Goal: Task Accomplishment & Management: Use online tool/utility

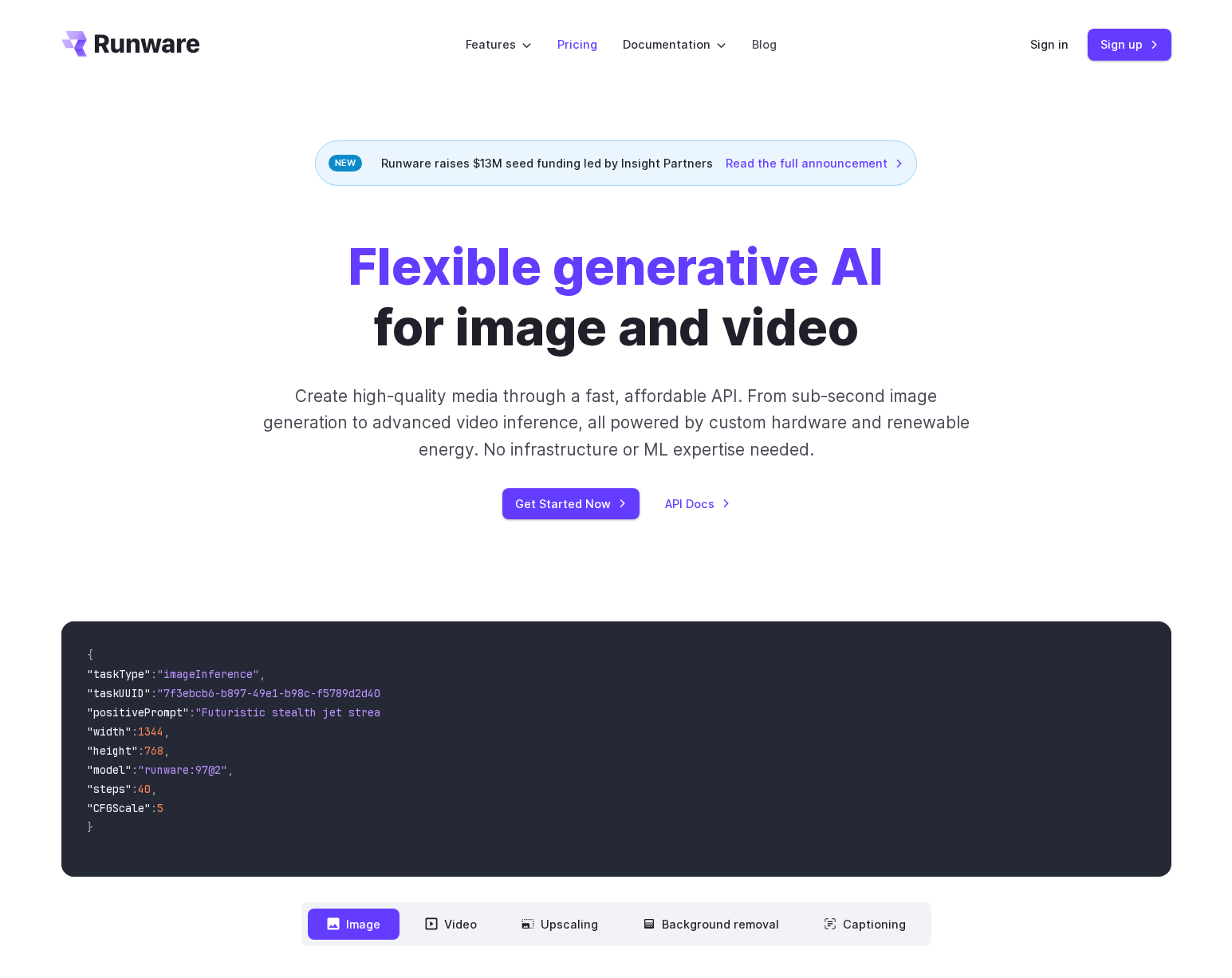
click at [583, 53] on link "Pricing" at bounding box center [578, 44] width 40 height 18
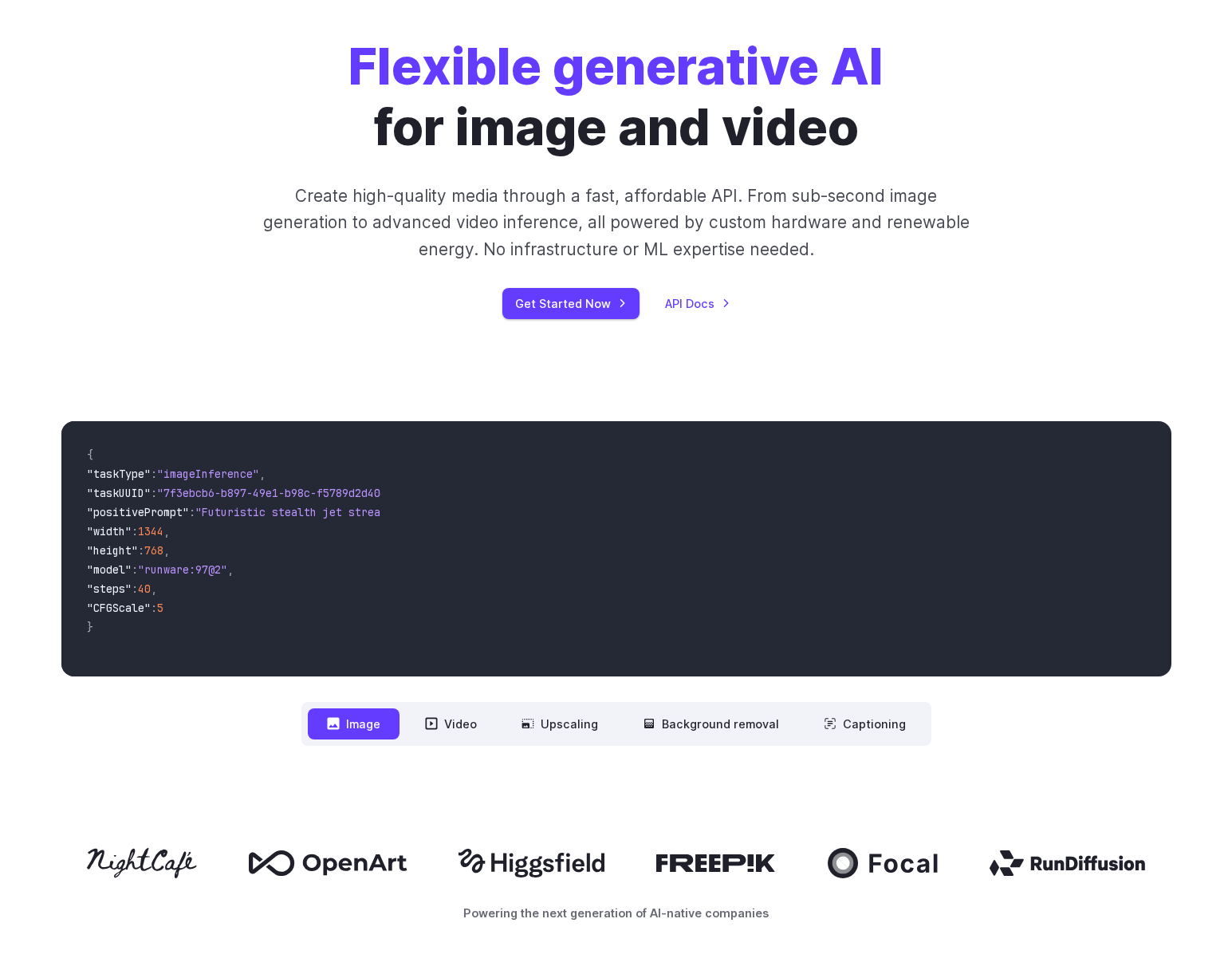
scroll to position [461, 0]
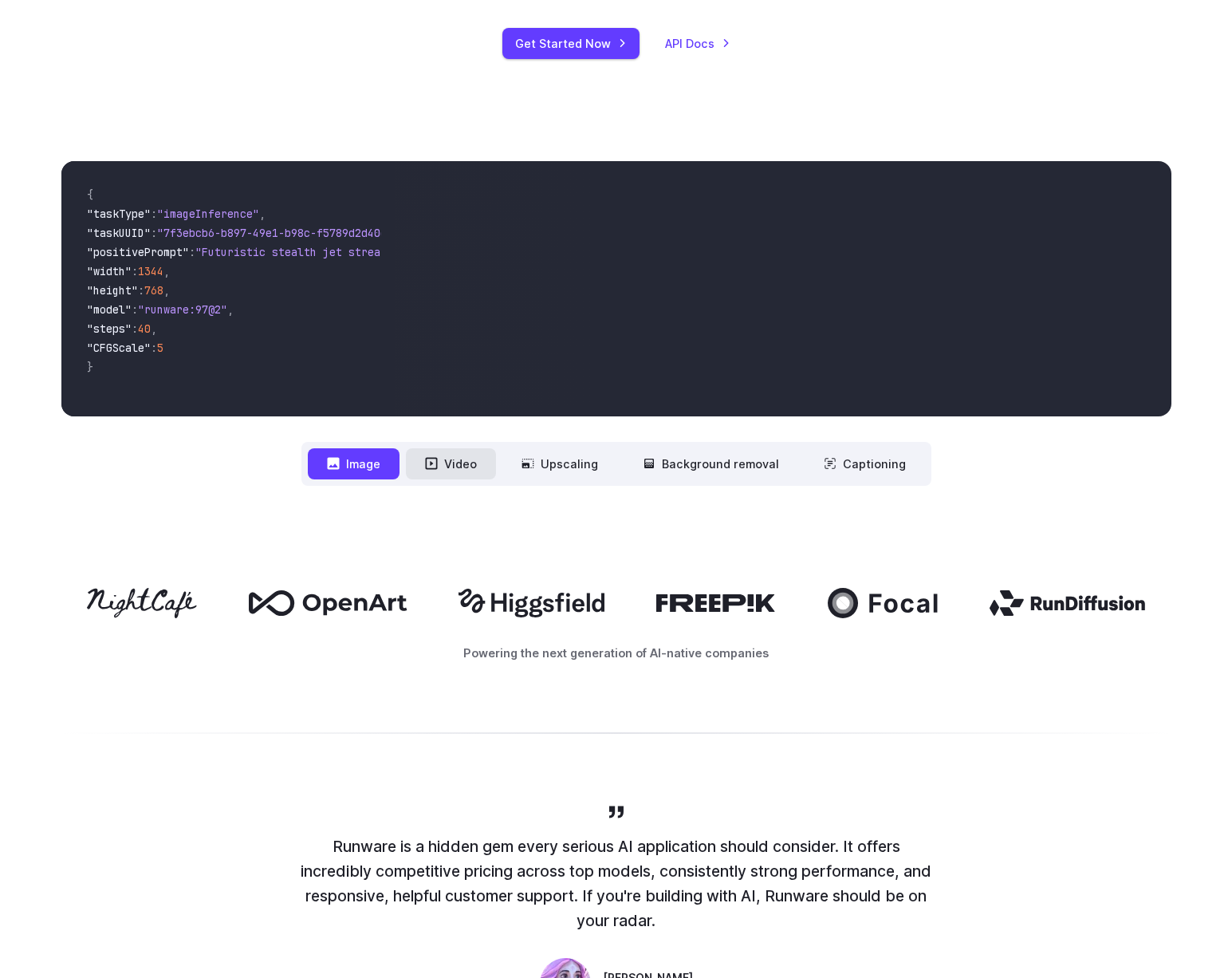
click at [471, 462] on button "Video" at bounding box center [451, 463] width 90 height 31
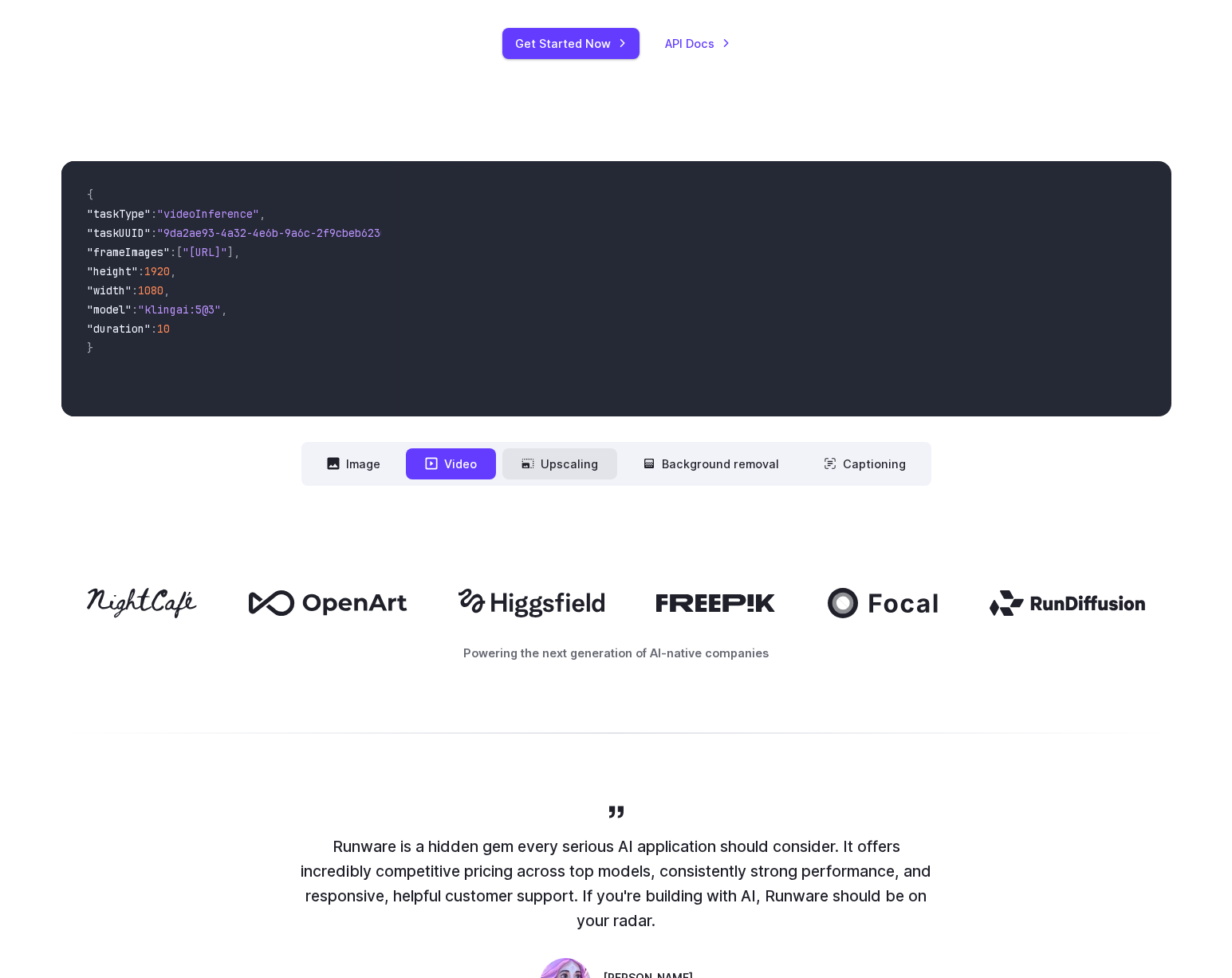
click at [532, 463] on icon at bounding box center [527, 463] width 13 height 13
click at [375, 466] on button "Image" at bounding box center [354, 463] width 92 height 31
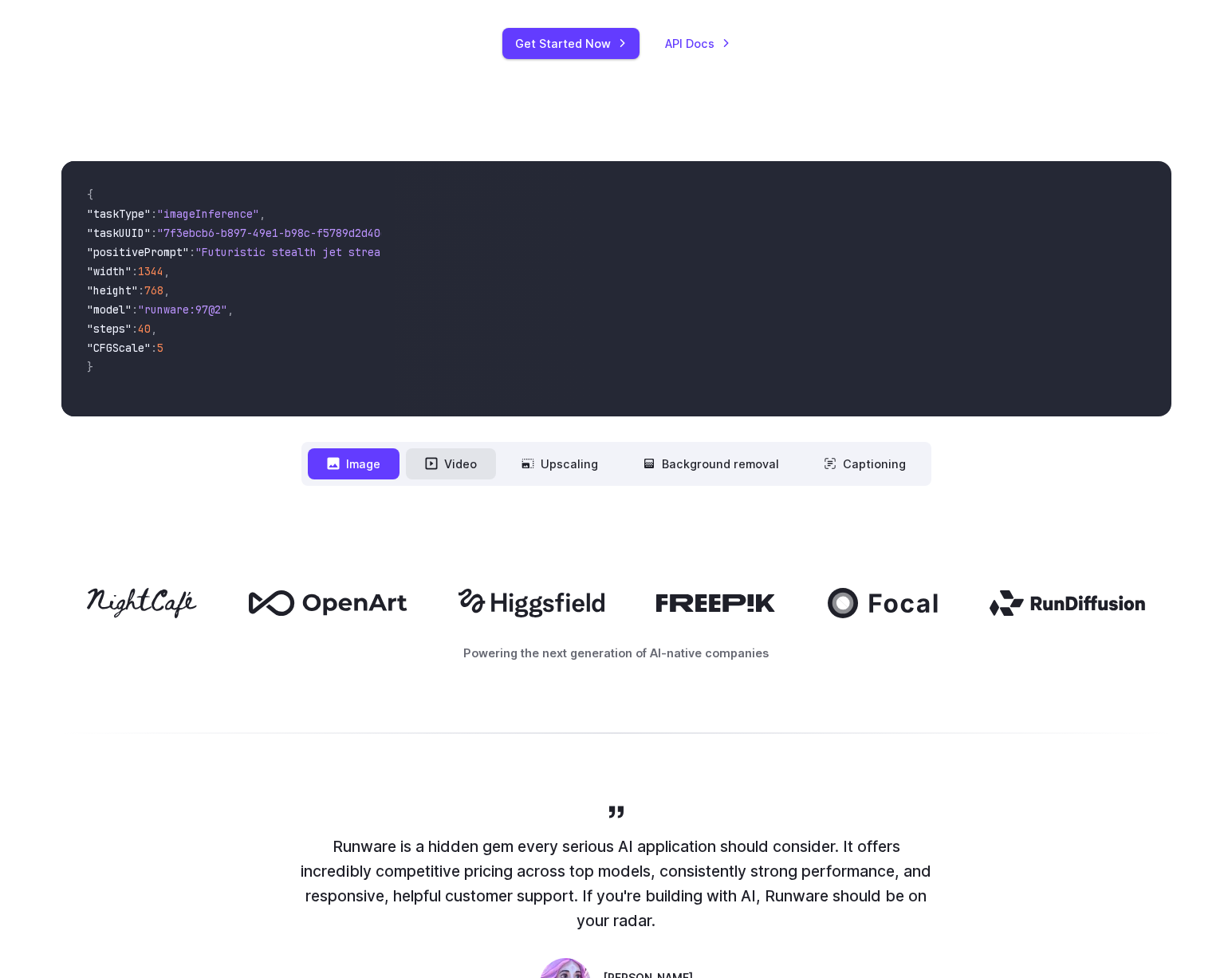
click at [461, 476] on button "Video" at bounding box center [451, 463] width 90 height 31
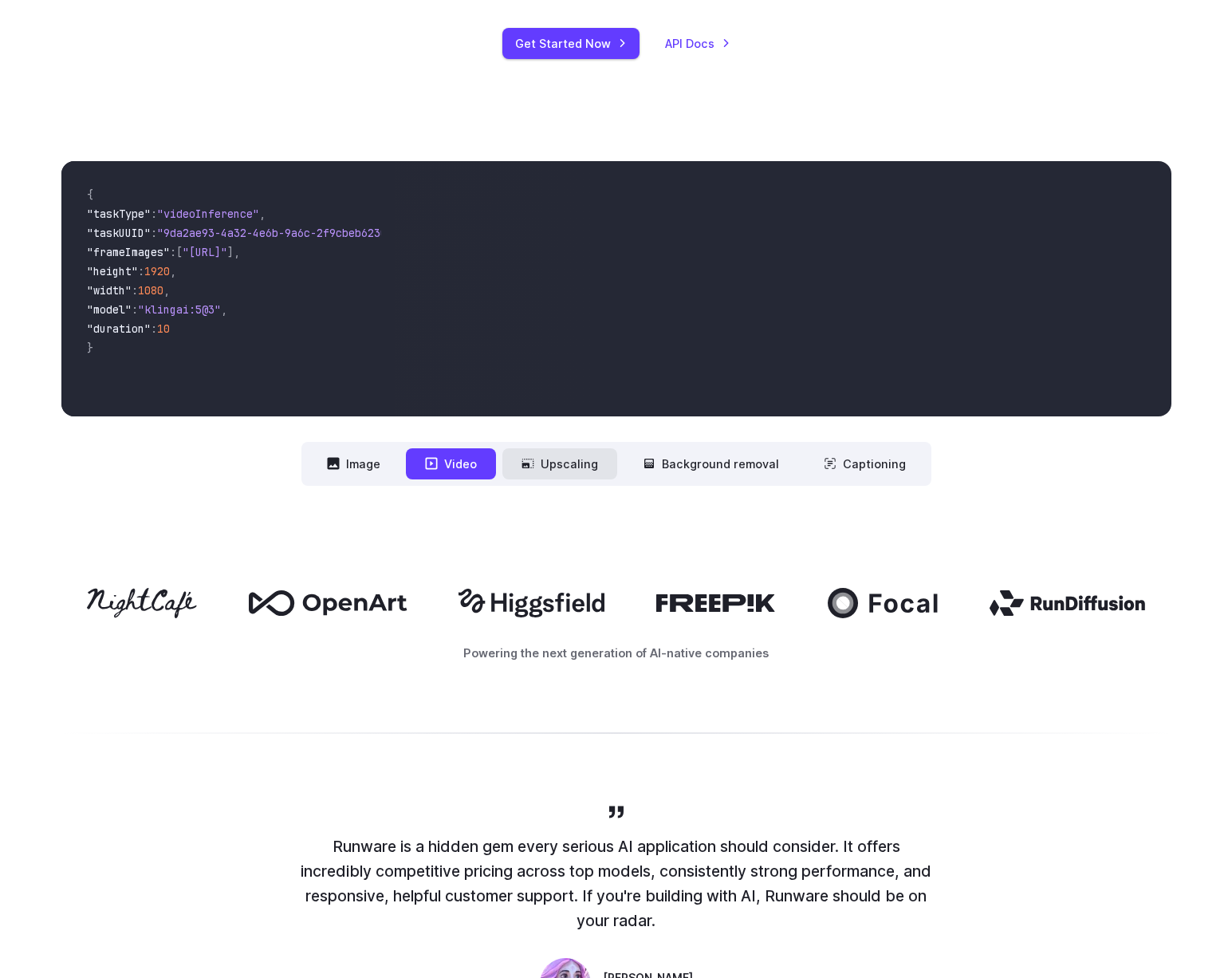
click at [550, 471] on button "Upscaling" at bounding box center [559, 463] width 115 height 31
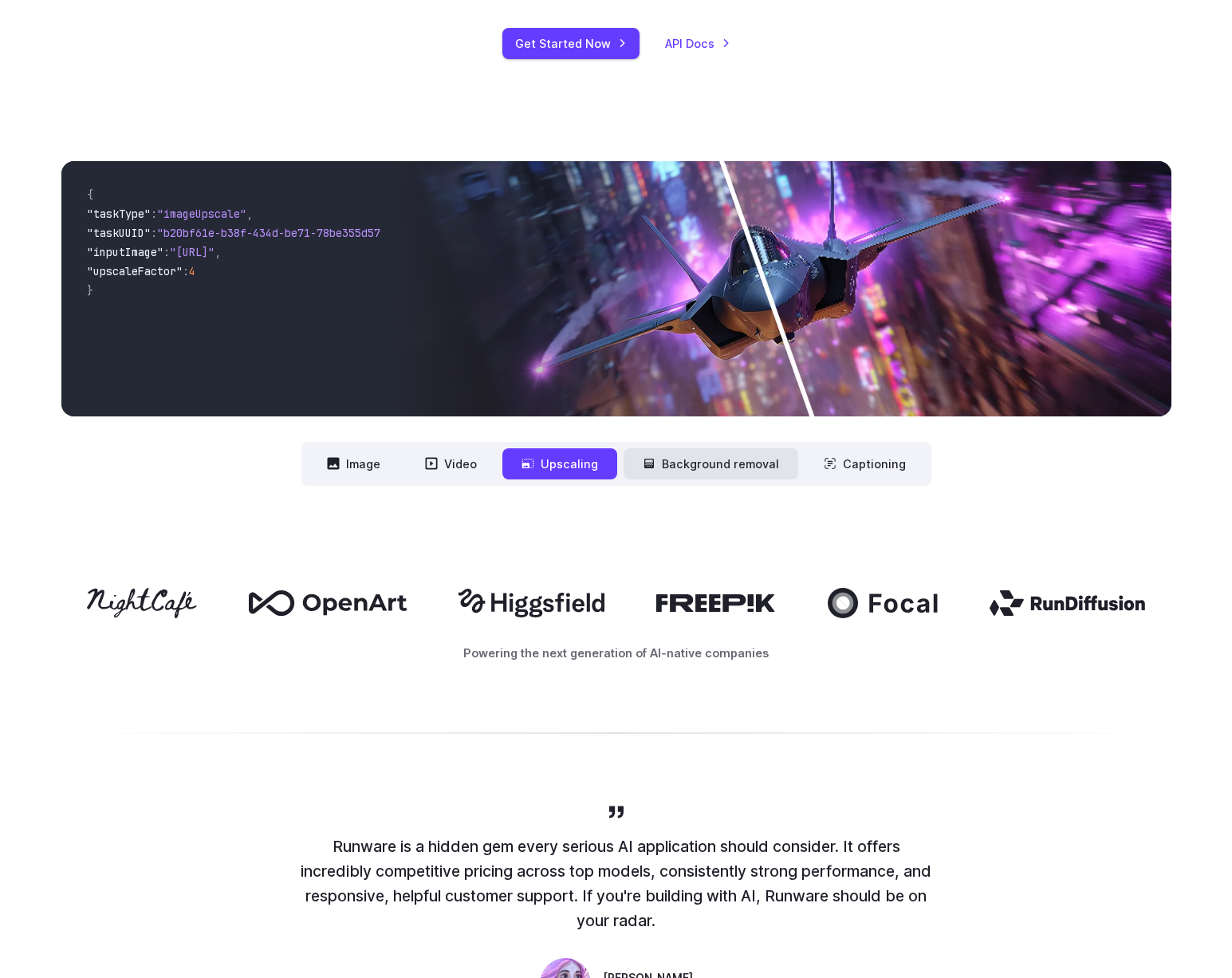
click at [684, 450] on button "Background removal" at bounding box center [710, 463] width 175 height 31
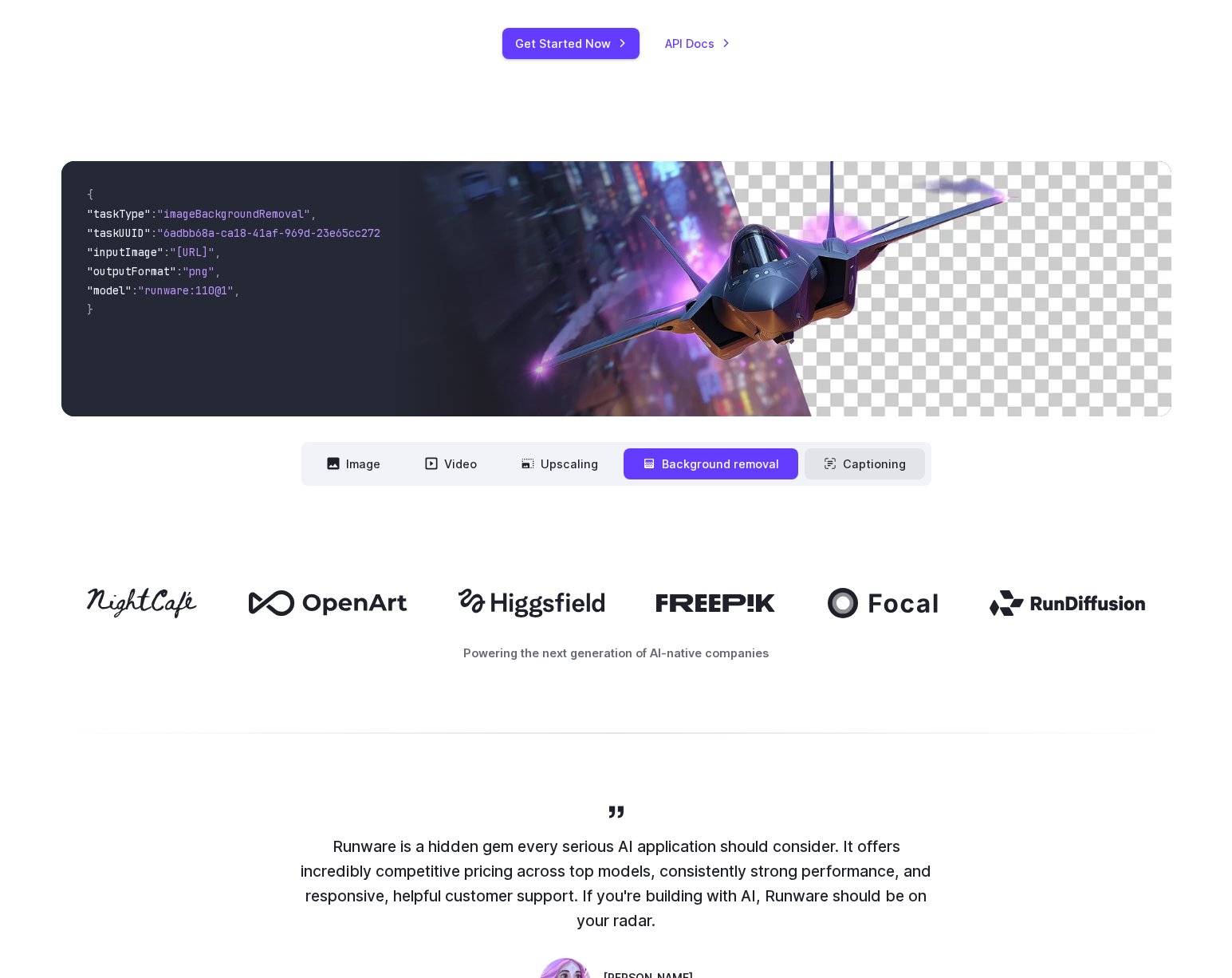
click at [825, 462] on icon at bounding box center [830, 464] width 10 height 10
click at [509, 465] on button "Upscaling" at bounding box center [559, 463] width 115 height 31
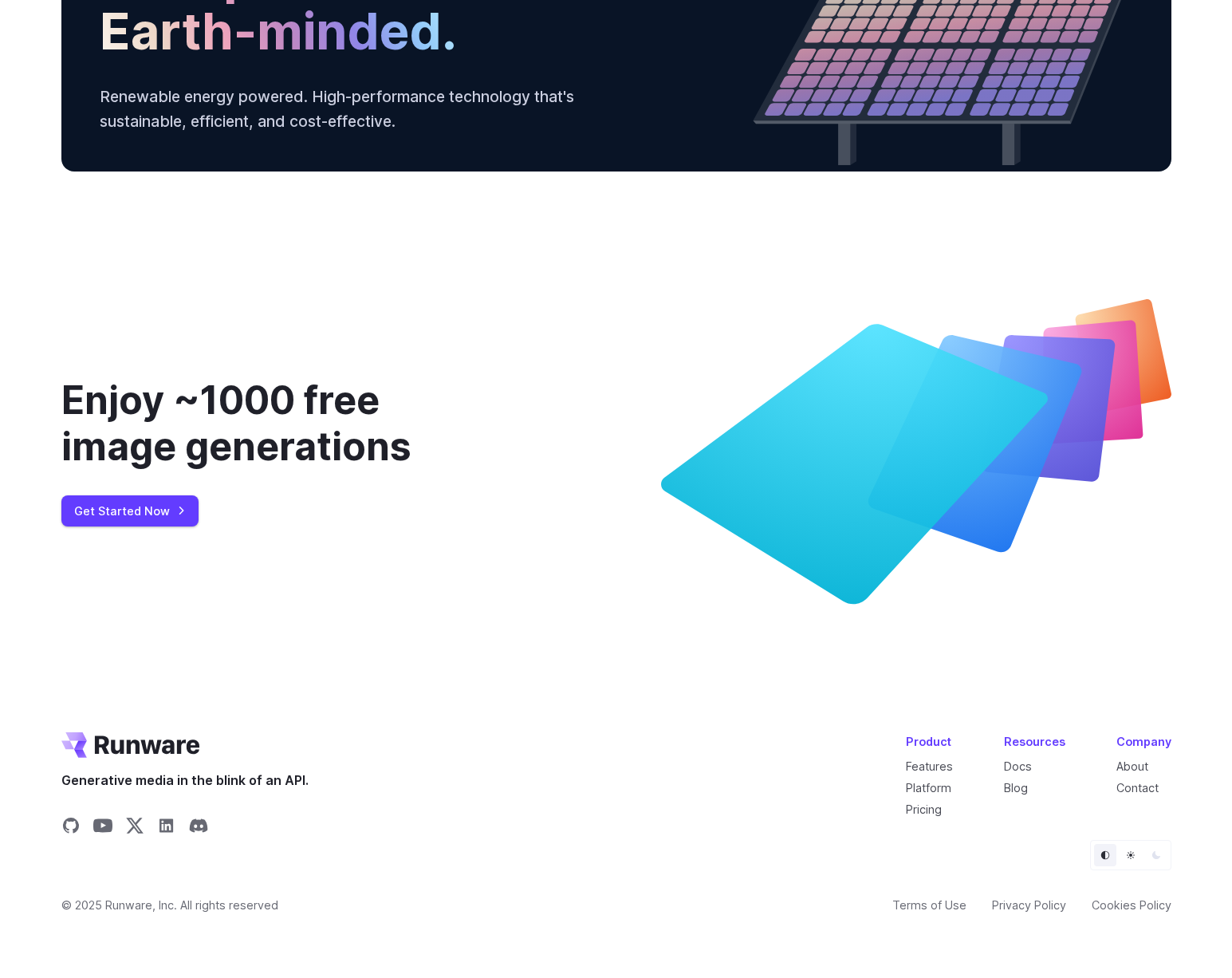
scroll to position [5641, 0]
click at [131, 527] on link "Get Started Now" at bounding box center [130, 511] width 137 height 31
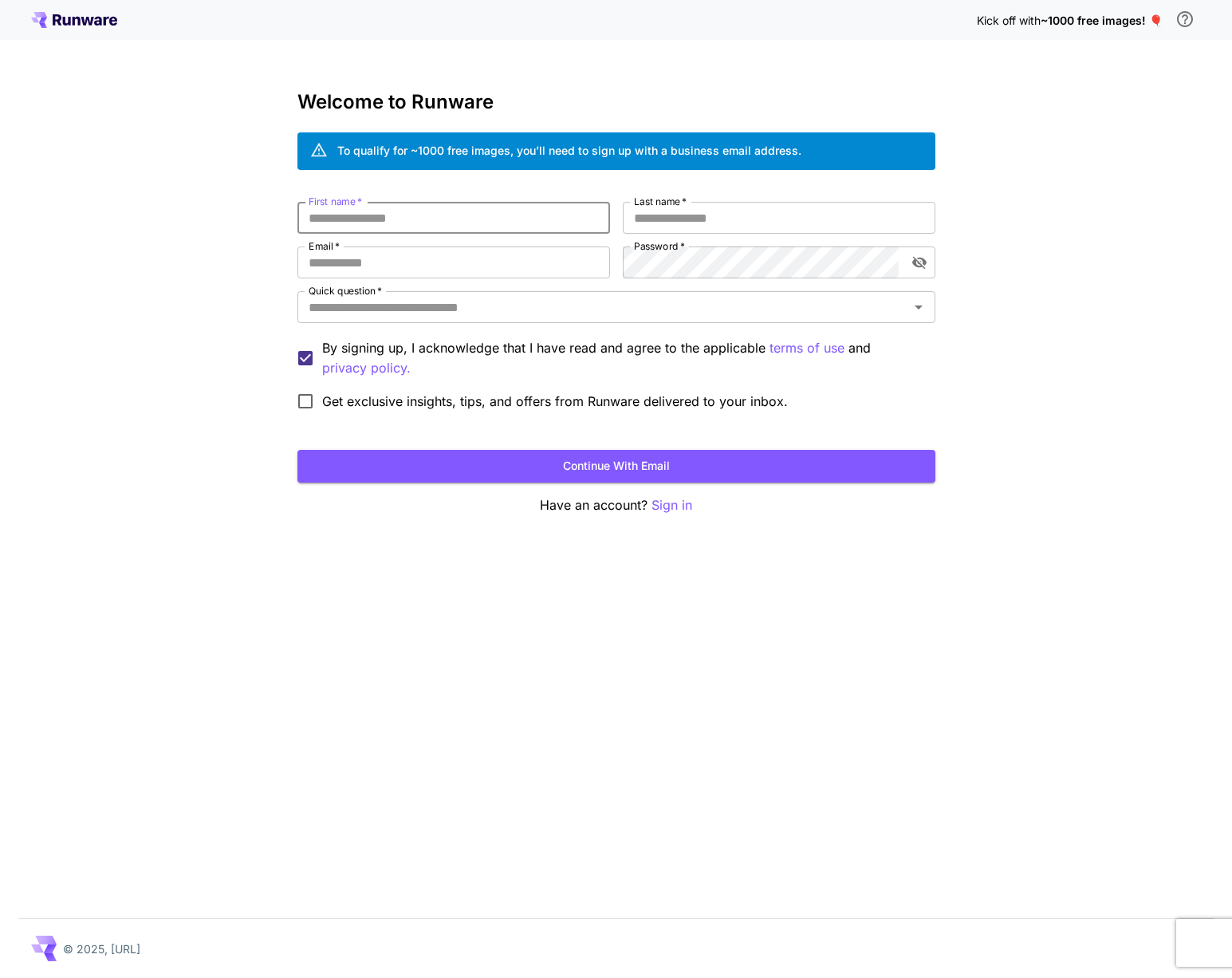
click at [475, 220] on input "First name   *" at bounding box center [454, 217] width 313 height 32
type input "****"
type input "*****"
click at [403, 268] on input "Email   *" at bounding box center [454, 262] width 313 height 32
paste input "**********"
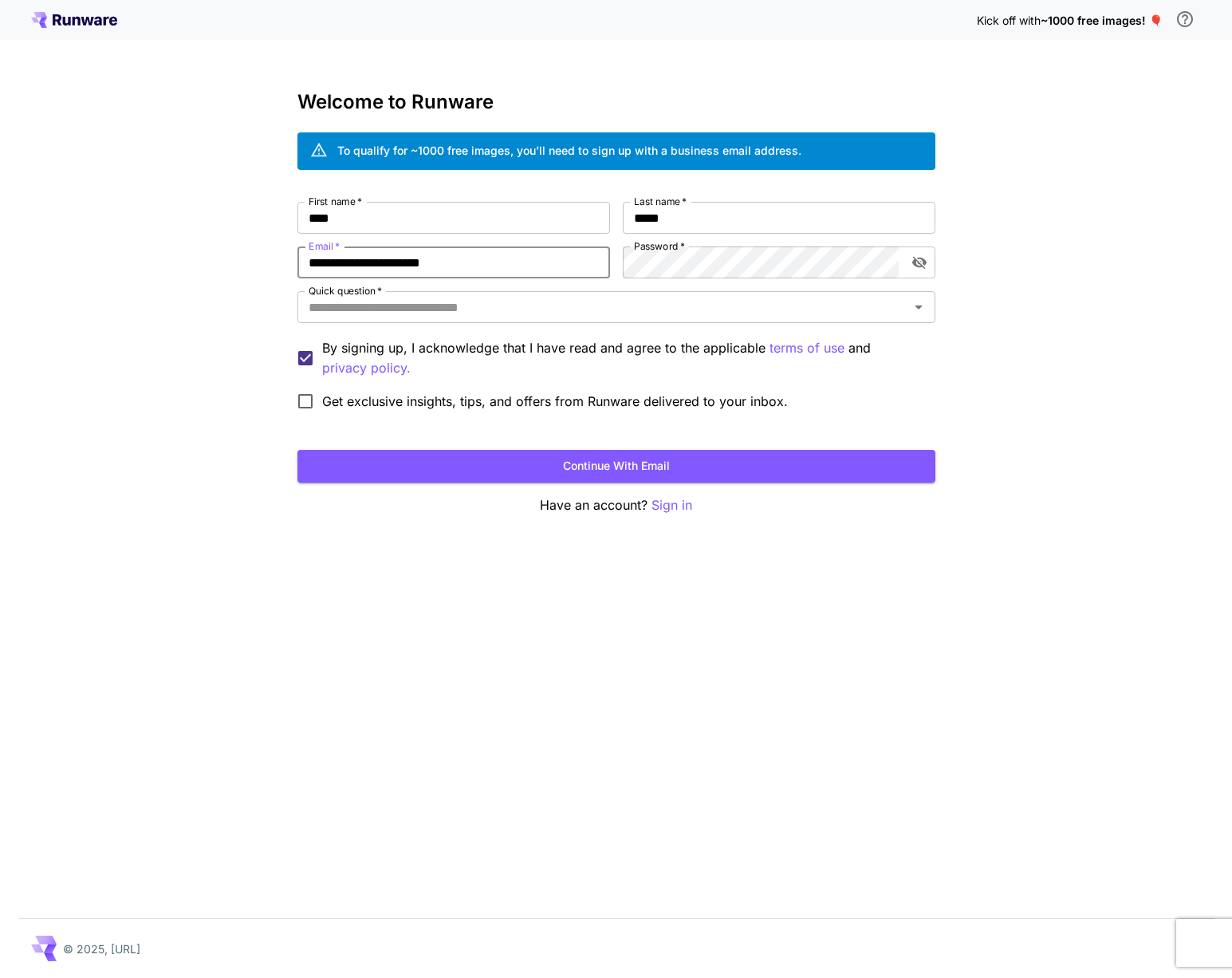
type input "**********"
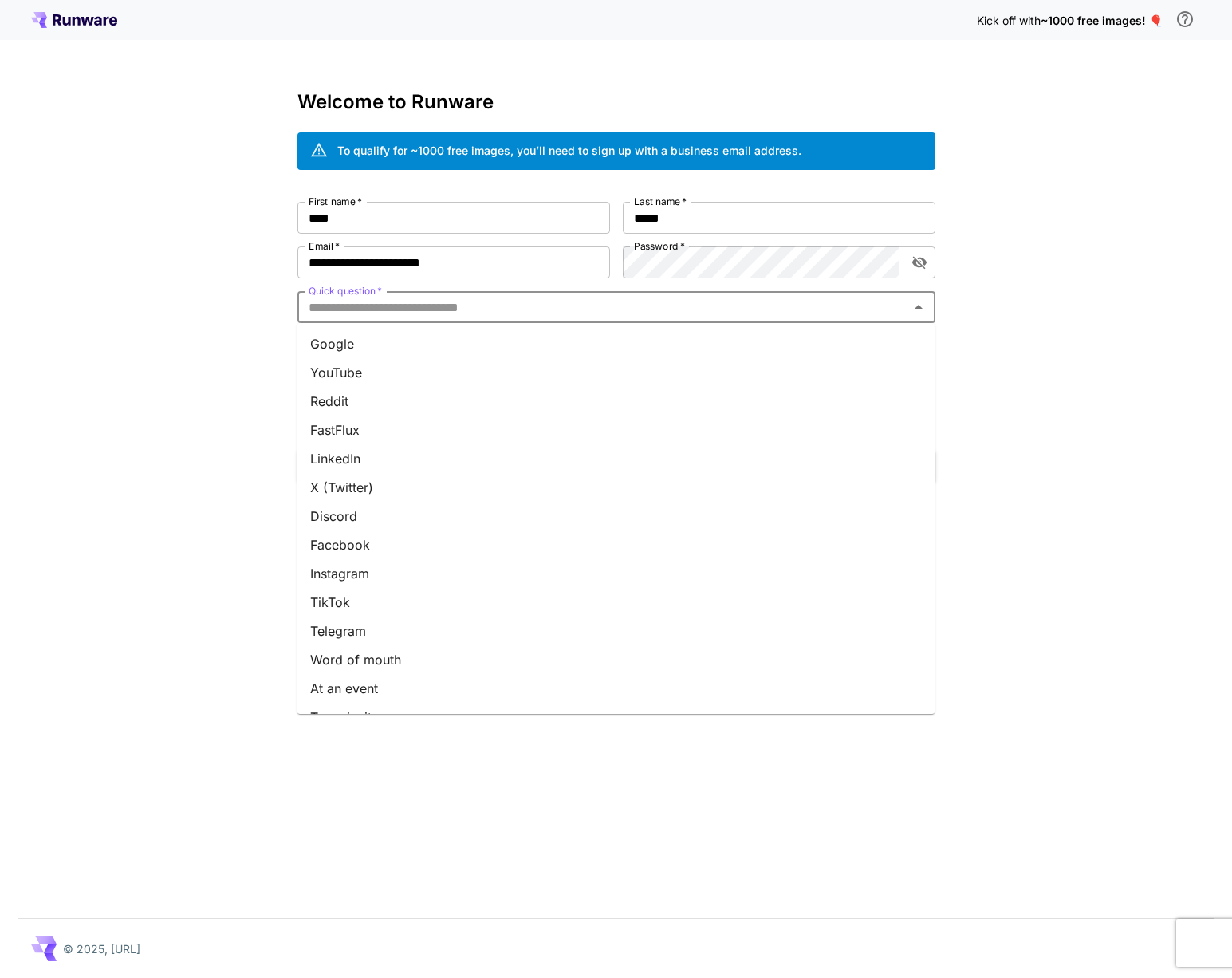
click at [432, 310] on input "Quick question   *" at bounding box center [603, 307] width 603 height 23
click at [411, 379] on li "YouTube" at bounding box center [616, 372] width 638 height 28
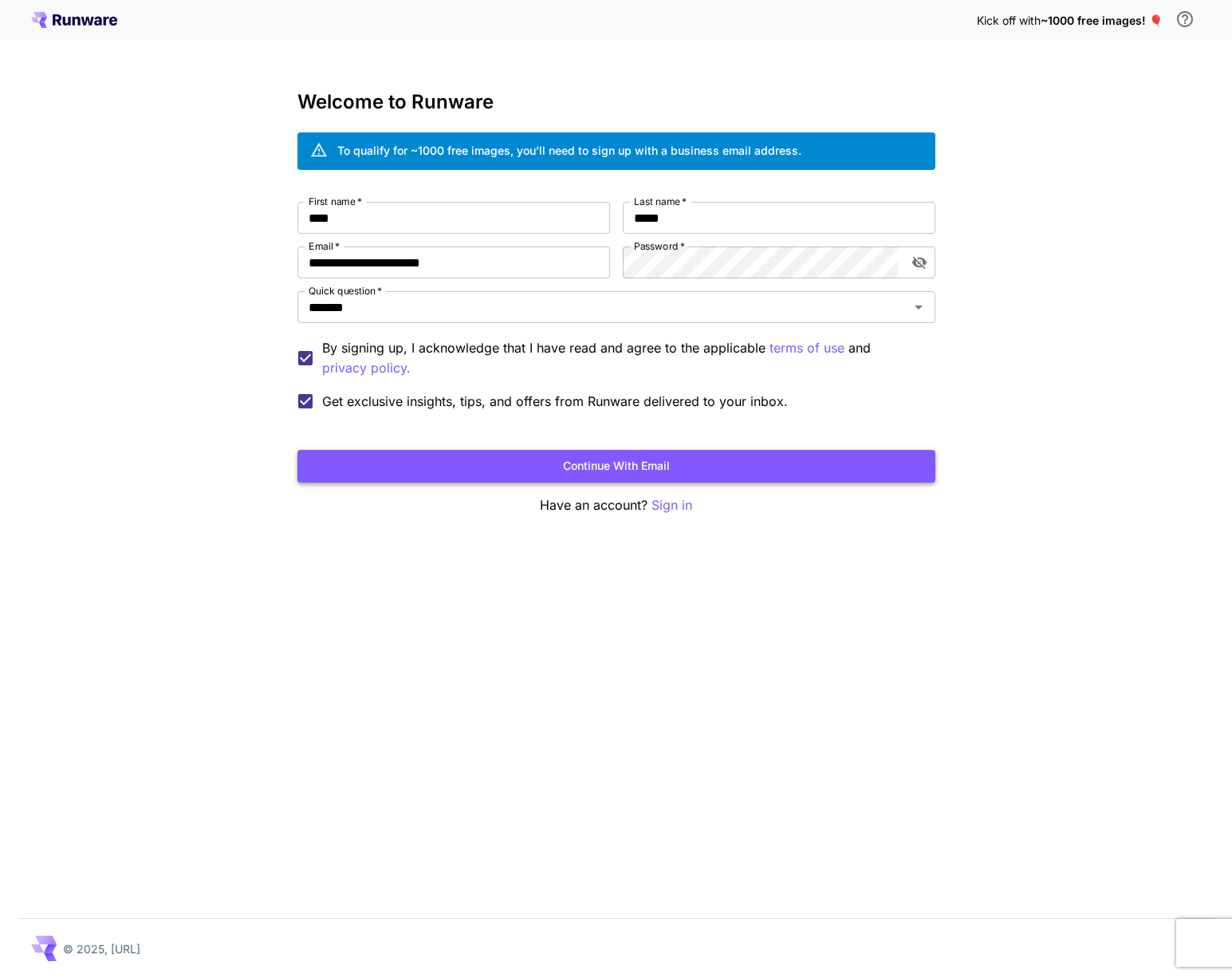
click at [430, 460] on button "Continue with email" at bounding box center [616, 466] width 638 height 33
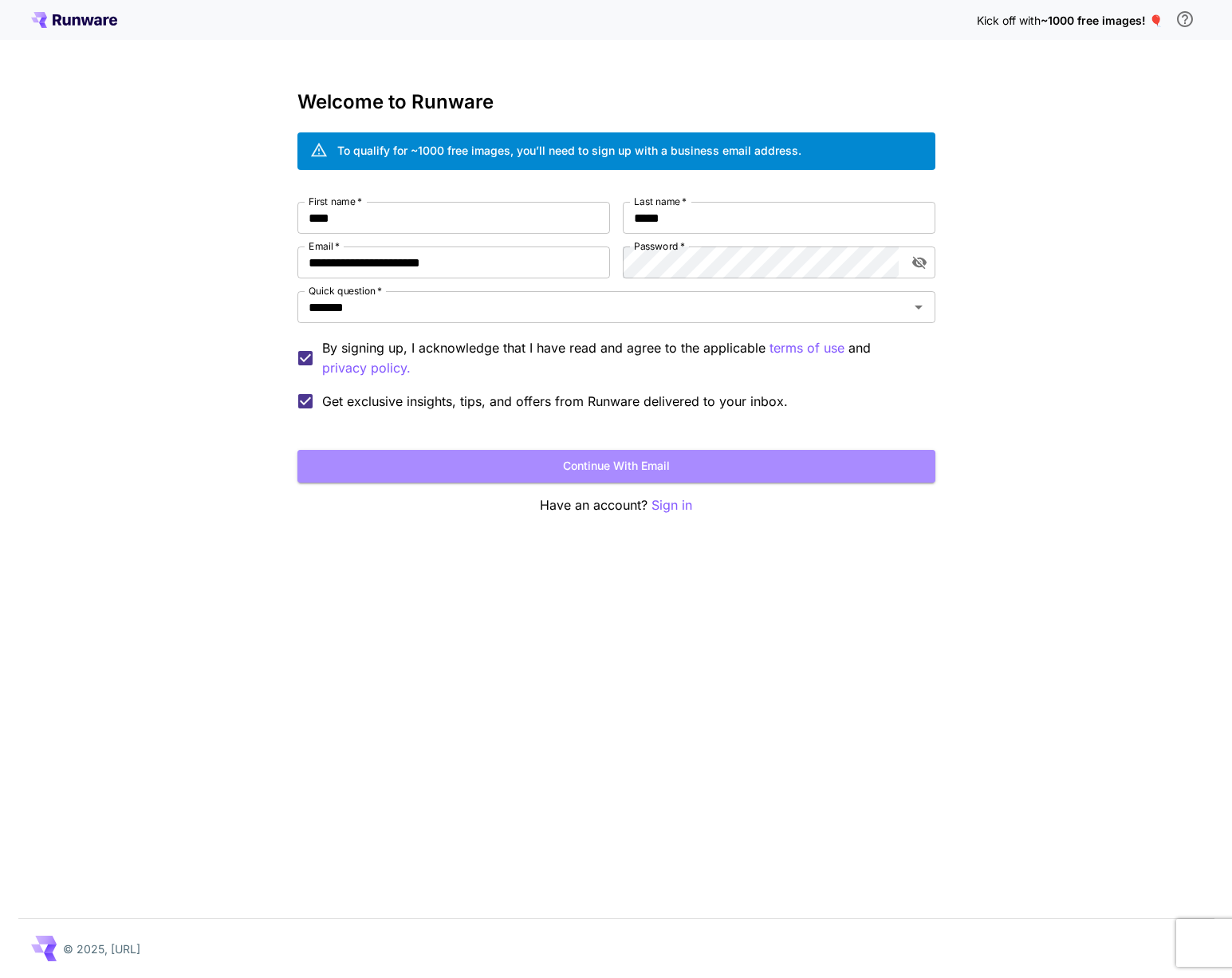
click at [695, 466] on button "Continue with email" at bounding box center [616, 466] width 638 height 33
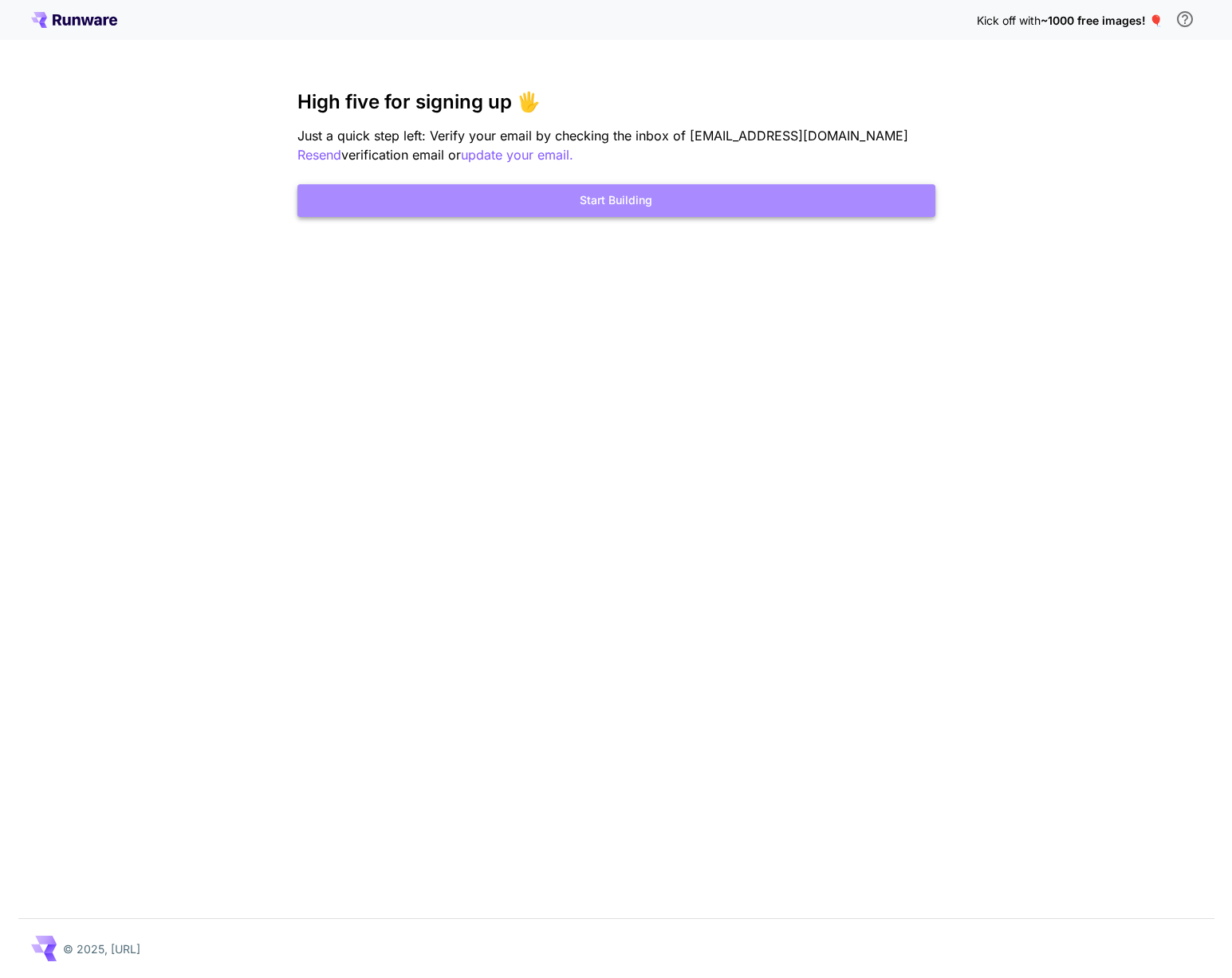
click at [684, 206] on button "Start Building" at bounding box center [616, 200] width 638 height 33
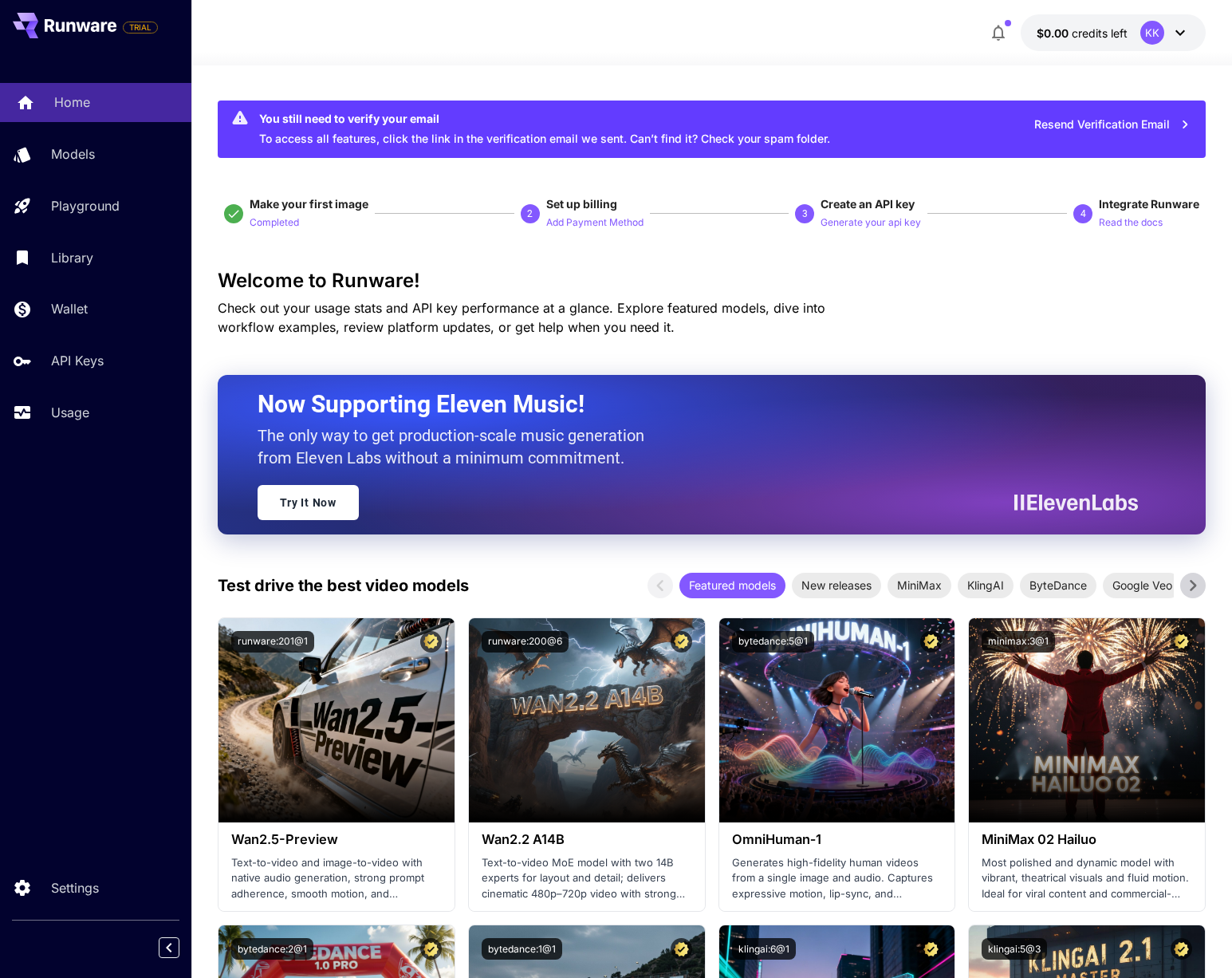
click at [100, 99] on div "Home" at bounding box center [116, 102] width 125 height 19
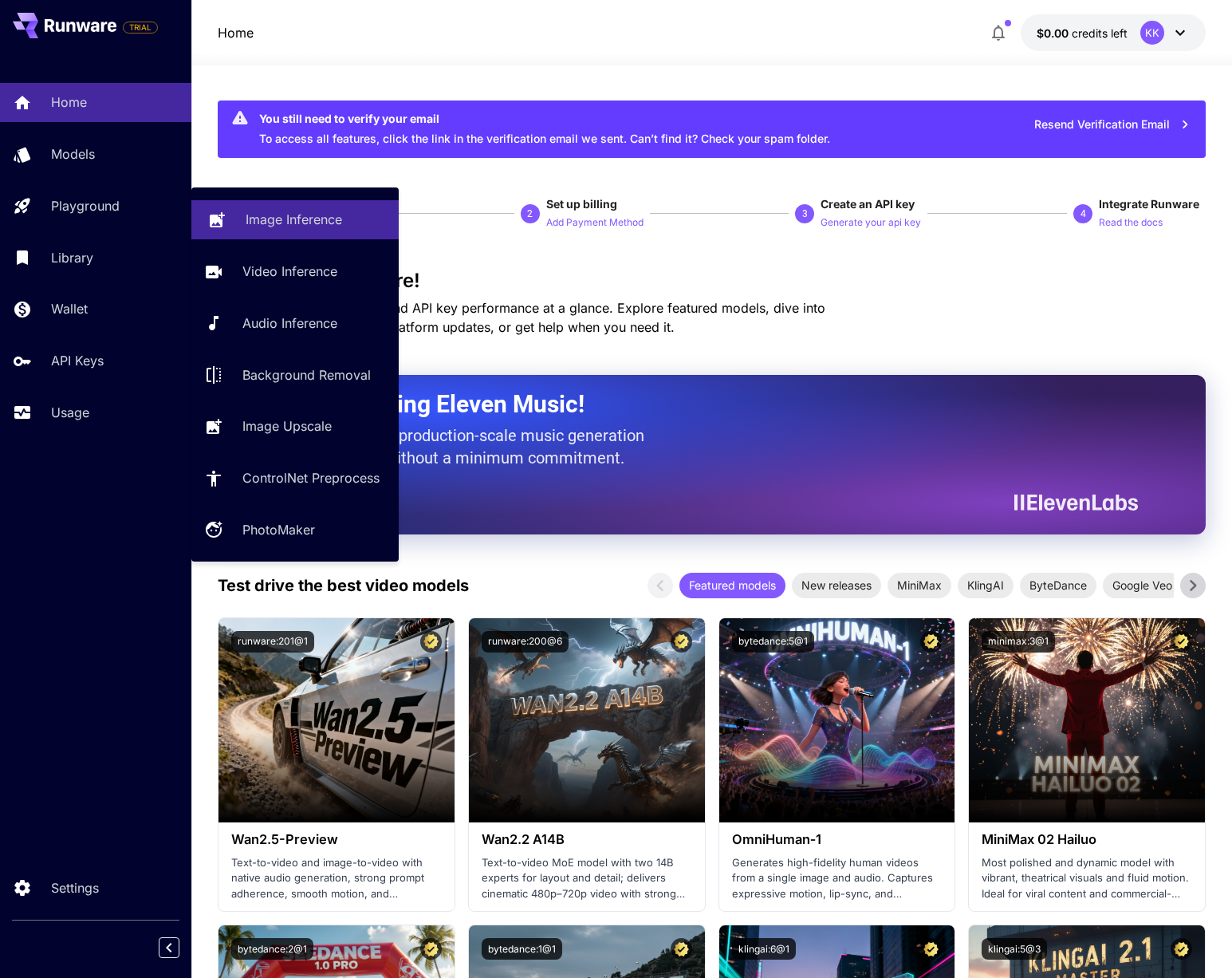
click at [268, 216] on p "Image Inference" at bounding box center [293, 219] width 96 height 19
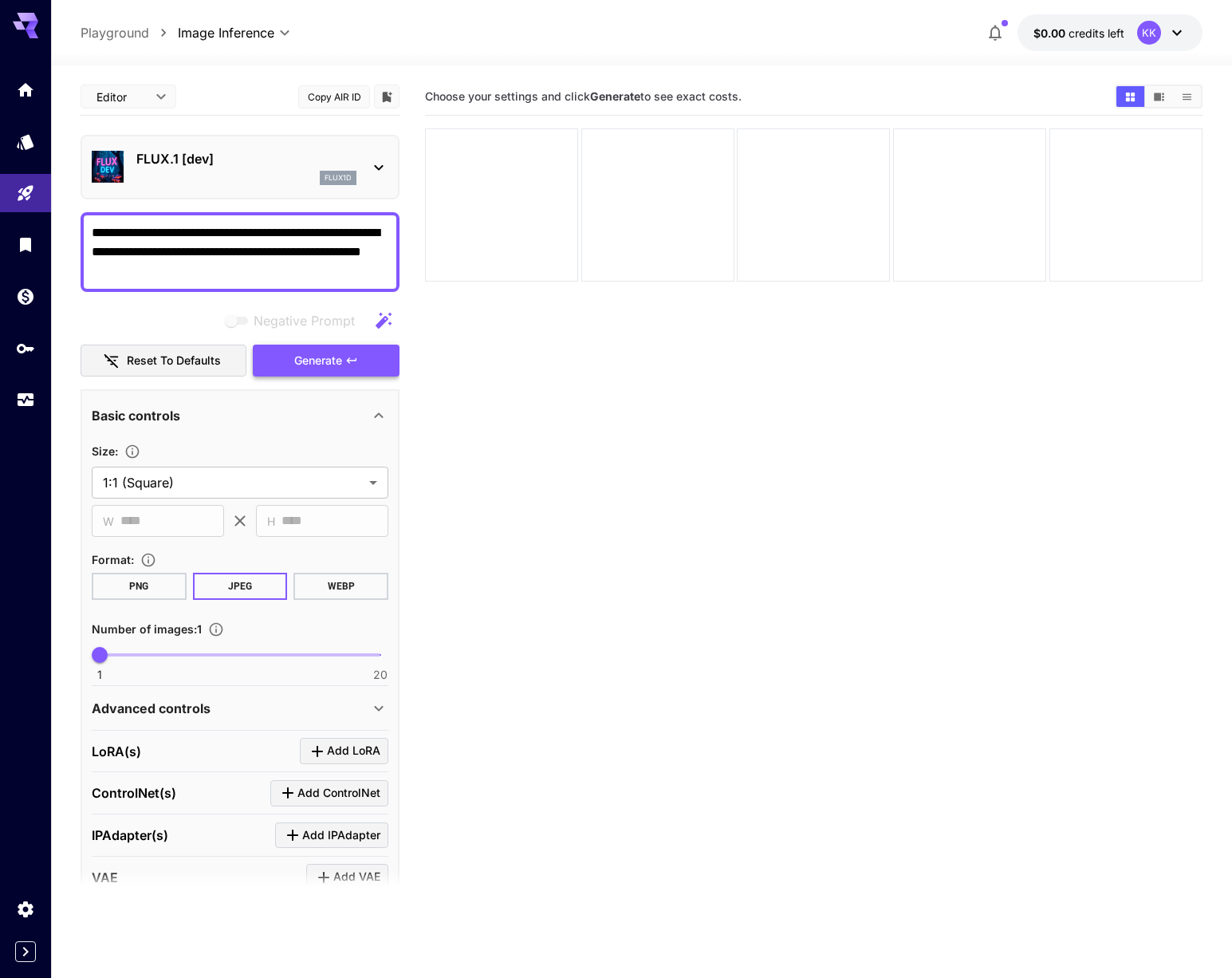
type textarea "**********"
click at [349, 350] on button "Generate" at bounding box center [327, 360] width 147 height 33
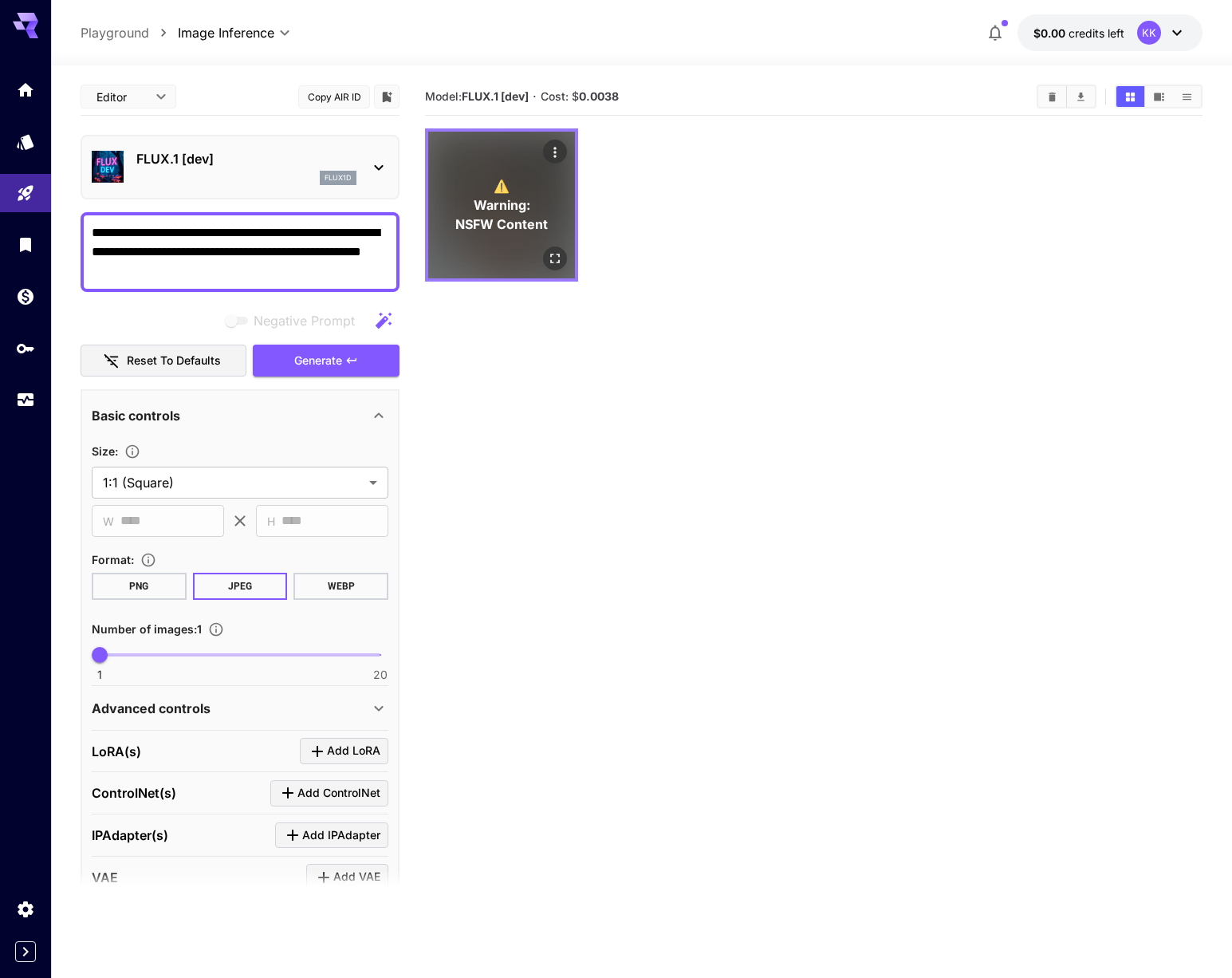
click at [488, 198] on span "Warning:" at bounding box center [502, 205] width 57 height 19
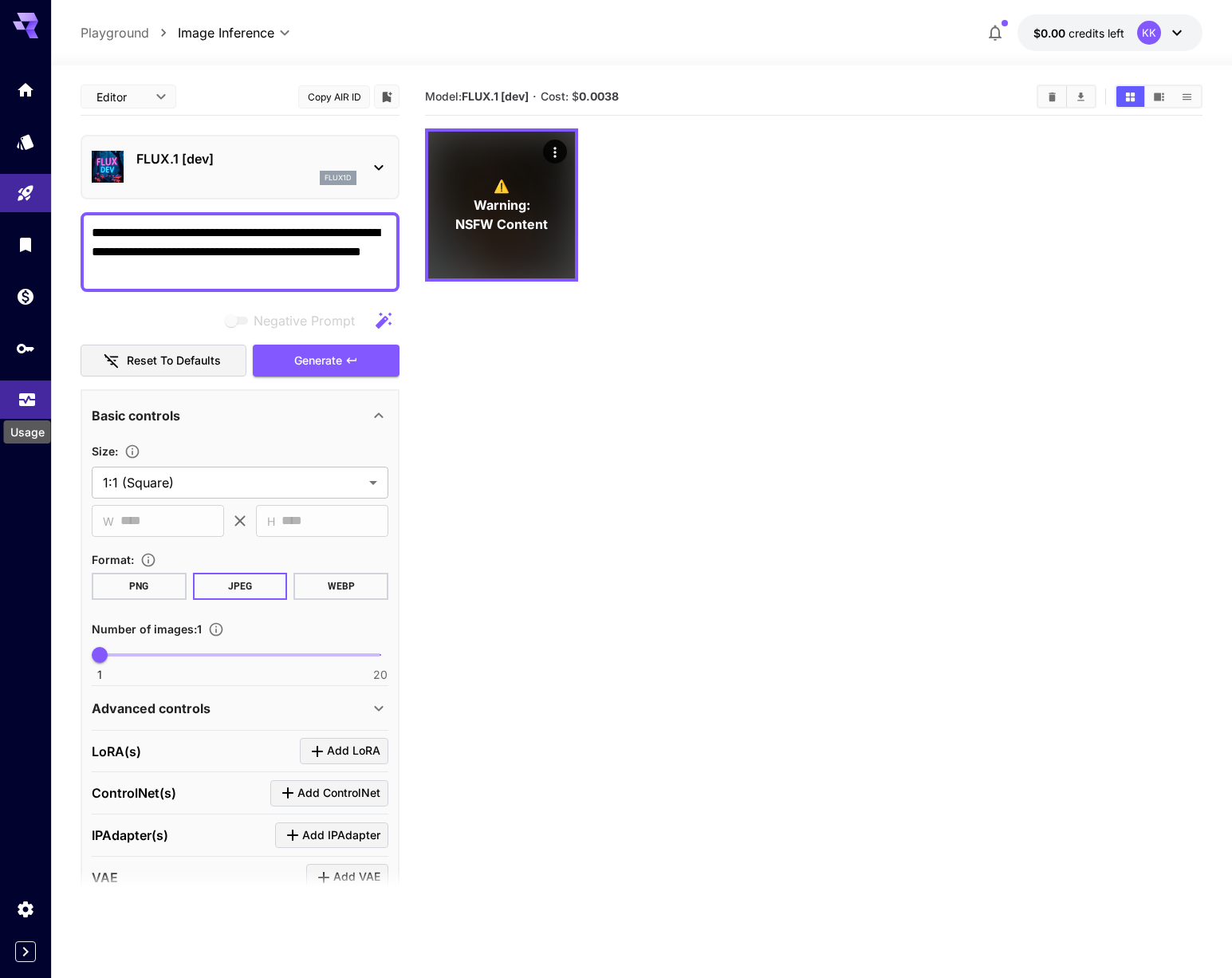
click at [28, 400] on icon "Usage" at bounding box center [27, 397] width 16 height 8
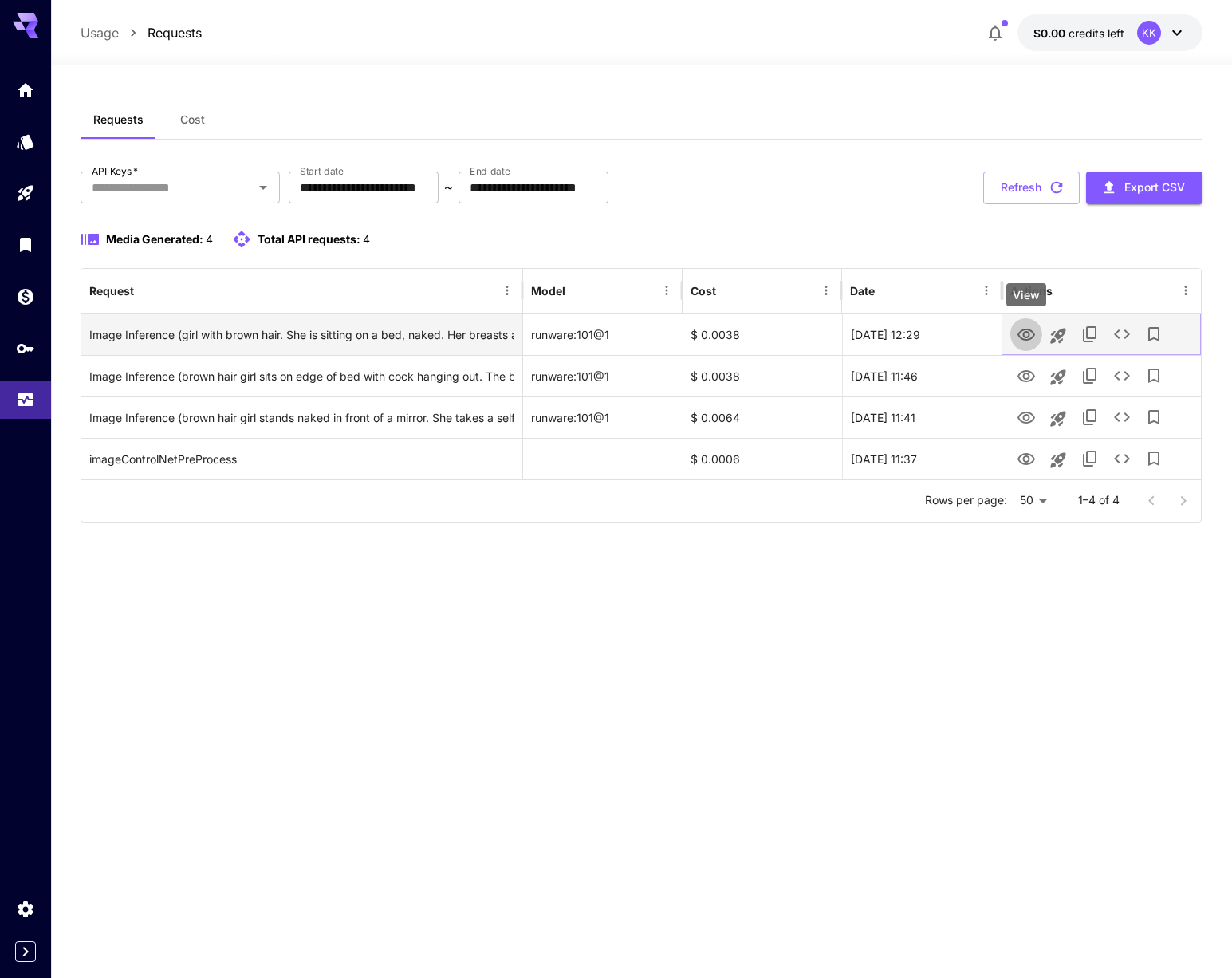
click at [1020, 338] on icon "View" at bounding box center [1026, 334] width 18 height 12
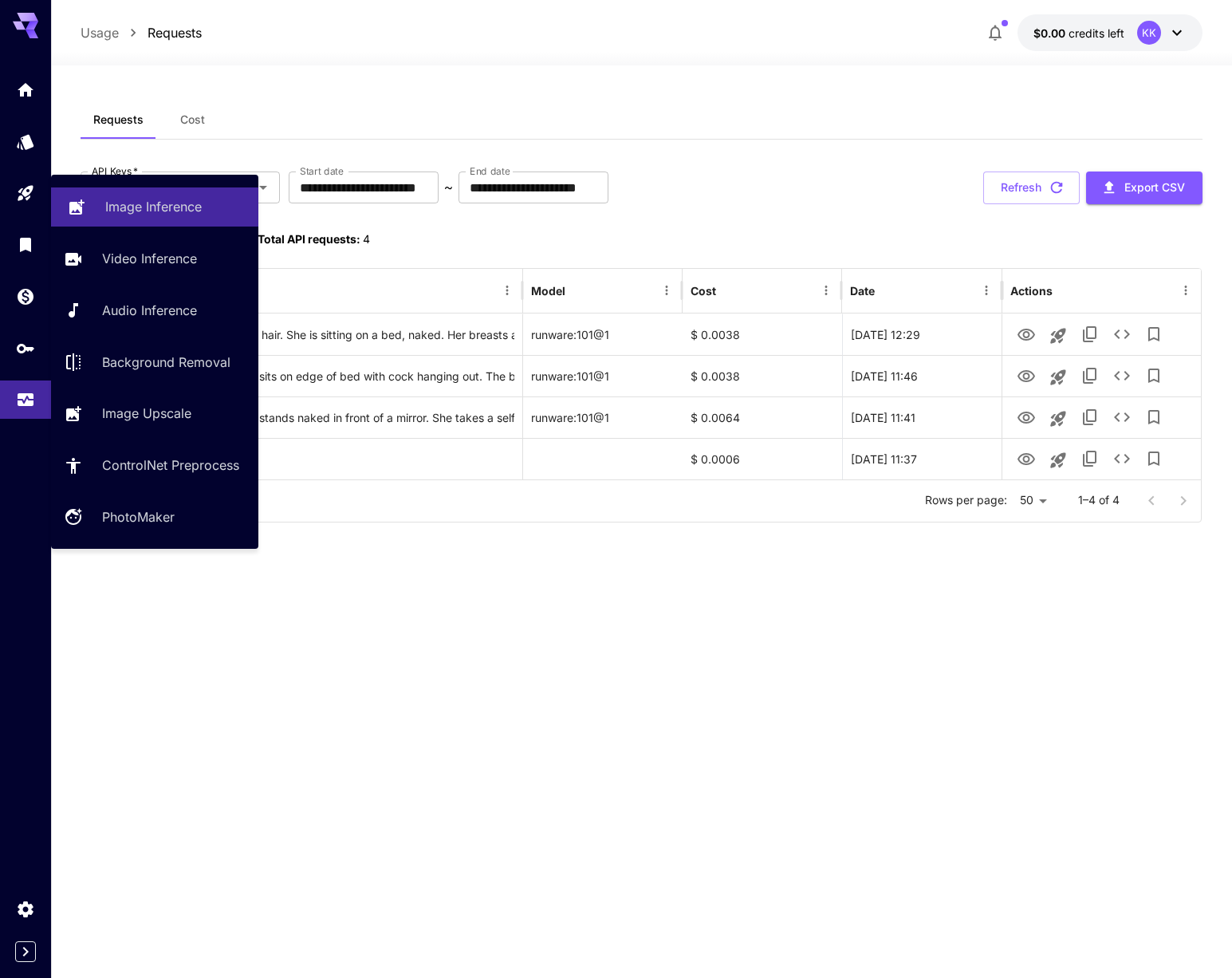
drag, startPoint x: 149, startPoint y: 205, endPoint x: 177, endPoint y: 205, distance: 28.0
click at [150, 205] on p "Image Inference" at bounding box center [153, 206] width 96 height 19
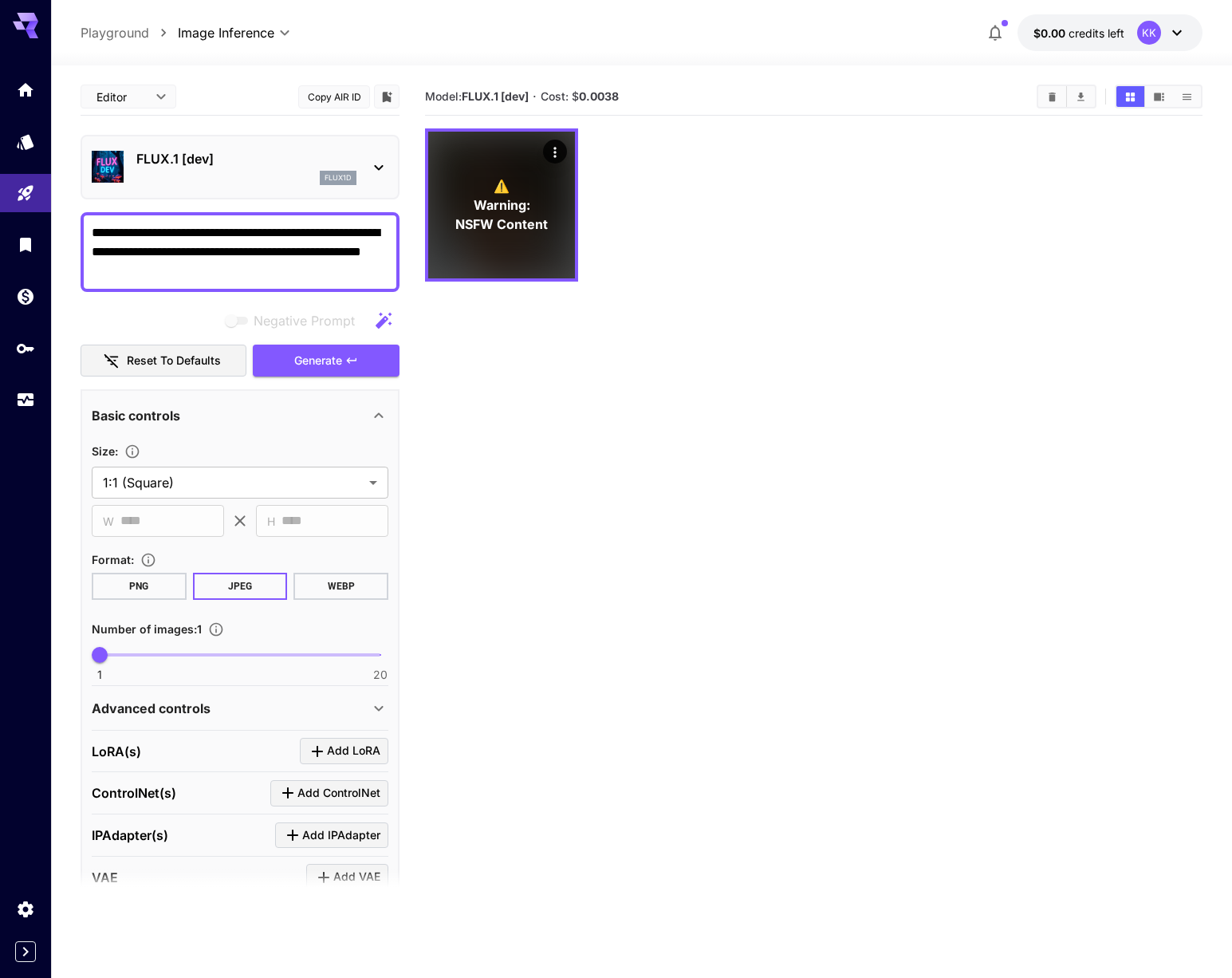
drag, startPoint x: 225, startPoint y: 278, endPoint x: 63, endPoint y: 210, distance: 175.7
click at [61, 212] on section "**********" at bounding box center [641, 584] width 1181 height 1039
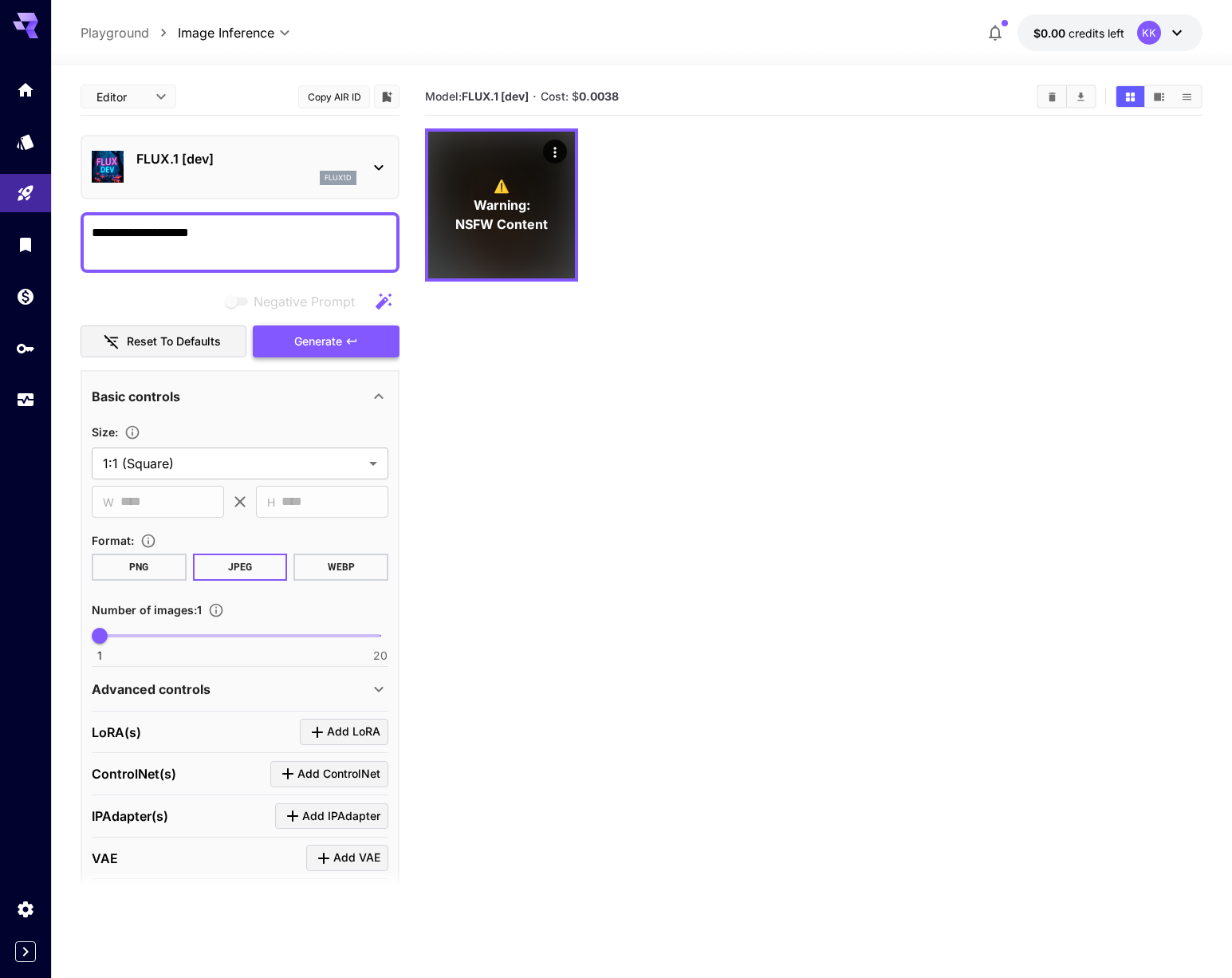
type textarea "**********"
click at [293, 335] on button "Generate" at bounding box center [327, 341] width 147 height 33
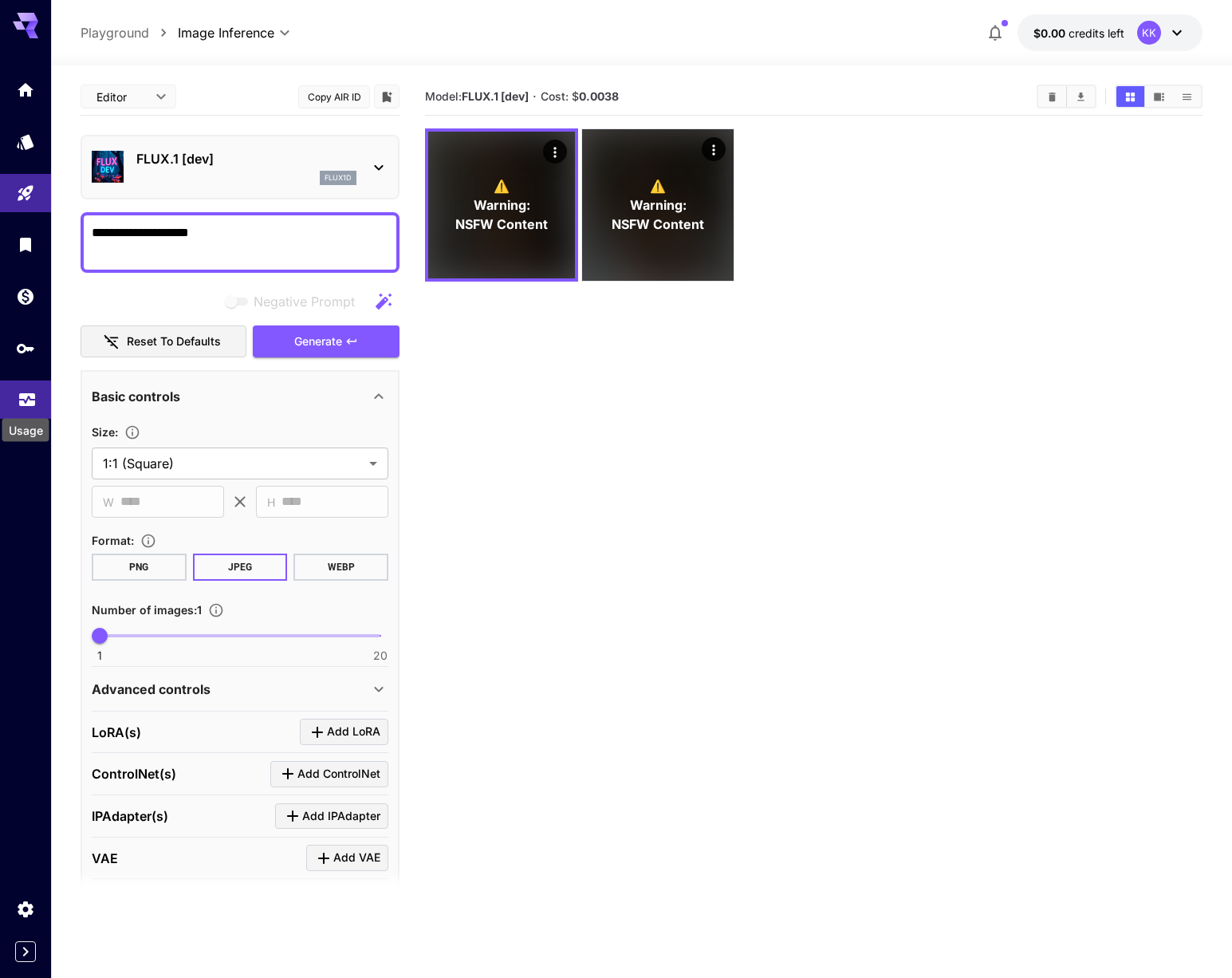
drag, startPoint x: 17, startPoint y: 391, endPoint x: 50, endPoint y: 391, distance: 33.0
click at [18, 391] on icon "Usage" at bounding box center [27, 395] width 19 height 19
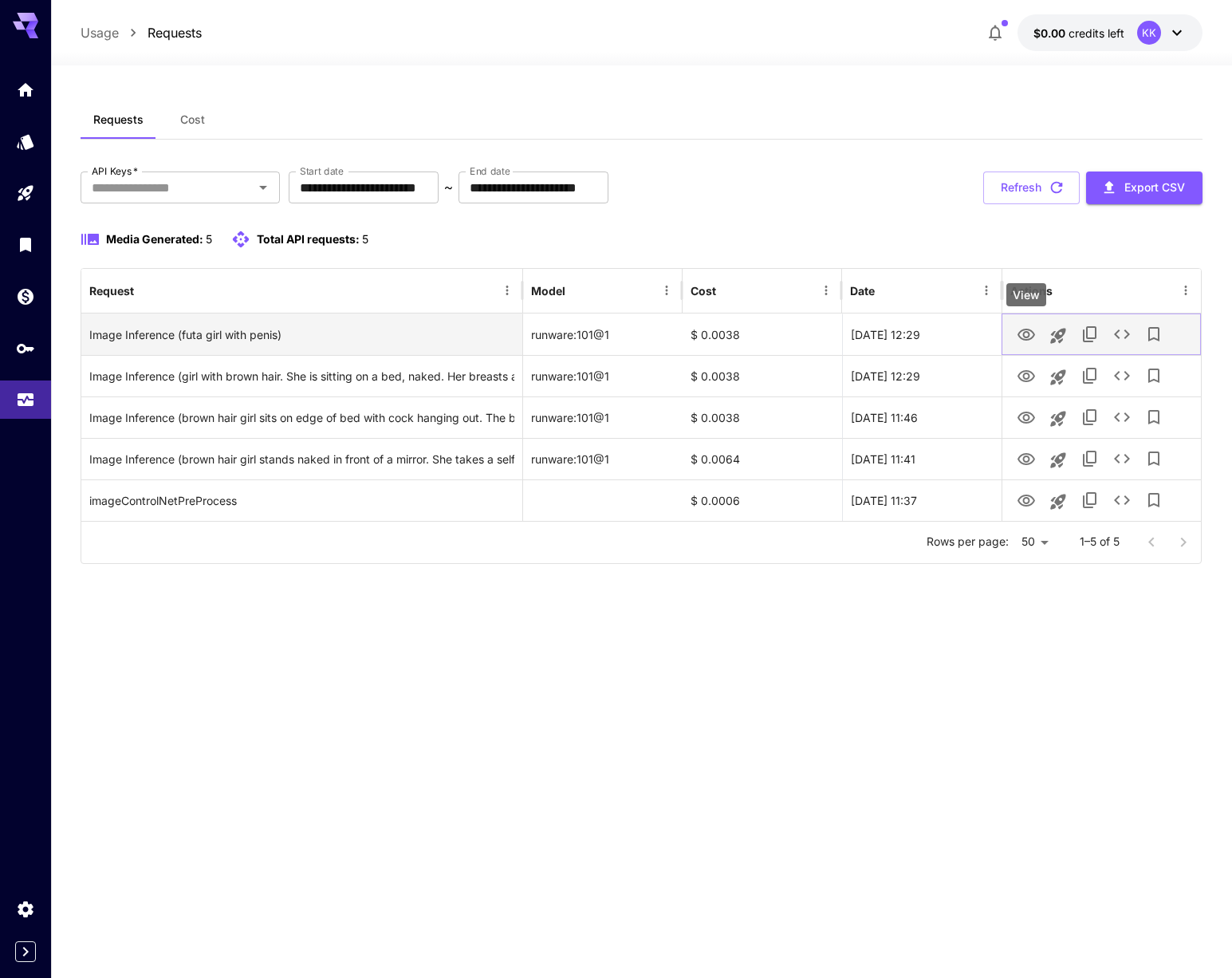
click at [1023, 335] on icon "View" at bounding box center [1026, 334] width 18 height 12
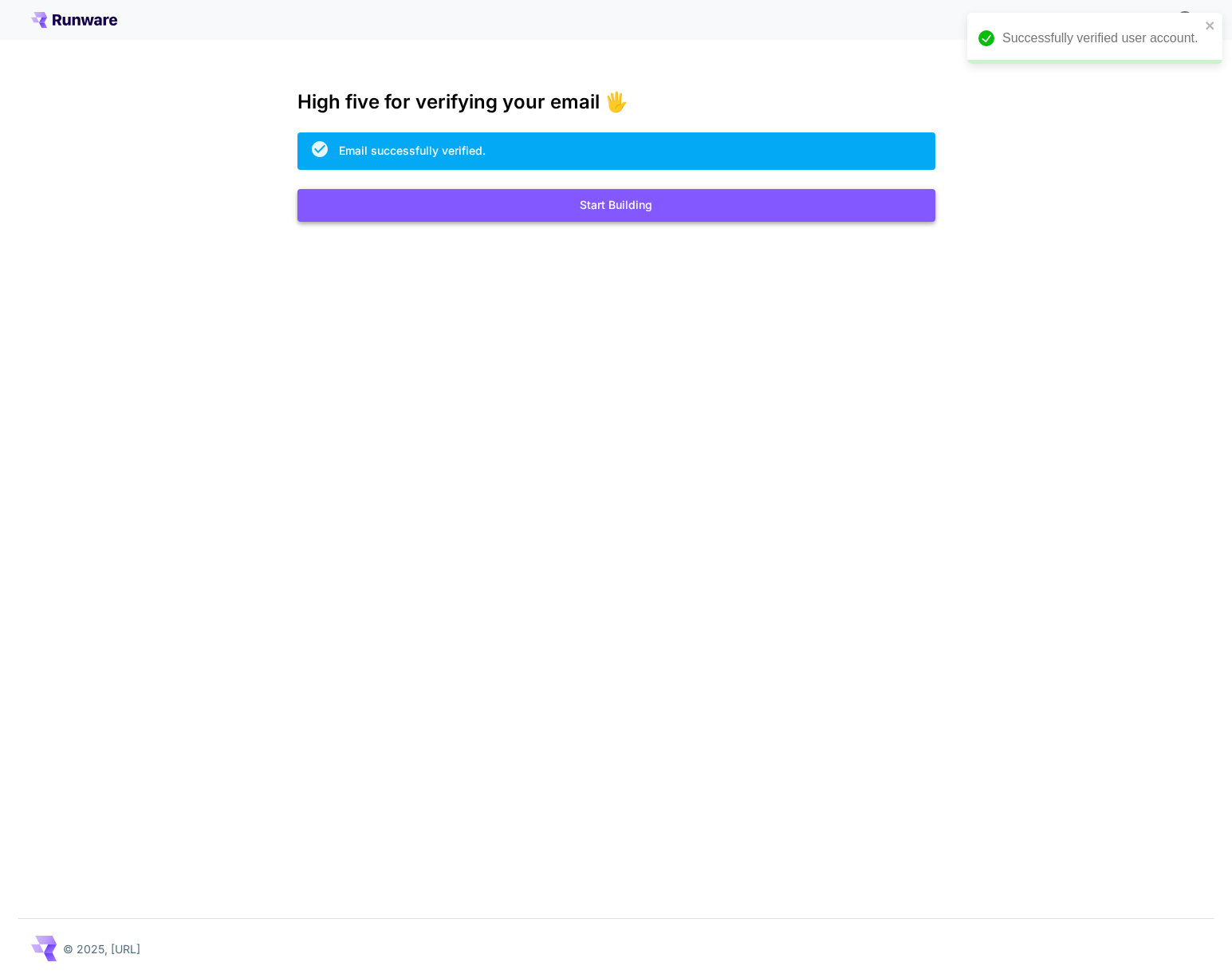
click at [619, 200] on button "Start Building" at bounding box center [616, 205] width 638 height 33
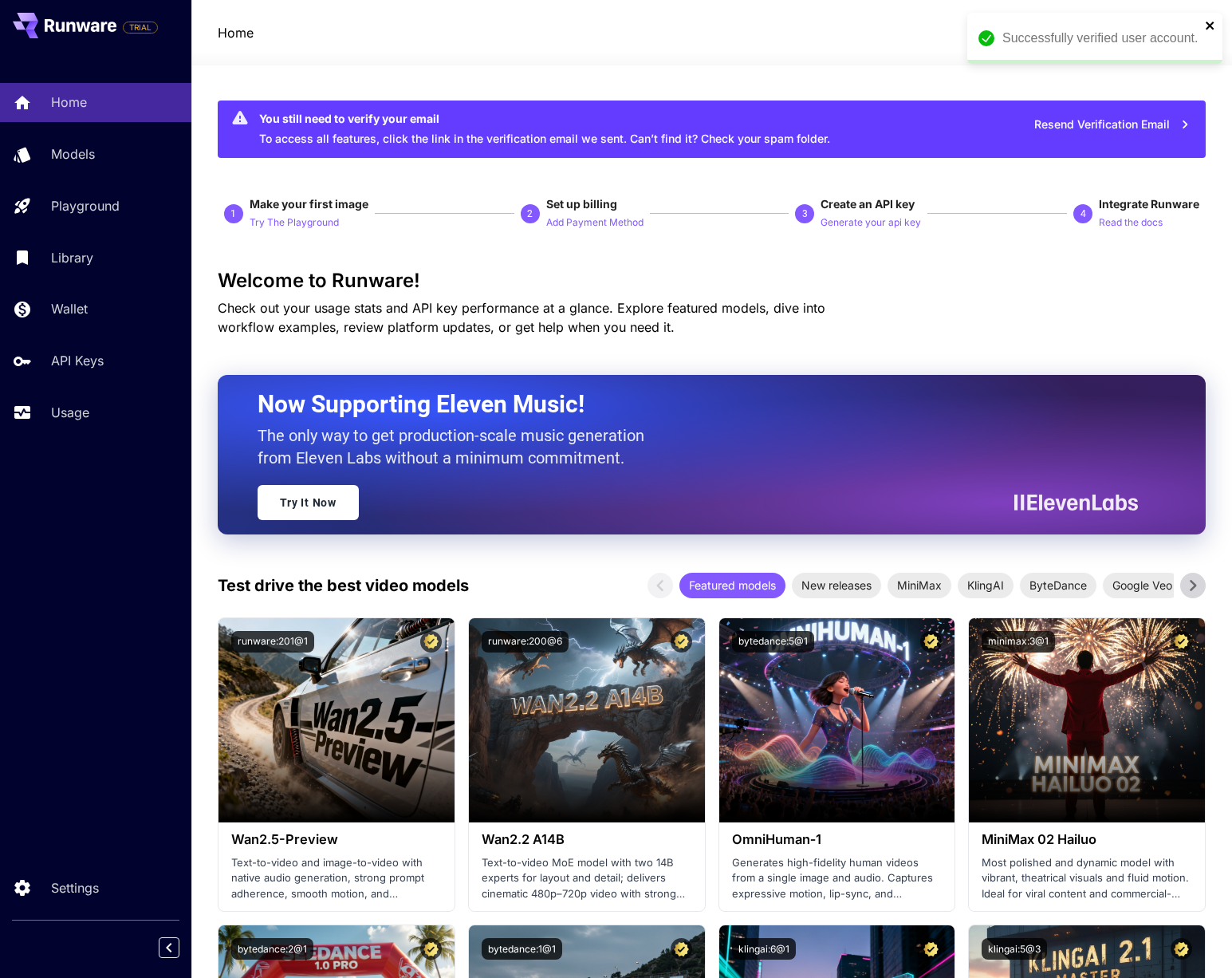
click at [1209, 26] on icon "close" at bounding box center [1210, 26] width 8 height 8
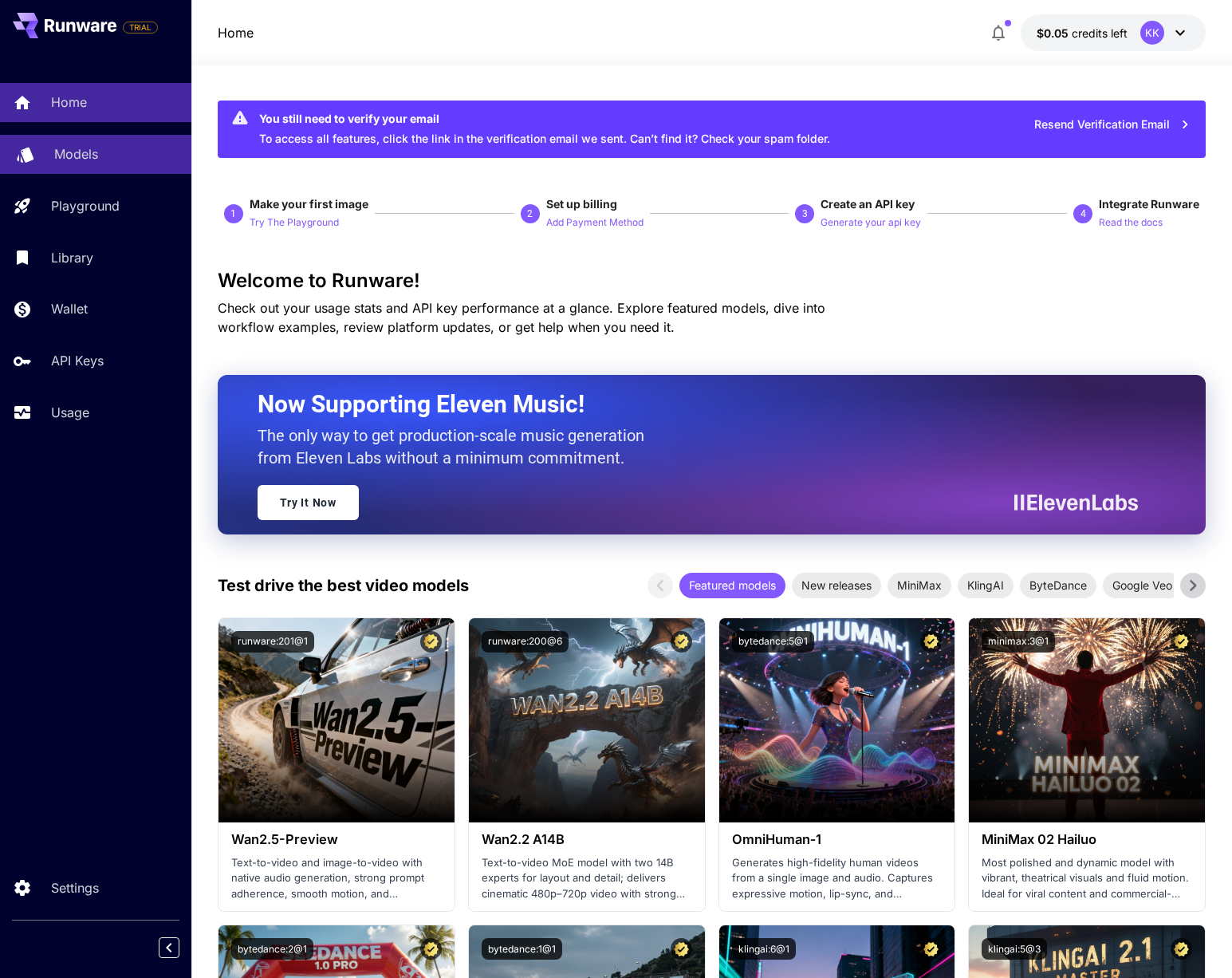
click at [121, 160] on div "Models" at bounding box center [116, 154] width 125 height 19
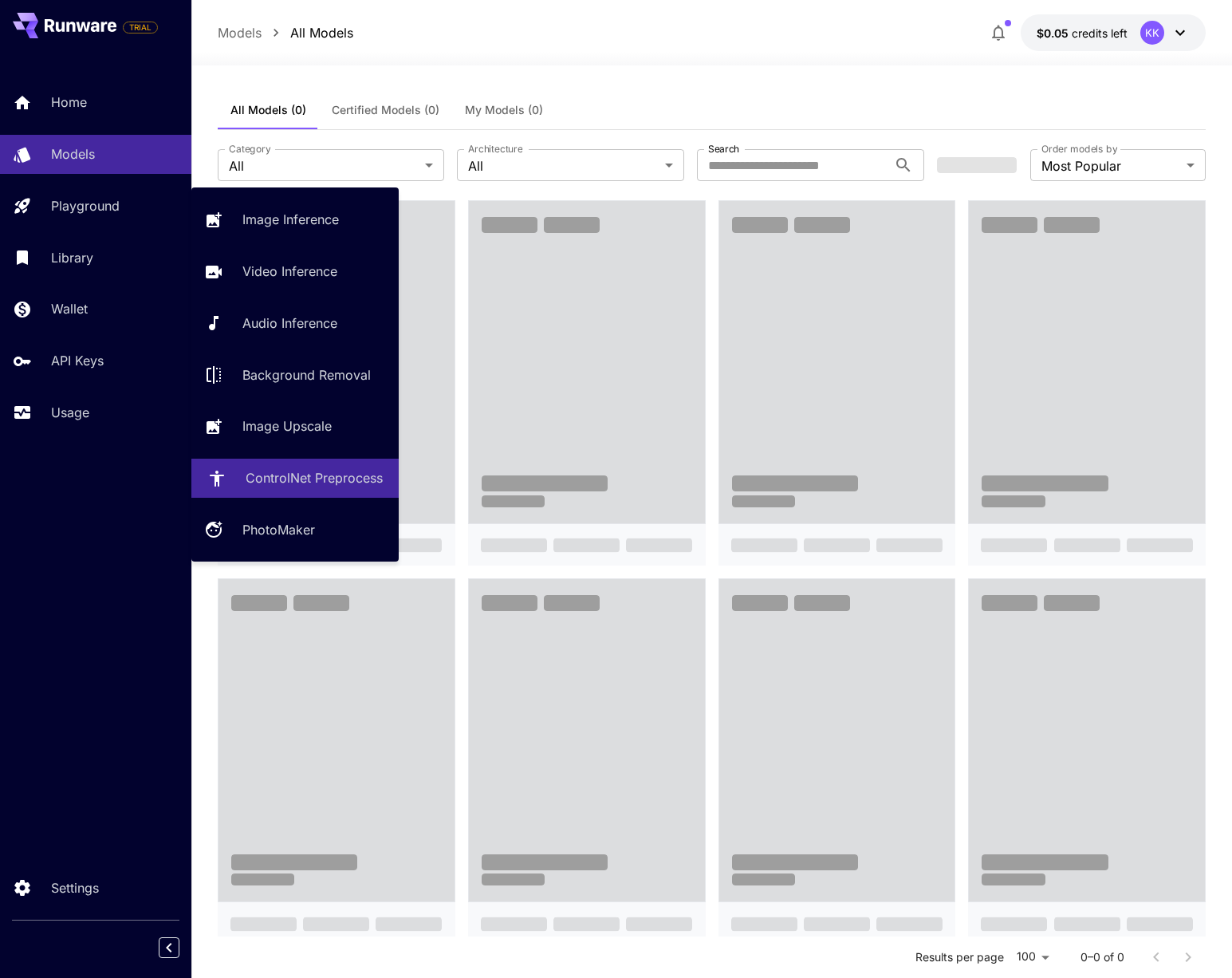
click at [301, 480] on p "ControlNet Preprocess" at bounding box center [314, 477] width 137 height 19
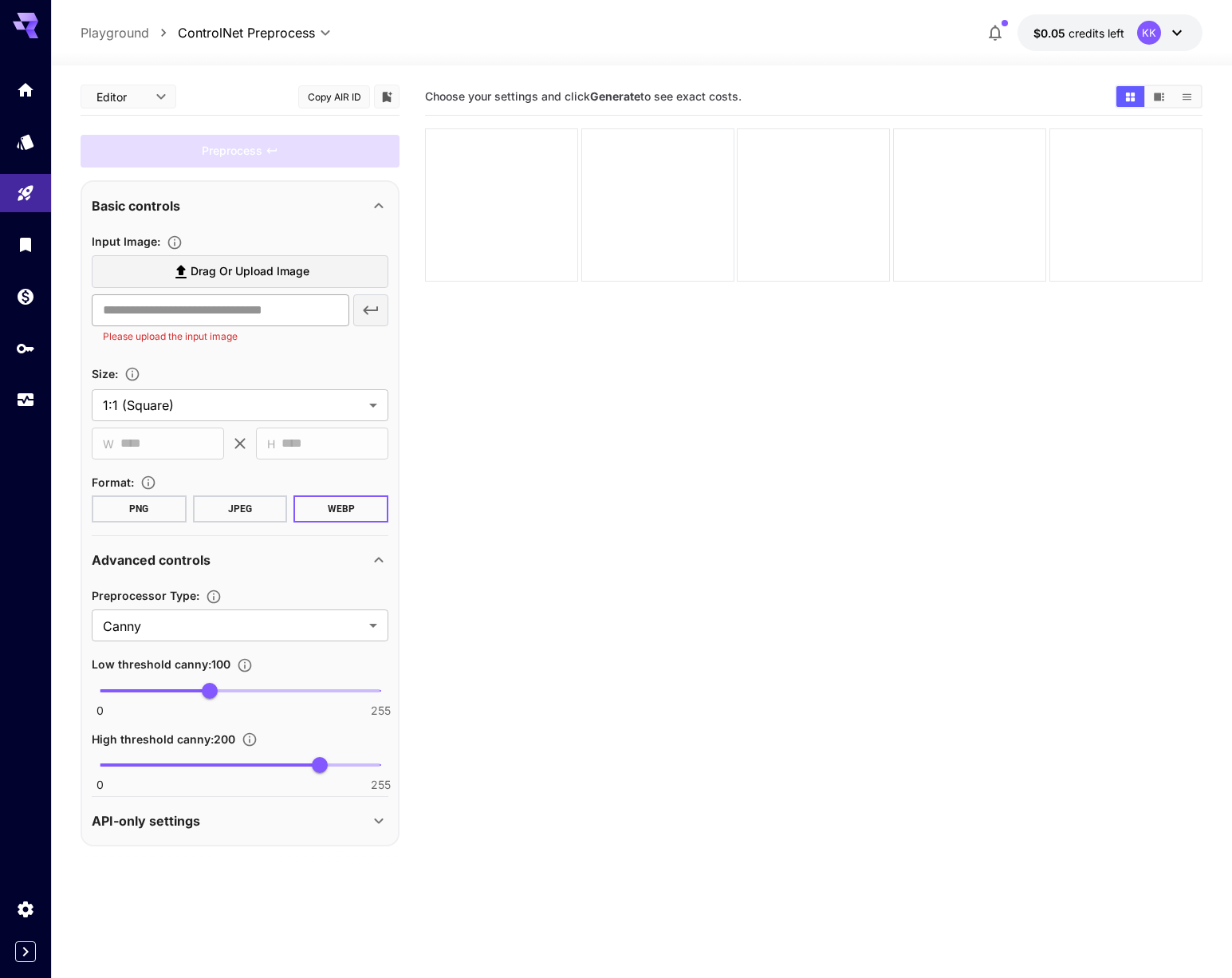
click at [192, 315] on input "text" at bounding box center [221, 310] width 257 height 32
paste input "**********"
type input "**********"
click at [320, 346] on section "**********" at bounding box center [240, 303] width 297 height 95
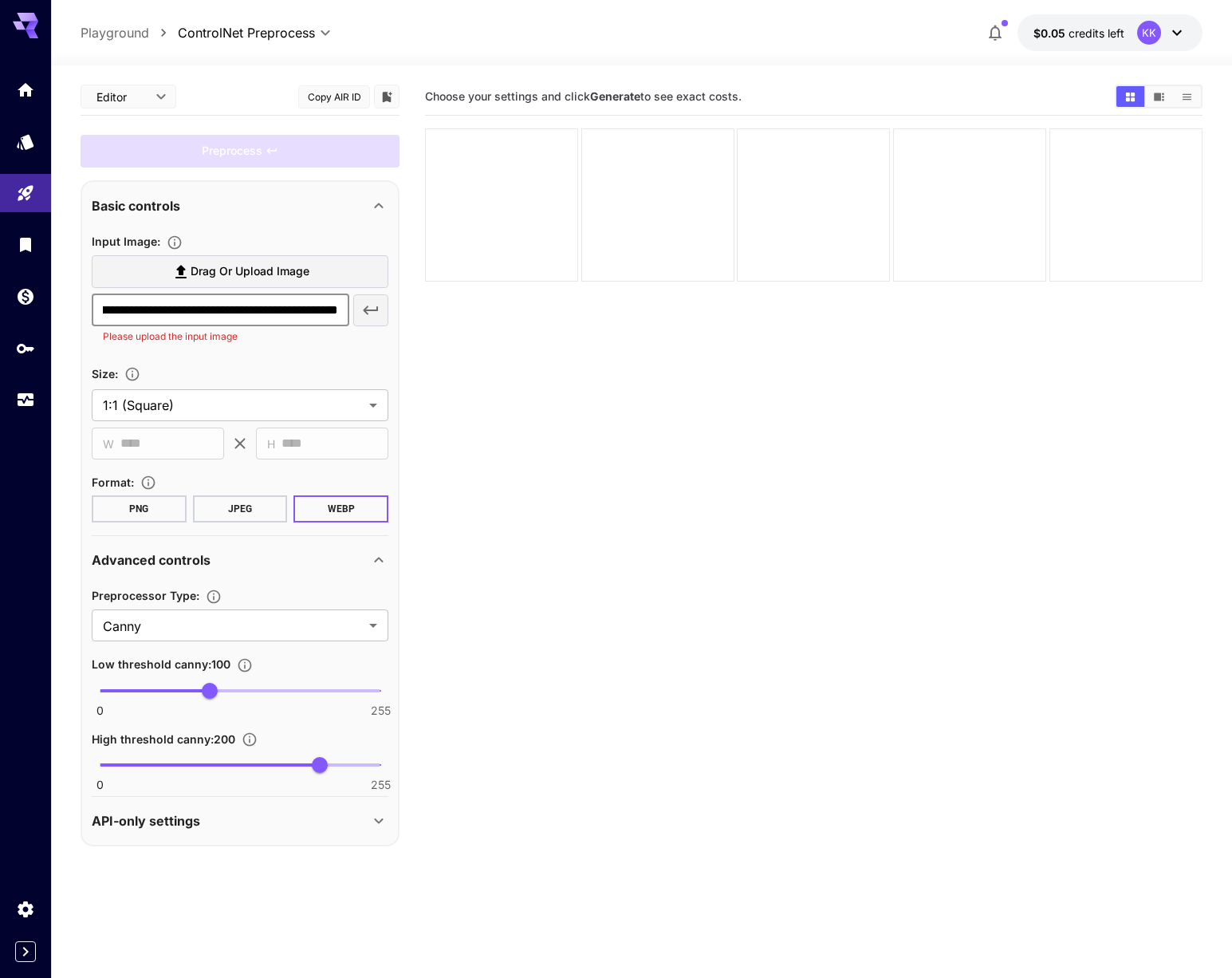
scroll to position [0, 0]
click at [250, 346] on section "**********" at bounding box center [240, 303] width 297 height 95
click at [263, 315] on input "**********" at bounding box center [221, 310] width 257 height 32
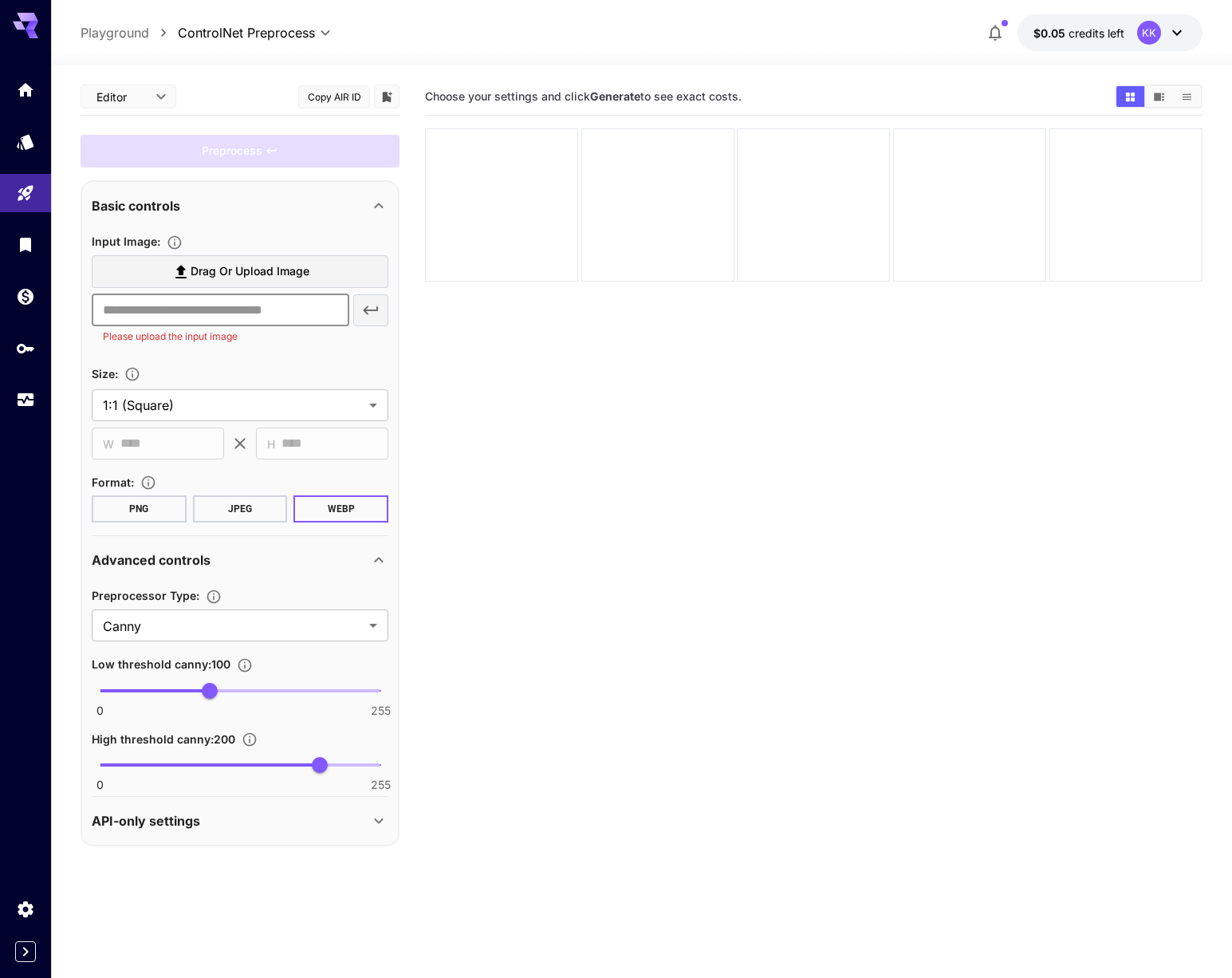
click at [306, 273] on span "Drag or upload image" at bounding box center [250, 272] width 119 height 20
click at [0, 0] on input "Drag or upload image" at bounding box center [0, 0] width 0 height 0
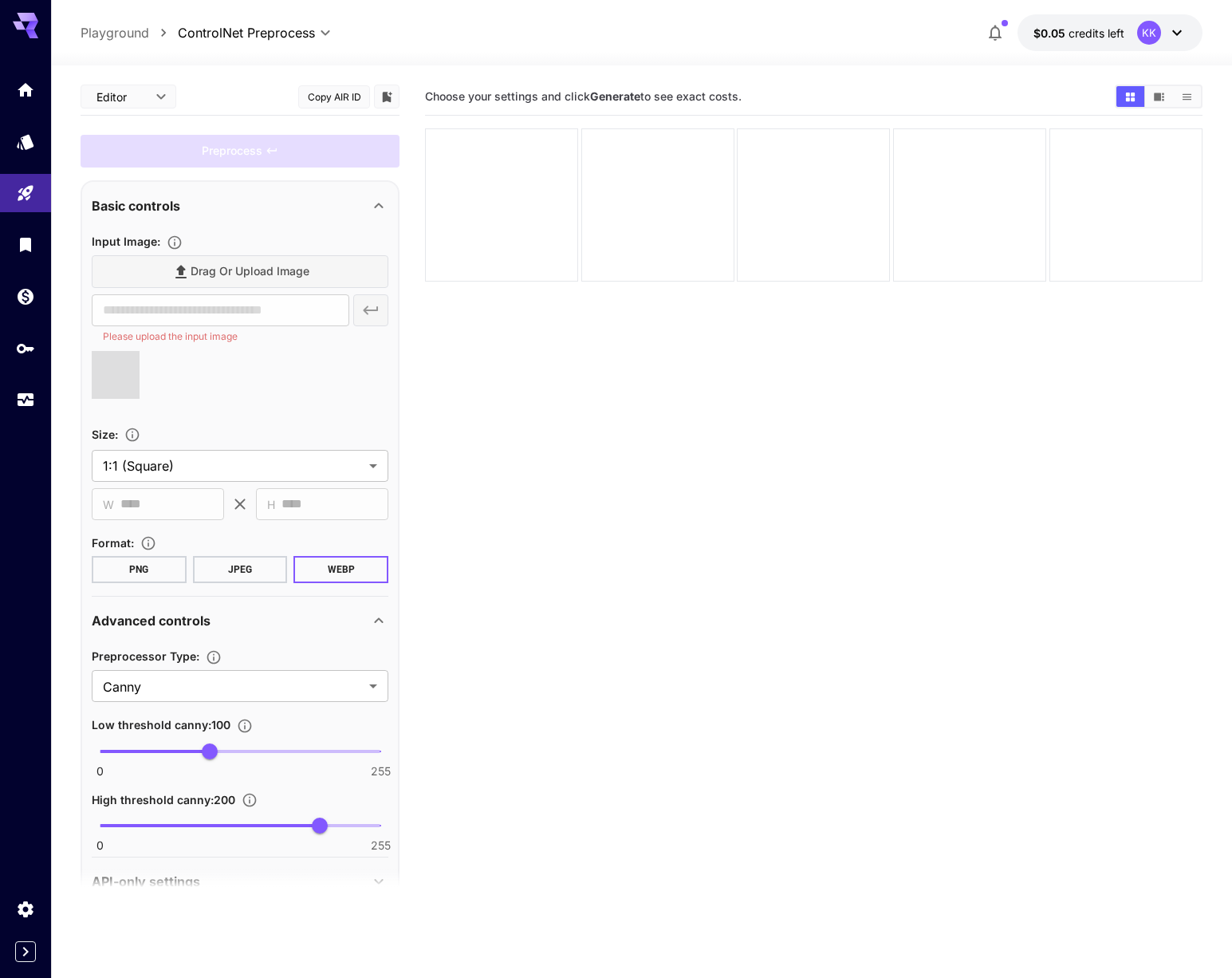
type input "**********"
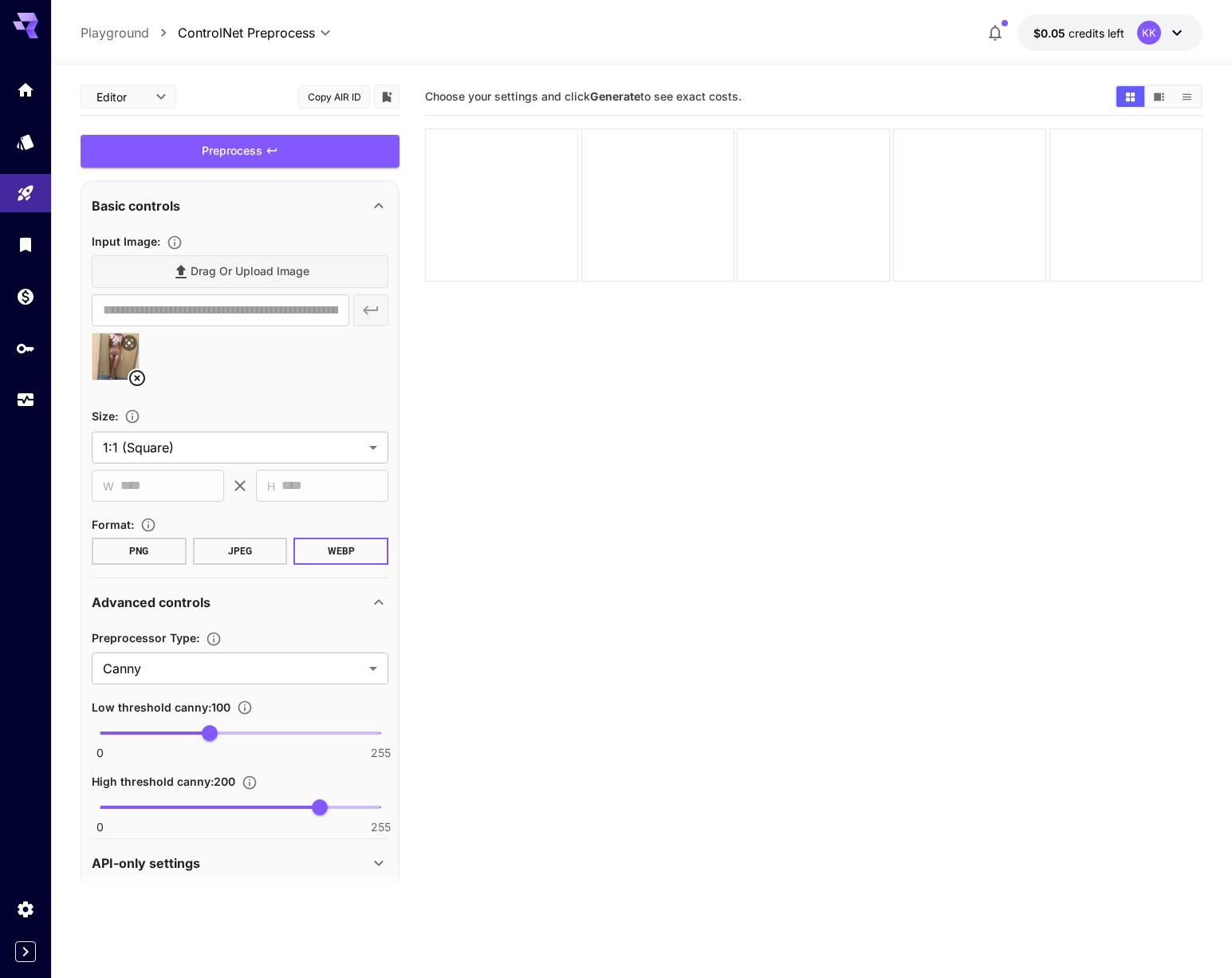
scroll to position [18, 0]
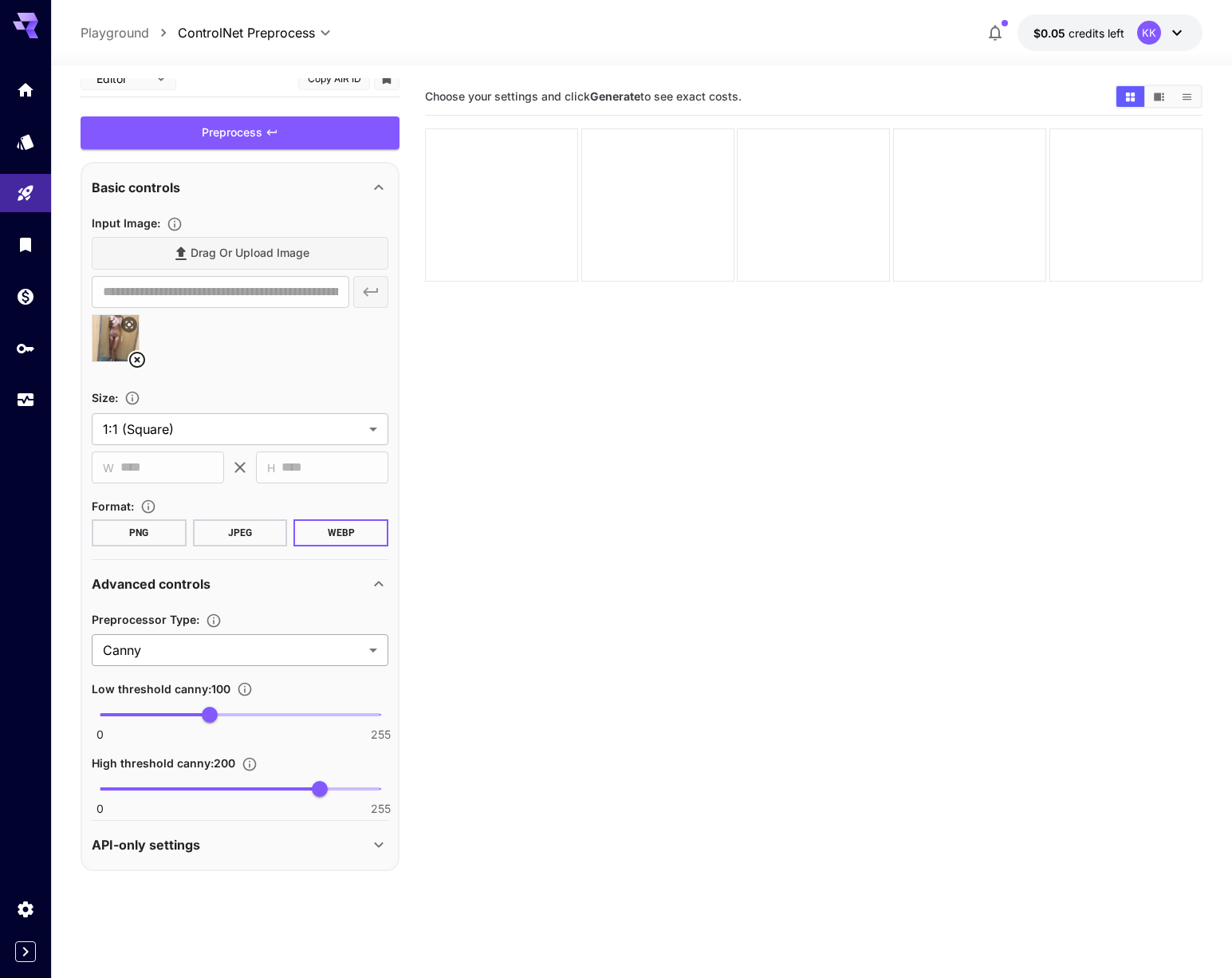
click at [364, 648] on body "**********" at bounding box center [616, 552] width 1232 height 1104
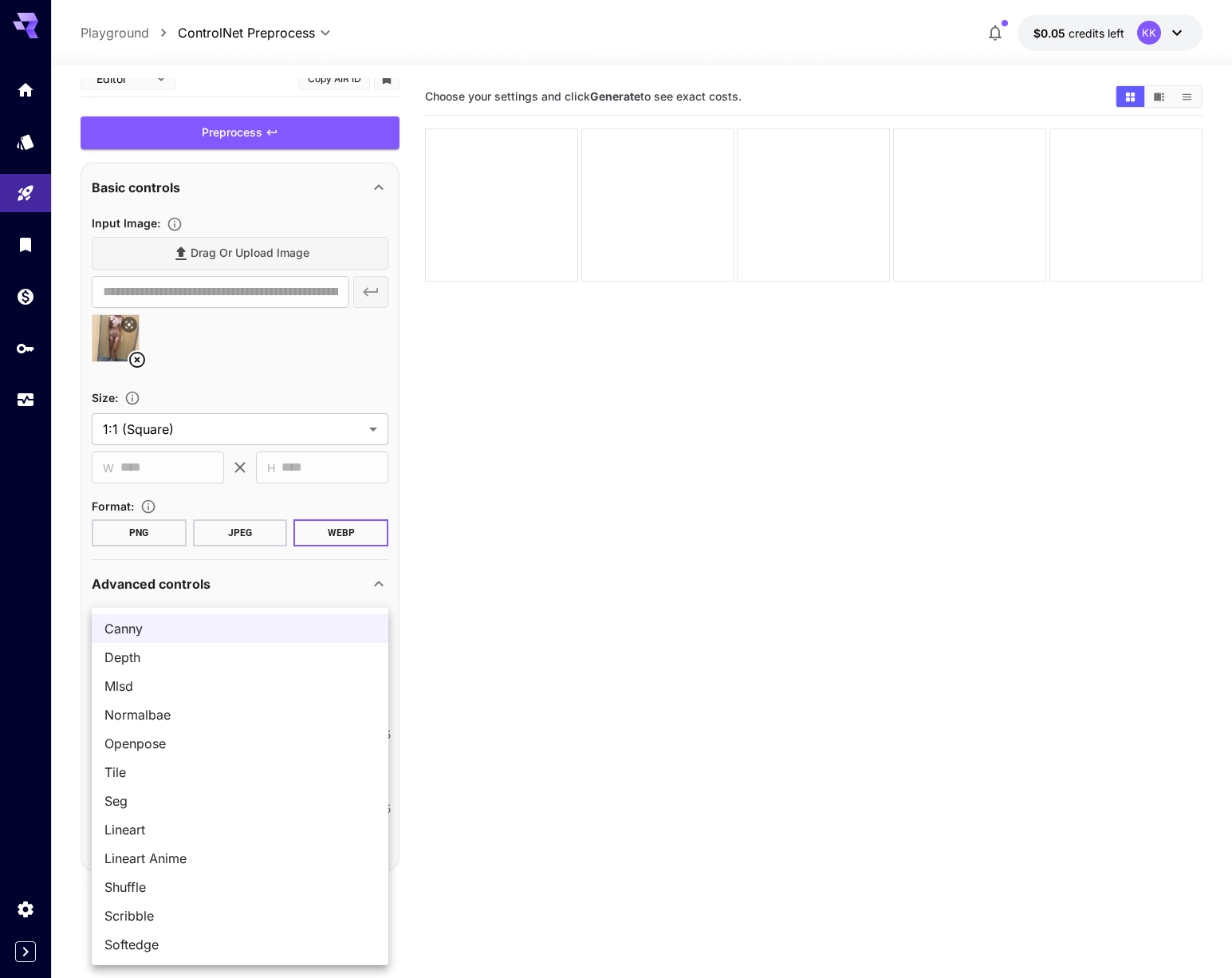
click at [347, 579] on div at bounding box center [616, 489] width 1232 height 978
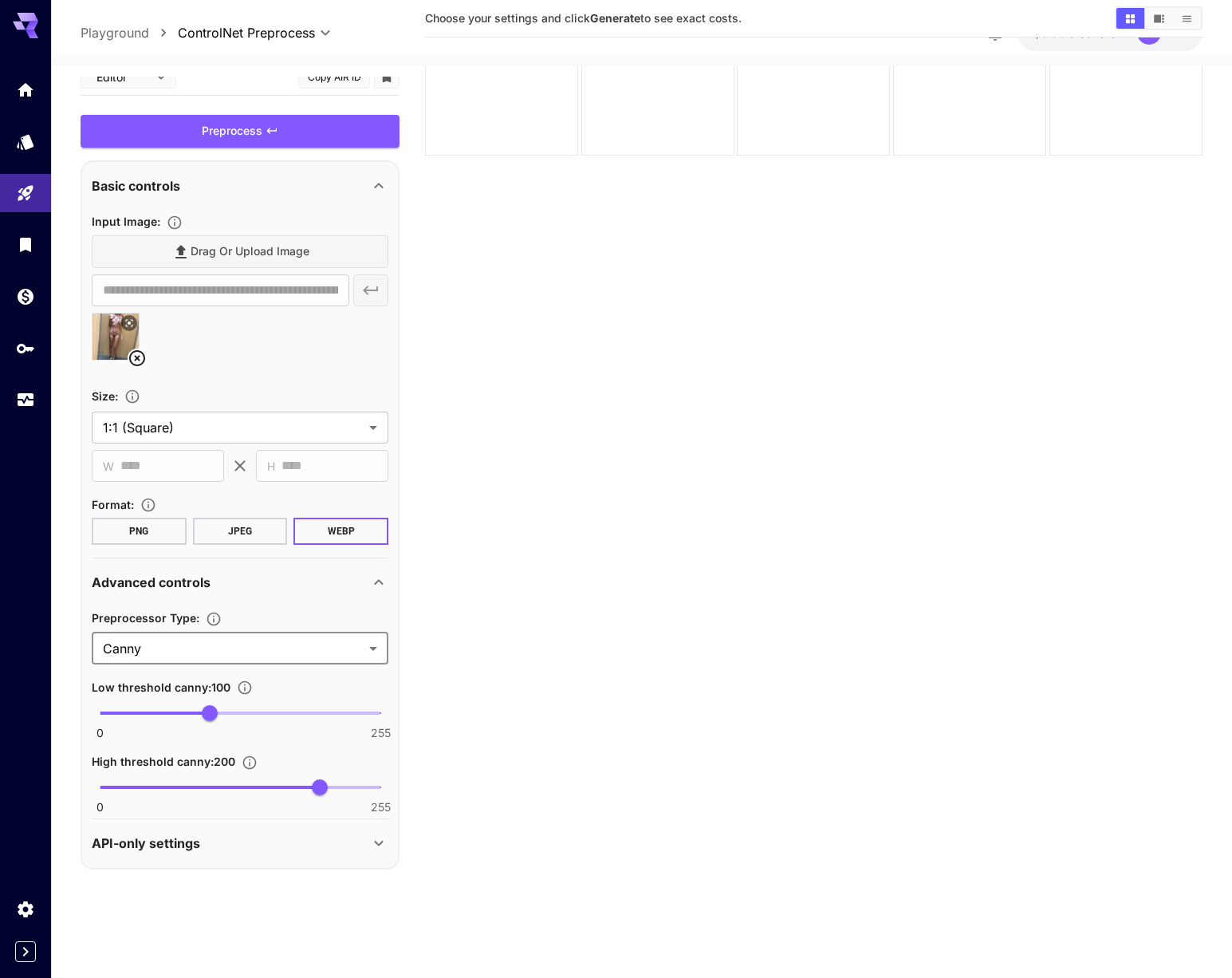
click at [378, 581] on icon at bounding box center [379, 583] width 8 height 6
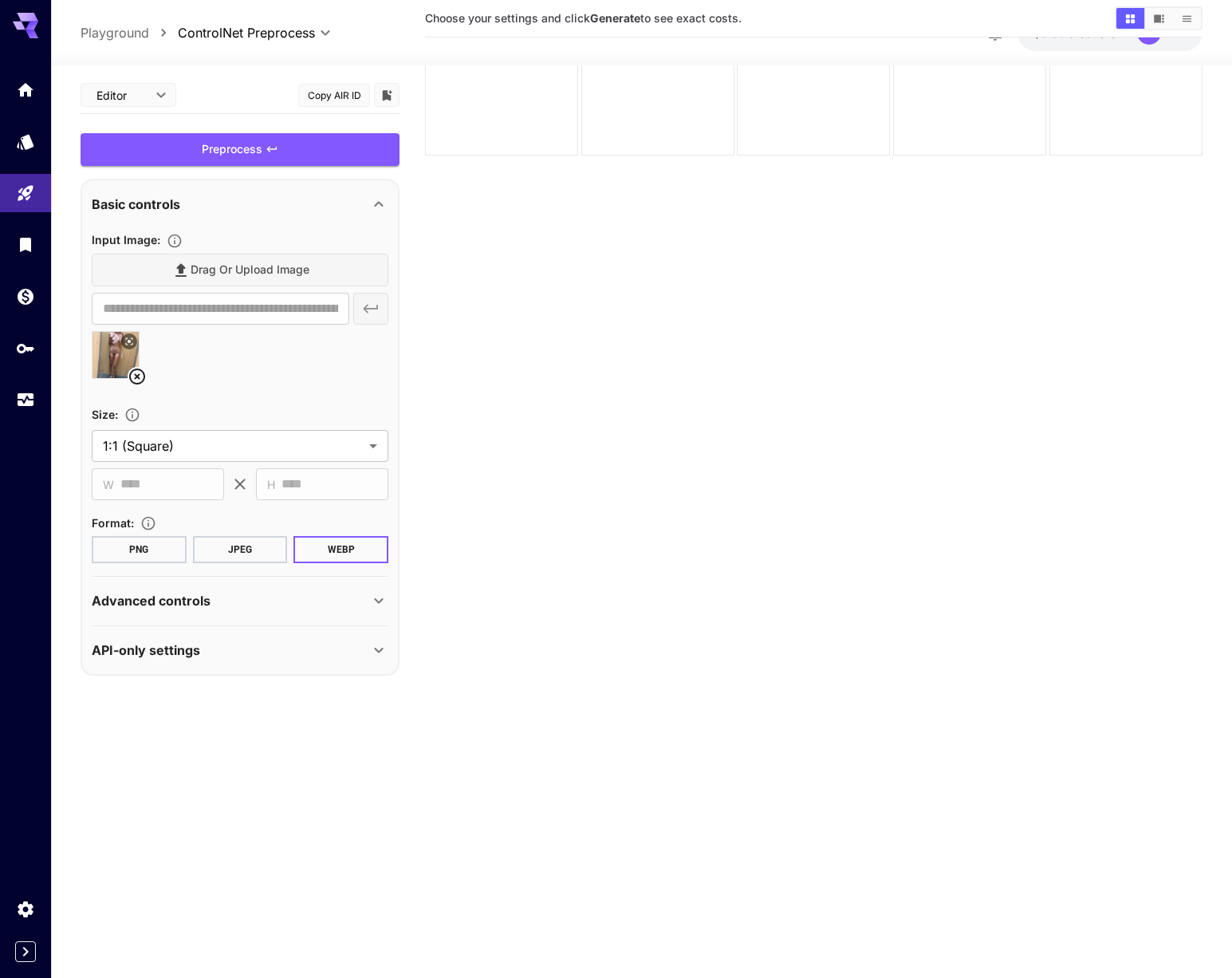
scroll to position [0, 0]
click at [370, 647] on icon at bounding box center [379, 649] width 19 height 19
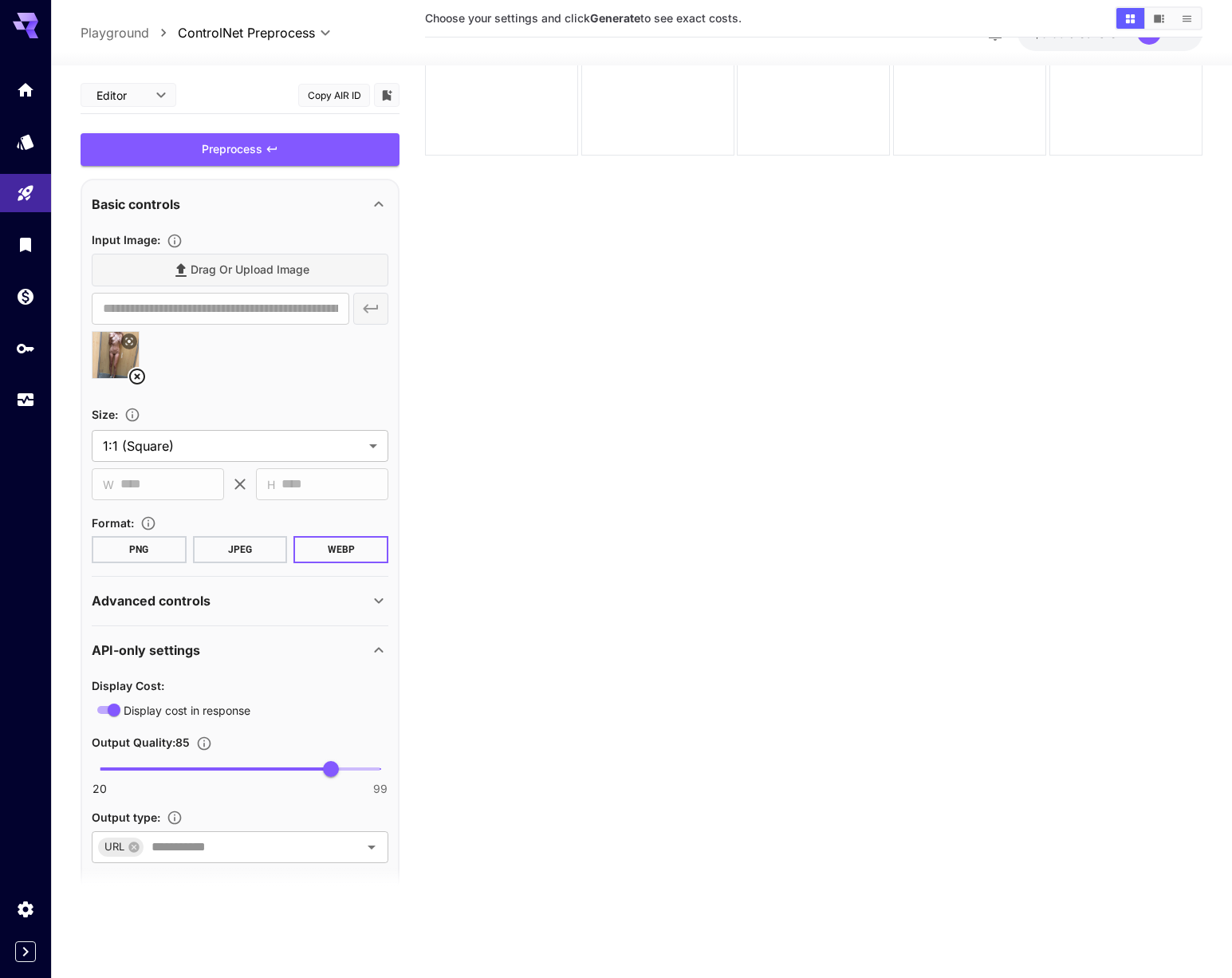
click at [372, 644] on icon at bounding box center [379, 649] width 19 height 19
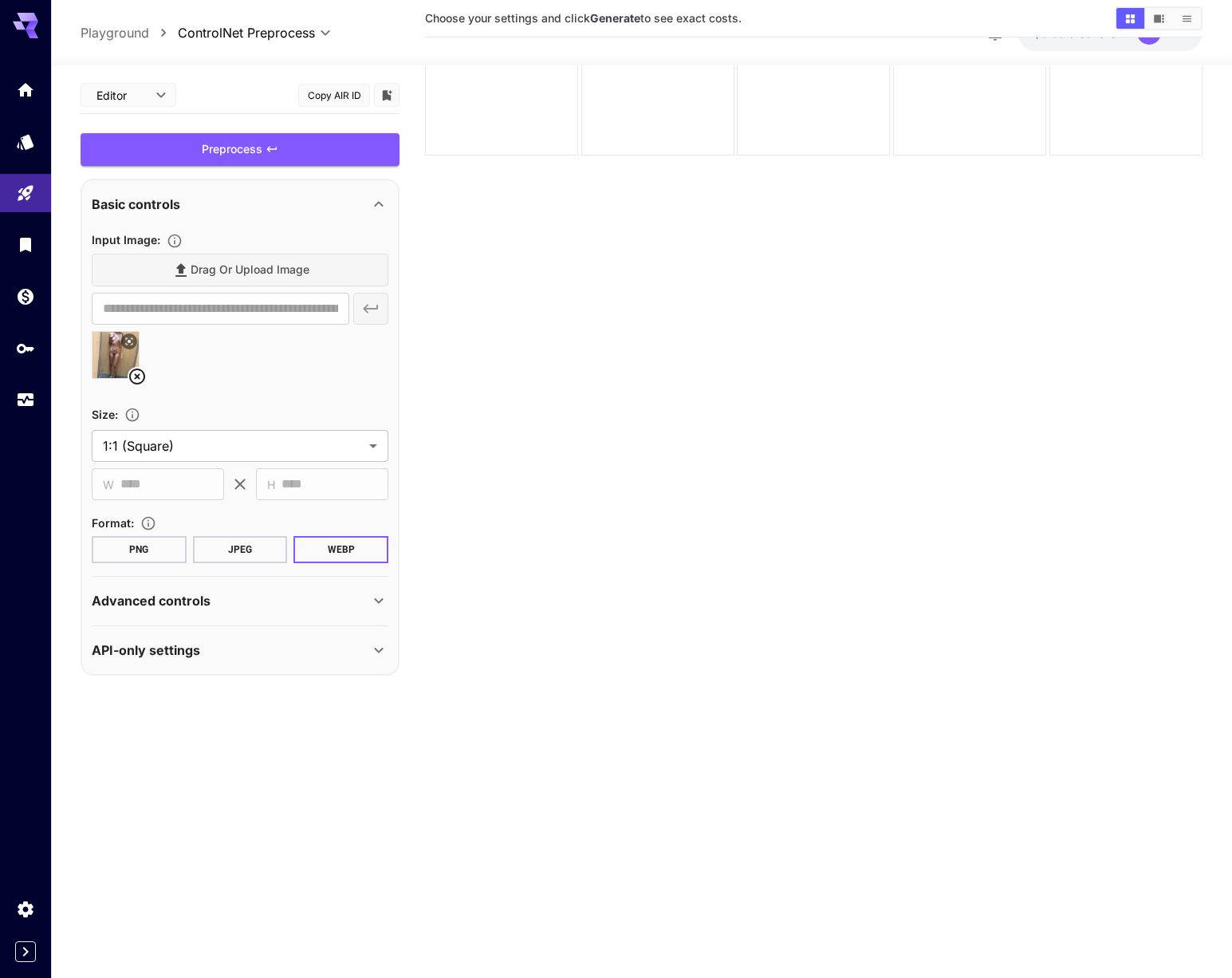
click at [217, 375] on div at bounding box center [240, 361] width 297 height 61
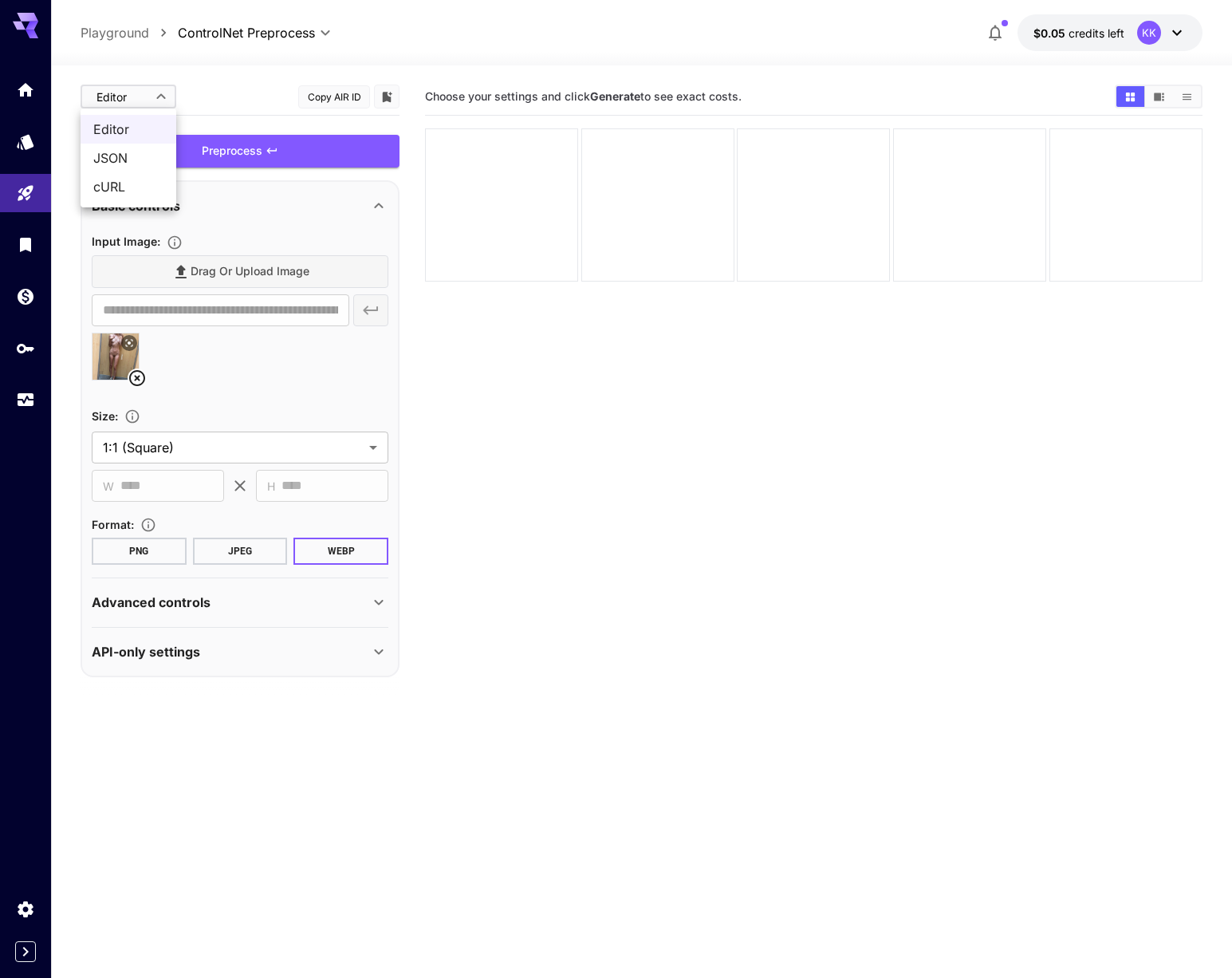
click at [154, 99] on body "**********" at bounding box center [616, 552] width 1232 height 1104
click at [104, 121] on span "Editor" at bounding box center [129, 129] width 70 height 19
click at [282, 146] on div "Preprocess" at bounding box center [240, 150] width 319 height 33
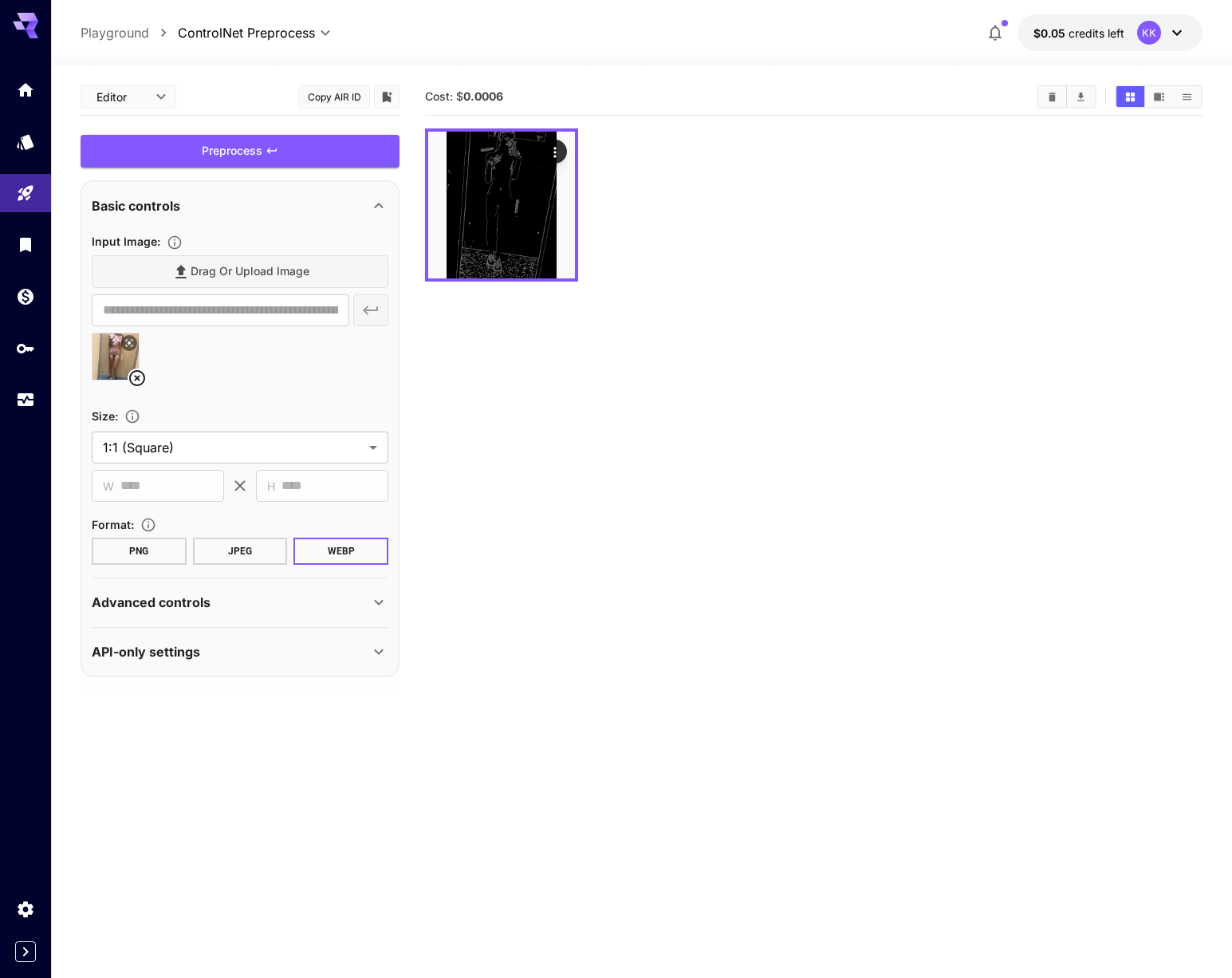
click at [257, 352] on div at bounding box center [240, 363] width 297 height 61
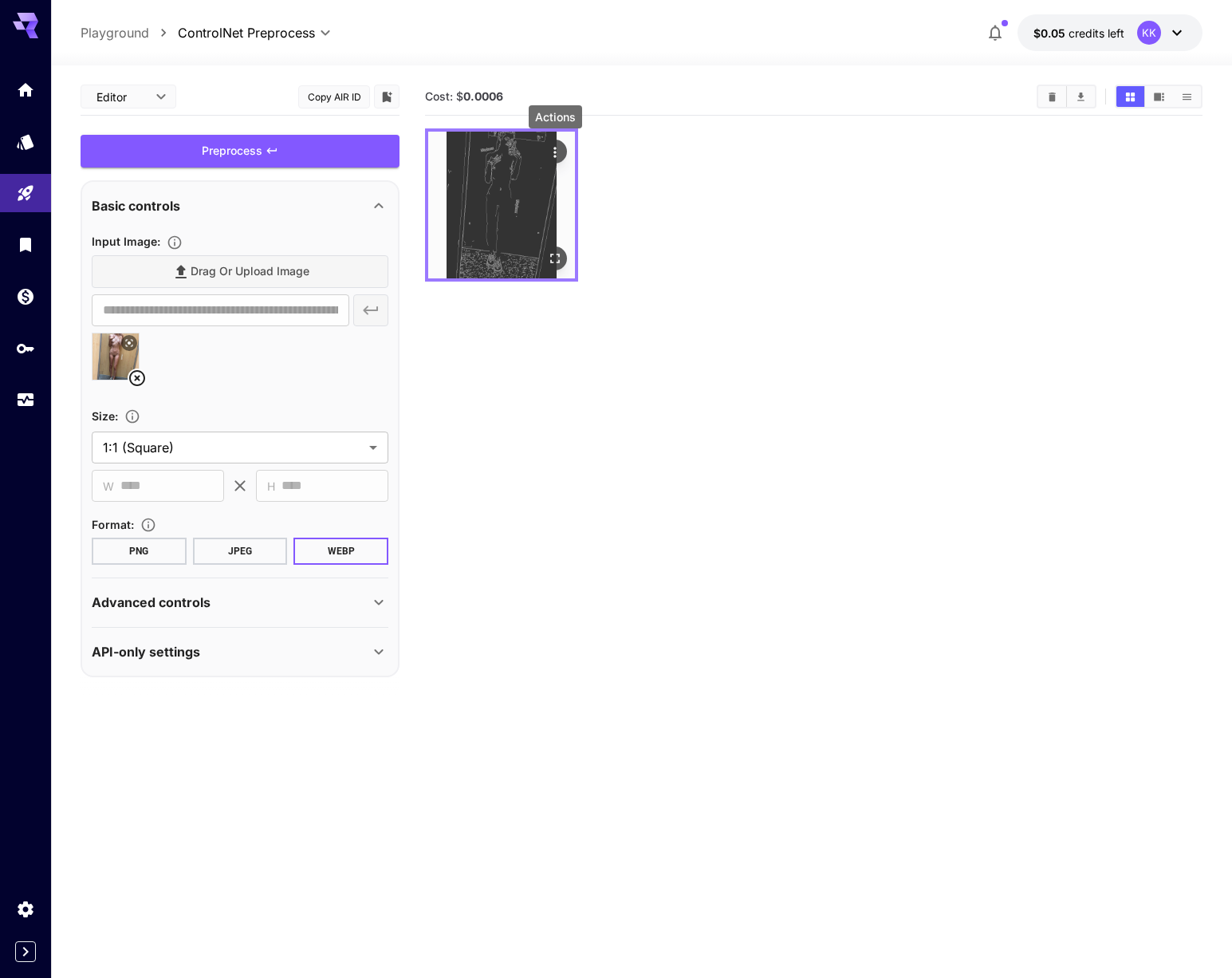
click at [557, 150] on icon "Actions" at bounding box center [555, 152] width 16 height 16
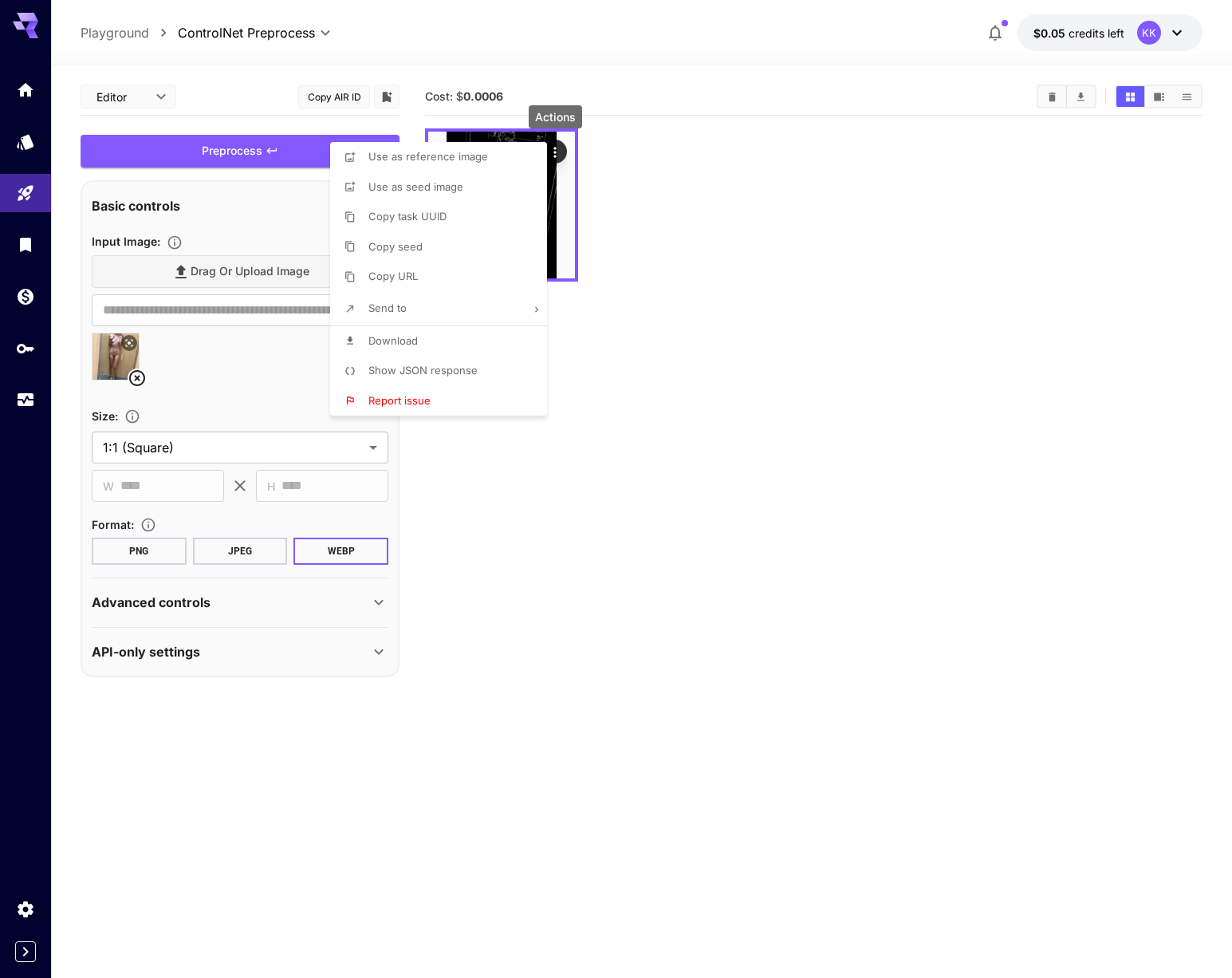
click at [489, 310] on li "Send to" at bounding box center [443, 308] width 227 height 33
click at [410, 155] on div at bounding box center [616, 489] width 1232 height 978
click at [398, 157] on span "Use as reference image" at bounding box center [428, 155] width 120 height 13
click at [480, 314] on li "Send to" at bounding box center [443, 308] width 227 height 33
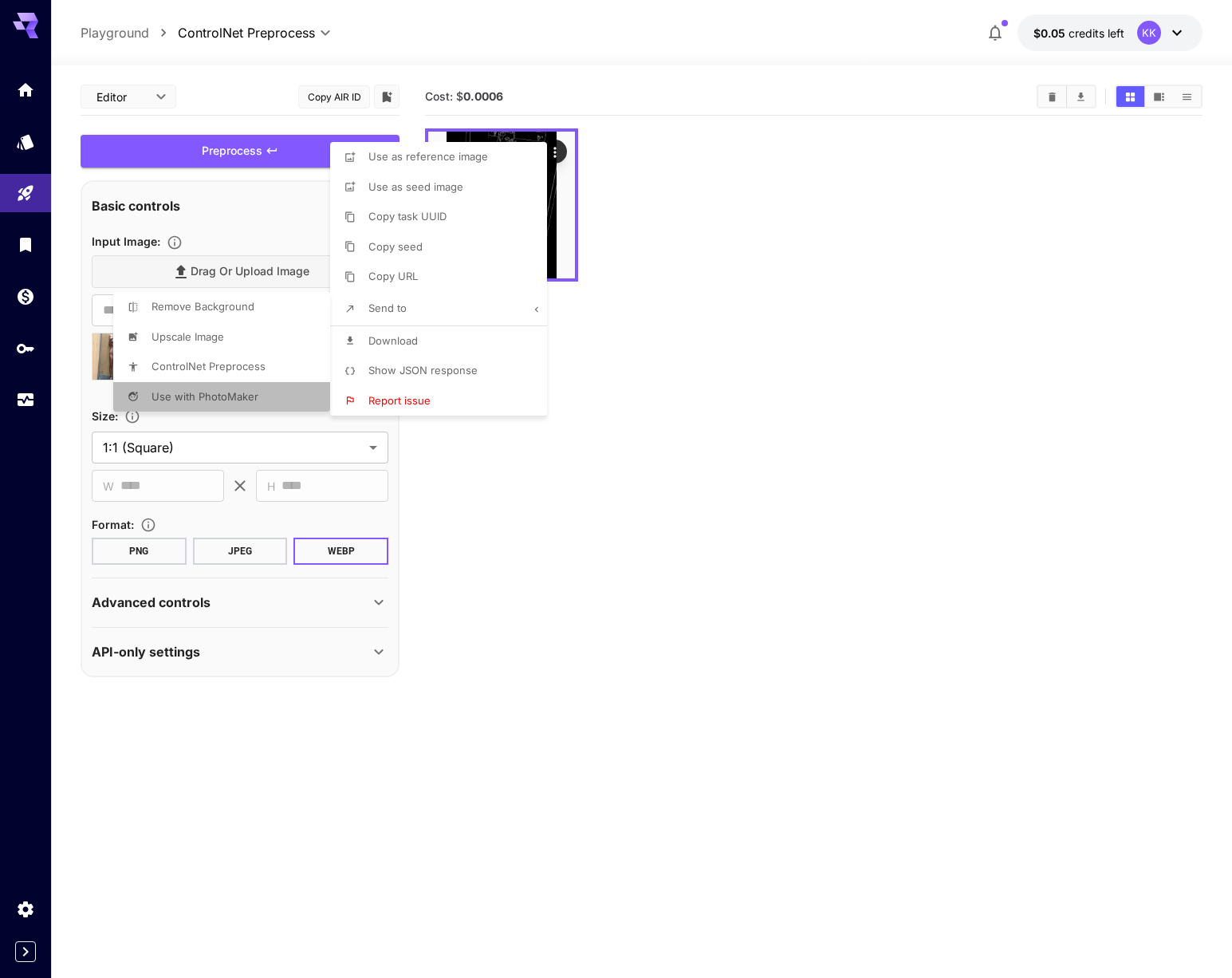
click at [267, 395] on li "Use with PhotoMaker" at bounding box center [227, 397] width 227 height 30
type input "**********"
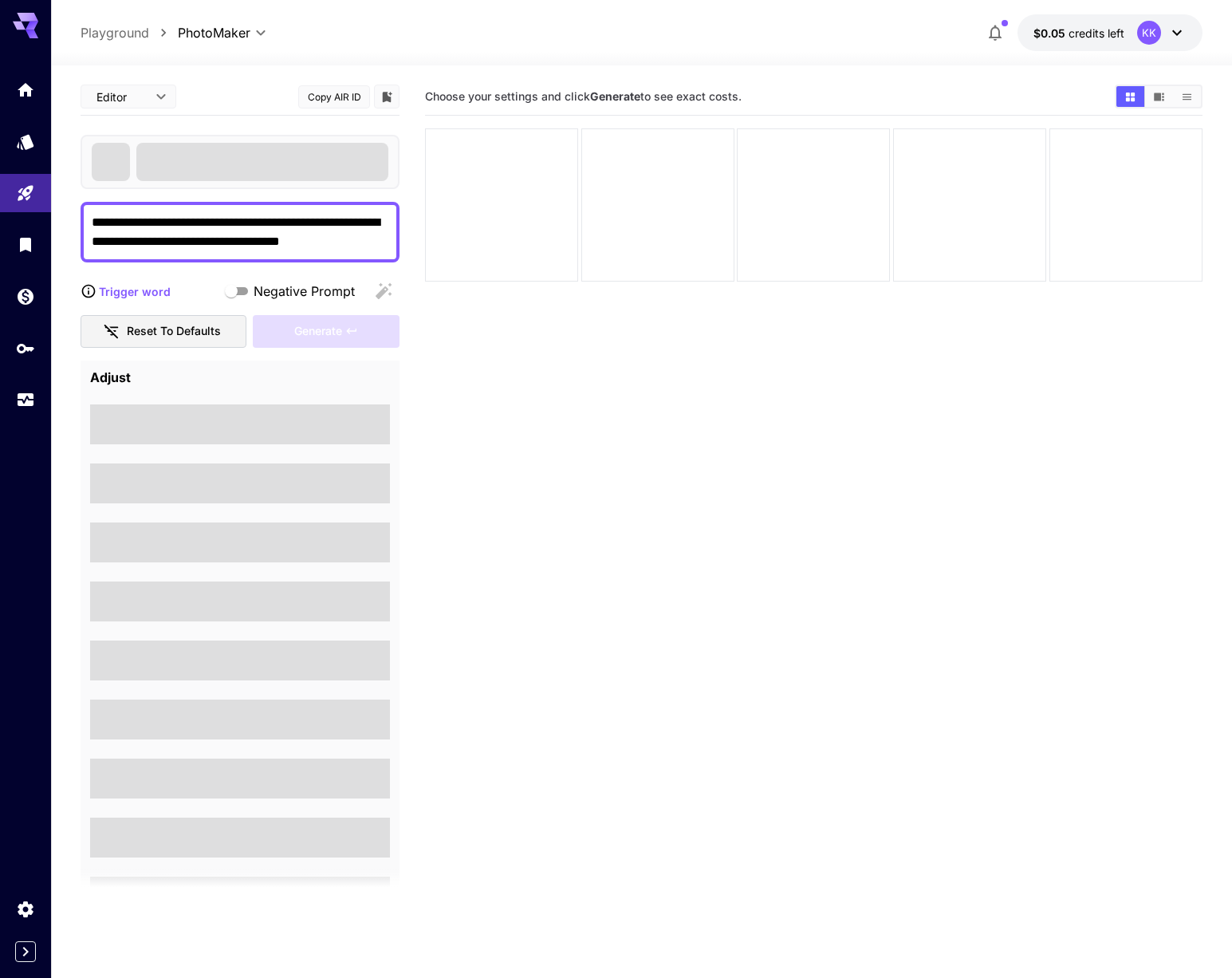
click at [497, 325] on section "Choose your settings and click Generate to see exact costs." at bounding box center [814, 568] width 777 height 978
click at [338, 272] on div "**********" at bounding box center [240, 532] width 319 height 907
click at [259, 175] on span at bounding box center [262, 162] width 252 height 38
click at [140, 292] on p "Trigger word" at bounding box center [135, 292] width 72 height 17
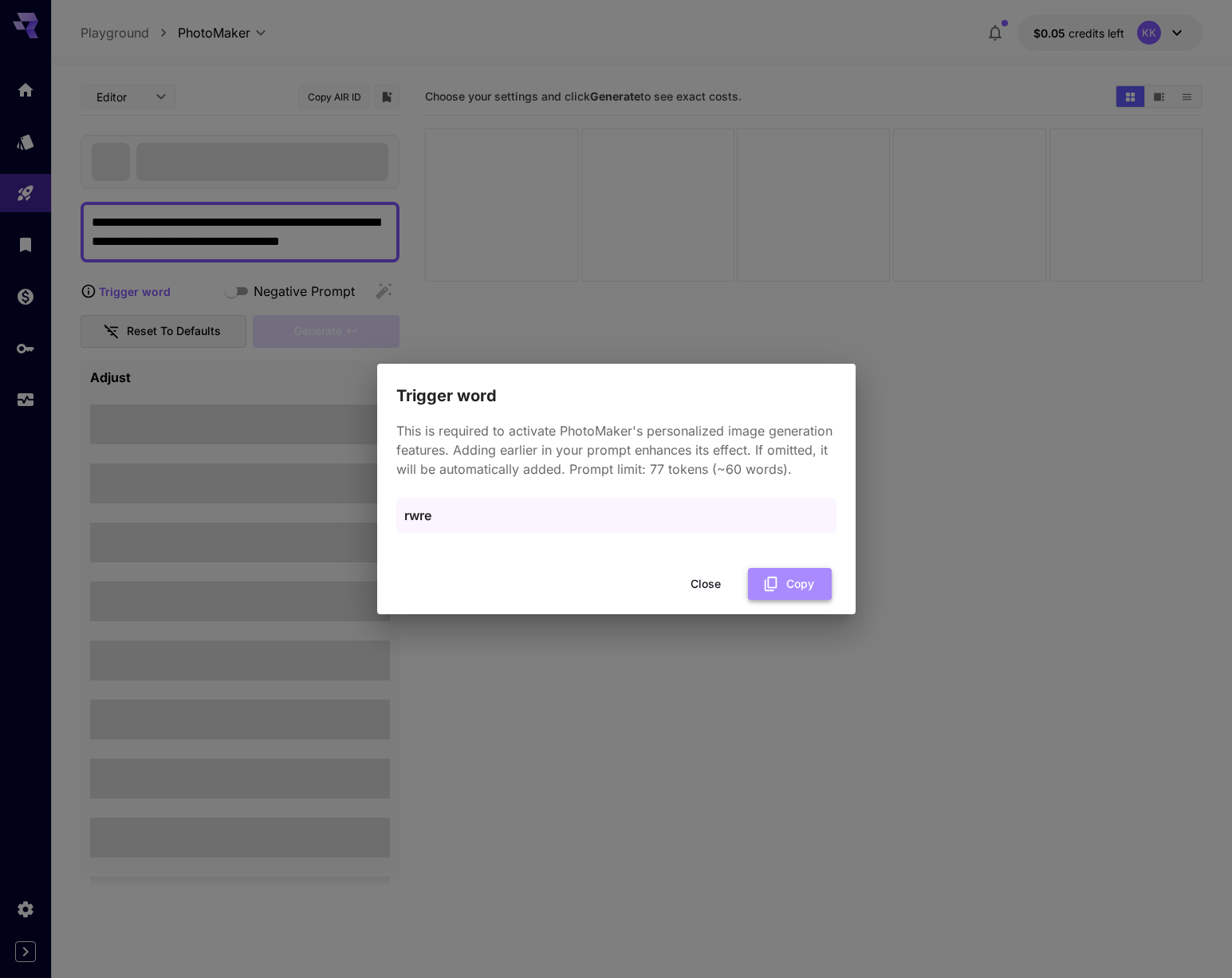
click at [768, 587] on icon "button" at bounding box center [770, 583] width 13 height 14
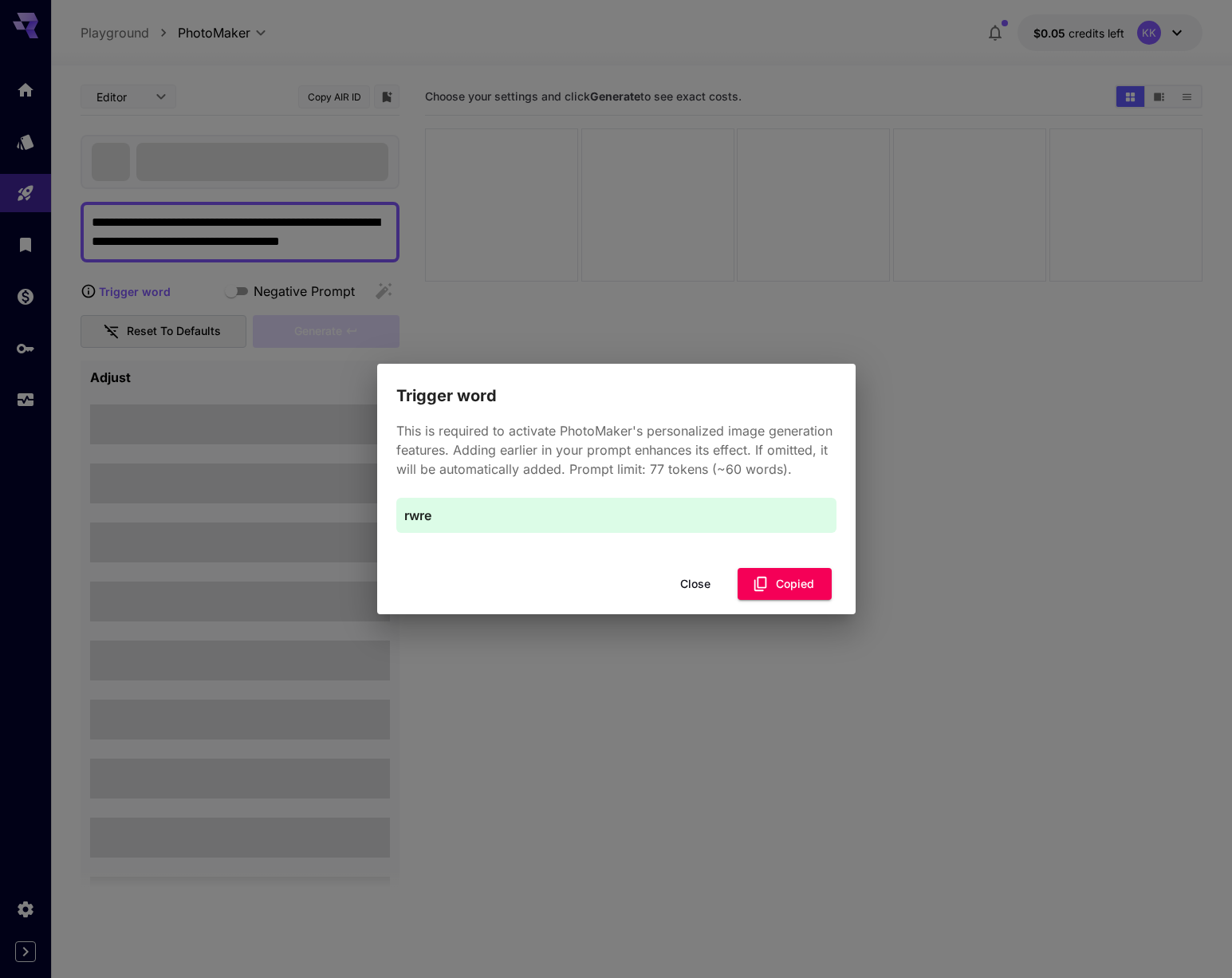
click at [689, 585] on button "Close" at bounding box center [695, 583] width 72 height 33
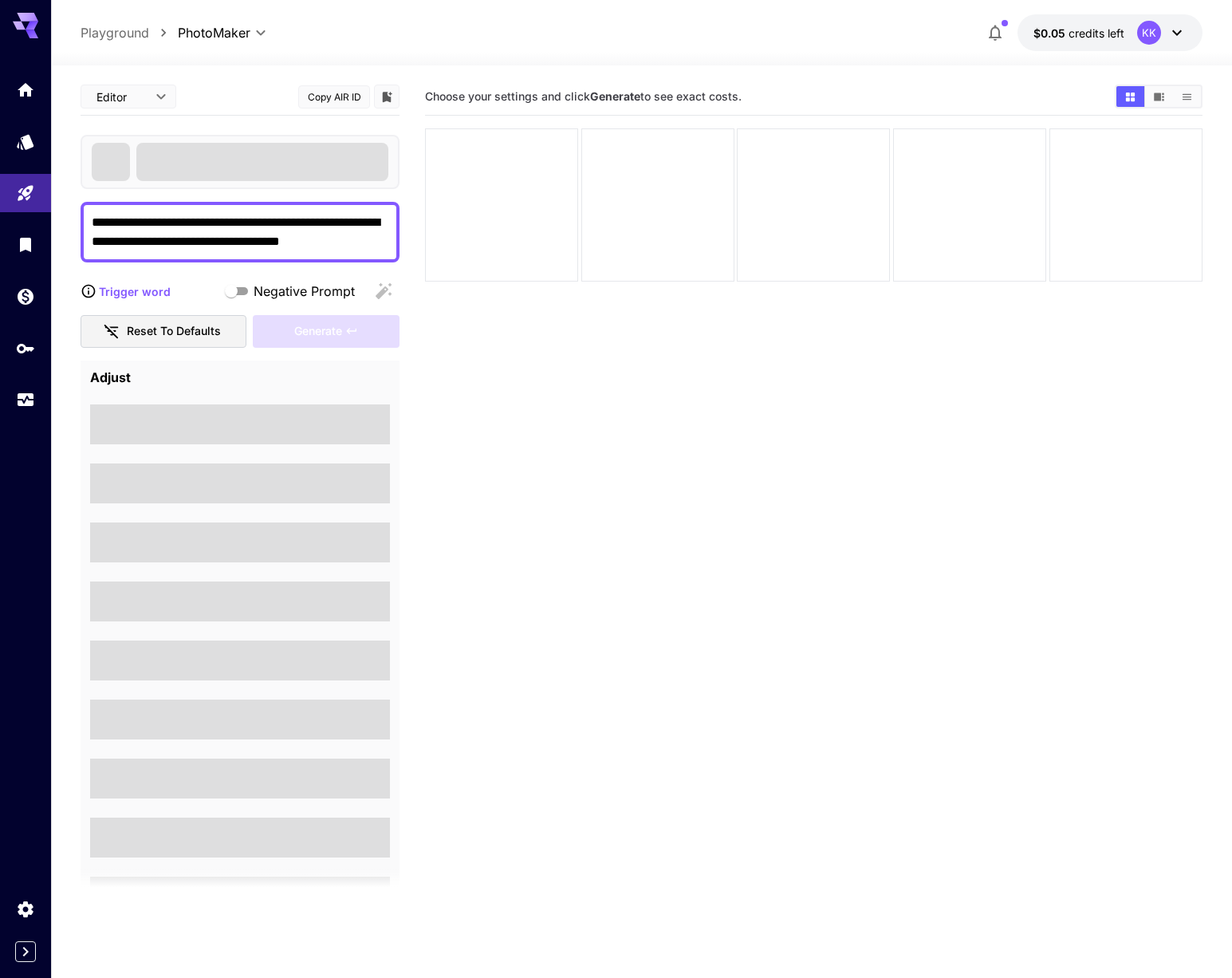
click at [147, 290] on p "Trigger word" at bounding box center [135, 292] width 72 height 17
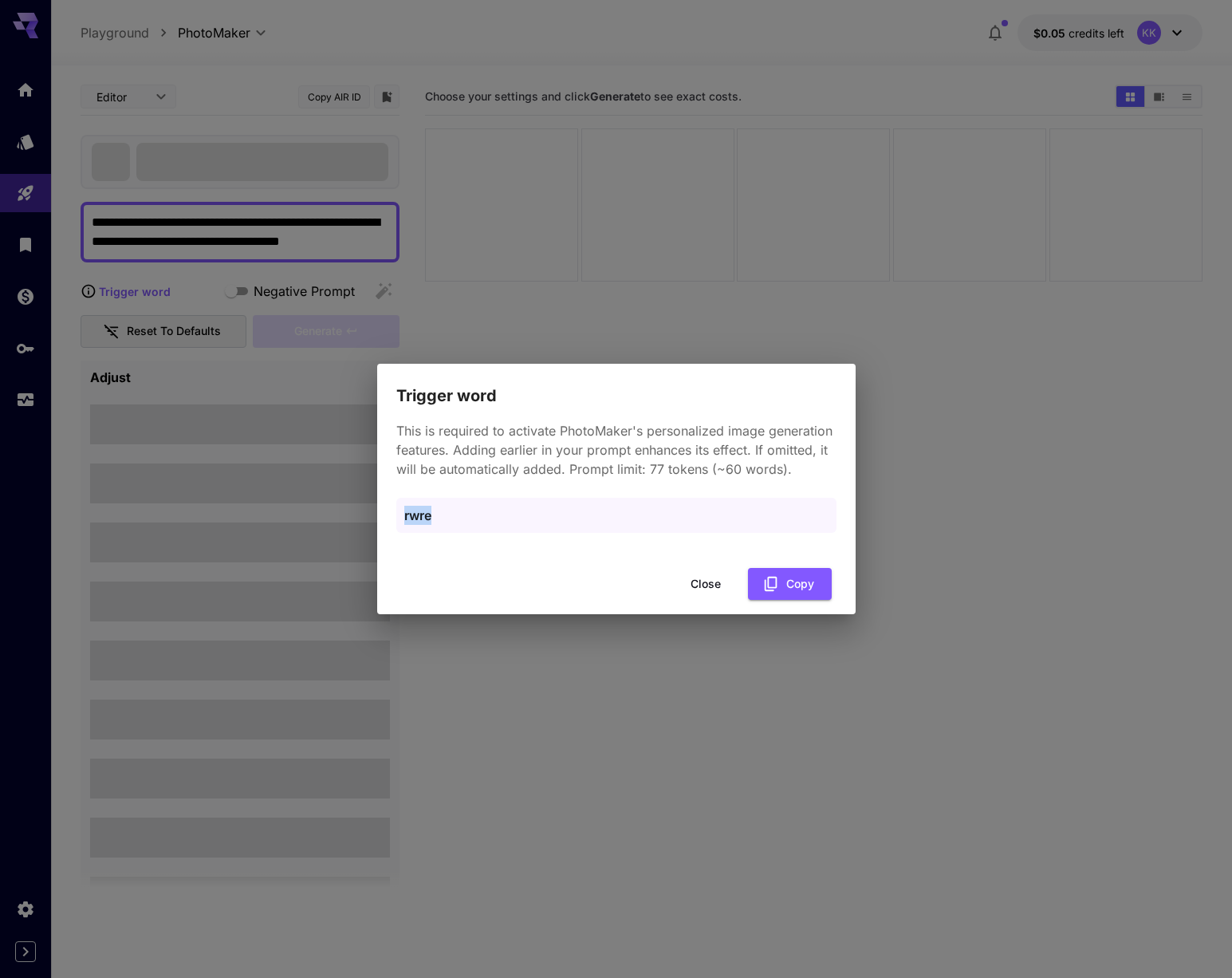
drag, startPoint x: 435, startPoint y: 517, endPoint x: 399, endPoint y: 516, distance: 36.0
click at [399, 516] on div "rwre" at bounding box center [616, 515] width 440 height 35
copy p "rwre"
click at [708, 586] on button "Close" at bounding box center [706, 583] width 72 height 33
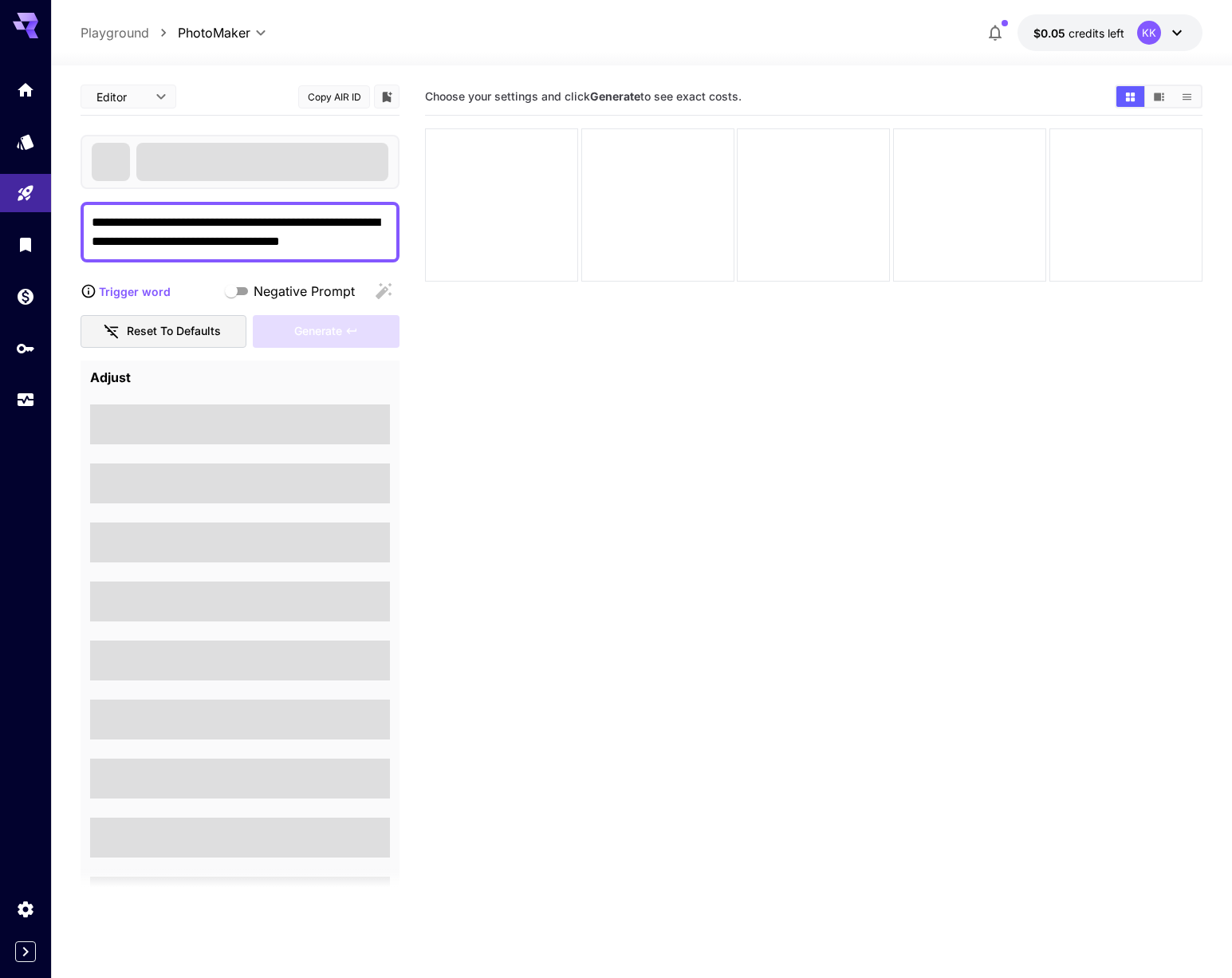
click at [330, 246] on textarea "**********" at bounding box center [240, 232] width 297 height 38
click at [290, 242] on textarea "**********" at bounding box center [240, 232] width 297 height 38
click at [325, 247] on textarea "**********" at bounding box center [240, 232] width 297 height 38
paste textarea "*****"
type textarea "**********"
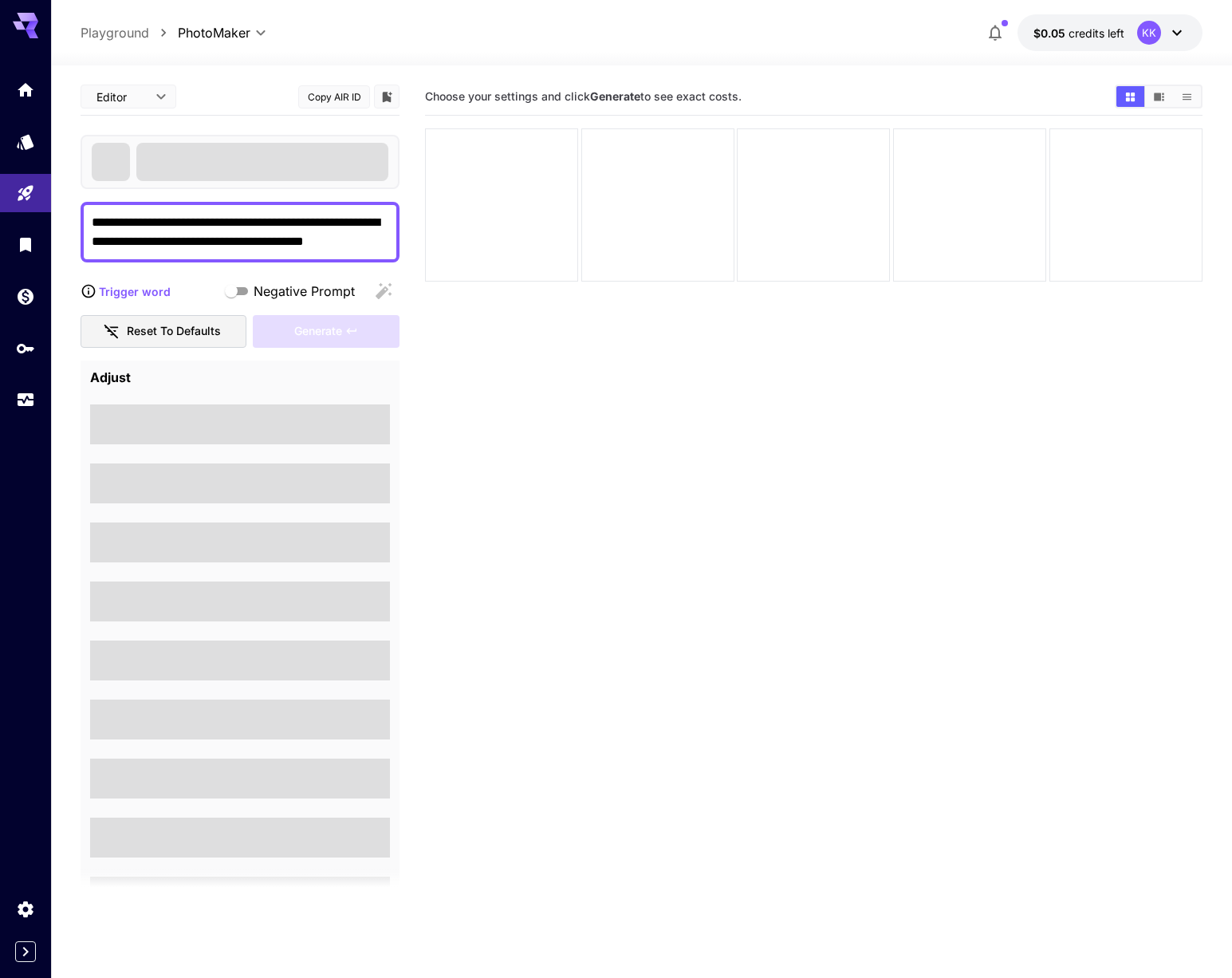
click at [496, 346] on section "Choose your settings and click Generate to see exact costs." at bounding box center [814, 568] width 777 height 978
click at [123, 103] on body "**********" at bounding box center [616, 552] width 1232 height 1104
click at [522, 421] on div at bounding box center [616, 489] width 1232 height 978
click at [246, 145] on span at bounding box center [262, 162] width 252 height 38
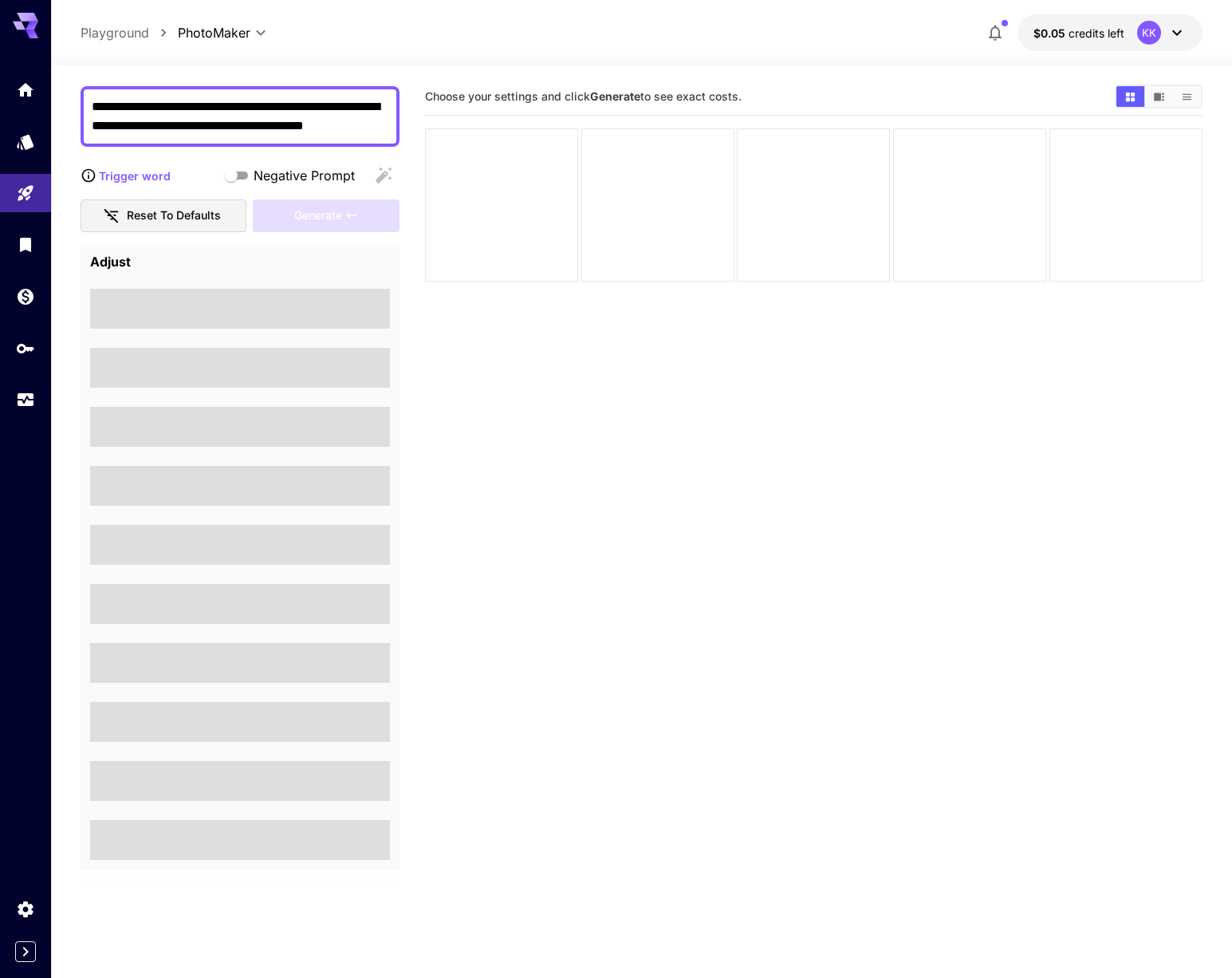
scroll to position [126, 0]
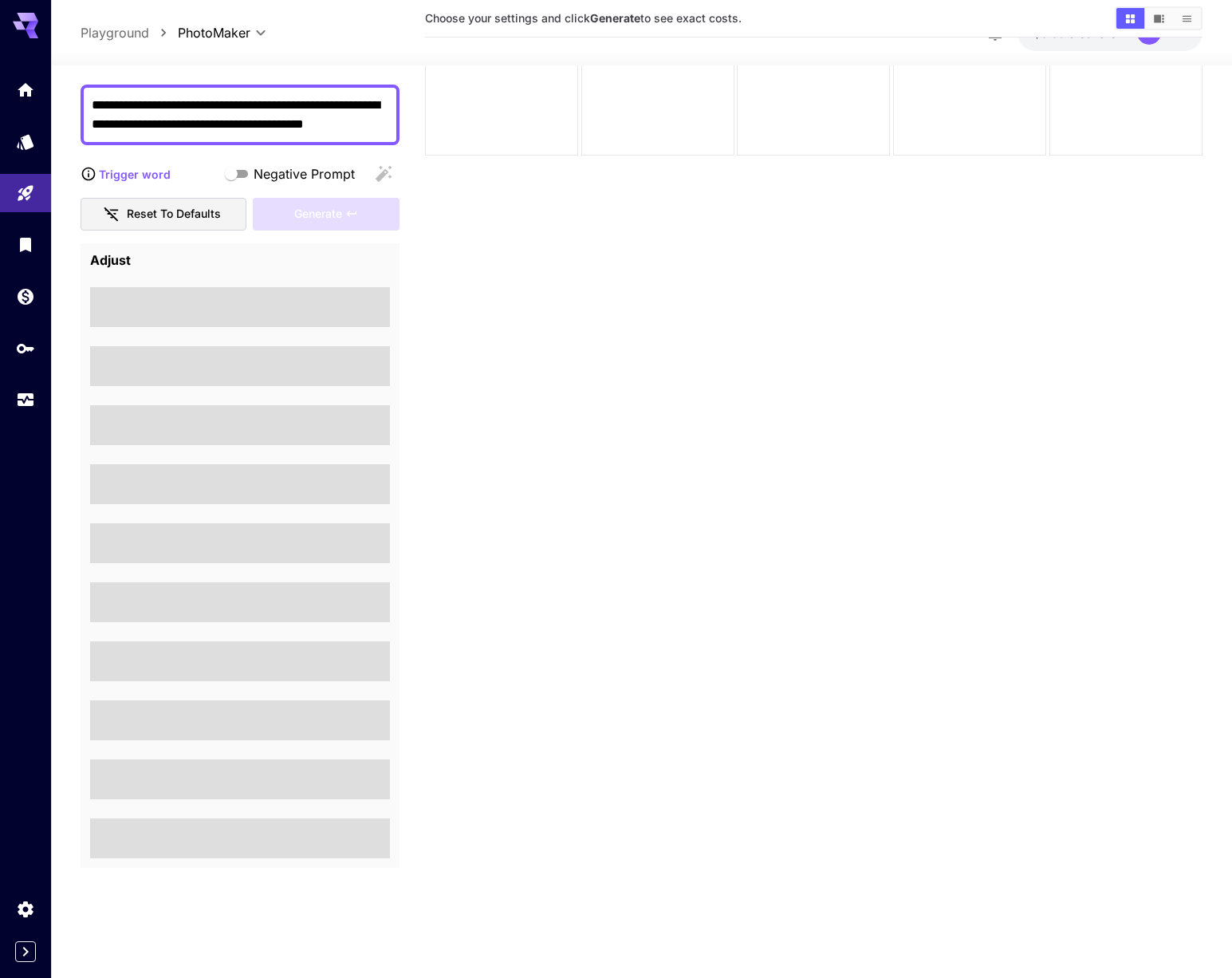
click at [339, 400] on div "Adjust" at bounding box center [240, 556] width 319 height 625
drag, startPoint x: 327, startPoint y: 330, endPoint x: 313, endPoint y: 293, distance: 39.6
click at [327, 330] on div "Adjust" at bounding box center [240, 556] width 319 height 625
click at [114, 247] on div "Adjust" at bounding box center [240, 556] width 319 height 625
click at [111, 256] on h4 "Adjust" at bounding box center [240, 261] width 300 height 16
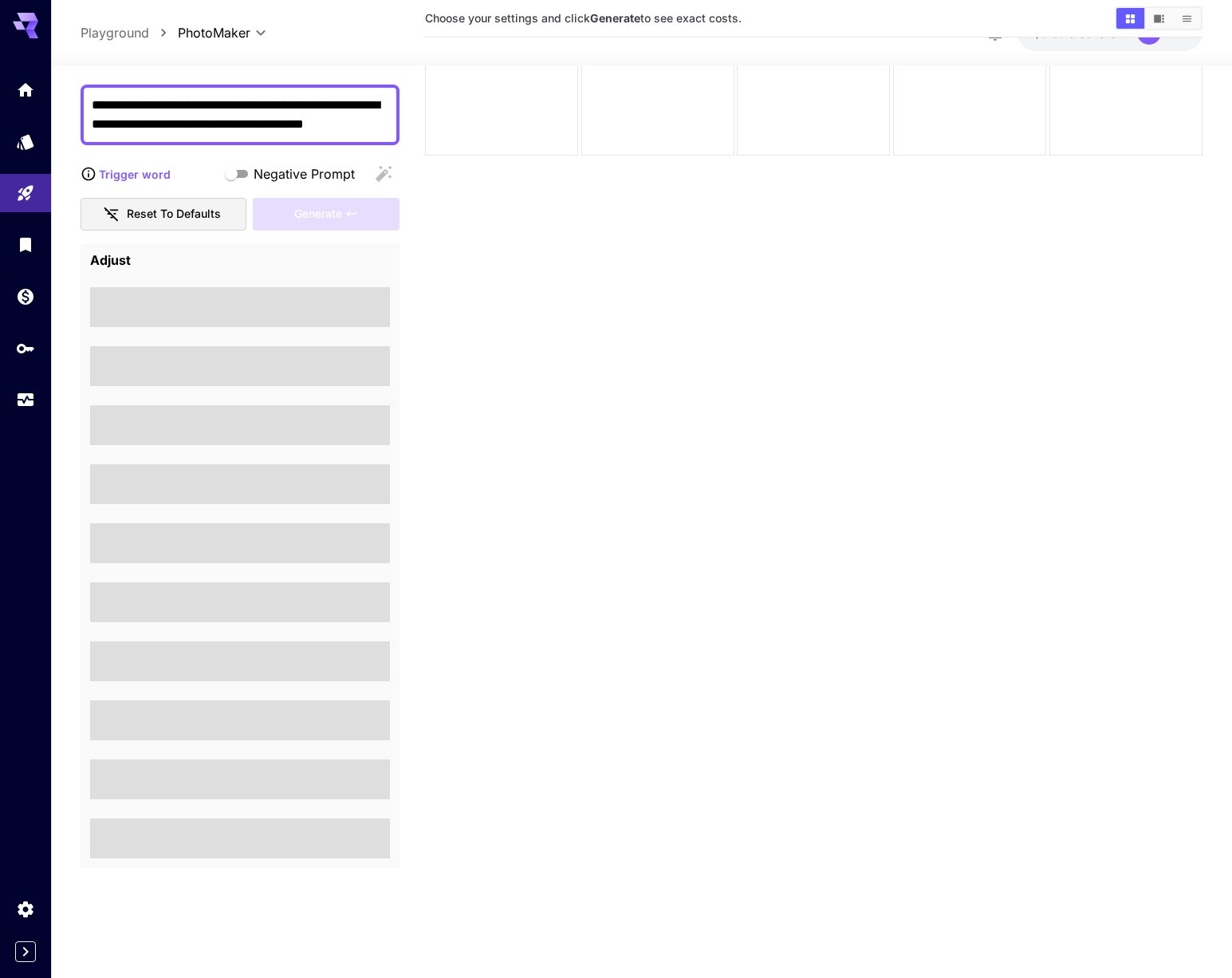
click at [216, 202] on button "Reset to defaults" at bounding box center [163, 214] width 165 height 33
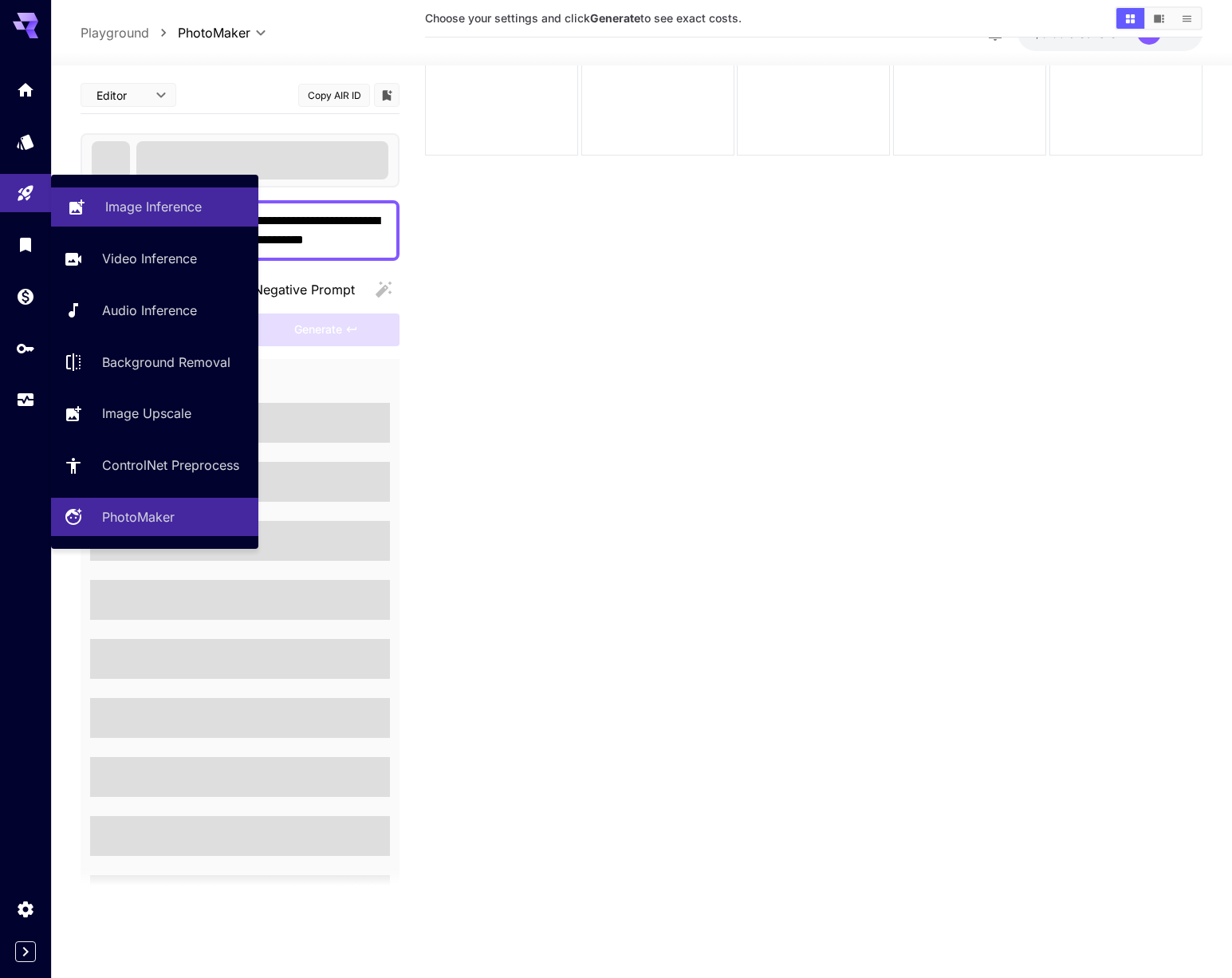
click at [180, 210] on p "Image Inference" at bounding box center [153, 206] width 96 height 19
type input "**********"
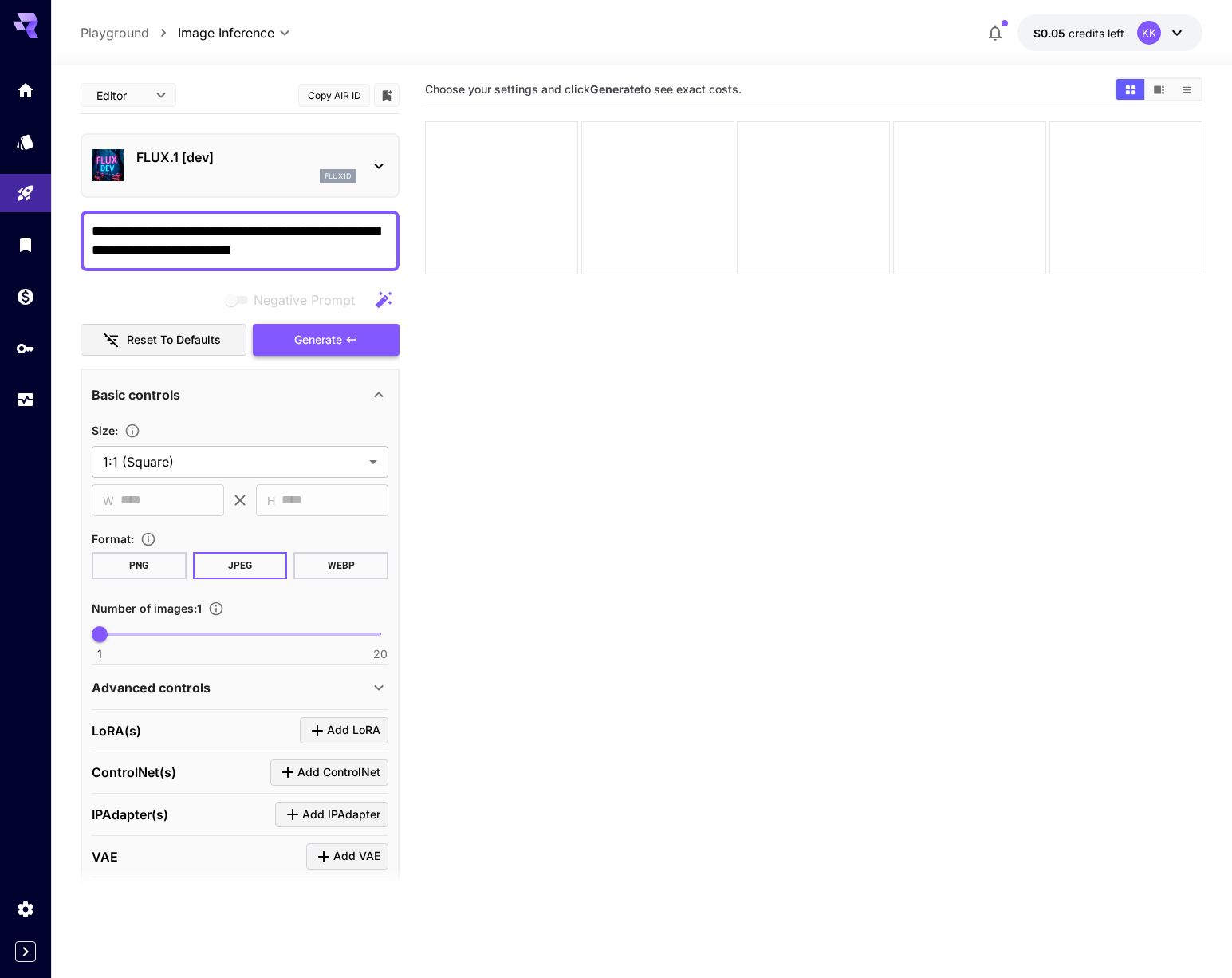
scroll to position [8, 0]
type textarea "**********"
click at [350, 558] on button "WEBP" at bounding box center [341, 565] width 95 height 27
click at [334, 340] on span "Generate" at bounding box center [318, 340] width 48 height 20
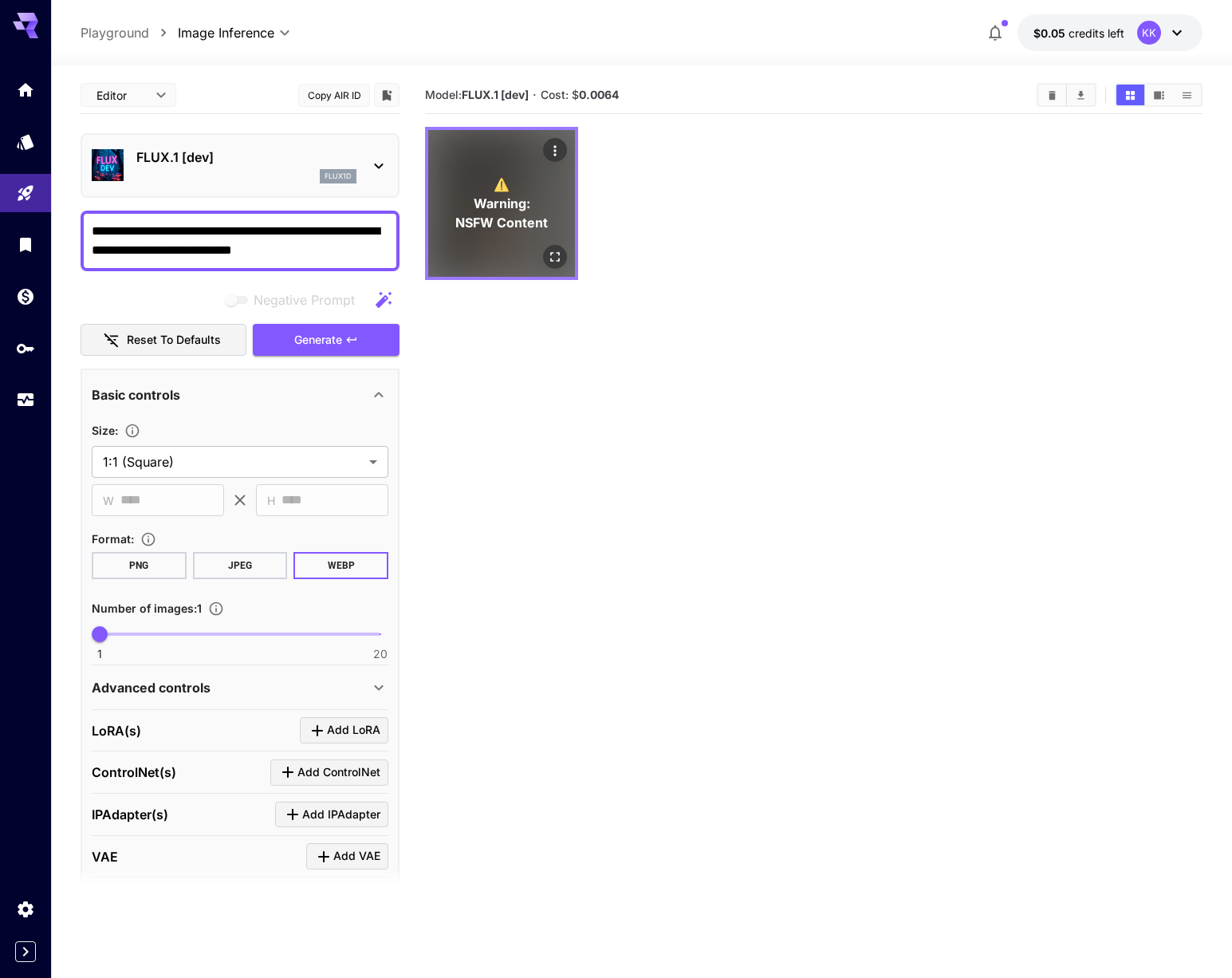
scroll to position [3, 0]
click at [517, 225] on span "NSFW Content" at bounding box center [501, 222] width 93 height 19
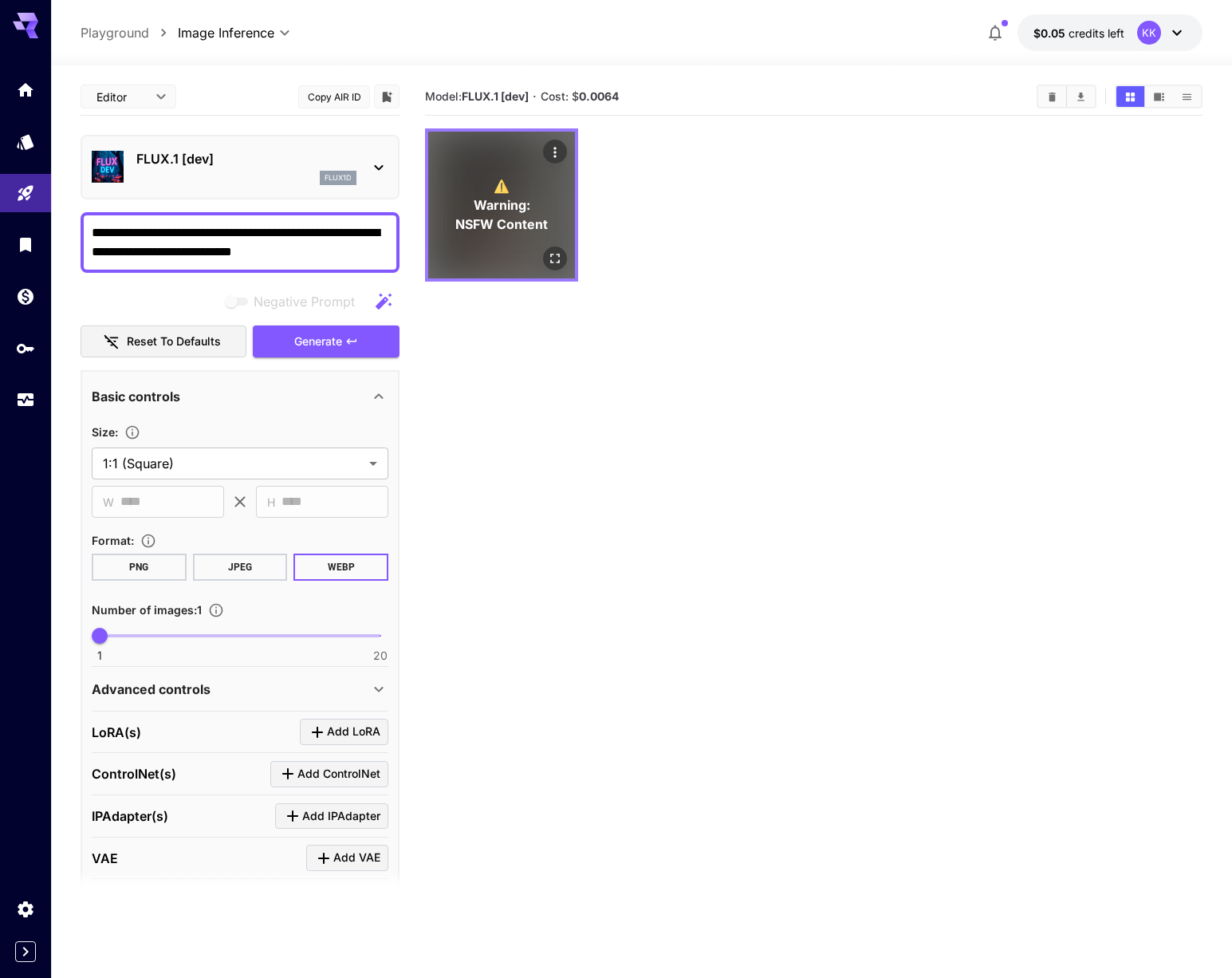
click at [482, 190] on p "⚠️ Warning: NSFW Content" at bounding box center [501, 205] width 93 height 58
click at [561, 150] on icon "Actions" at bounding box center [555, 152] width 16 height 16
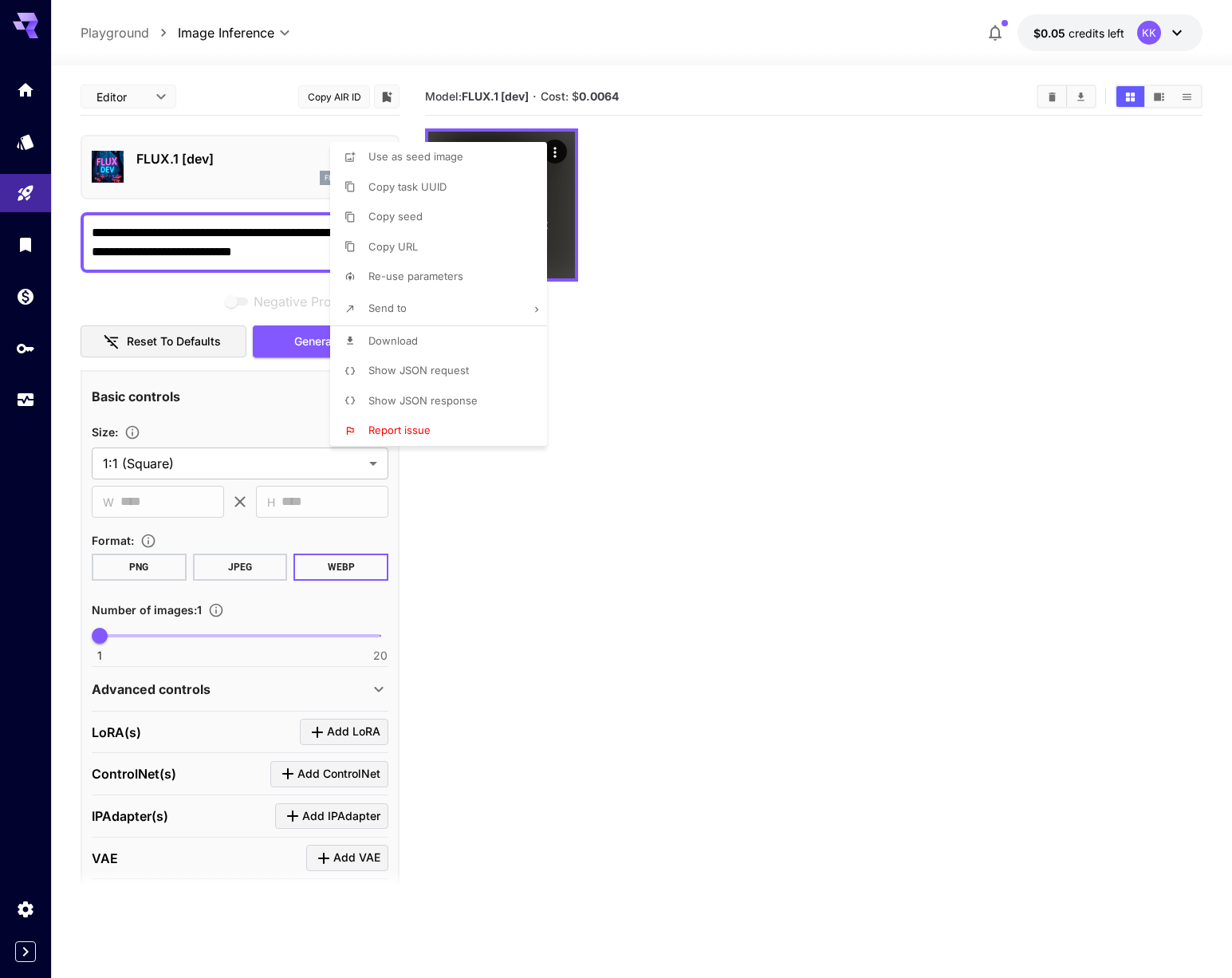
click at [662, 229] on div at bounding box center [616, 489] width 1232 height 978
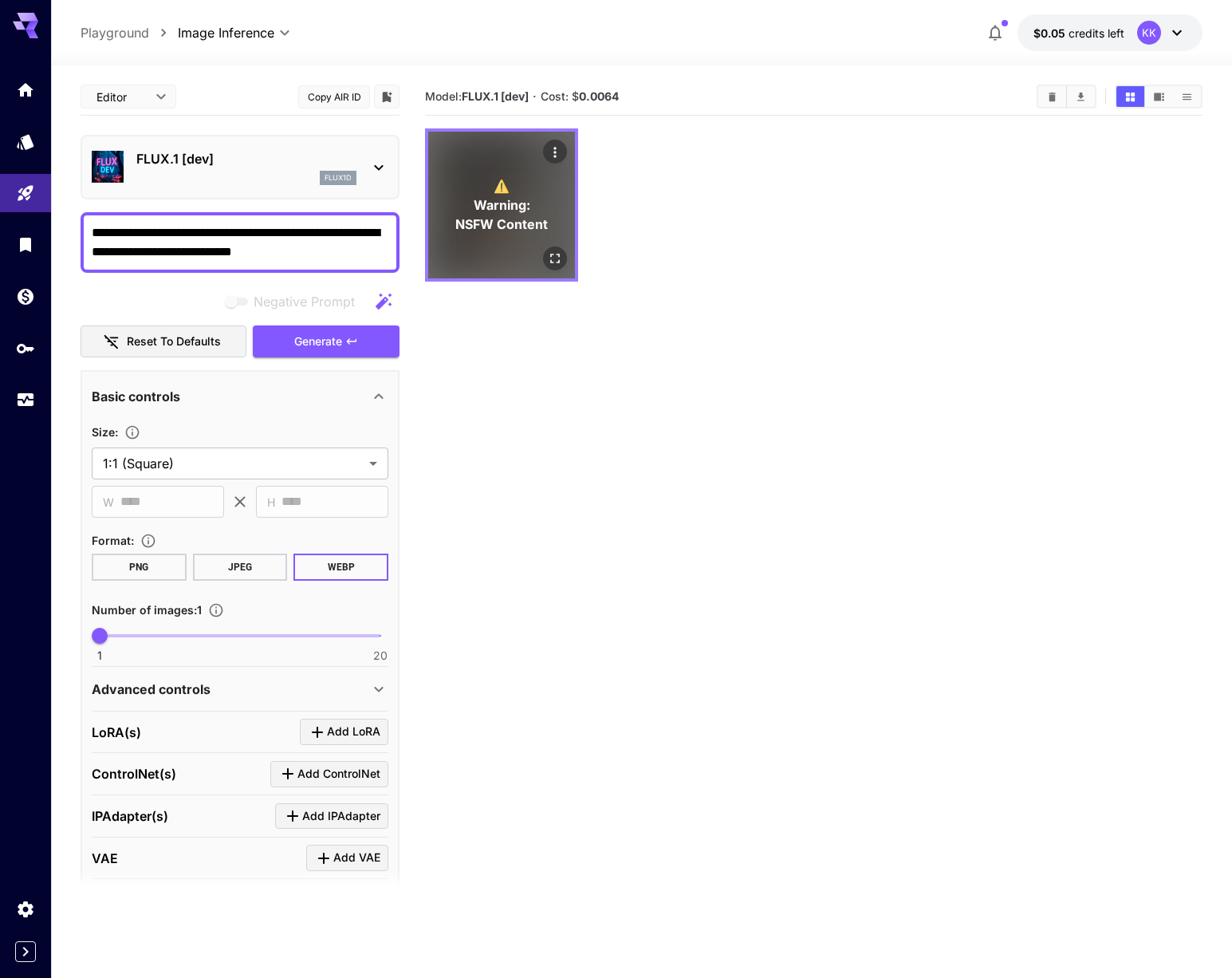
click at [493, 211] on span "Warning:" at bounding box center [502, 205] width 57 height 19
click at [552, 153] on icon "Actions" at bounding box center [555, 152] width 16 height 16
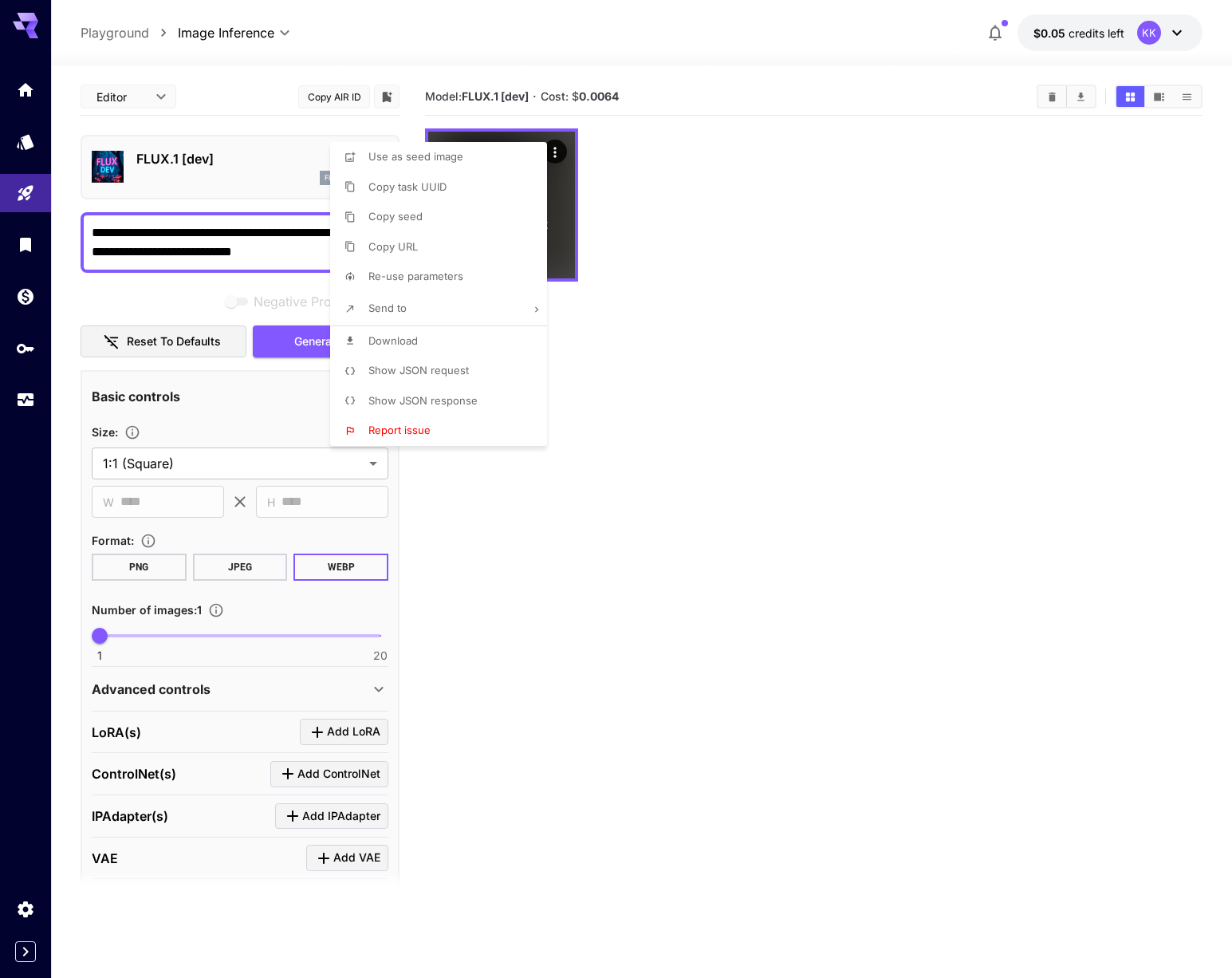
click at [621, 169] on div at bounding box center [616, 489] width 1232 height 978
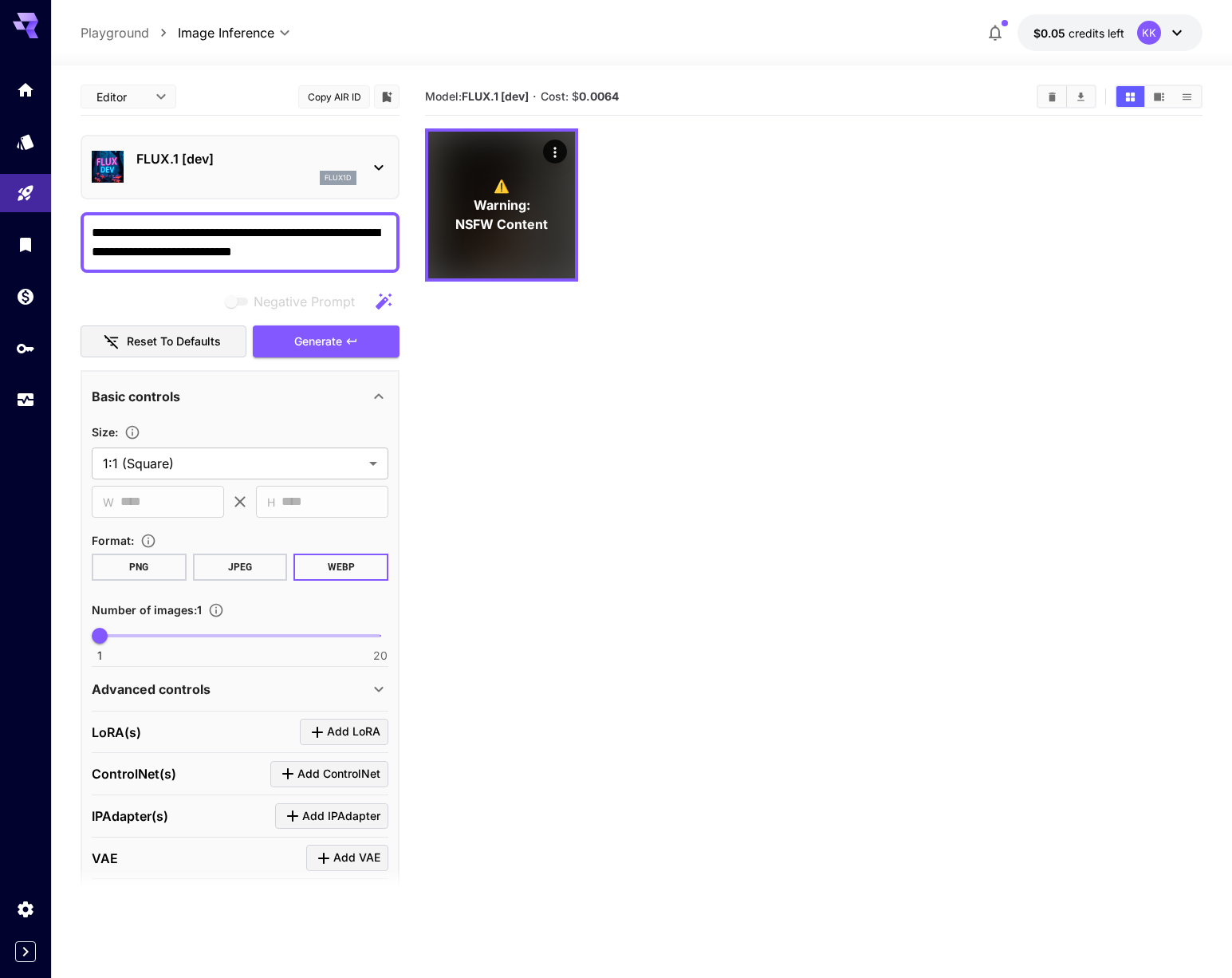
click at [1181, 34] on icon at bounding box center [1177, 33] width 19 height 19
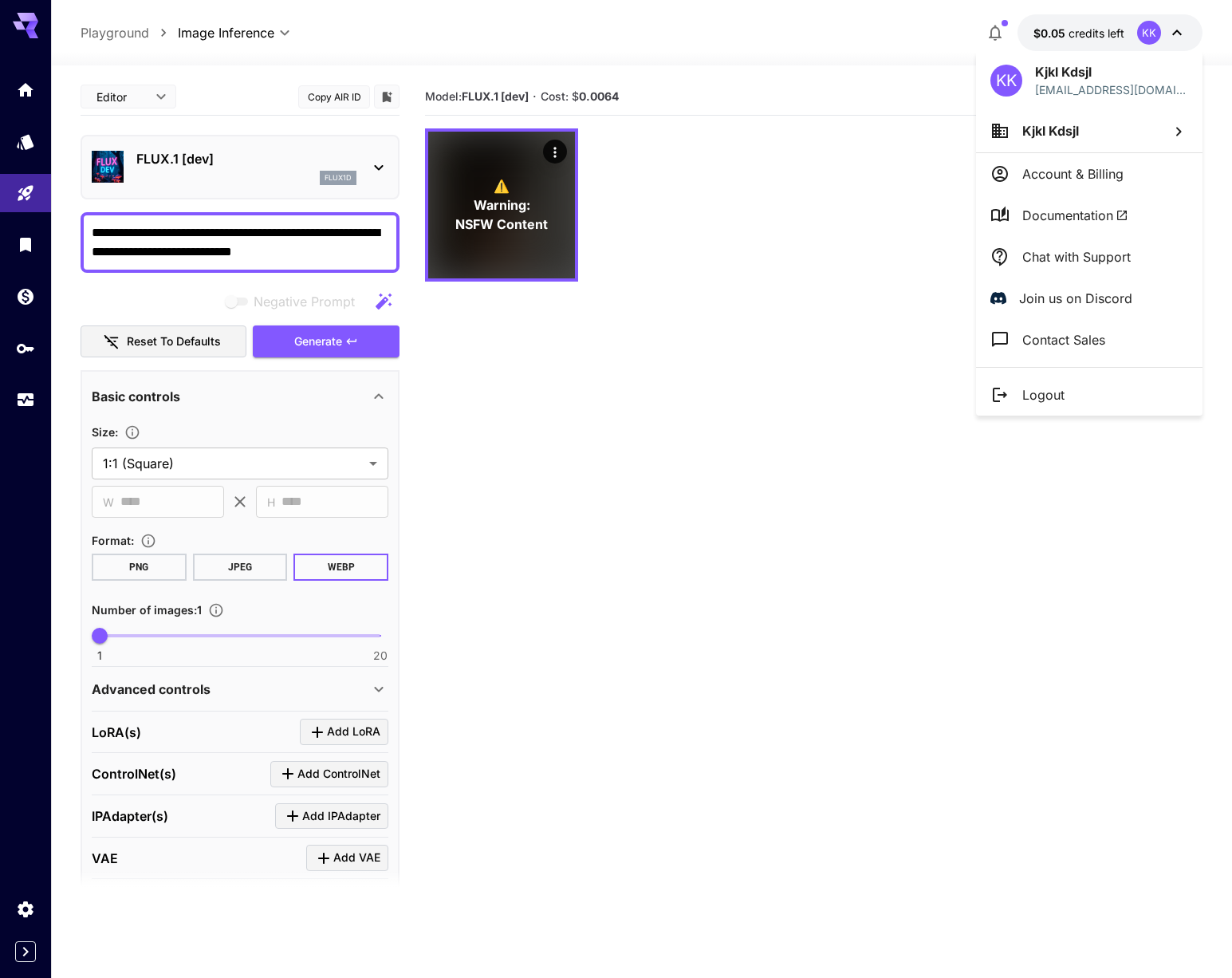
click at [1080, 136] on li "Kjkl Kdsjl" at bounding box center [1089, 131] width 227 height 43
click at [1067, 79] on div at bounding box center [616, 489] width 1232 height 978
click at [1031, 75] on div "KK Kjkl Kdsjl [EMAIL_ADDRESS][DOMAIN_NAME]" at bounding box center [1089, 80] width 227 height 59
drag, startPoint x: 1004, startPoint y: 75, endPoint x: 1040, endPoint y: 77, distance: 36.1
click at [1004, 75] on div "KK" at bounding box center [1006, 80] width 32 height 32
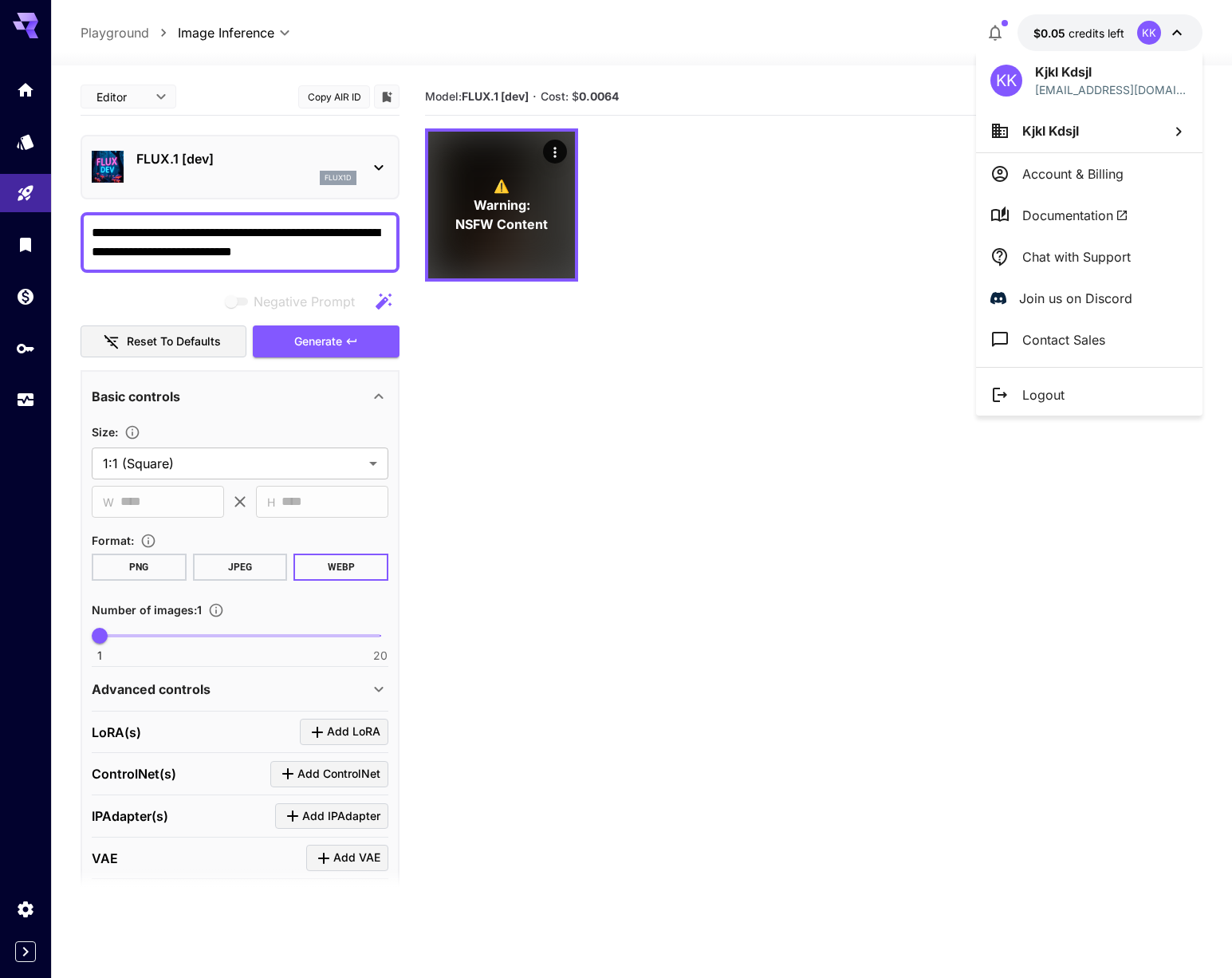
click at [1067, 77] on p "Kjkl Kdsjl" at bounding box center [1112, 71] width 153 height 19
click at [1086, 133] on li "Kjkl Kdsjl" at bounding box center [1089, 131] width 227 height 43
click at [883, 157] on span "YOU" at bounding box center [897, 163] width 30 height 12
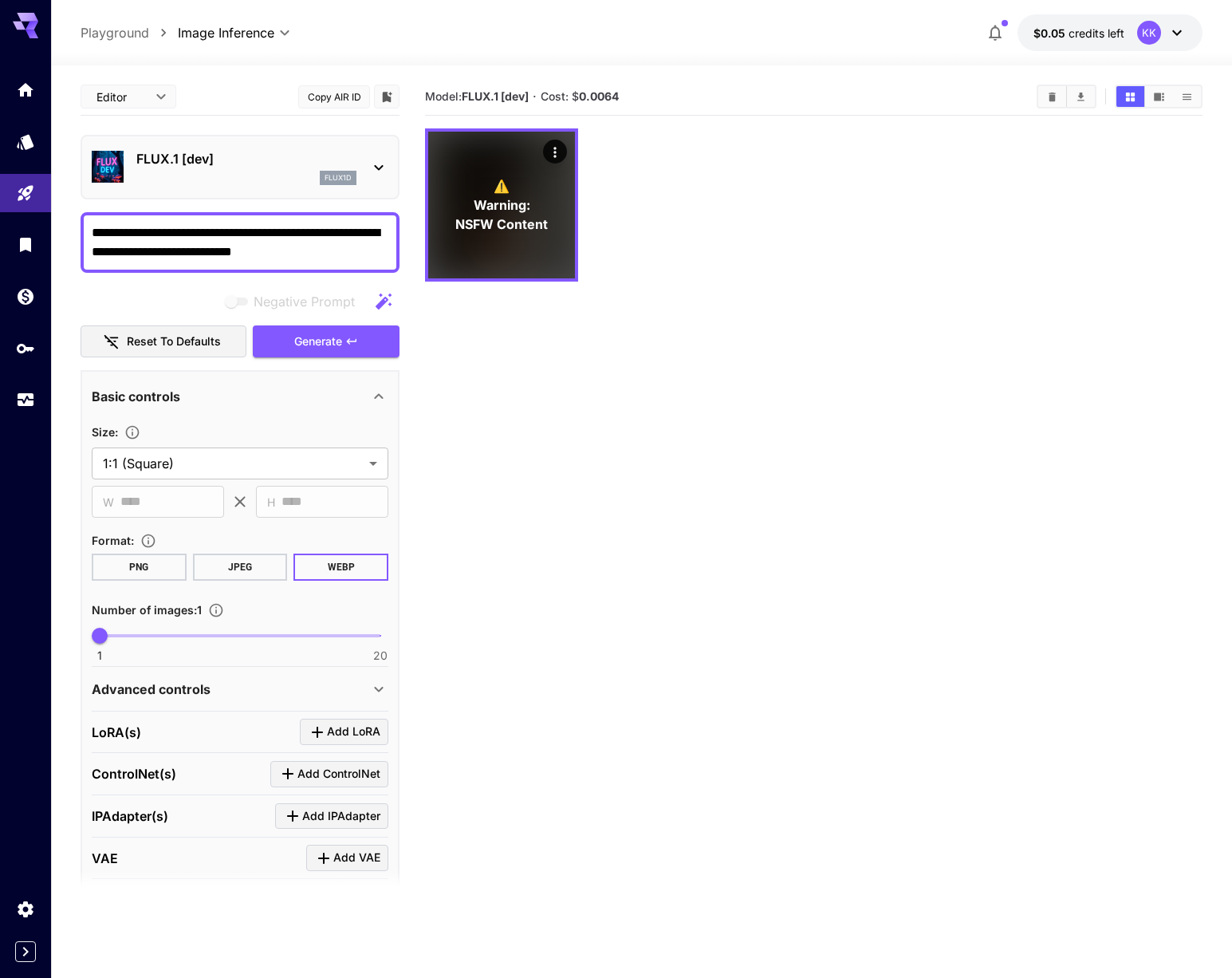
click at [139, 37] on p "Playground" at bounding box center [115, 33] width 69 height 19
click at [189, 33] on body "**********" at bounding box center [616, 552] width 1232 height 1104
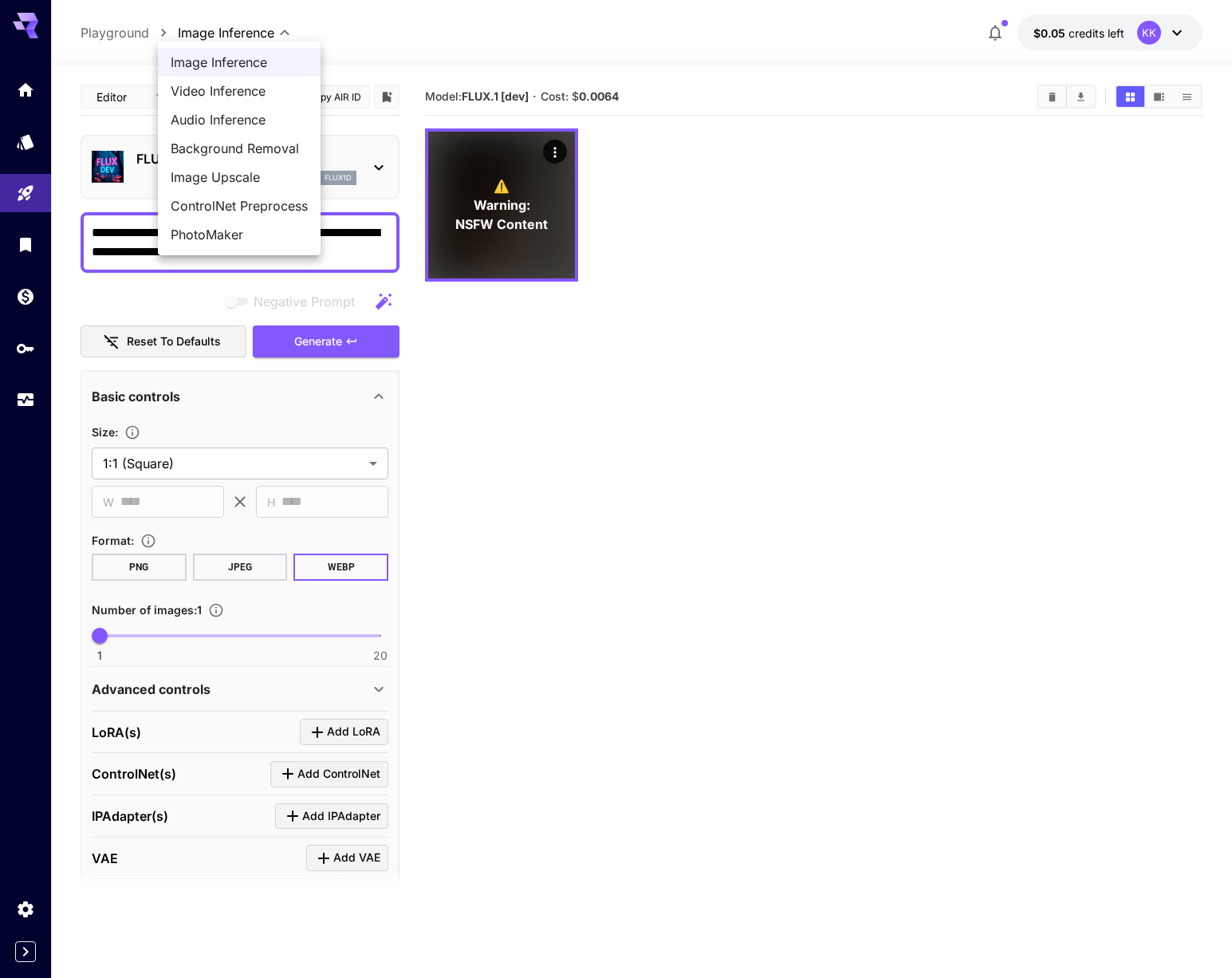
drag, startPoint x: 789, startPoint y: 139, endPoint x: 775, endPoint y: 117, distance: 26.1
click at [789, 139] on div at bounding box center [616, 489] width 1232 height 978
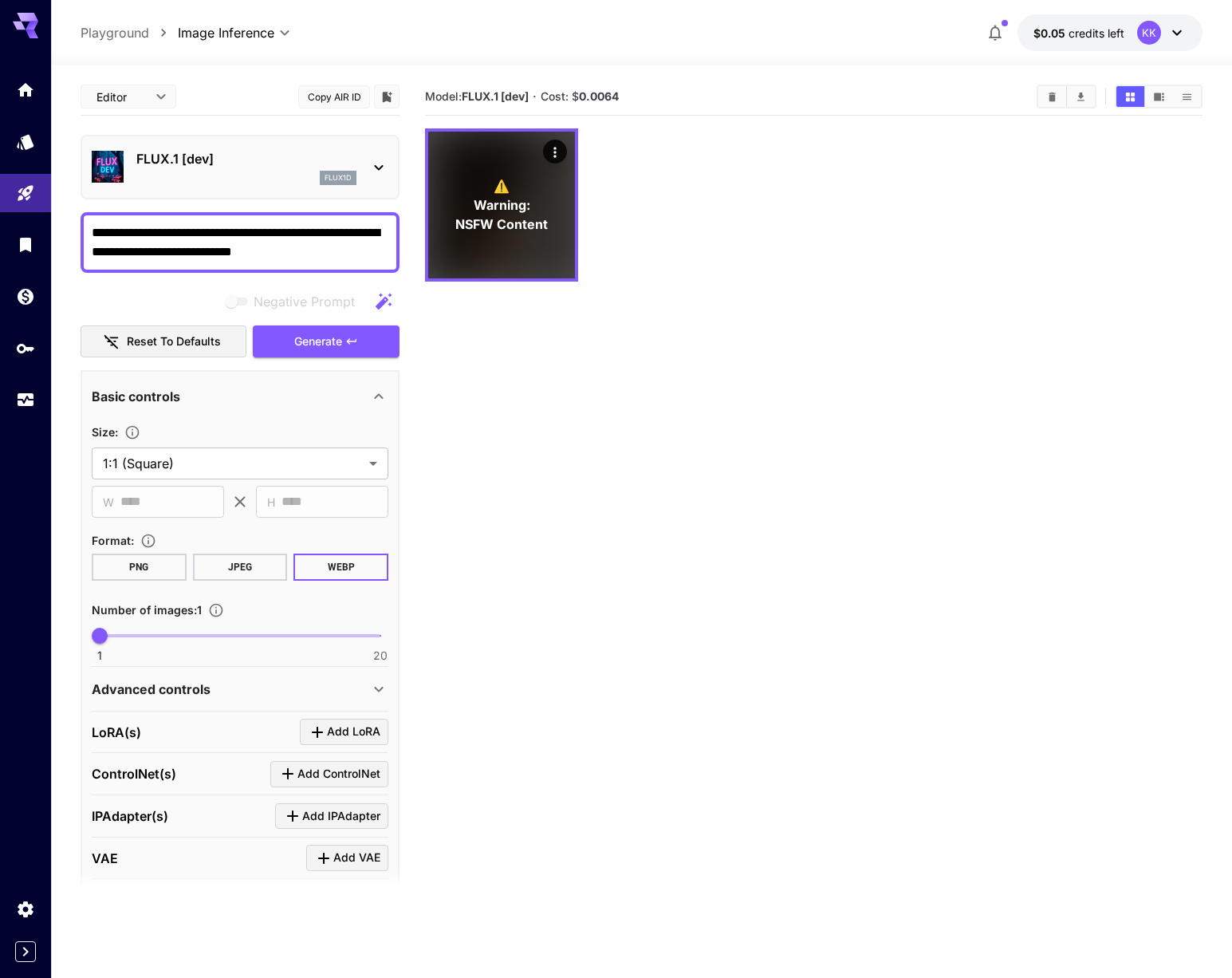
scroll to position [5, 0]
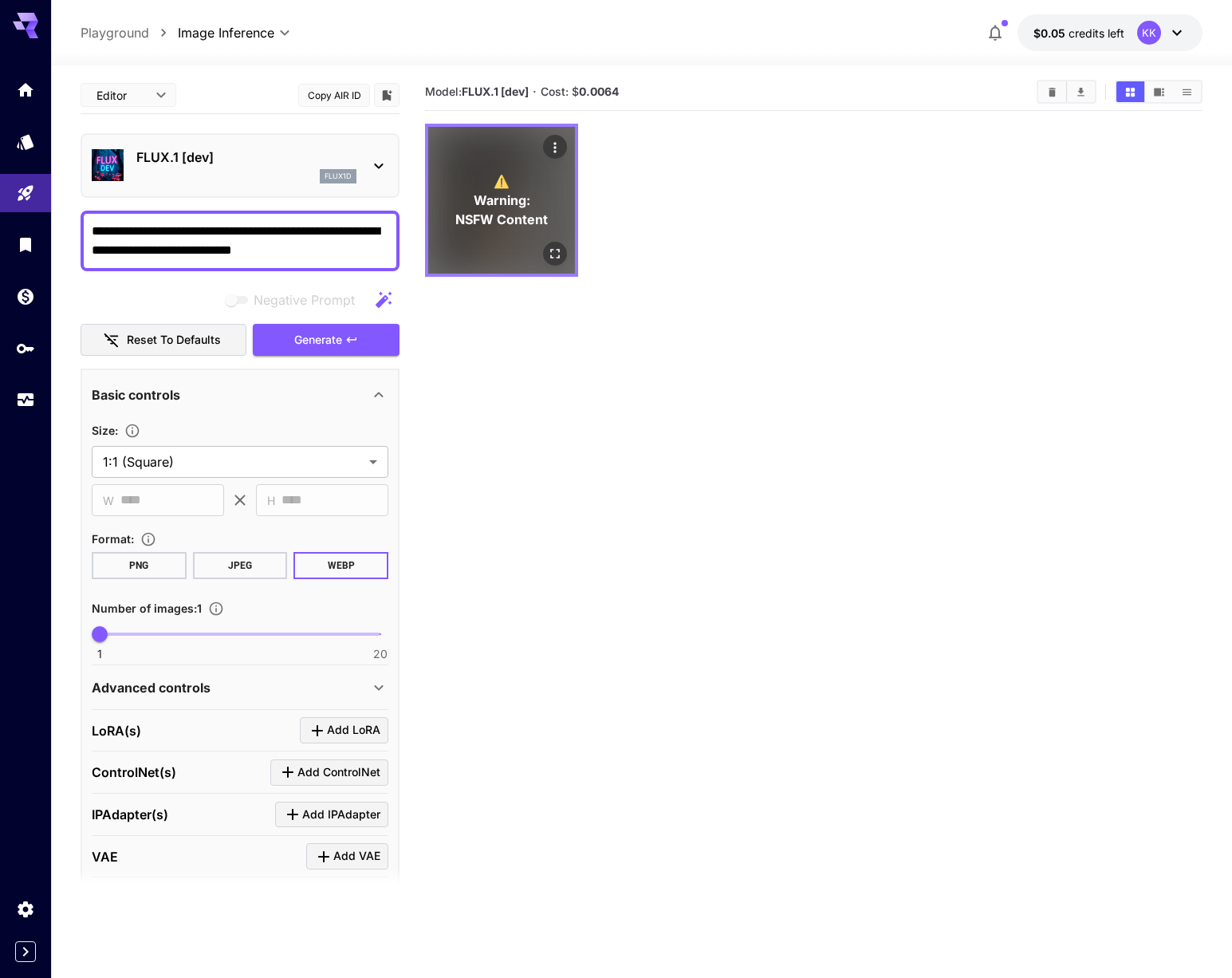
click at [527, 181] on p "⚠️ Warning: NSFW Content" at bounding box center [501, 200] width 93 height 58
click at [550, 143] on icon "Actions" at bounding box center [555, 147] width 16 height 16
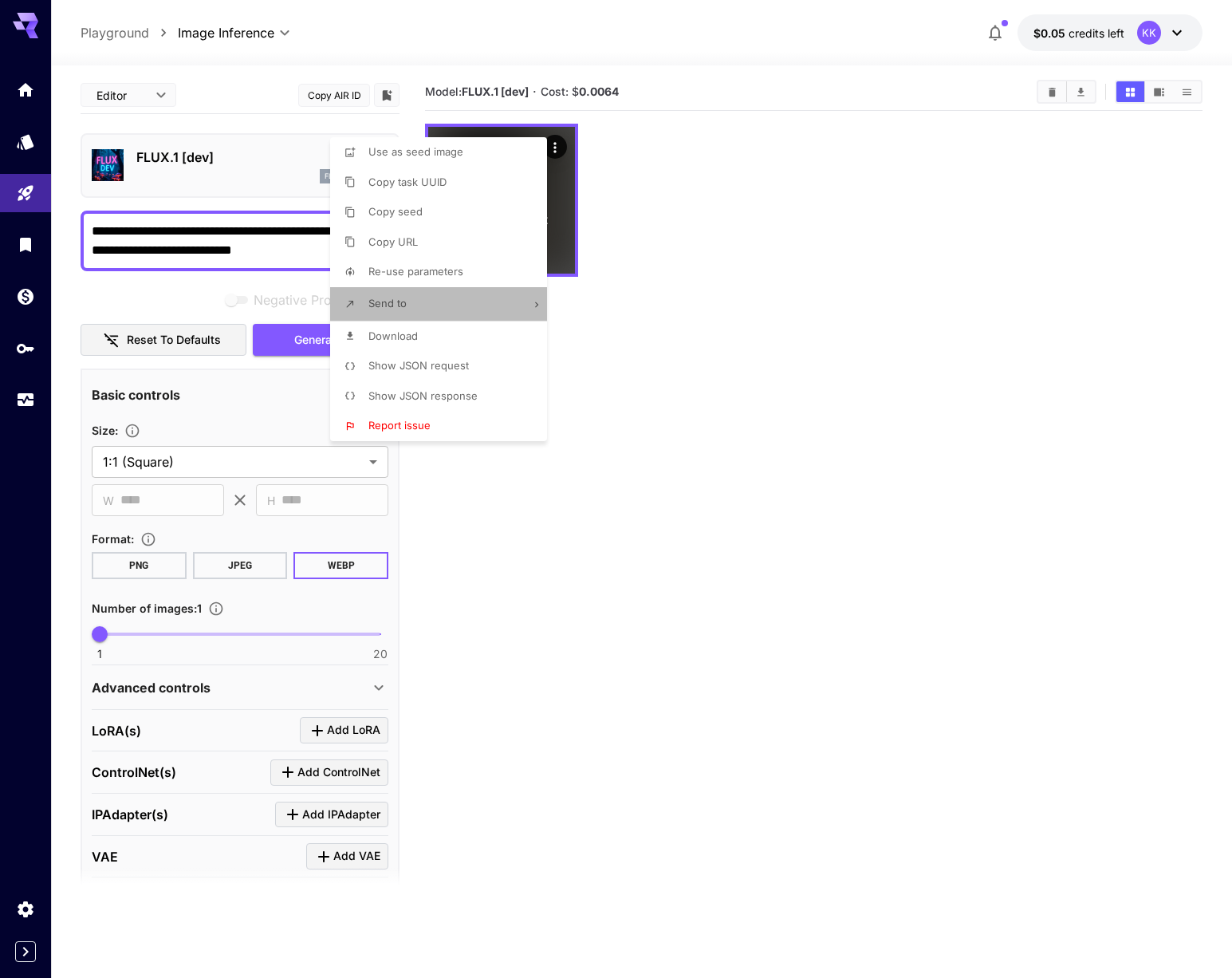
click at [533, 307] on icon at bounding box center [537, 304] width 11 height 11
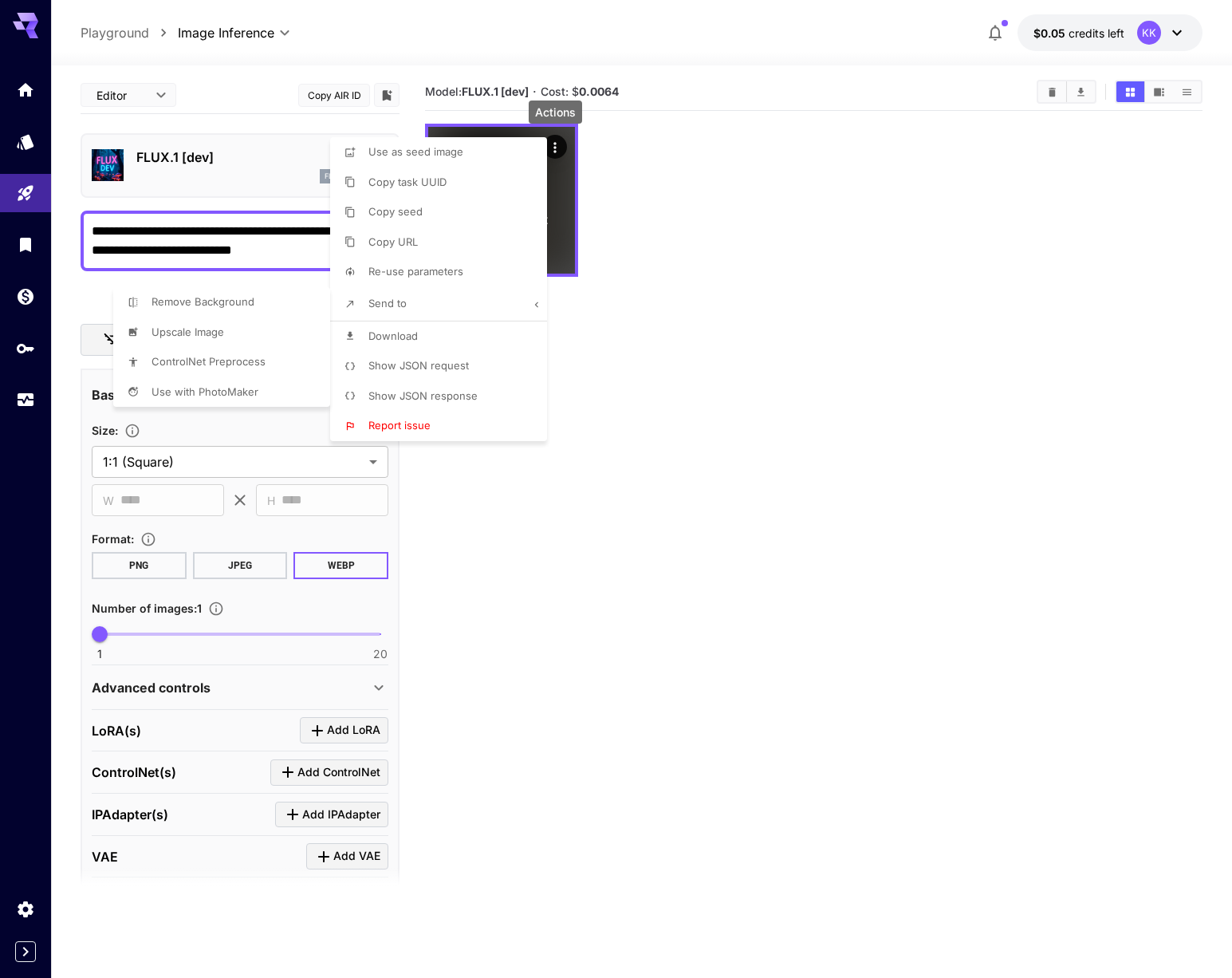
click at [673, 306] on div at bounding box center [616, 489] width 1232 height 978
click at [26, 901] on div at bounding box center [616, 489] width 1232 height 978
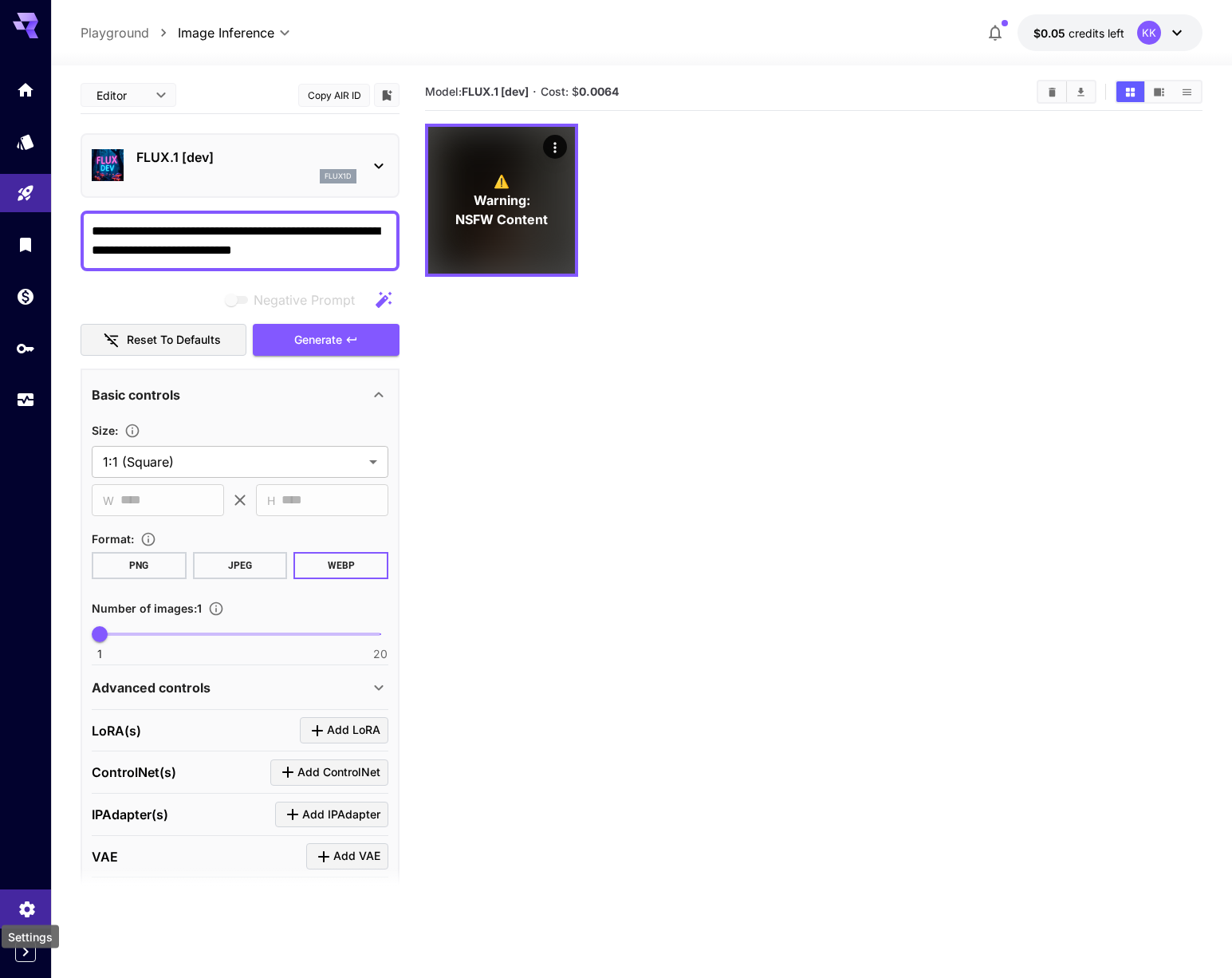
click at [25, 909] on icon "Settings" at bounding box center [27, 909] width 19 height 19
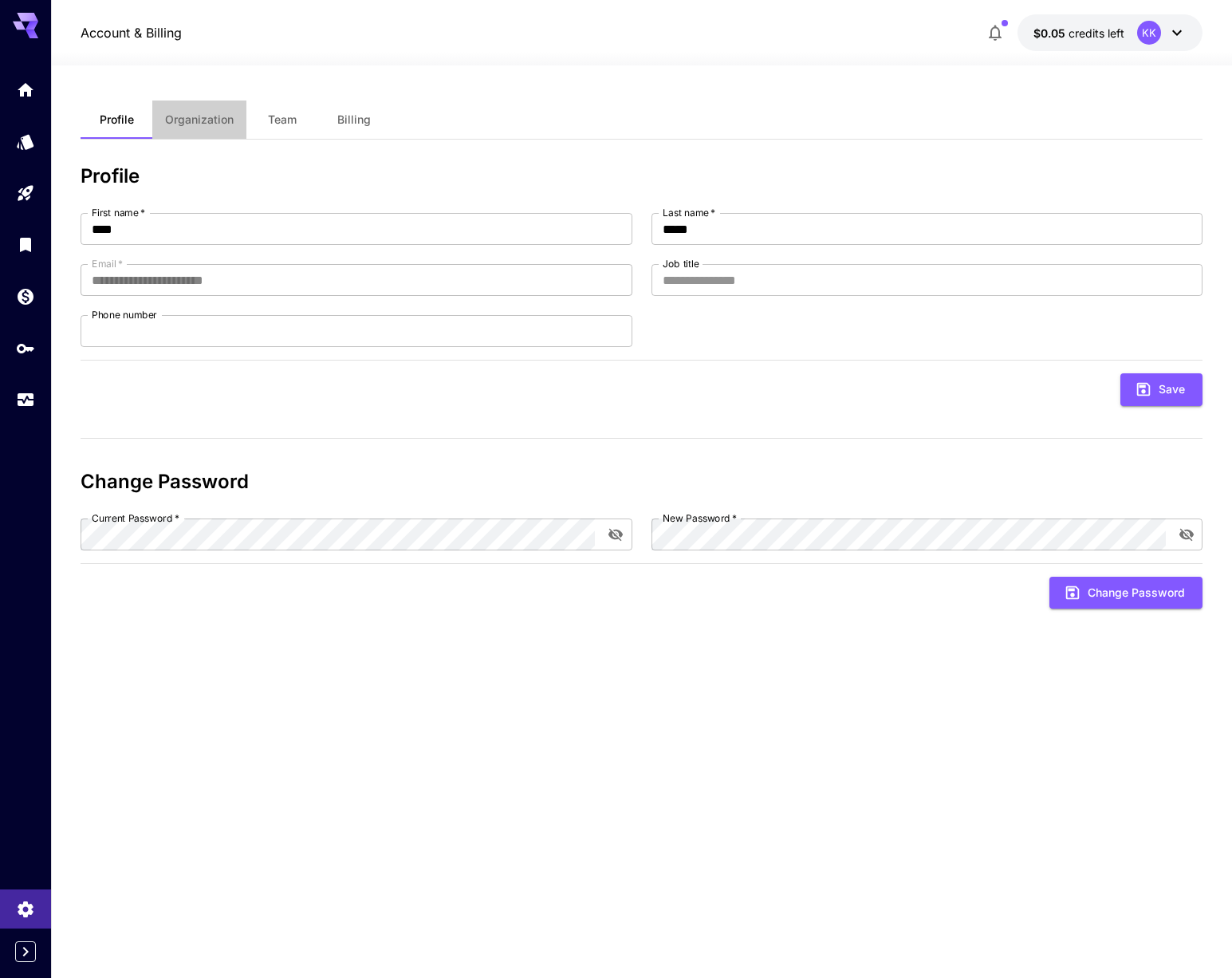
click at [199, 121] on span "Organization" at bounding box center [200, 120] width 69 height 14
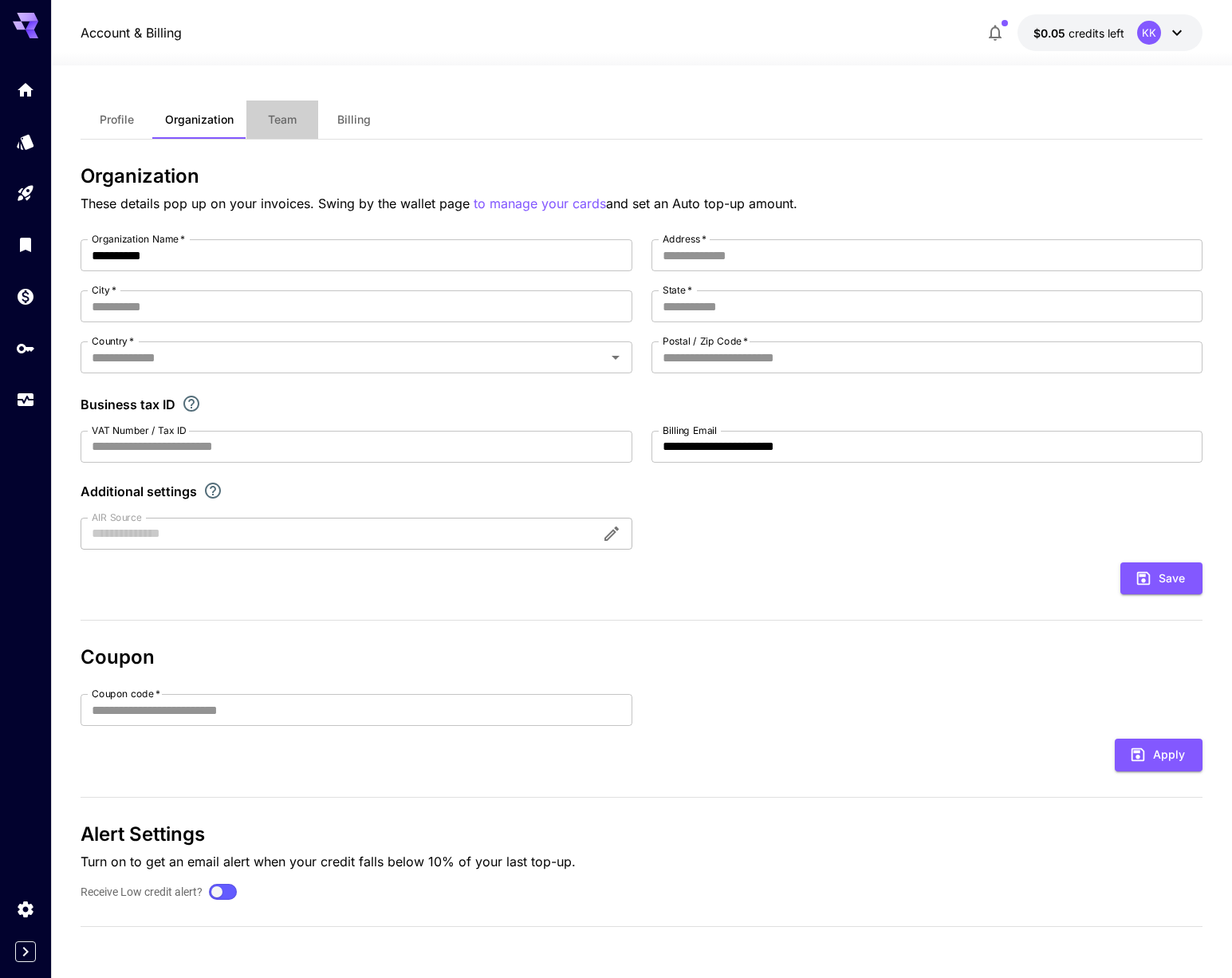
click at [282, 116] on span "Team" at bounding box center [283, 120] width 28 height 14
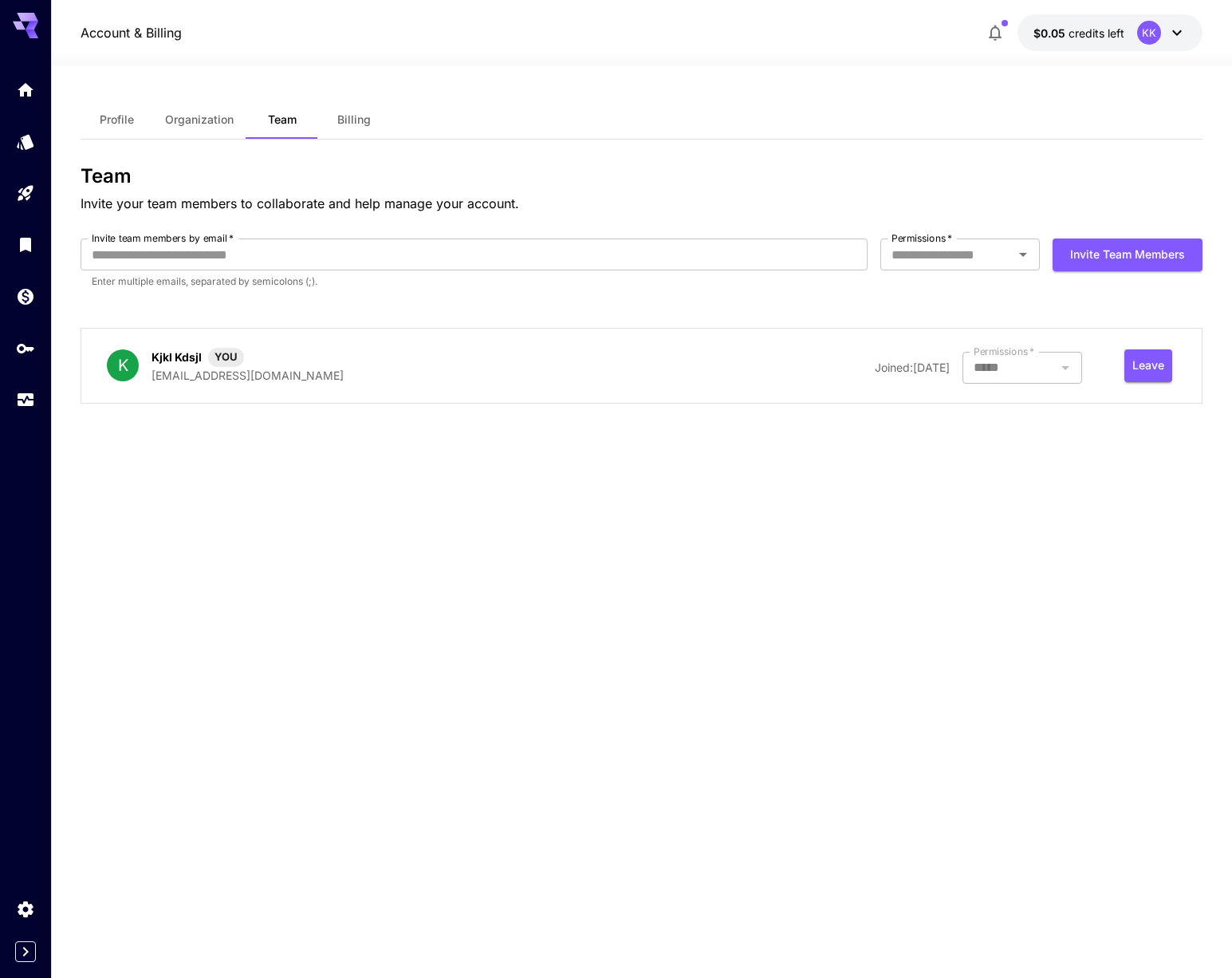
click at [344, 116] on span "Billing" at bounding box center [354, 120] width 33 height 14
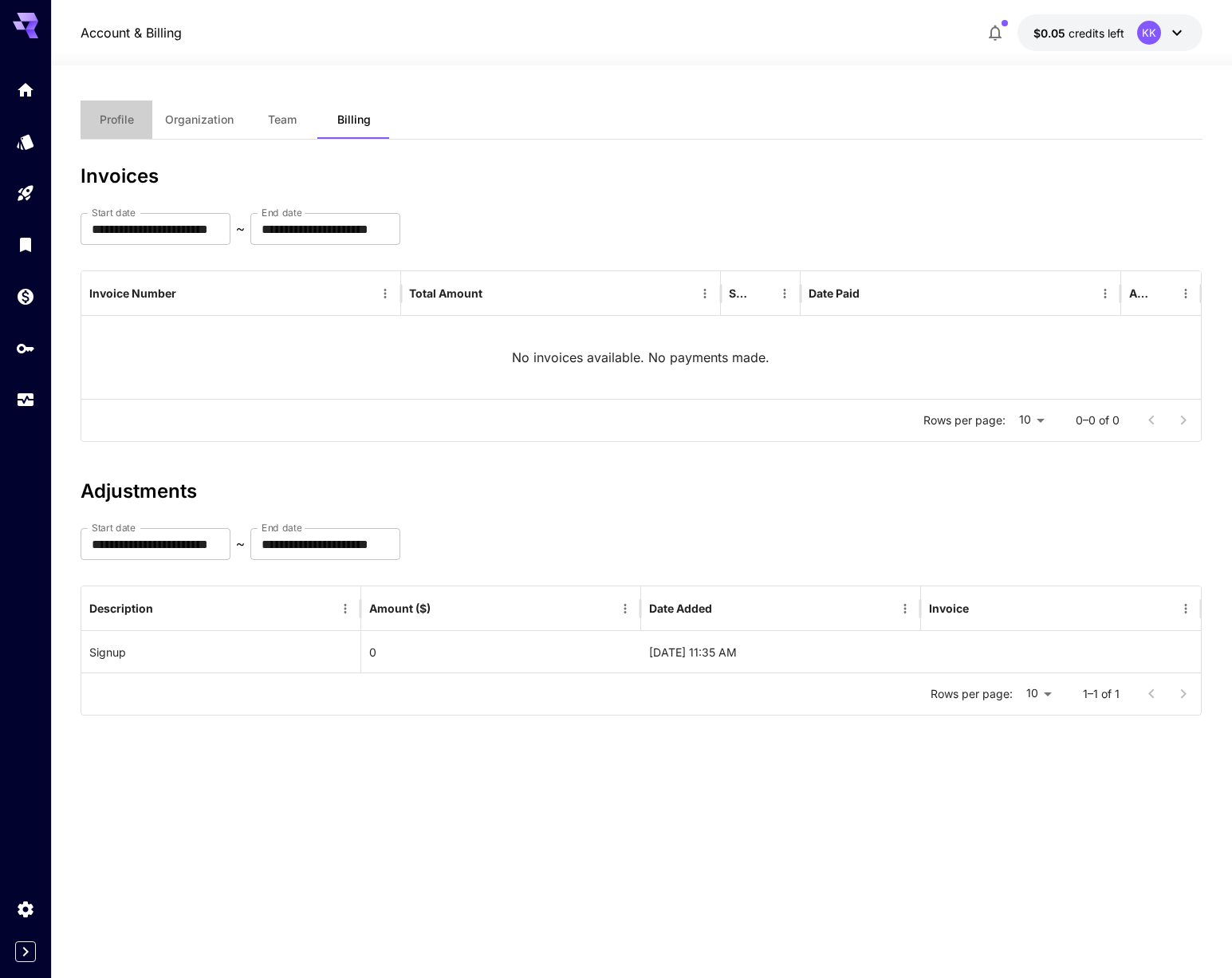
click at [116, 120] on span "Profile" at bounding box center [116, 120] width 34 height 14
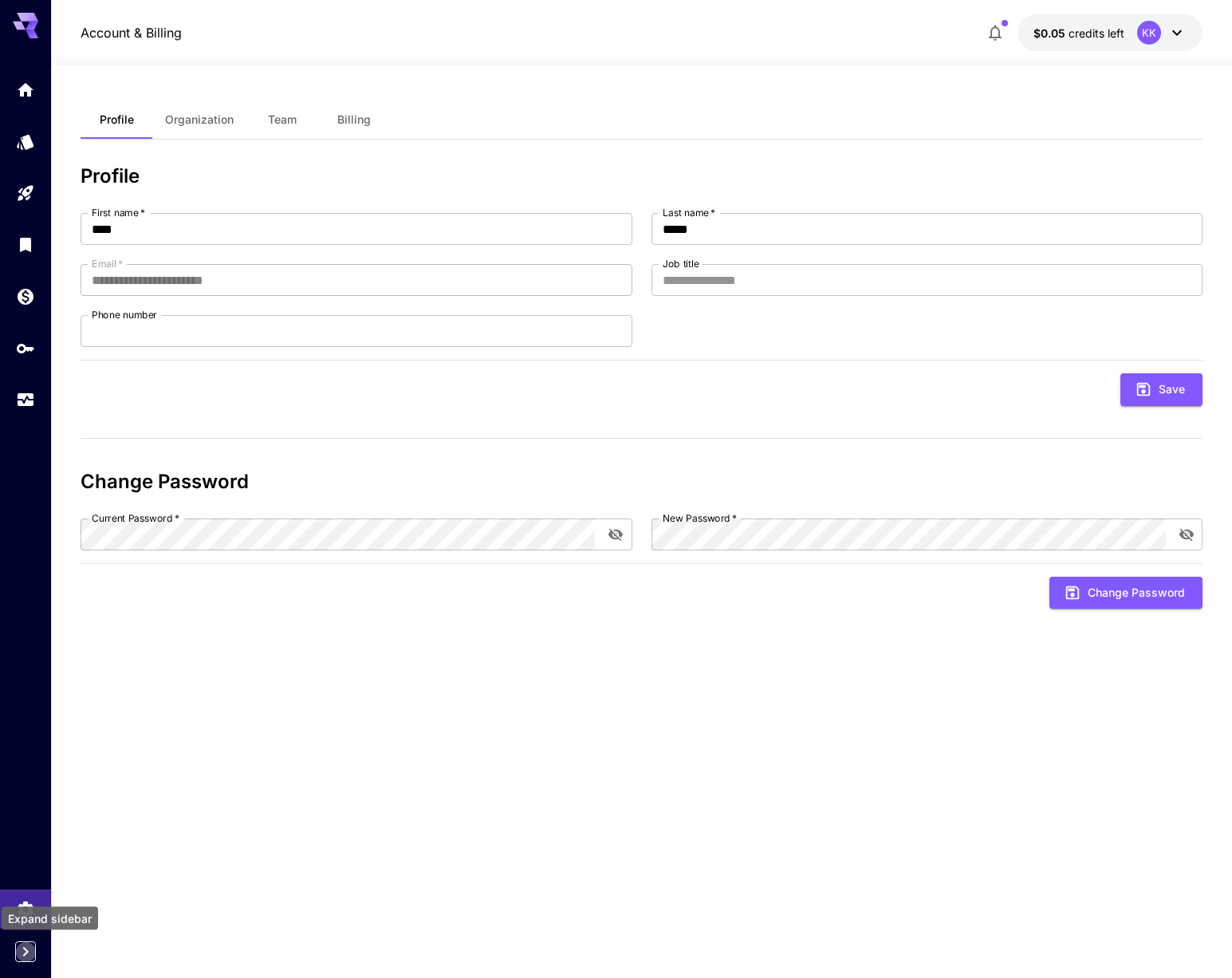
click at [22, 950] on icon "Expand sidebar" at bounding box center [25, 951] width 19 height 19
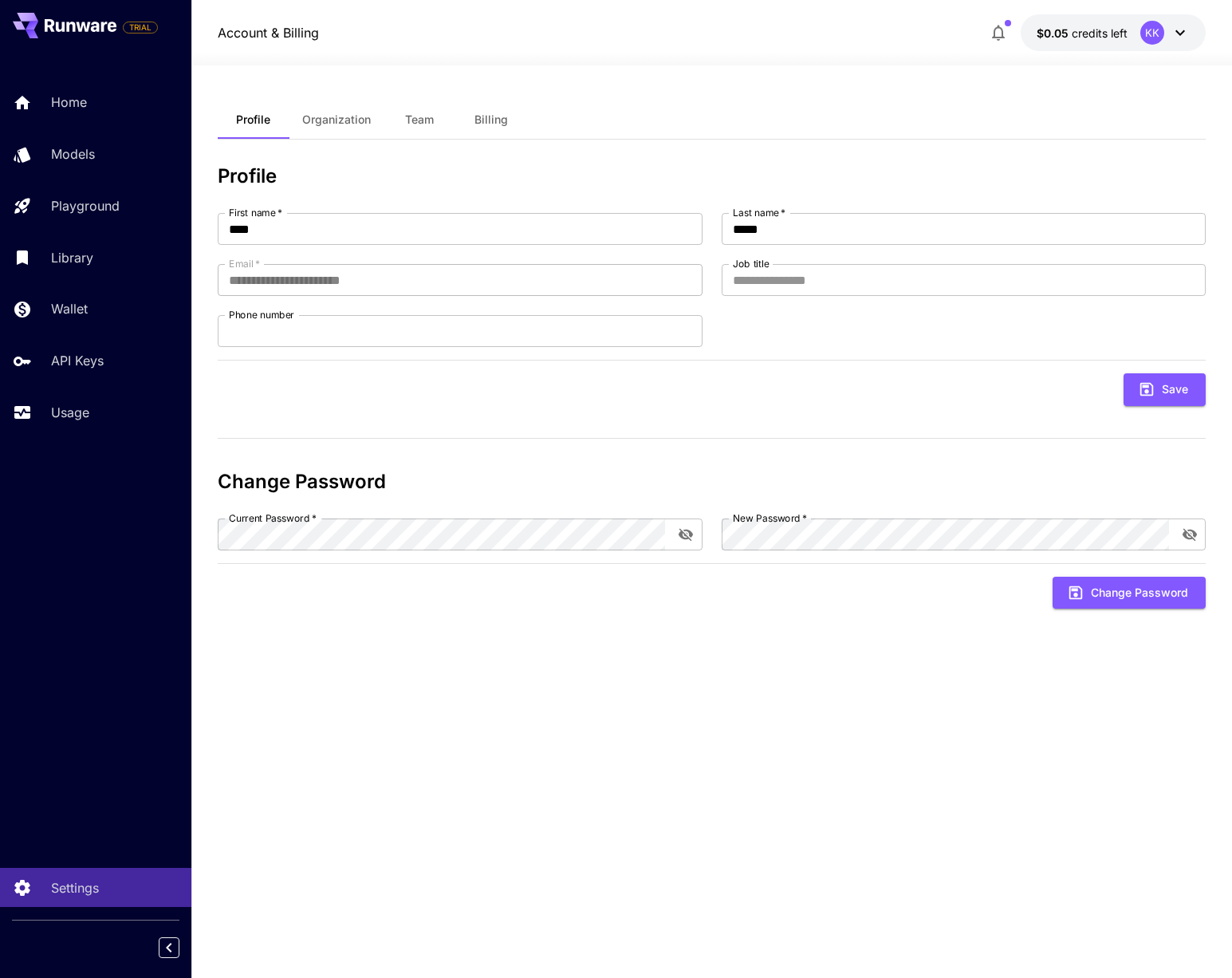
click at [1184, 33] on icon at bounding box center [1180, 33] width 19 height 19
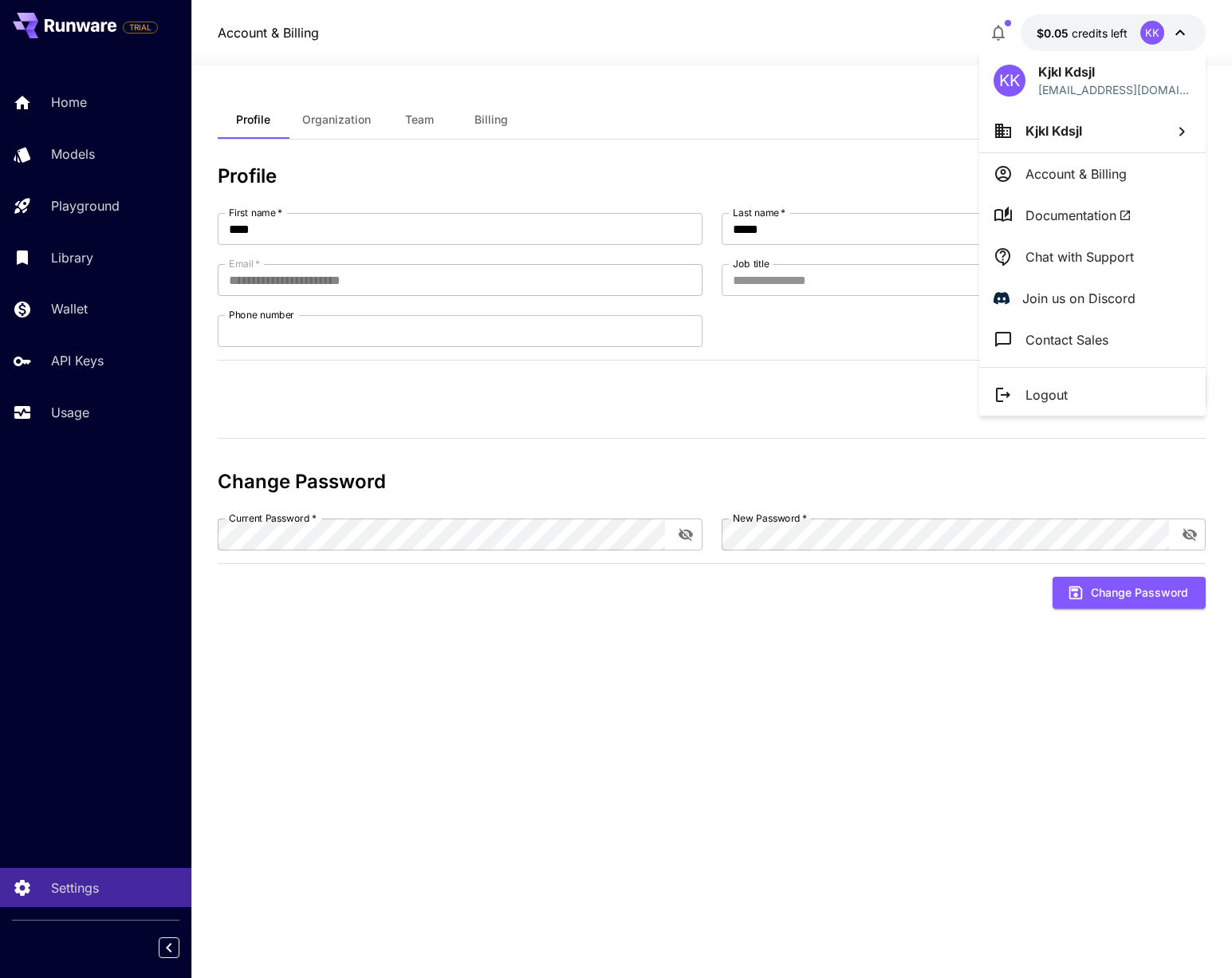
click at [64, 416] on div at bounding box center [616, 489] width 1232 height 978
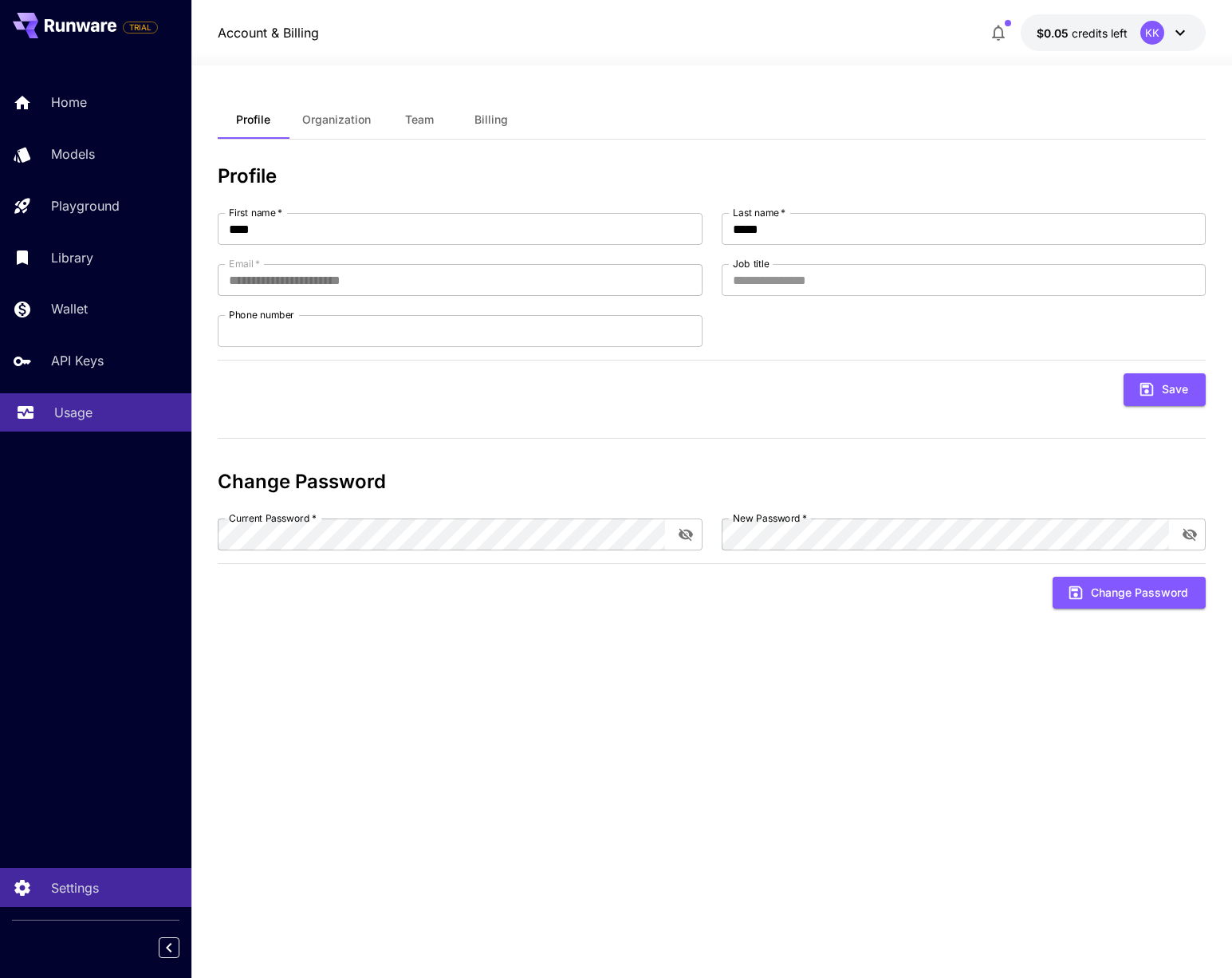
click at [56, 418] on p "Usage" at bounding box center [74, 412] width 38 height 19
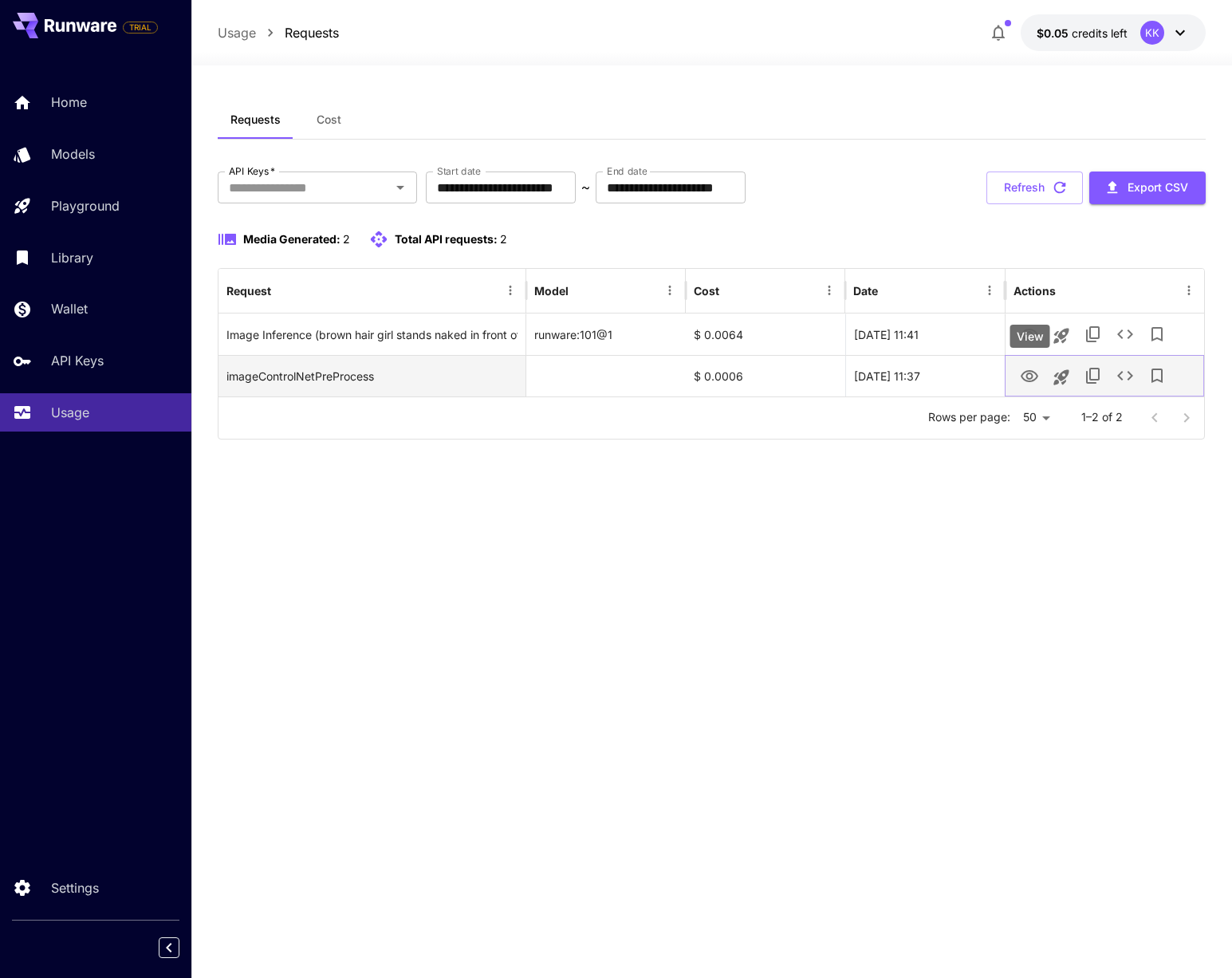
click at [1024, 376] on icon "View" at bounding box center [1030, 376] width 19 height 19
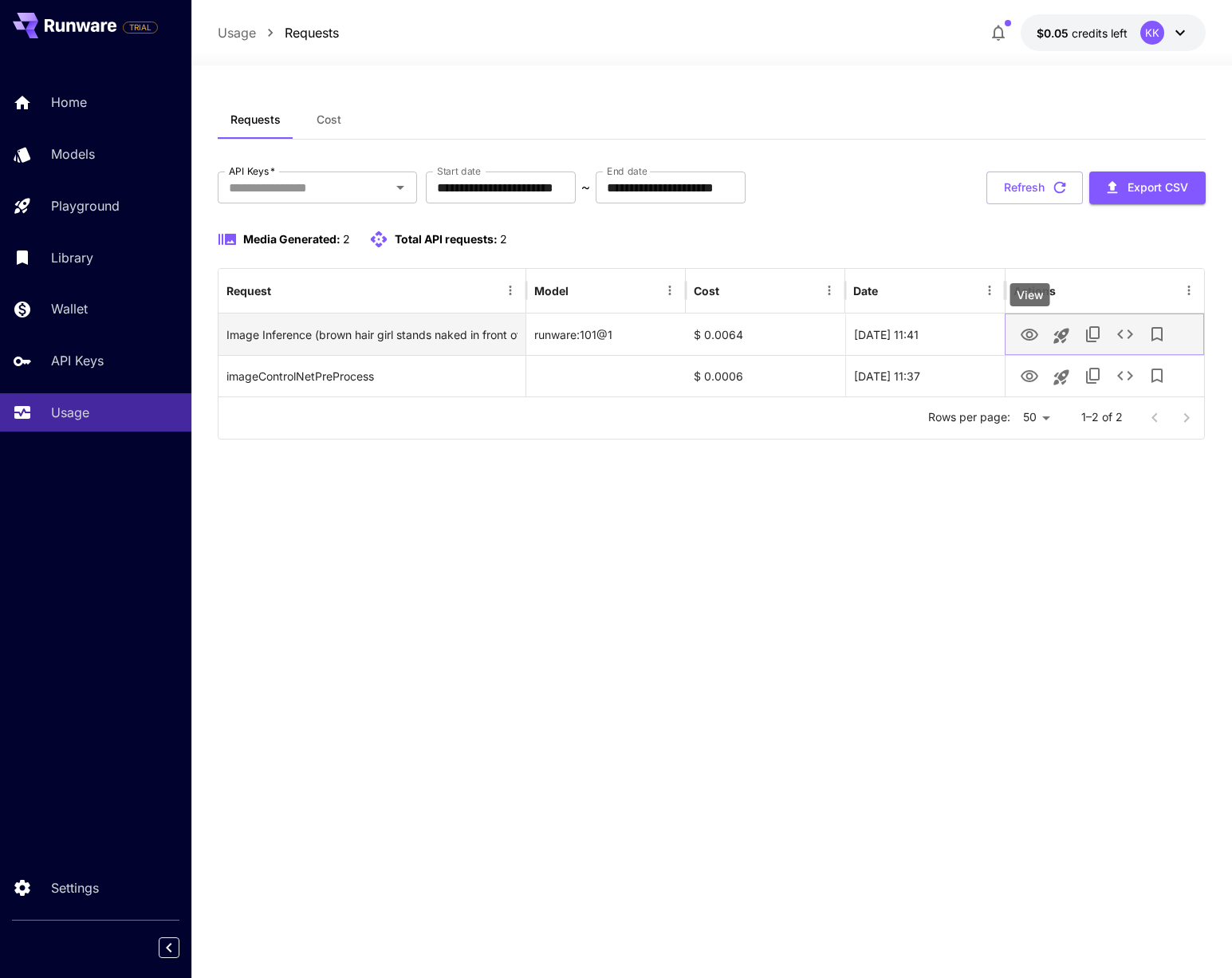
click at [1025, 335] on icon "View" at bounding box center [1030, 334] width 19 height 19
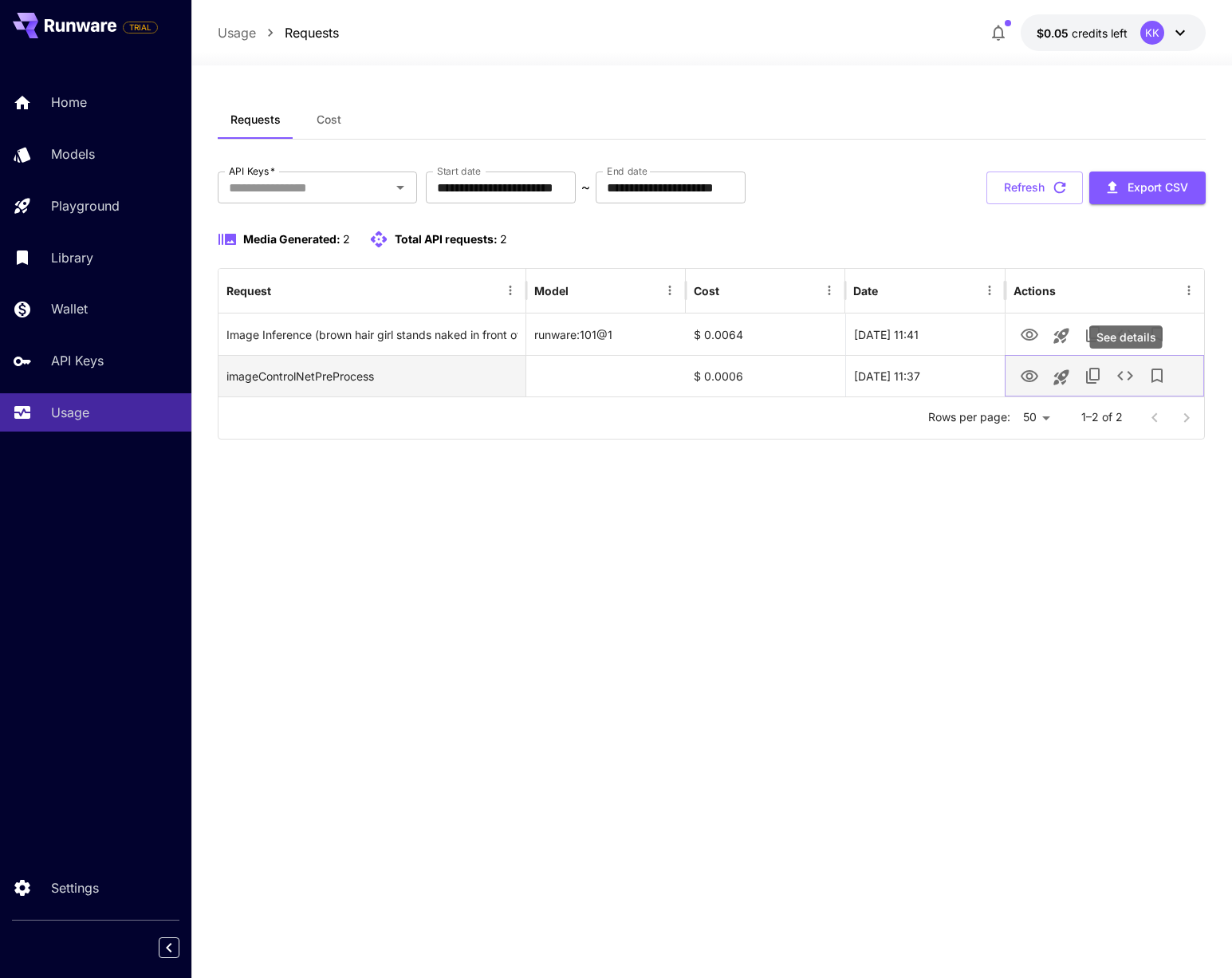
click at [1124, 374] on icon "See details" at bounding box center [1125, 375] width 19 height 19
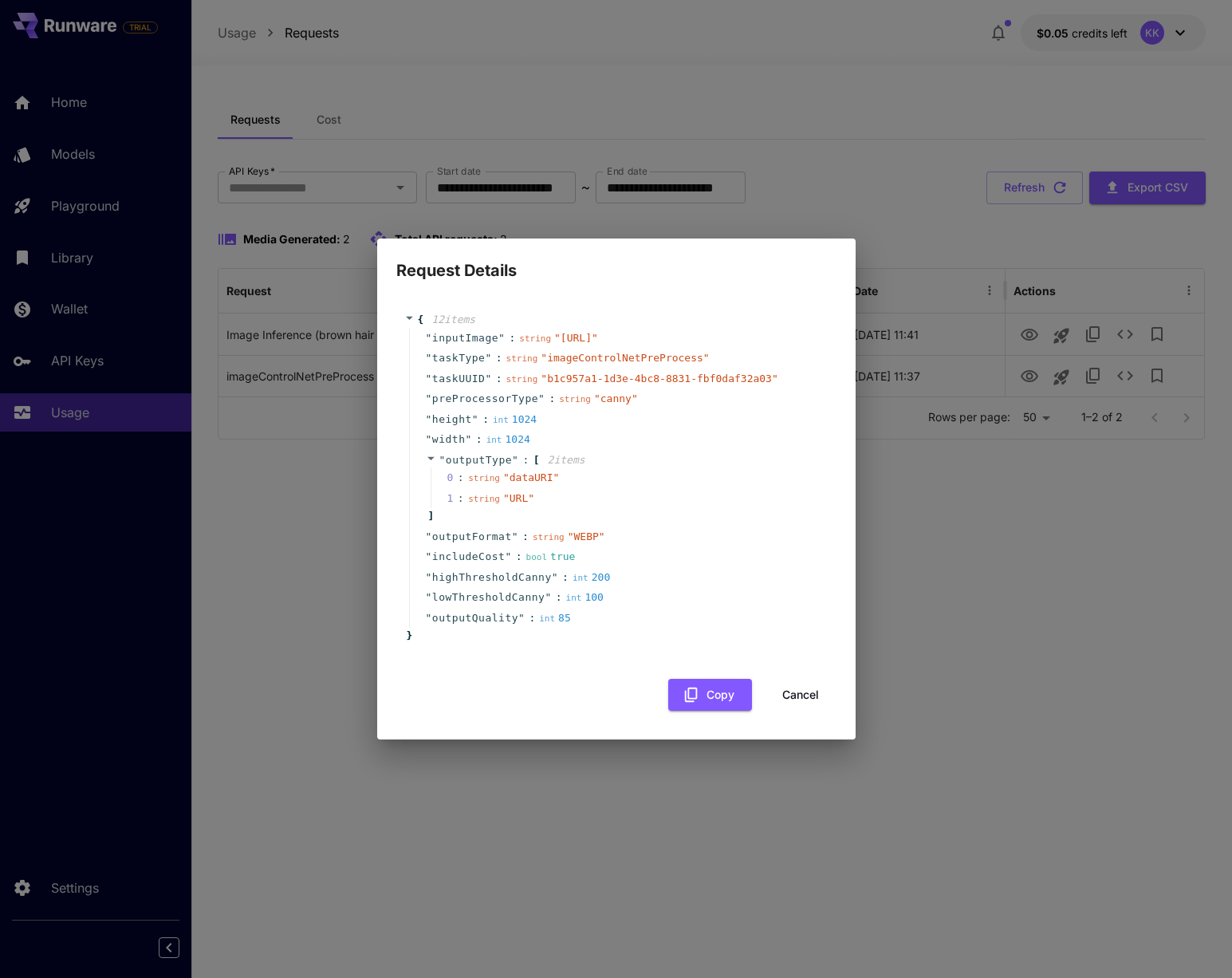
click at [812, 707] on button "Cancel" at bounding box center [801, 695] width 72 height 33
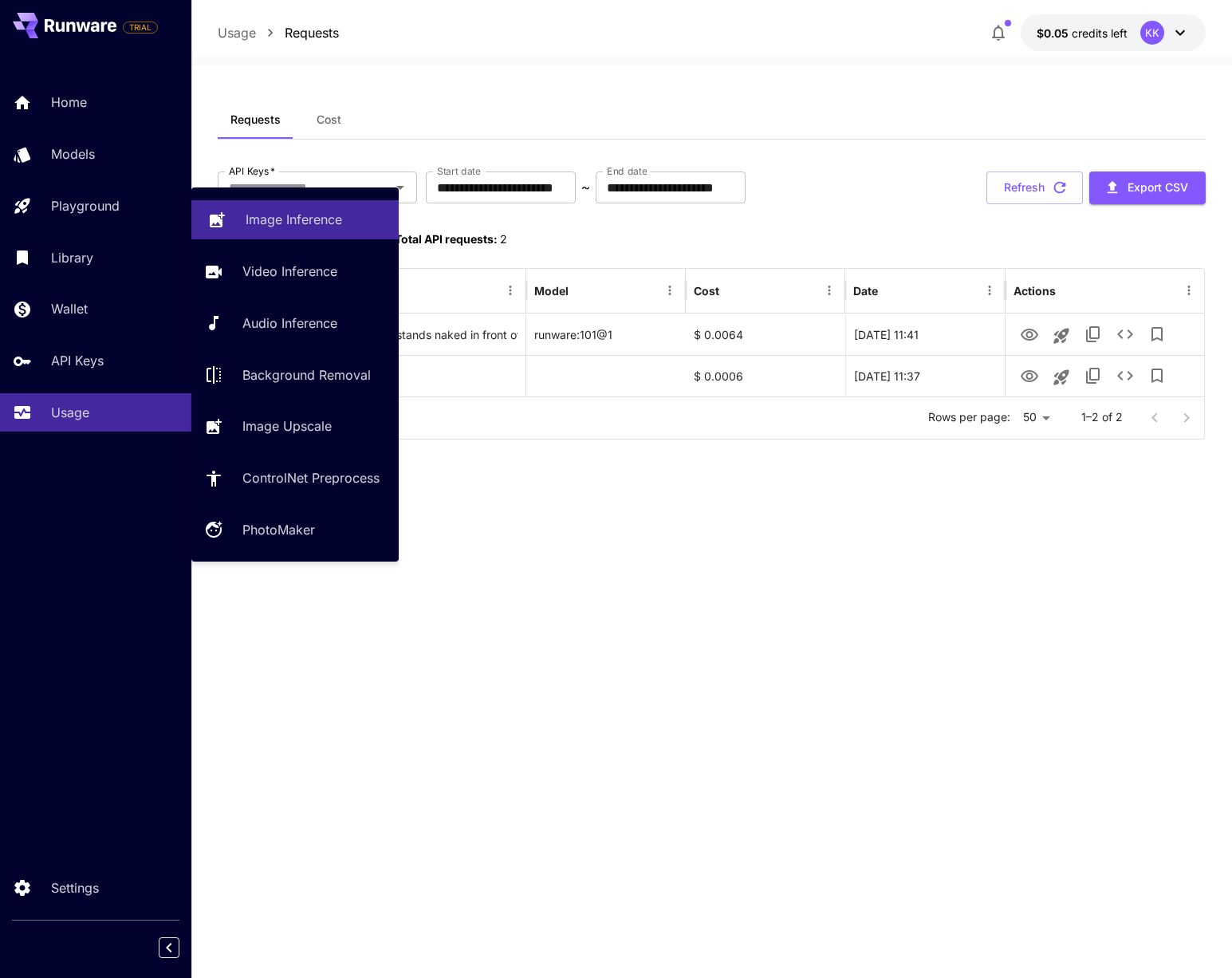
click at [323, 223] on p "Image Inference" at bounding box center [293, 219] width 96 height 19
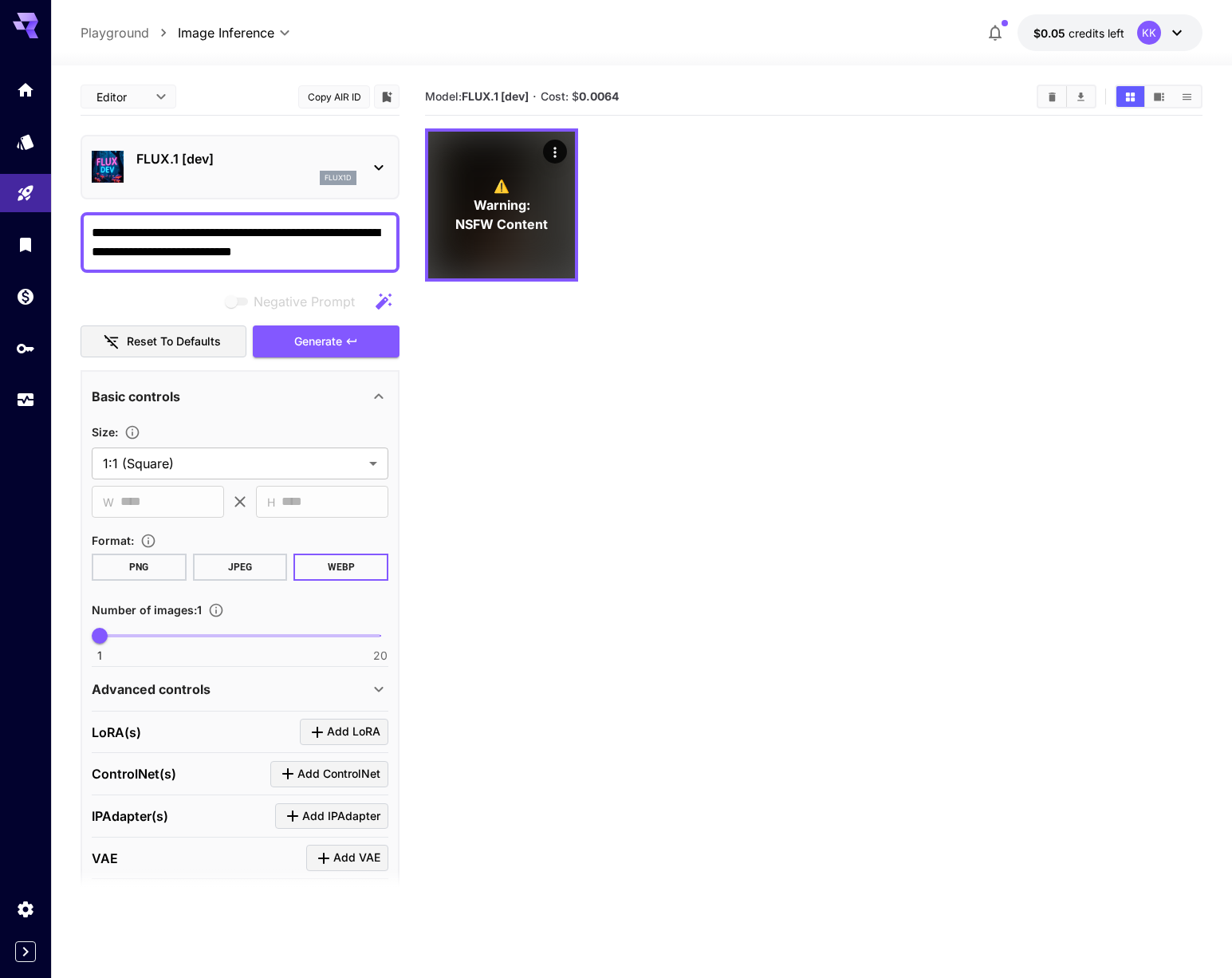
click at [342, 777] on span "Add ControlNet" at bounding box center [339, 774] width 83 height 20
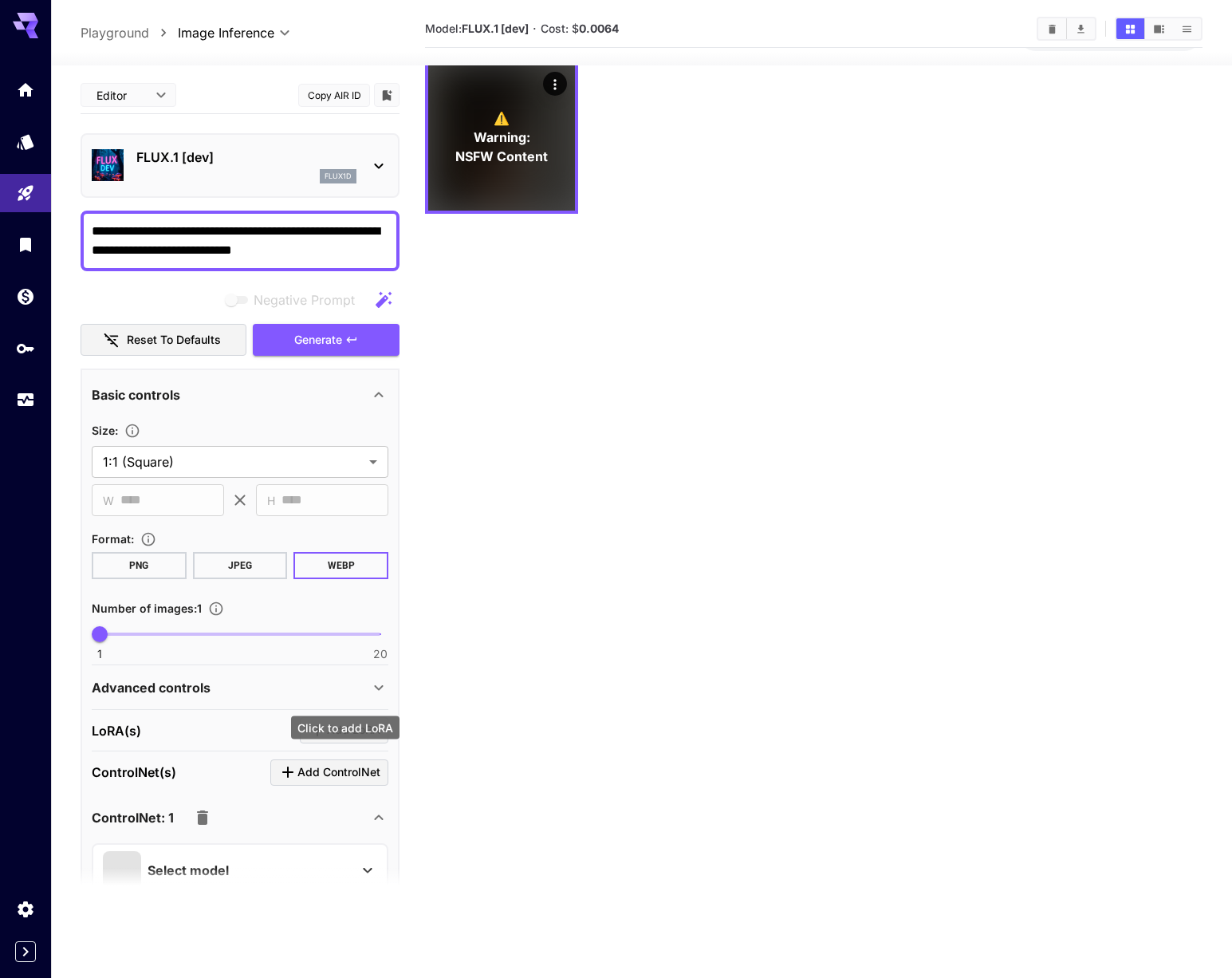
scroll to position [126, 0]
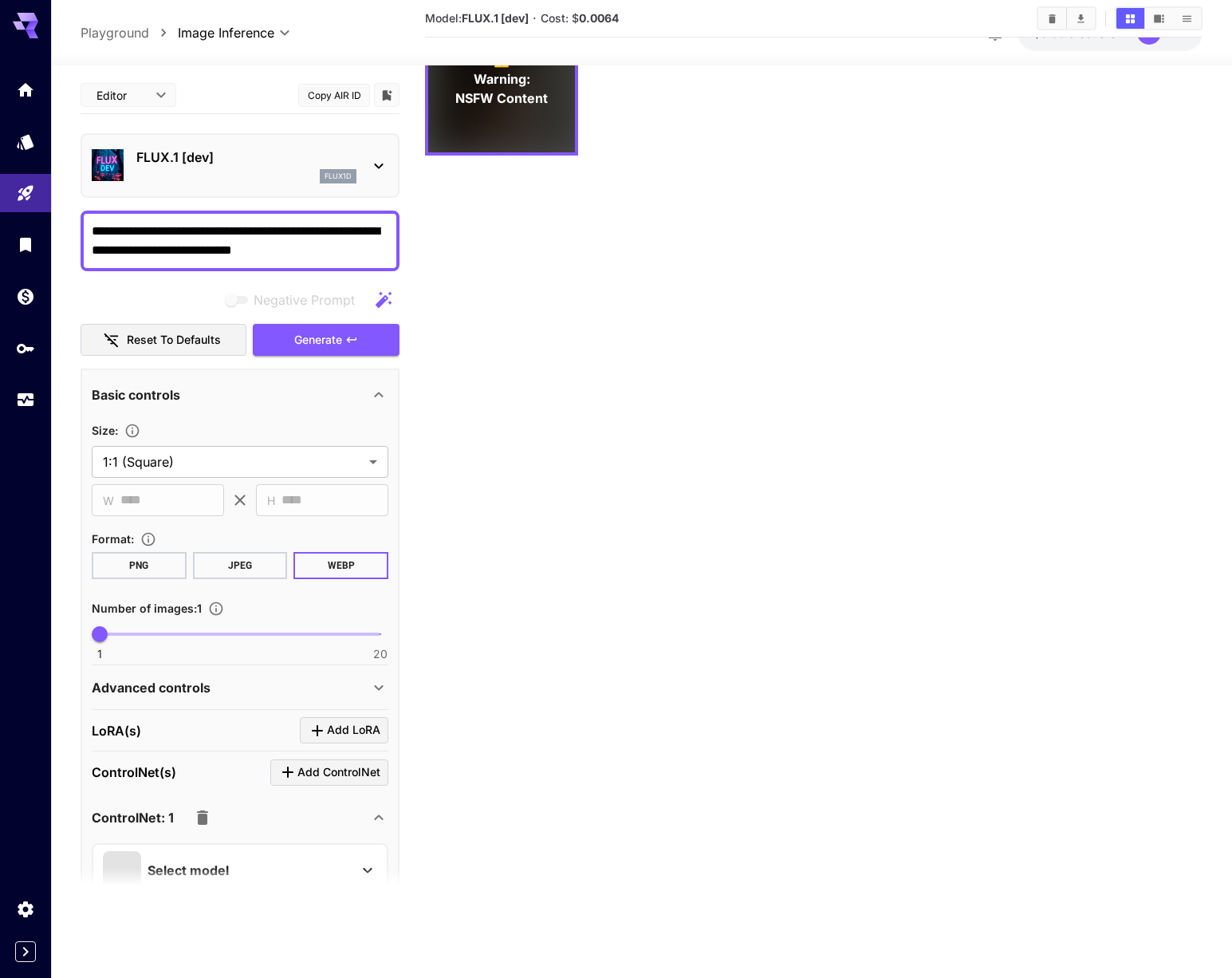
click at [298, 865] on div "Select model" at bounding box center [227, 870] width 249 height 38
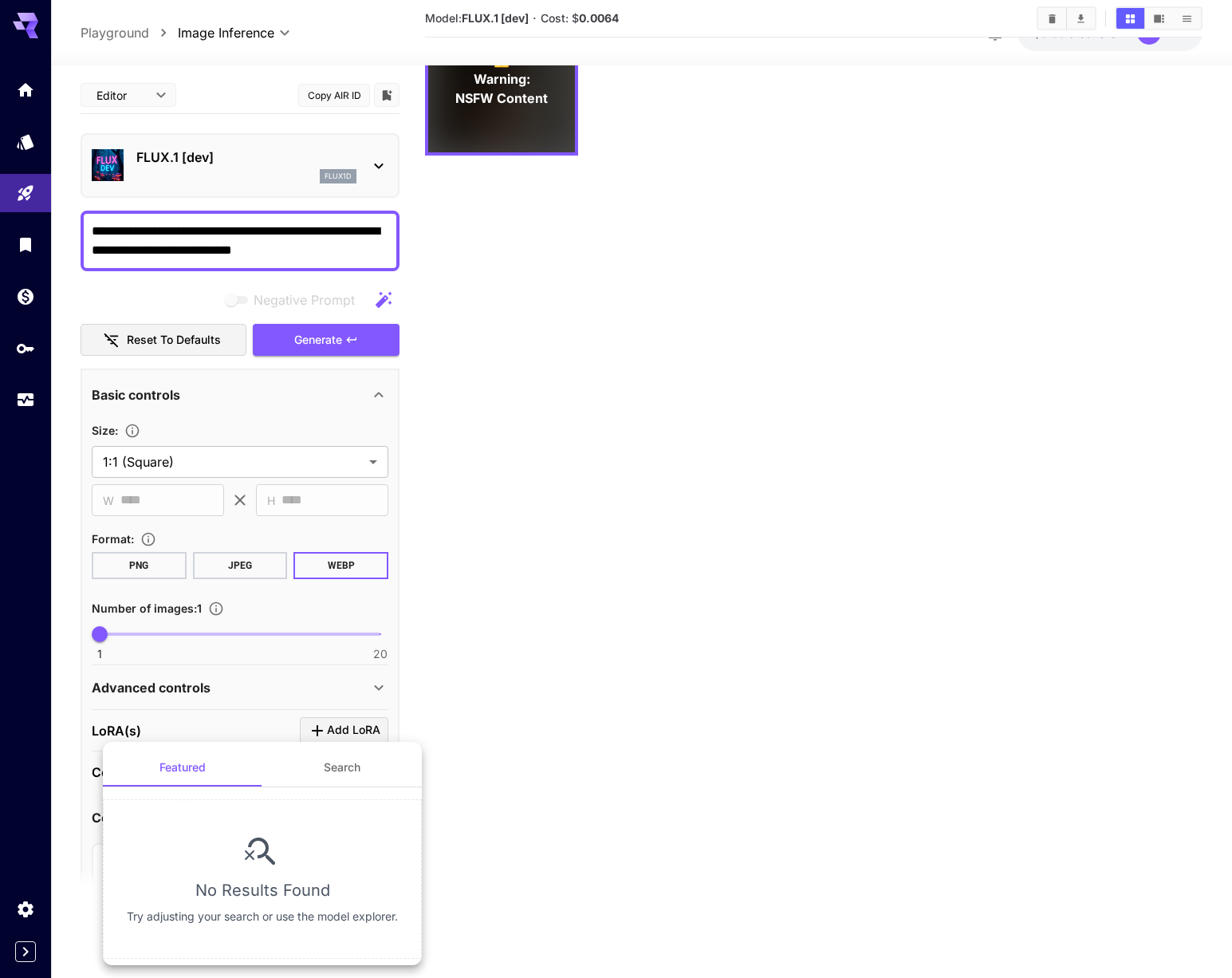
click at [321, 767] on button "Search" at bounding box center [342, 767] width 160 height 38
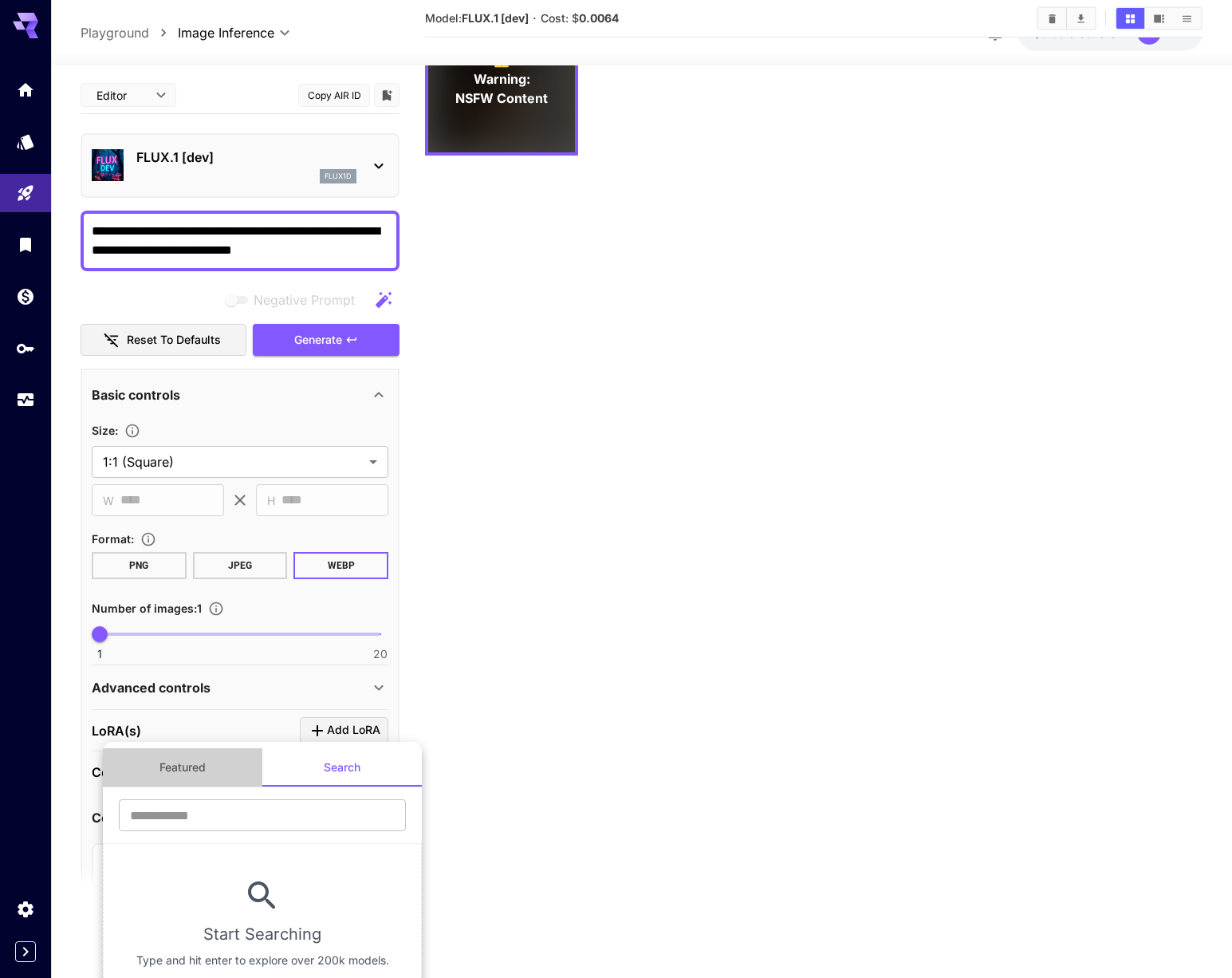
click at [214, 767] on button "Featured" at bounding box center [182, 767] width 160 height 38
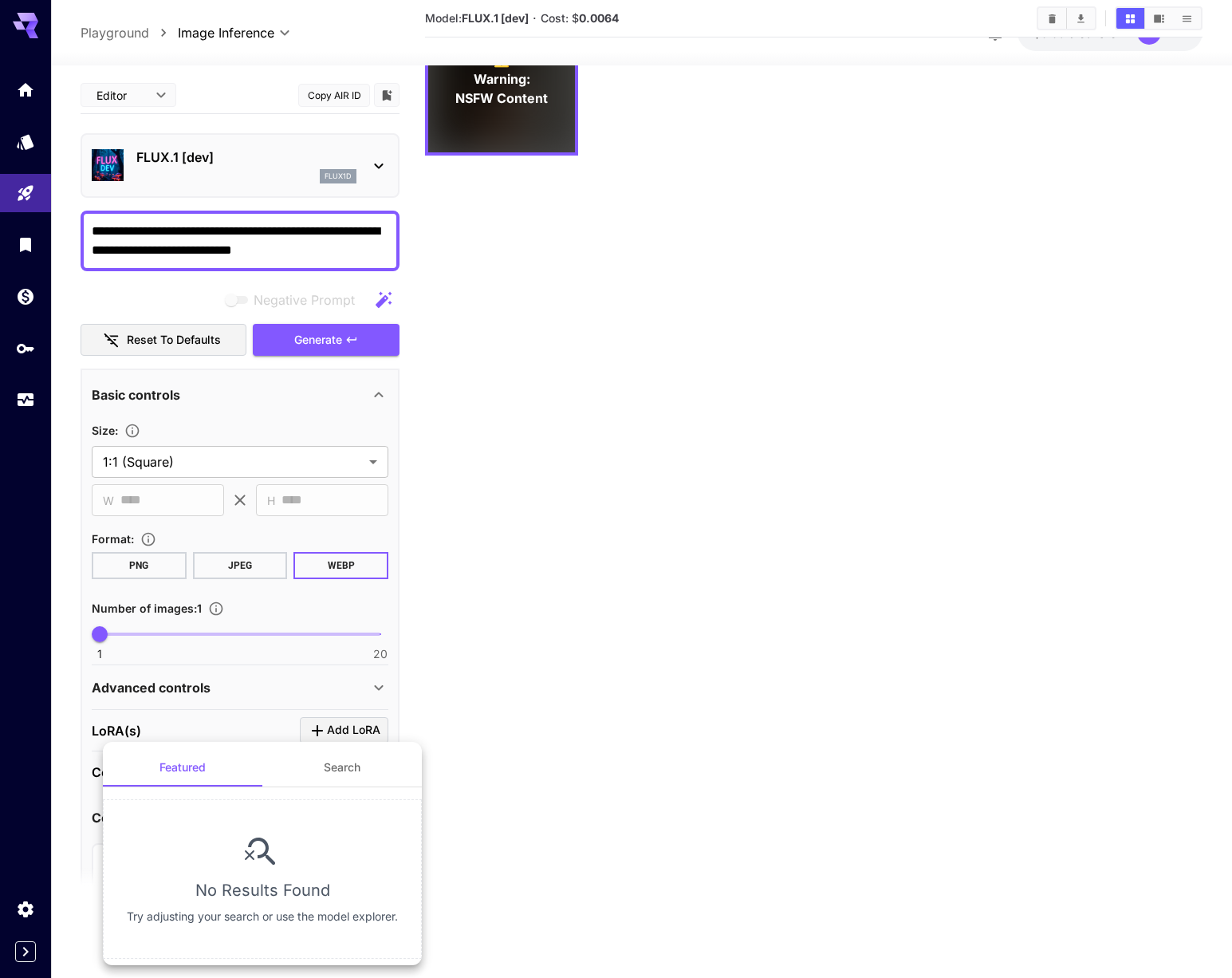
click at [486, 696] on div at bounding box center [616, 489] width 1232 height 978
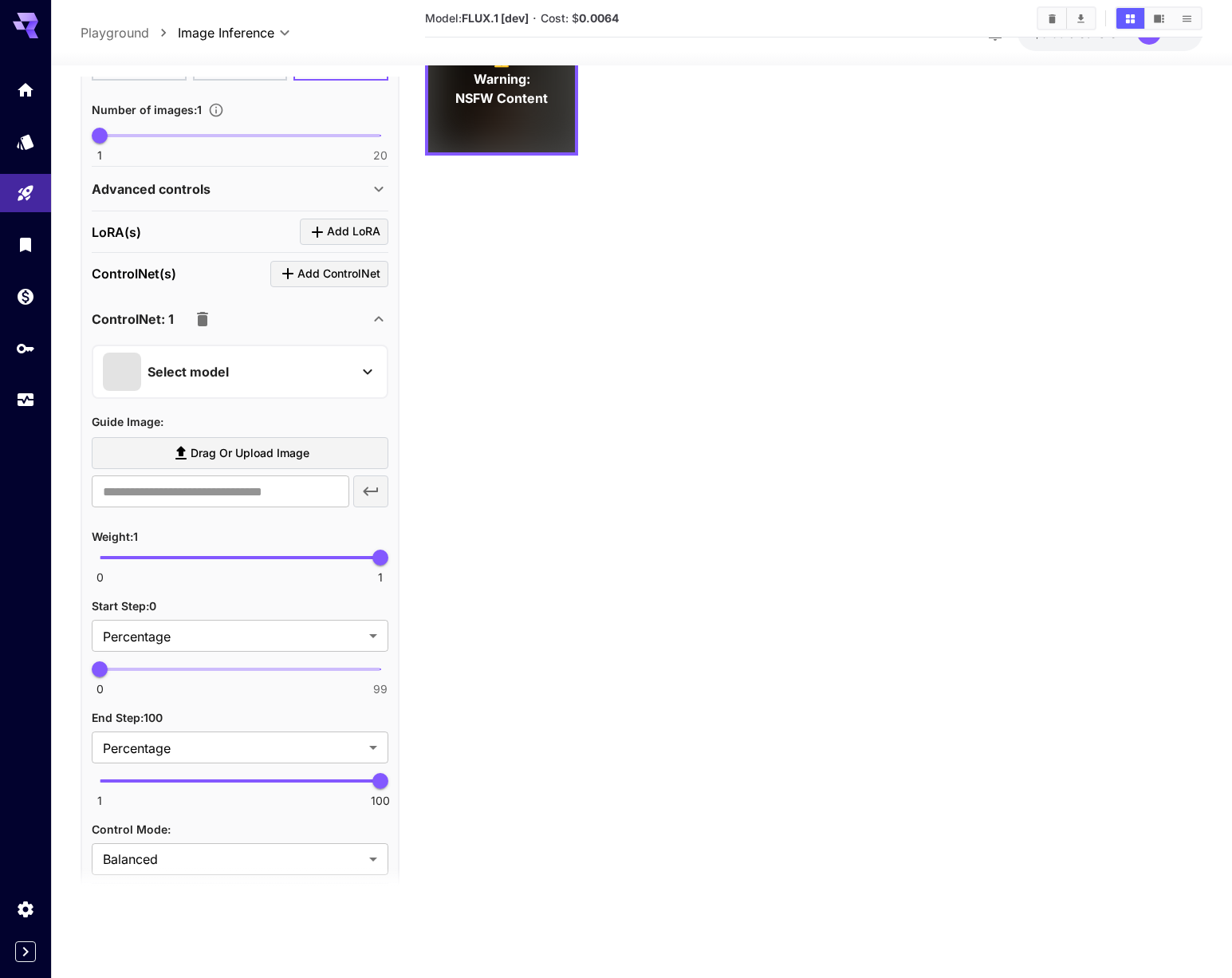
scroll to position [481, 0]
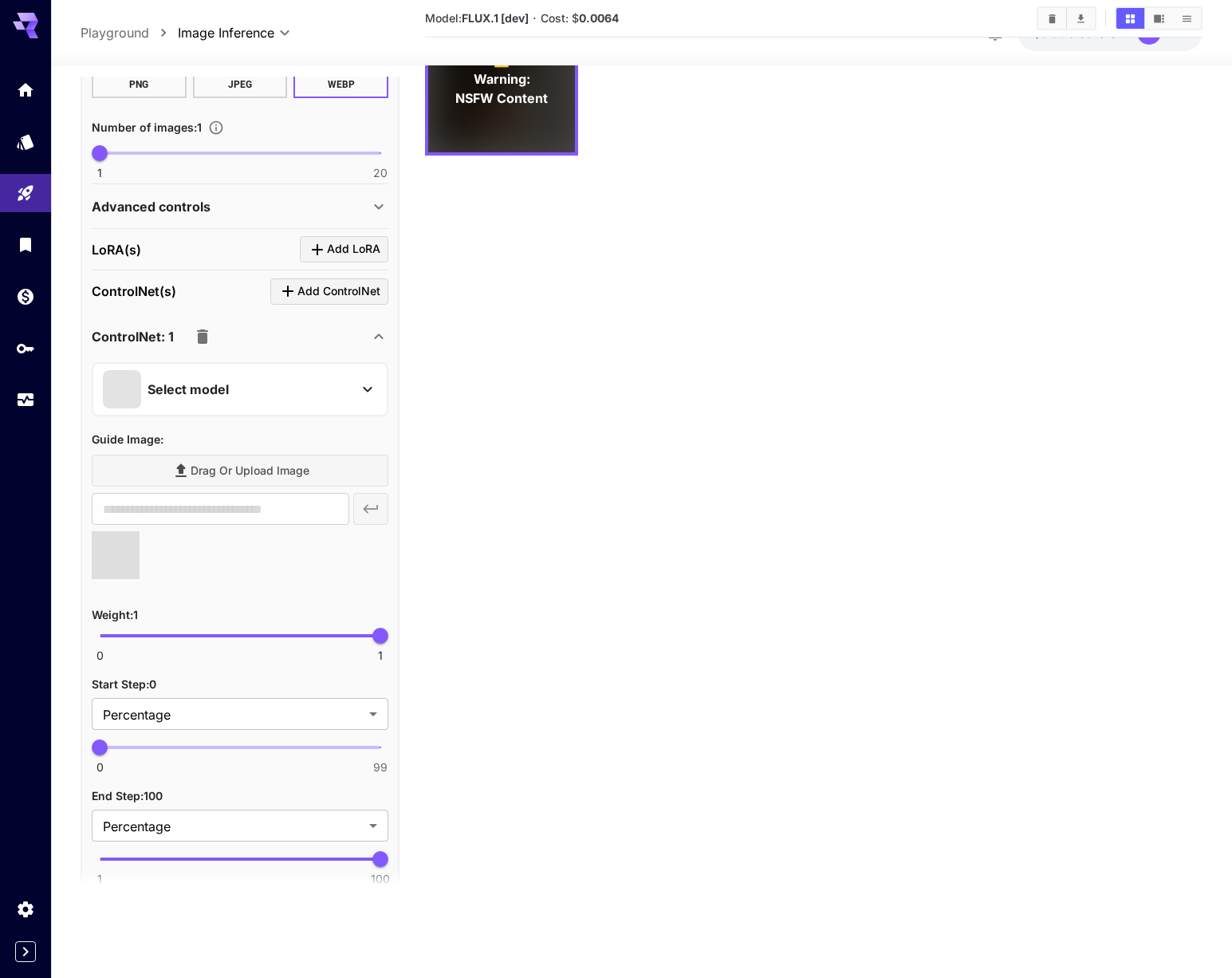
type input "**********"
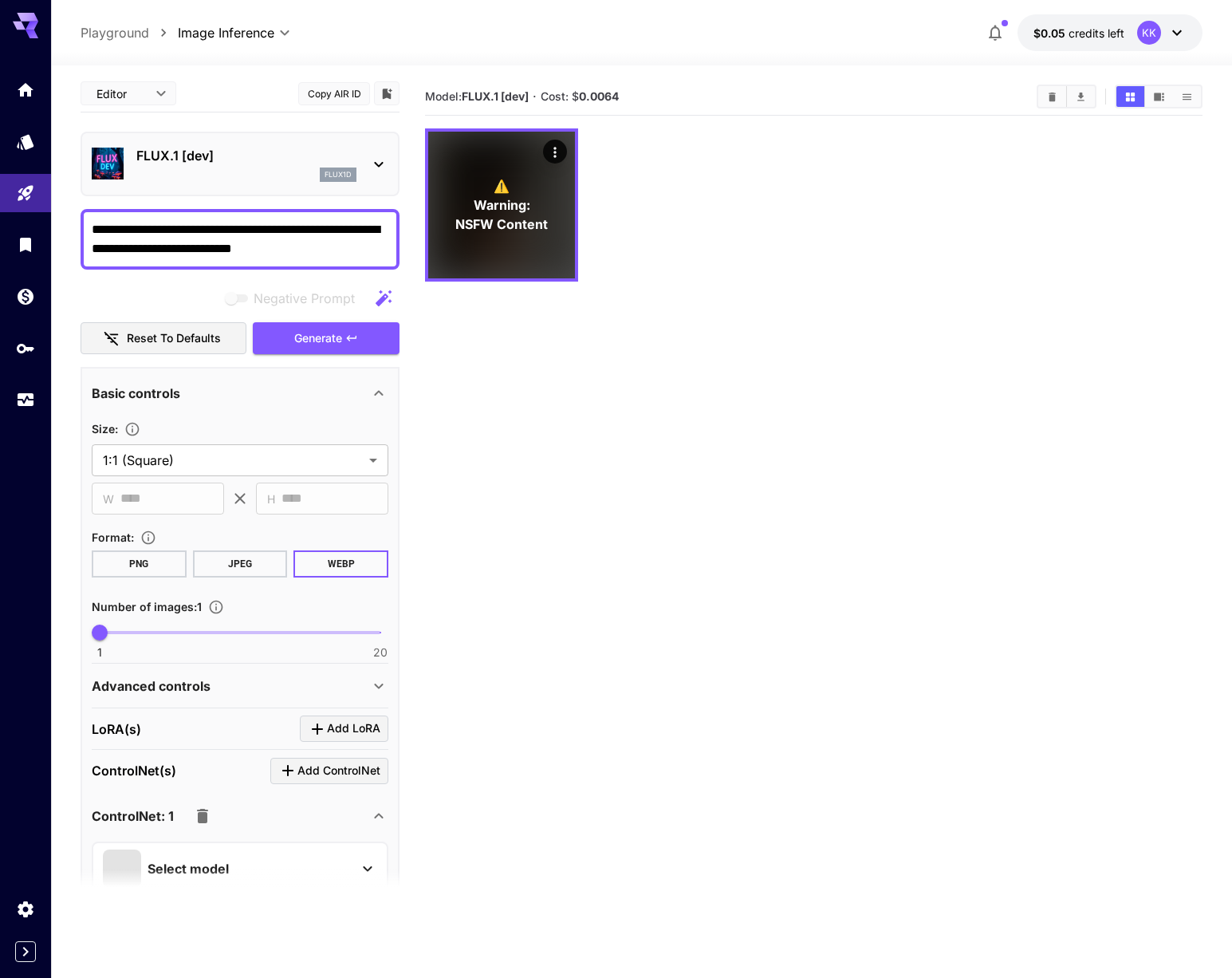
scroll to position [0, 0]
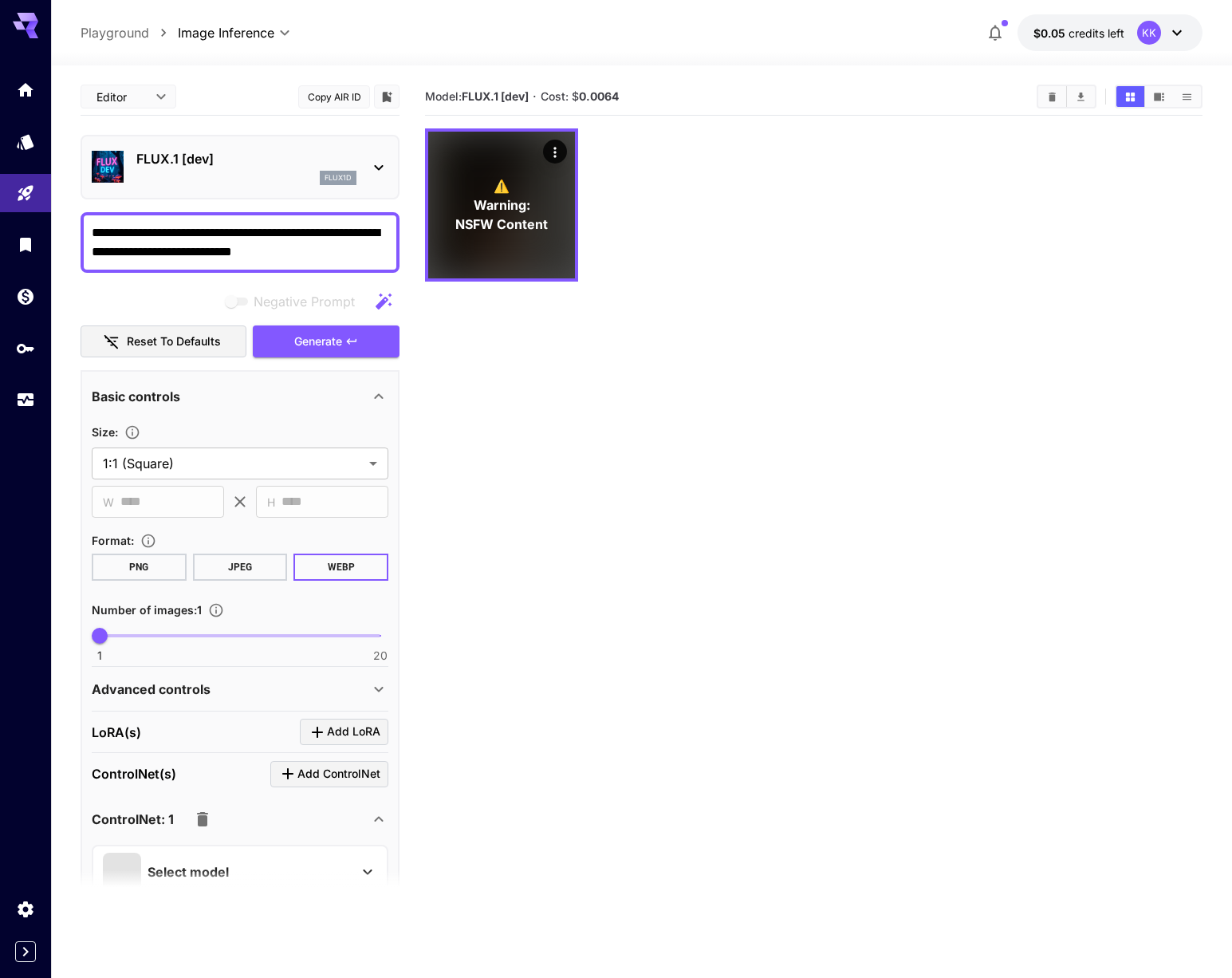
drag, startPoint x: 302, startPoint y: 252, endPoint x: 176, endPoint y: 235, distance: 127.1
click at [176, 235] on textarea "**********" at bounding box center [240, 242] width 297 height 38
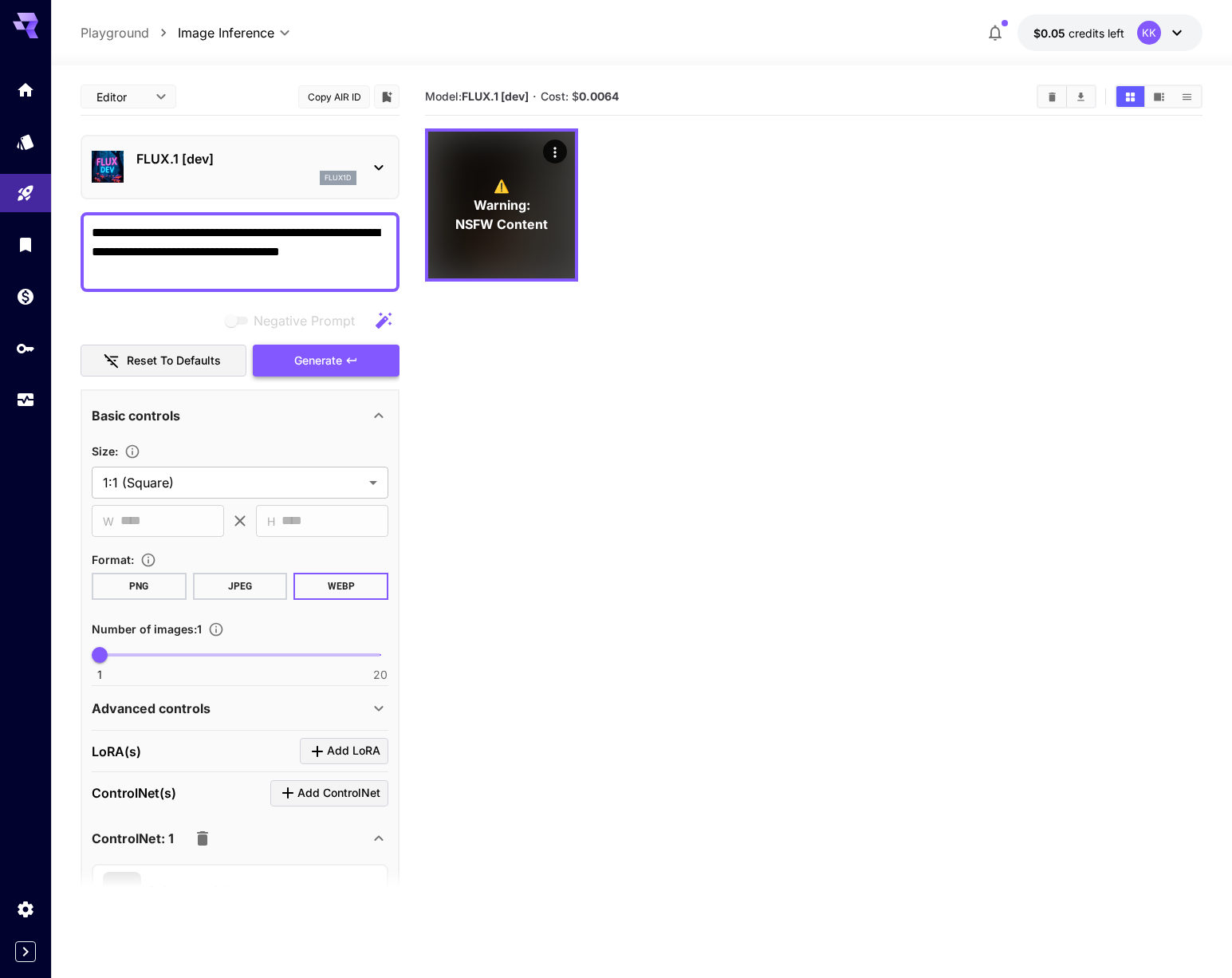
type textarea "**********"
click at [355, 363] on icon "button" at bounding box center [351, 360] width 13 height 13
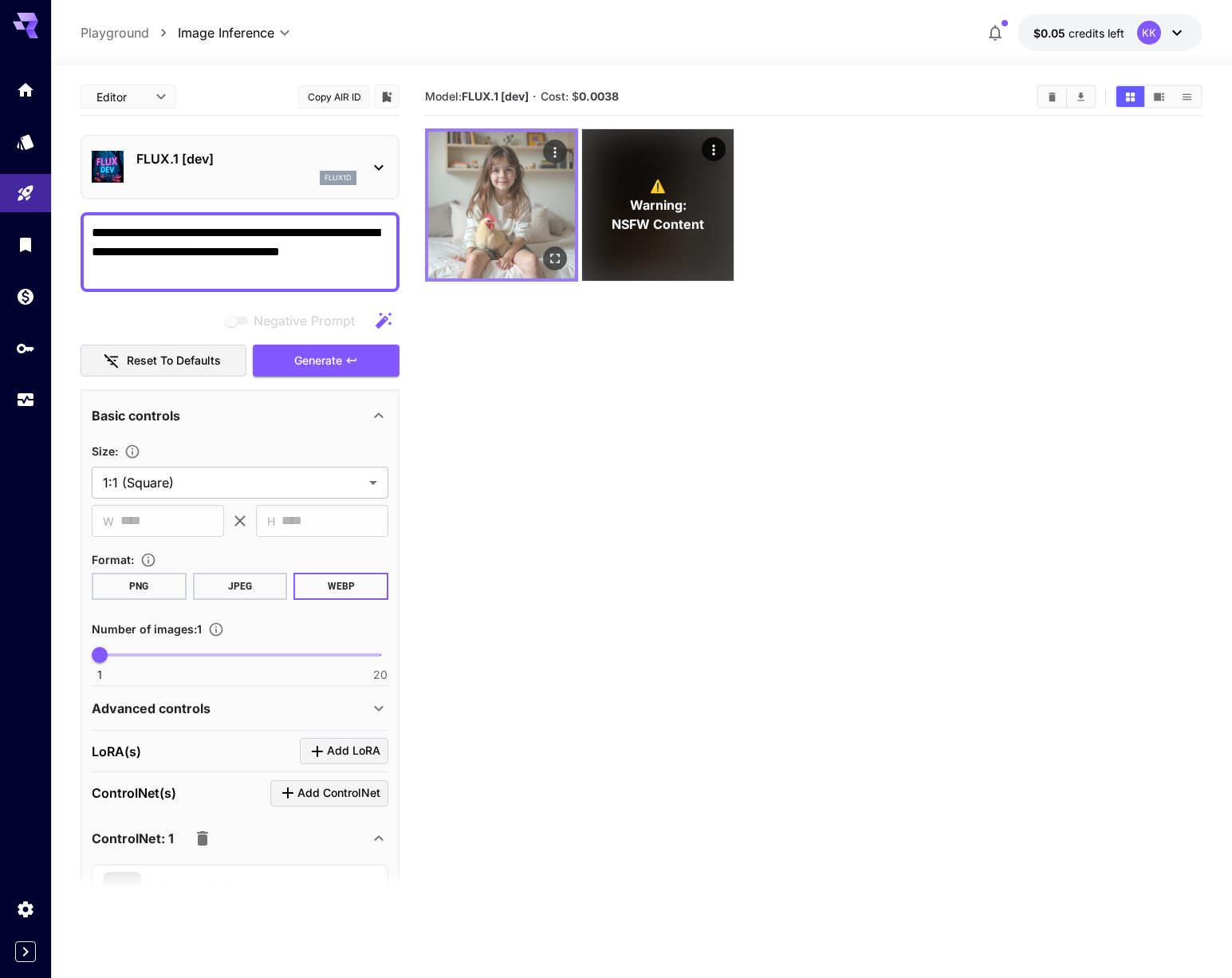
click at [506, 242] on img at bounding box center [501, 205] width 147 height 147
click at [553, 259] on icon "Open in fullscreen" at bounding box center [555, 258] width 16 height 16
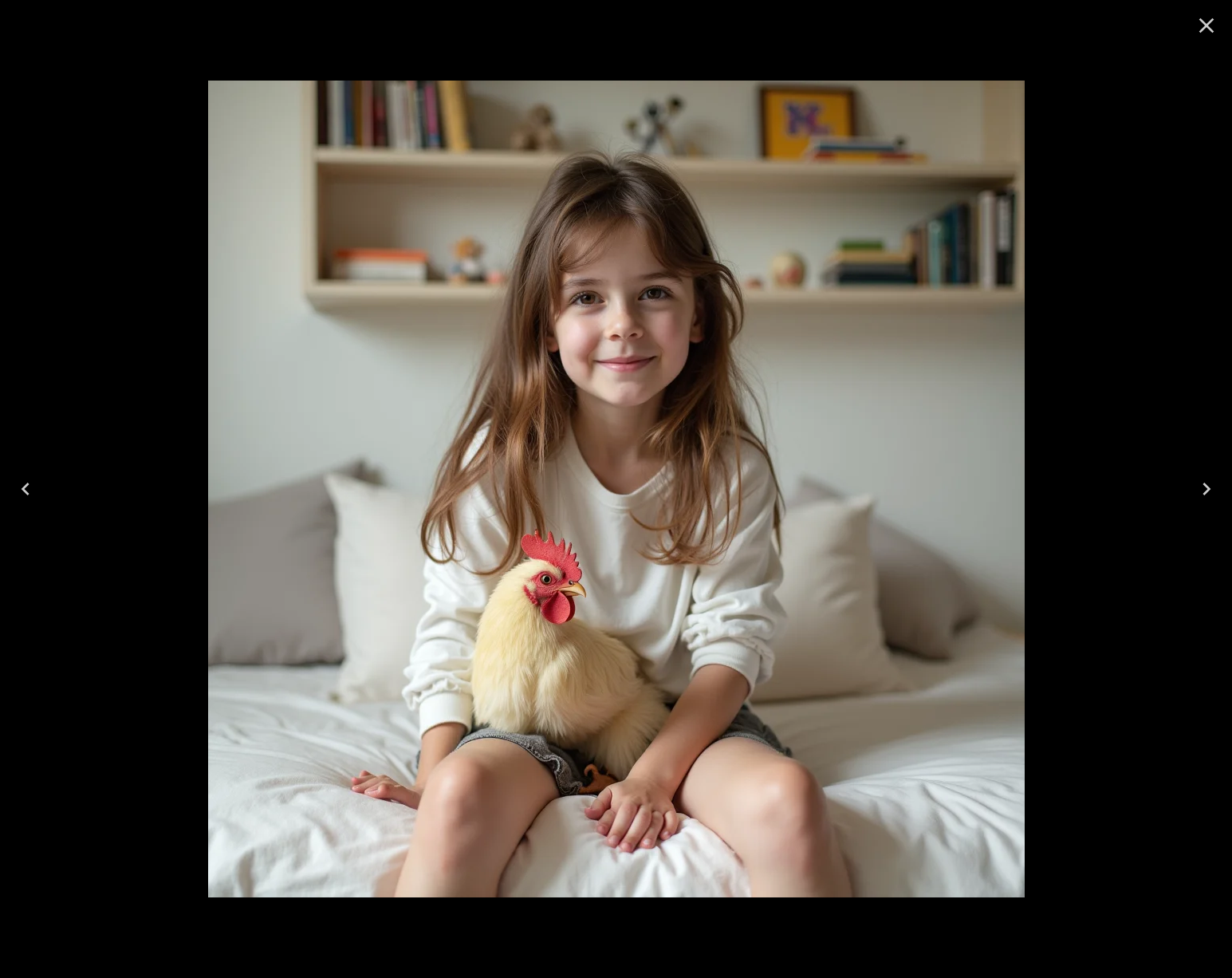
click at [1202, 25] on icon "Close" at bounding box center [1207, 25] width 26 height 26
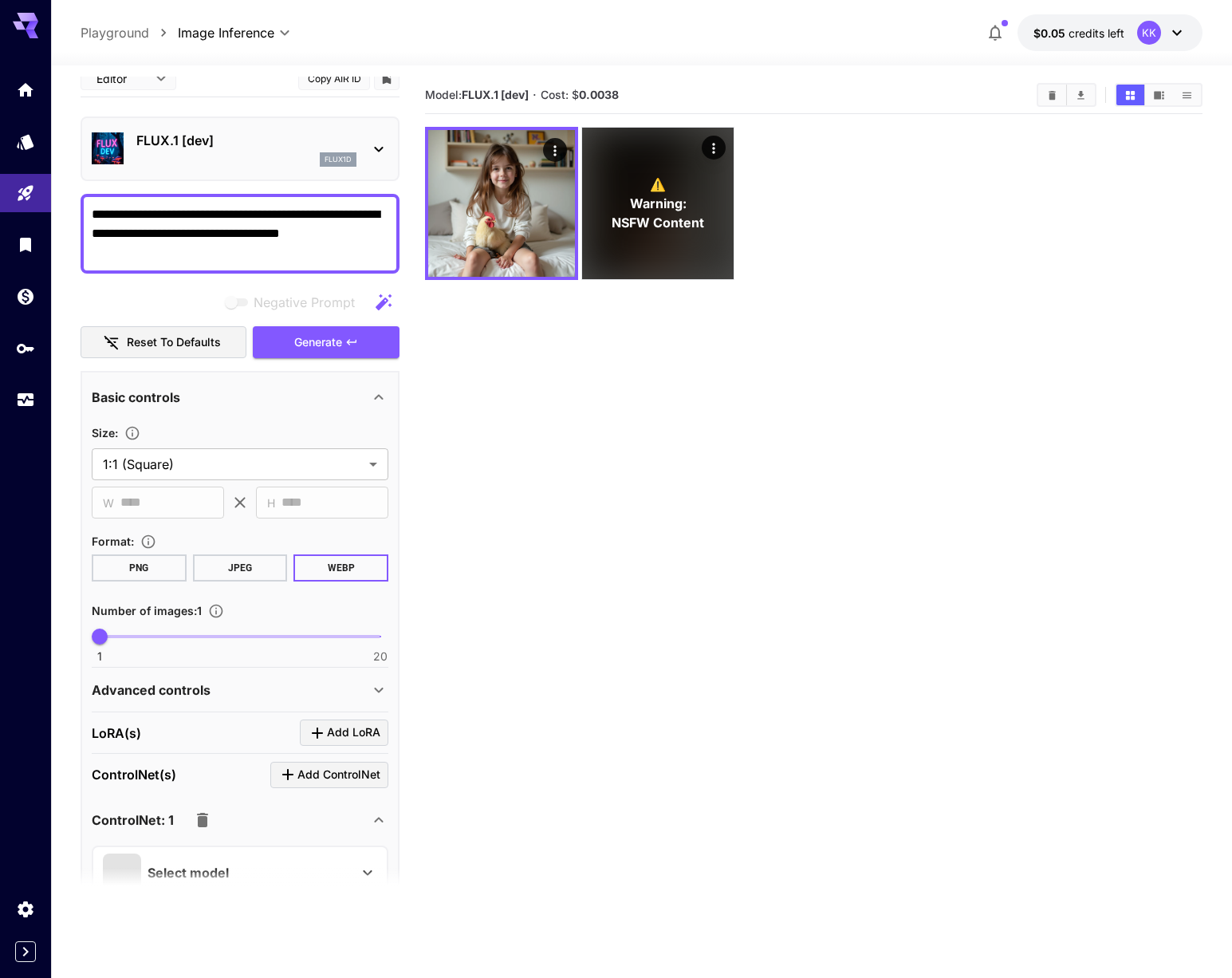
scroll to position [0, 0]
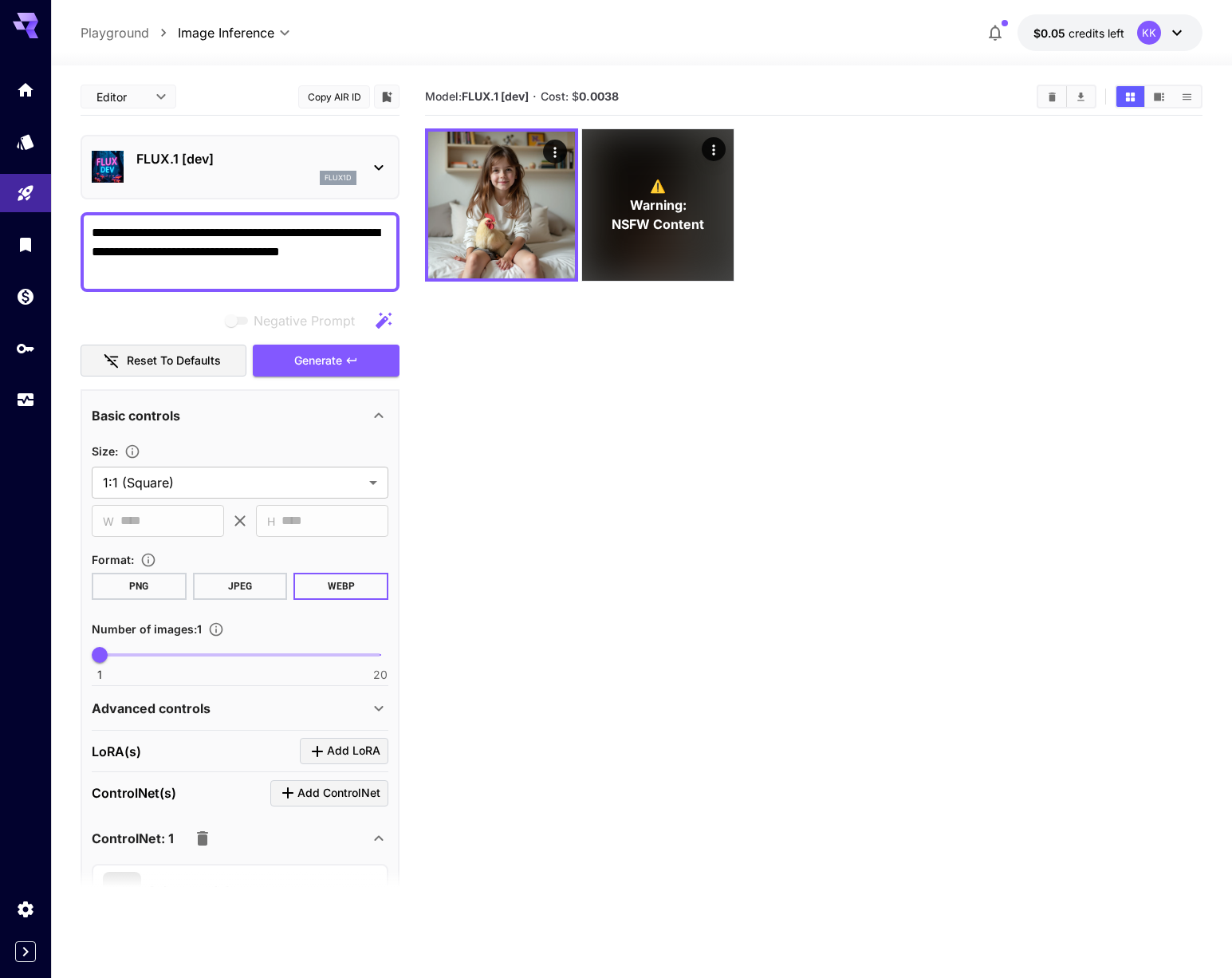
click at [210, 361] on button "Reset to defaults" at bounding box center [163, 360] width 165 height 33
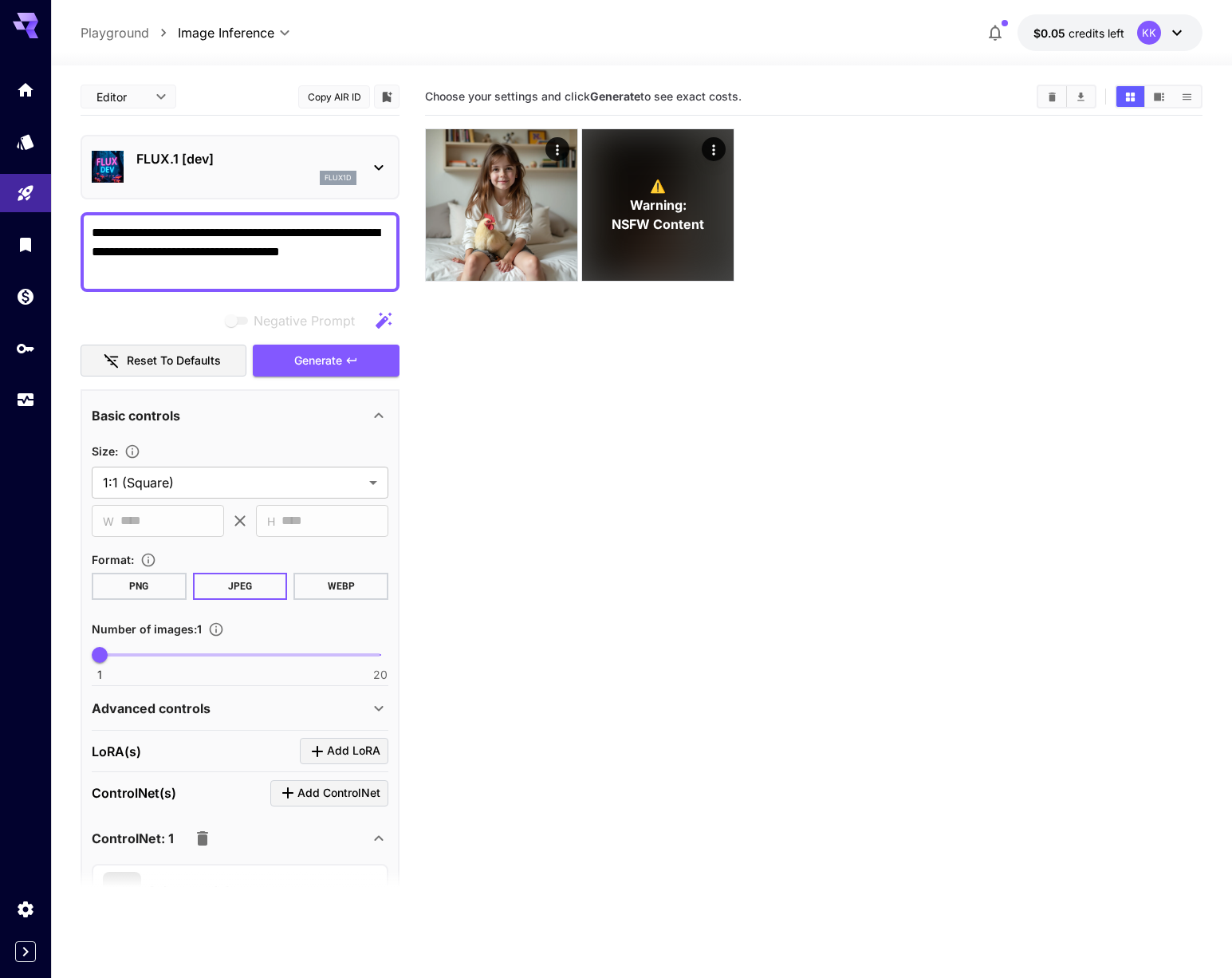
click at [18, 955] on icon "Expand sidebar" at bounding box center [25, 951] width 19 height 19
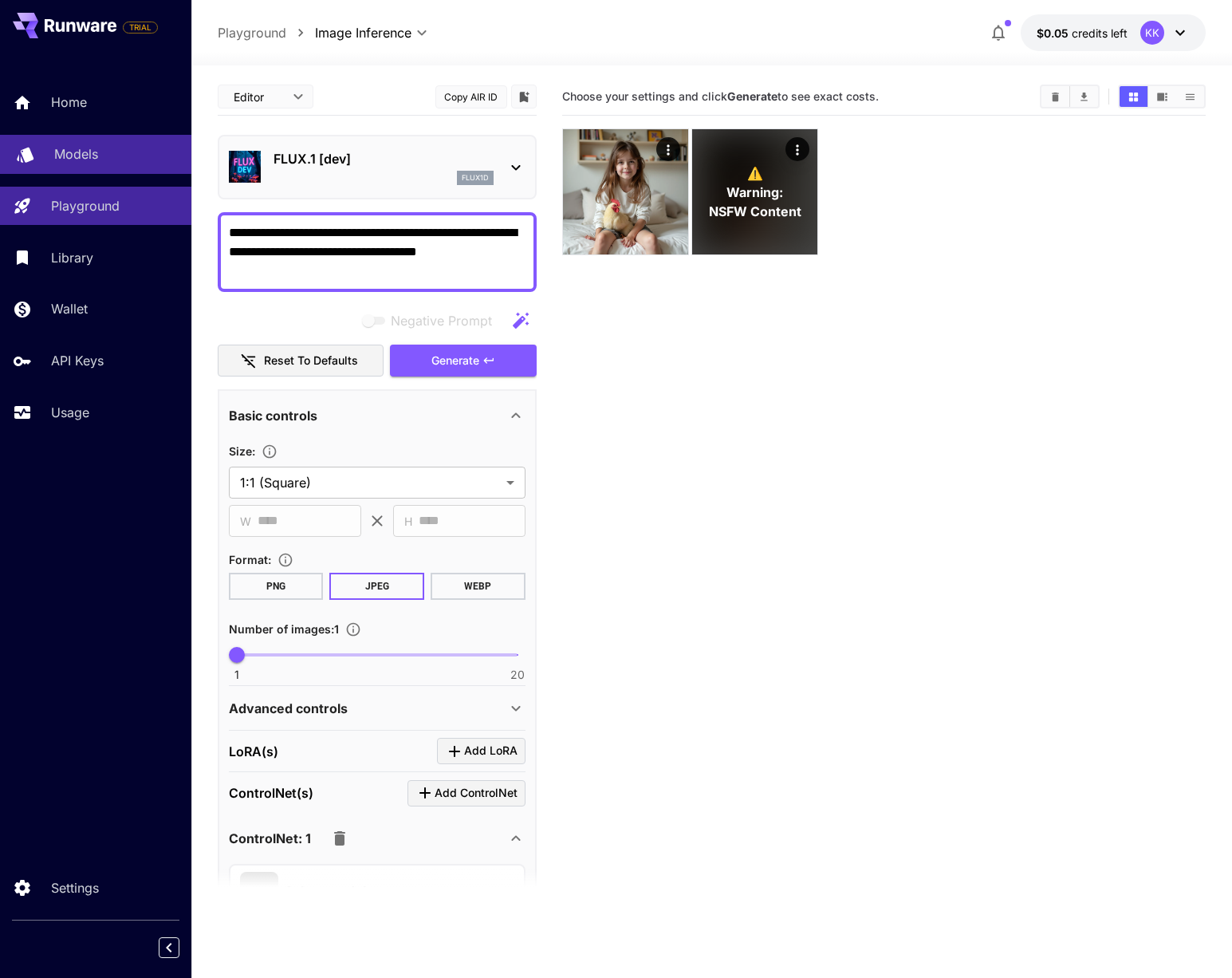
click at [79, 160] on p "Models" at bounding box center [76, 154] width 43 height 19
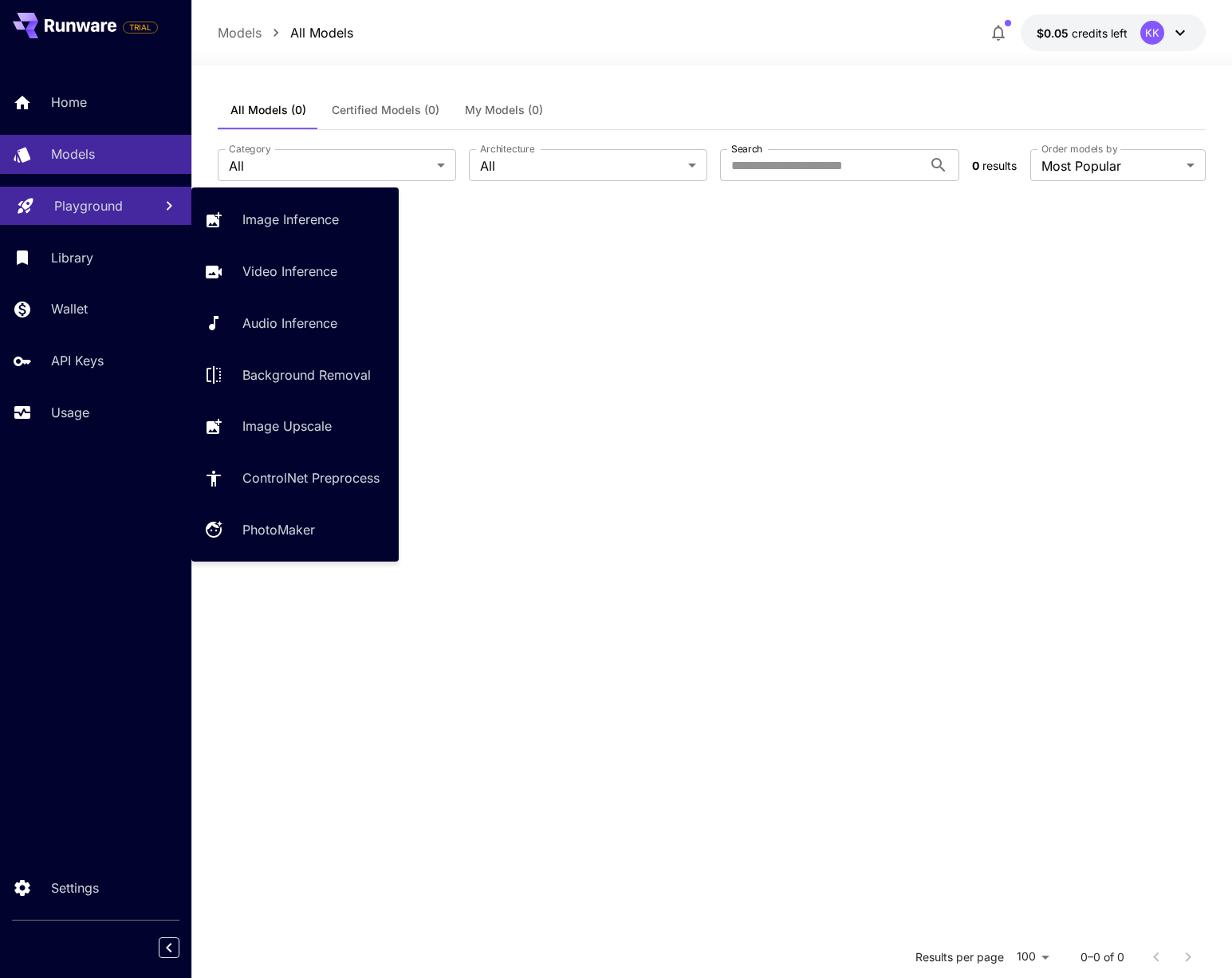
click at [126, 207] on div "Playground" at bounding box center [97, 206] width 86 height 19
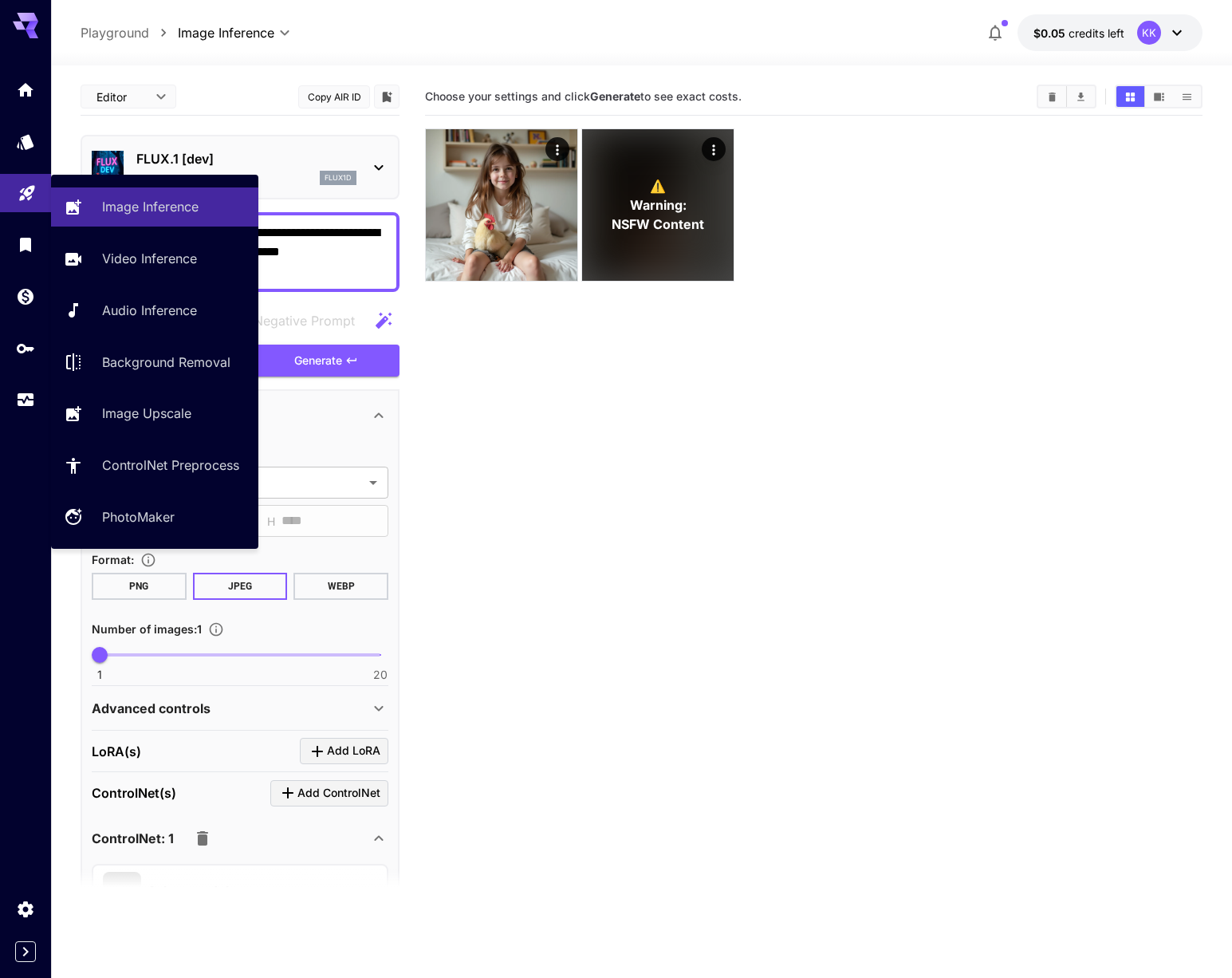
drag, startPoint x: 146, startPoint y: 463, endPoint x: 135, endPoint y: 443, distance: 22.8
click at [146, 463] on p "ControlNet Preprocess" at bounding box center [171, 465] width 137 height 19
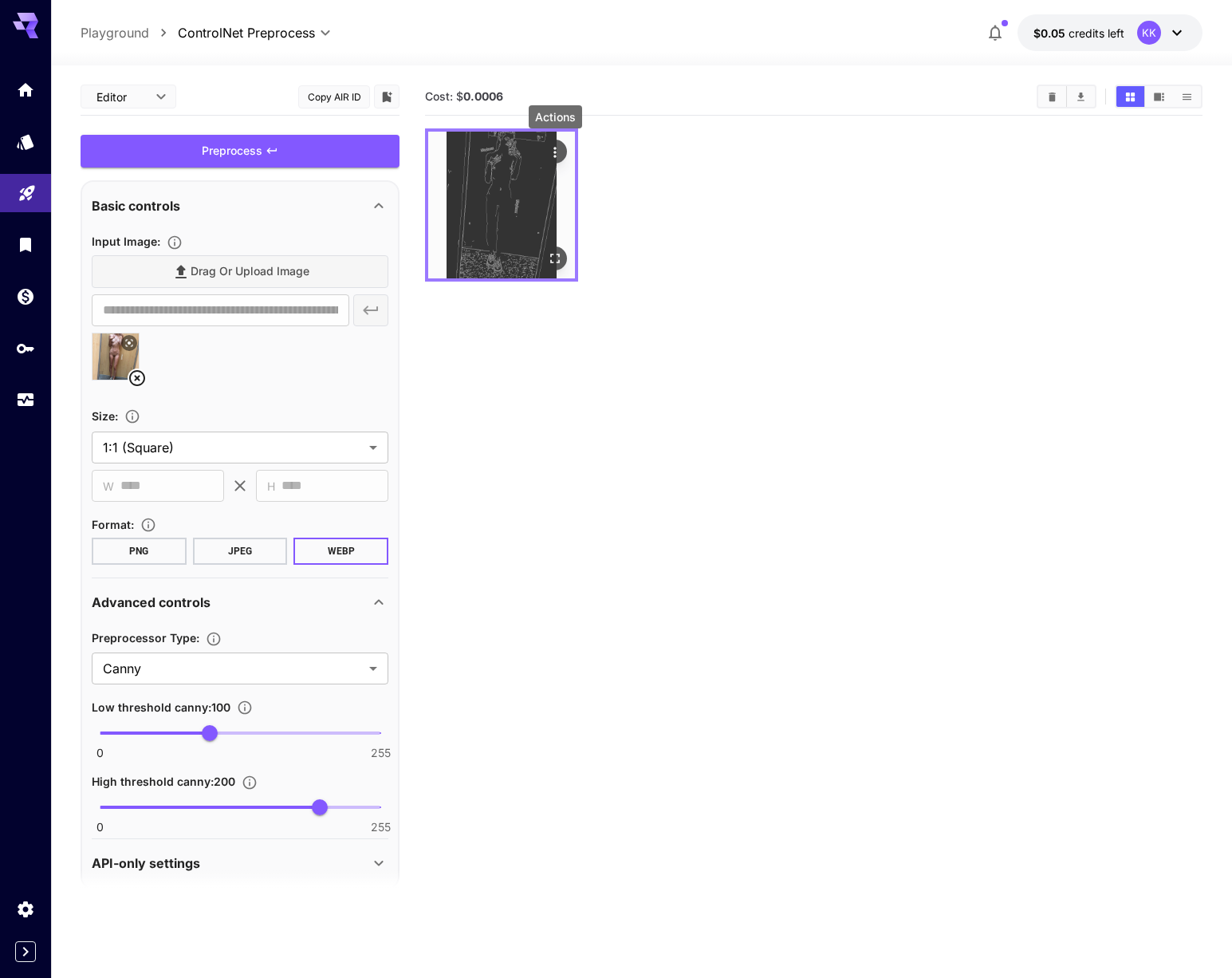
click at [552, 150] on icon "Actions" at bounding box center [555, 152] width 16 height 16
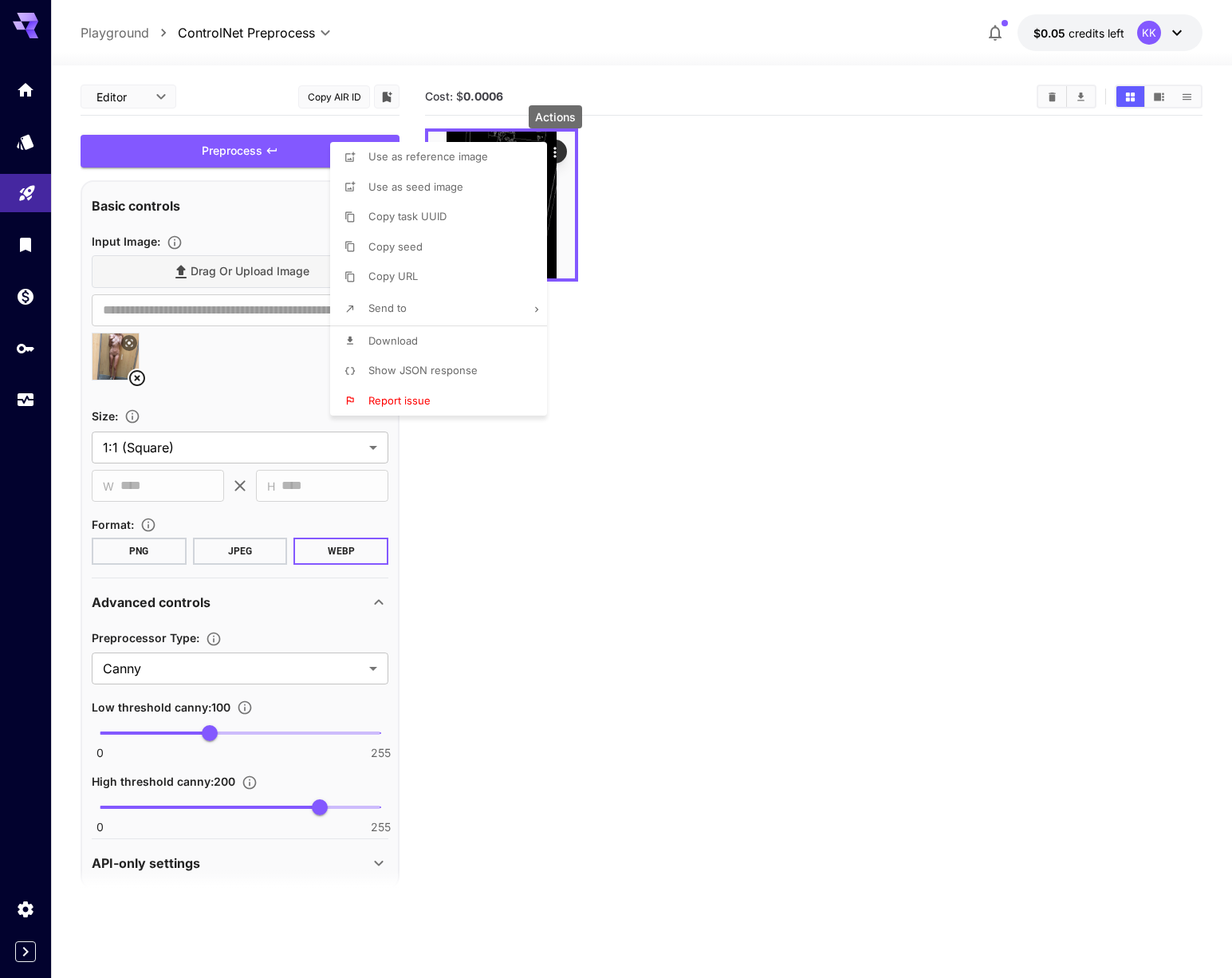
click at [490, 308] on li "Send to" at bounding box center [443, 308] width 227 height 33
click at [217, 393] on span "Use with PhotoMaker" at bounding box center [205, 396] width 107 height 13
type input "**********"
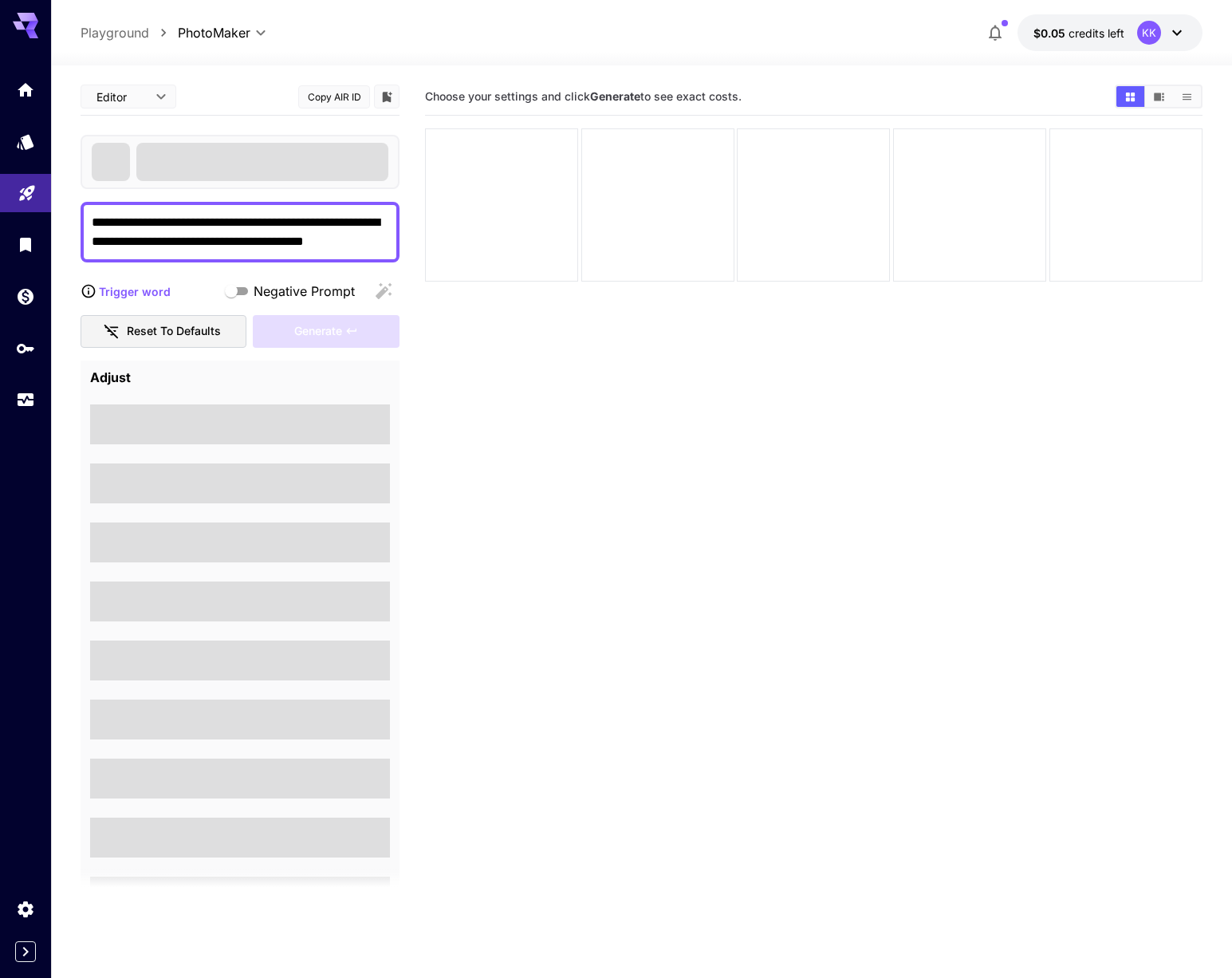
click at [182, 420] on span at bounding box center [240, 425] width 300 height 40
click at [155, 331] on button "Reset to defaults" at bounding box center [163, 331] width 165 height 33
click at [174, 95] on div "Editor **** ​" at bounding box center [128, 96] width 96 height 24
click at [159, 98] on body "**********" at bounding box center [616, 552] width 1232 height 1104
drag, startPoint x: 123, startPoint y: 153, endPoint x: 126, endPoint y: 144, distance: 9.5
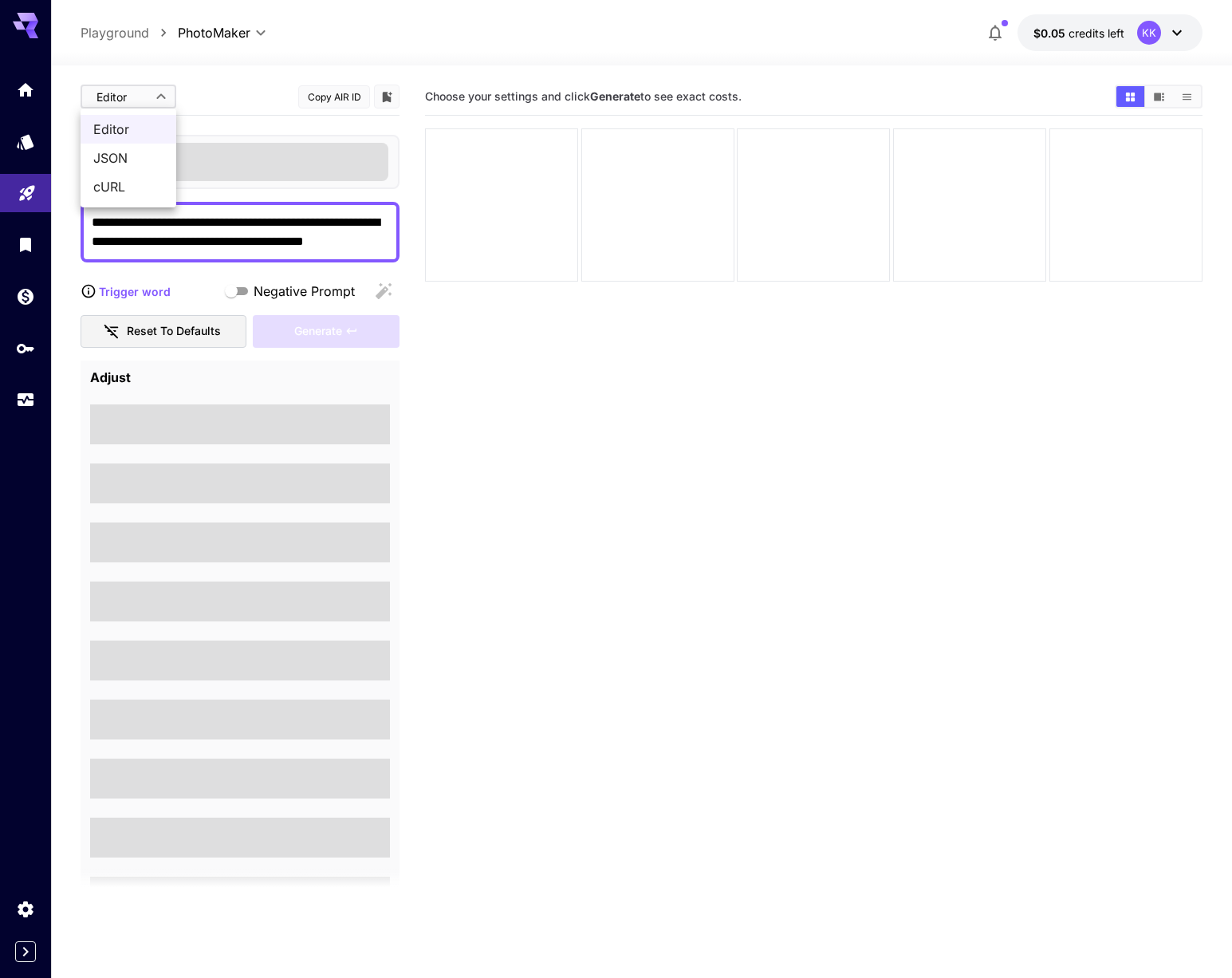
click at [123, 153] on span "JSON" at bounding box center [129, 158] width 70 height 19
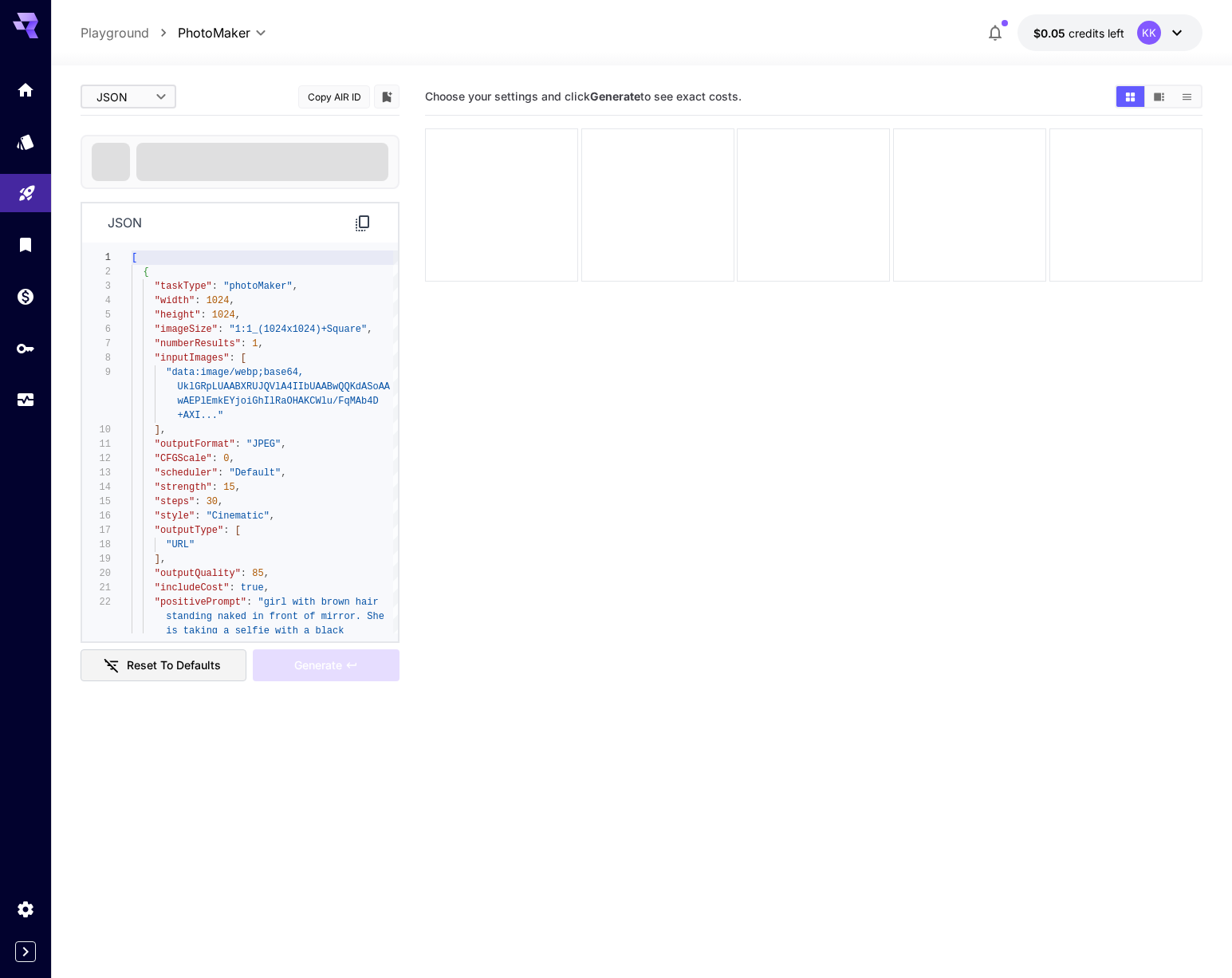
click at [140, 106] on body "**********" at bounding box center [616, 552] width 1232 height 1104
drag, startPoint x: 117, startPoint y: 199, endPoint x: 128, endPoint y: 160, distance: 40.5
click at [117, 199] on li "cURL" at bounding box center [128, 186] width 96 height 28
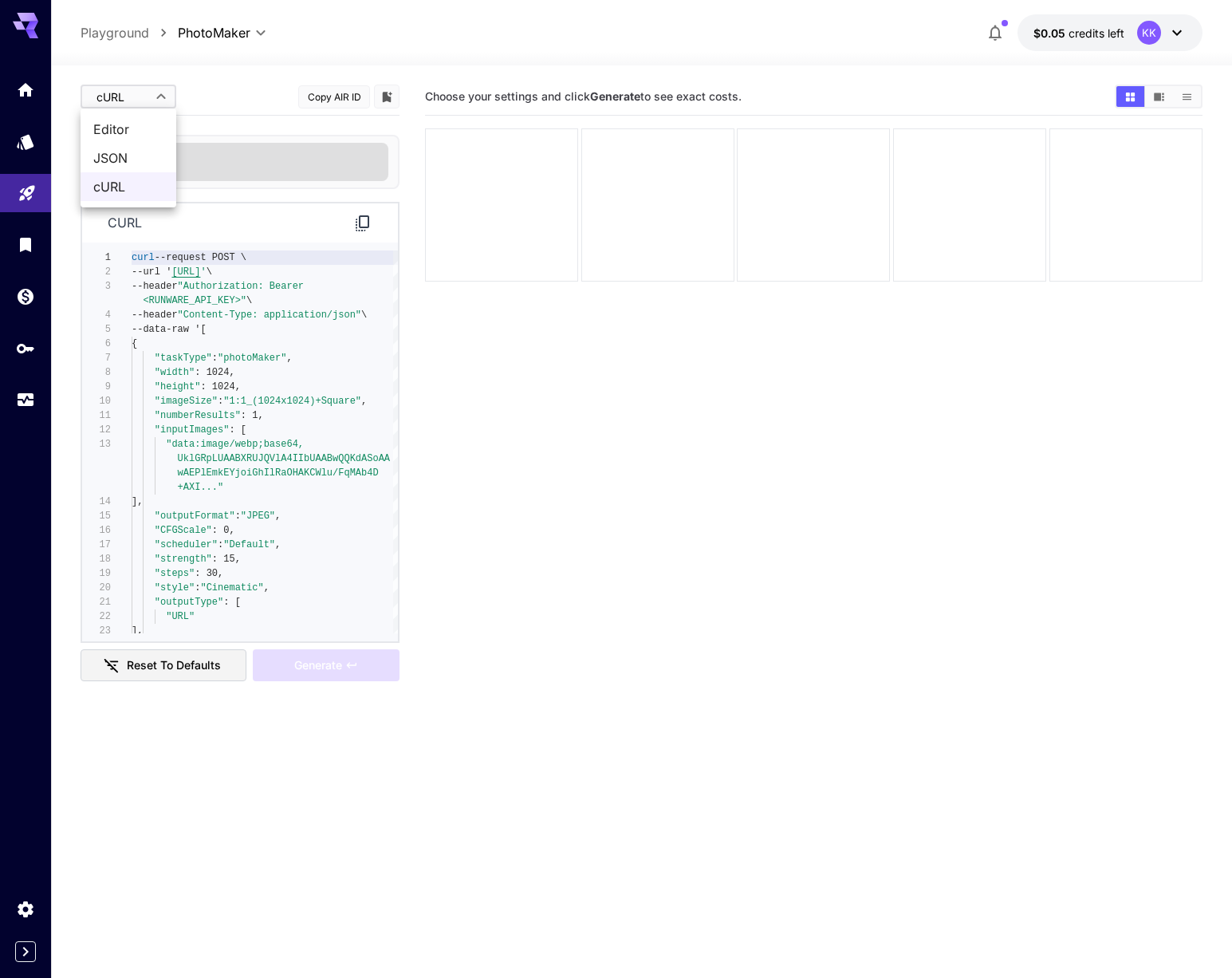
click at [140, 97] on body "**********" at bounding box center [616, 552] width 1232 height 1104
click at [135, 132] on span "Editor" at bounding box center [129, 129] width 70 height 19
type input "****"
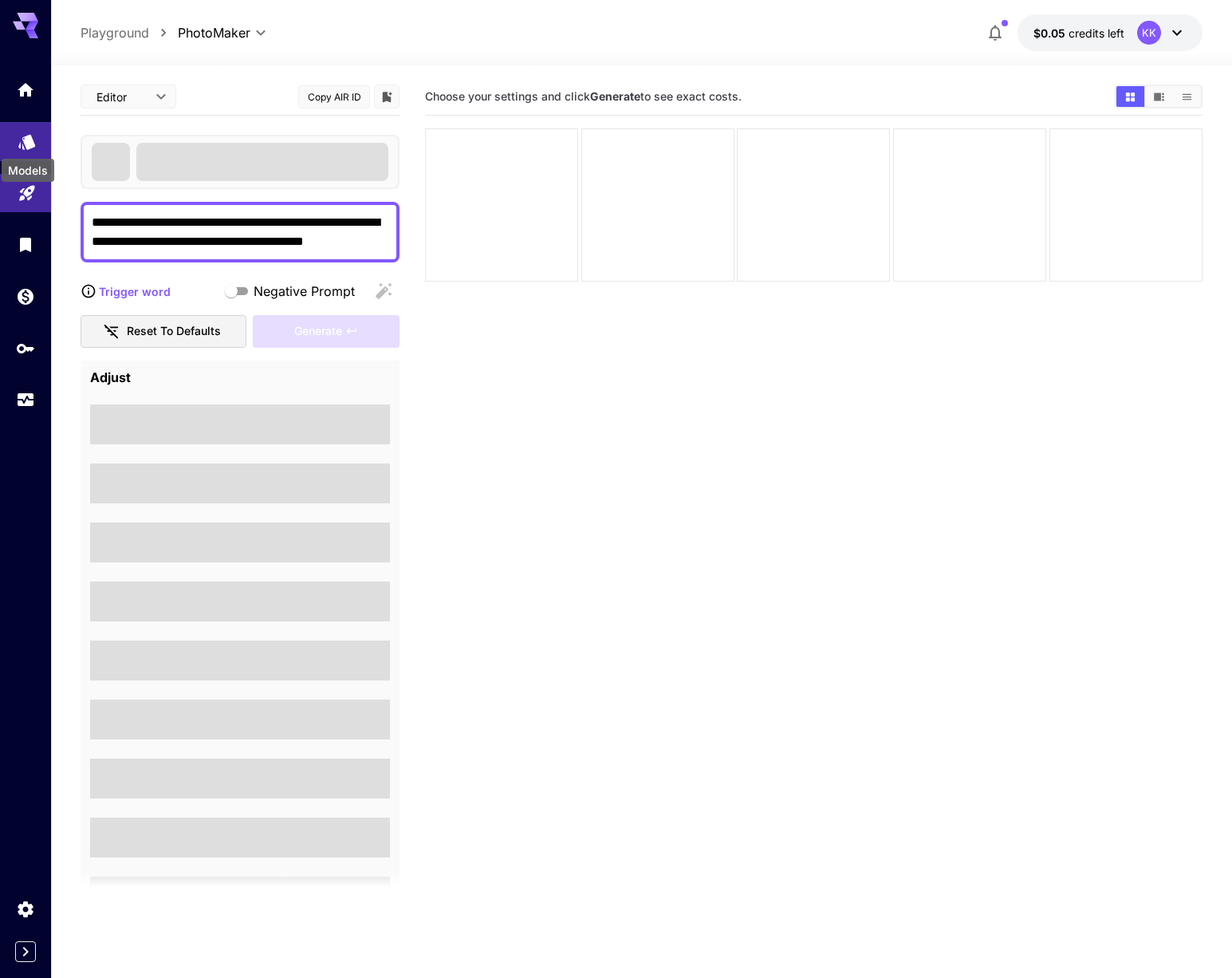
click at [28, 144] on icon "Models" at bounding box center [27, 141] width 17 height 15
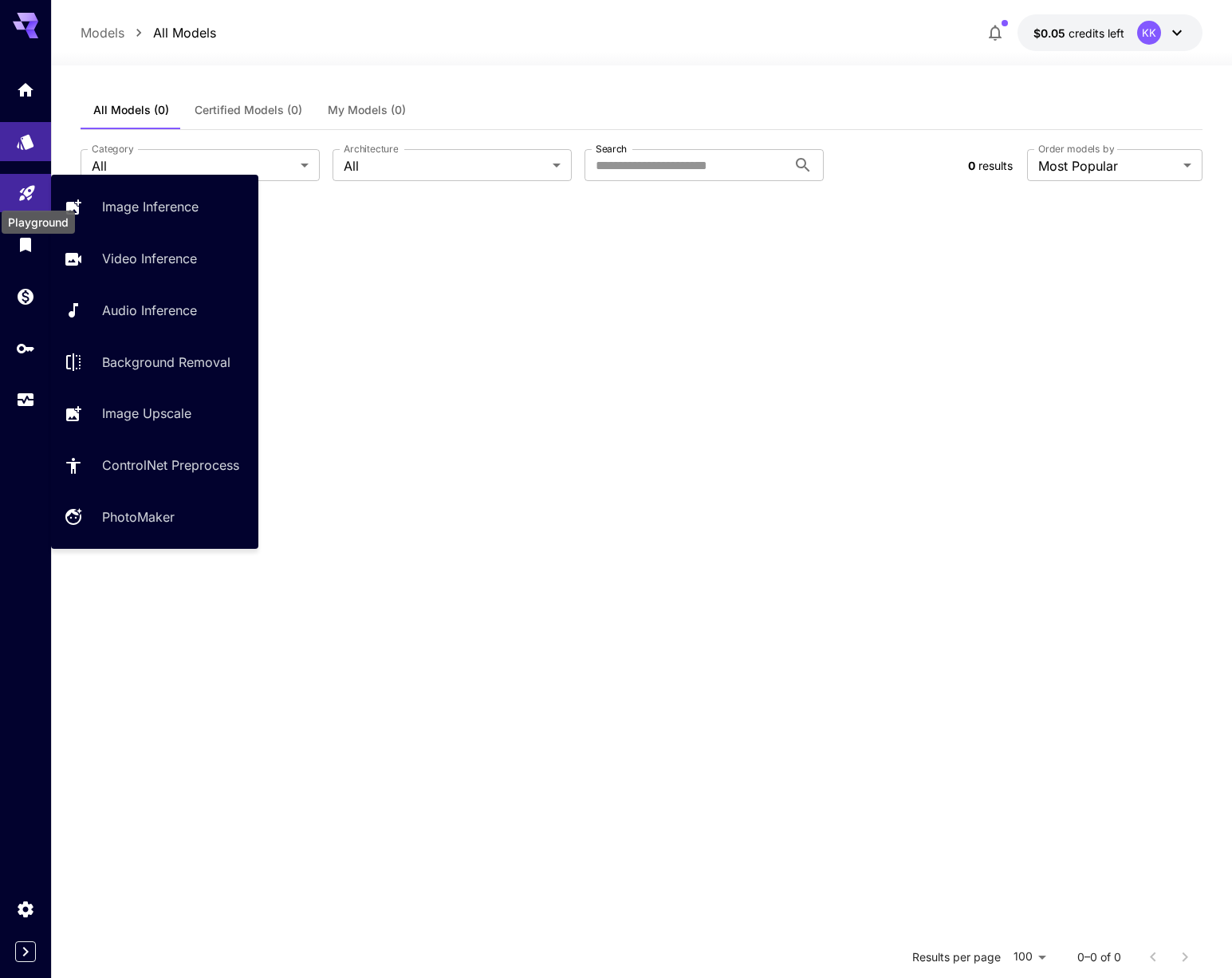
click at [26, 186] on icon "Playground" at bounding box center [27, 189] width 19 height 19
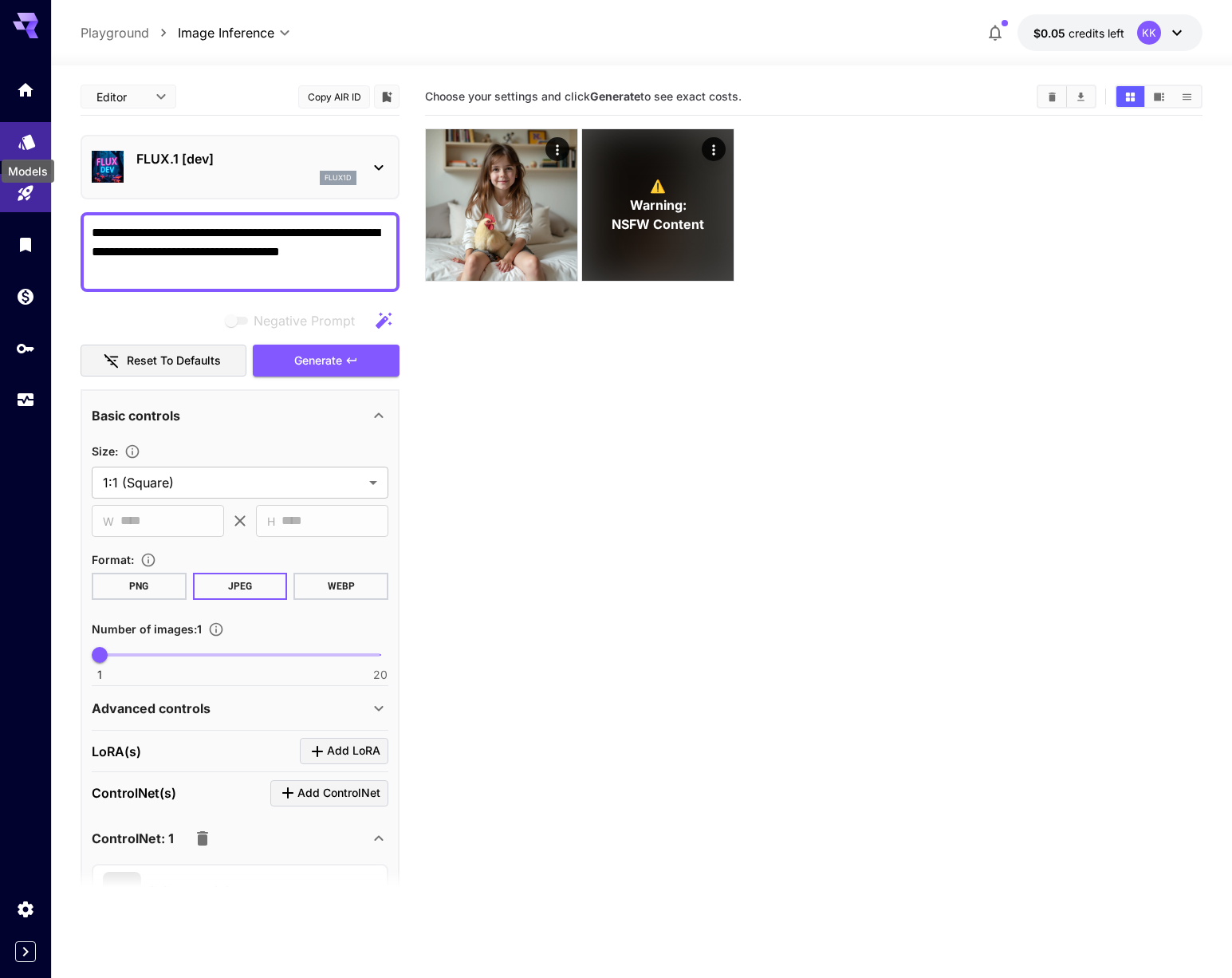
click at [36, 141] on icon "Models" at bounding box center [27, 137] width 19 height 19
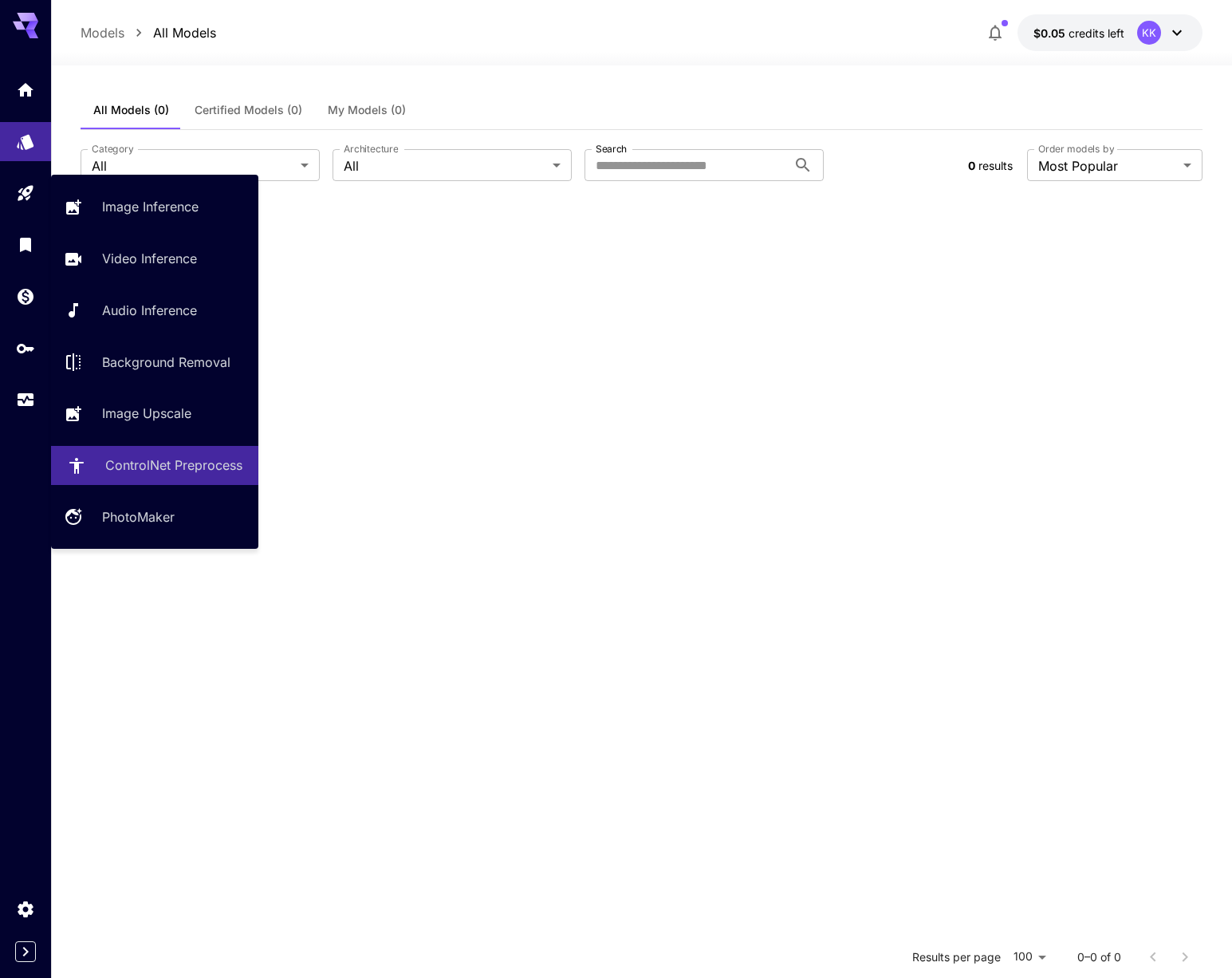
click at [176, 471] on p "ControlNet Preprocess" at bounding box center [174, 465] width 137 height 19
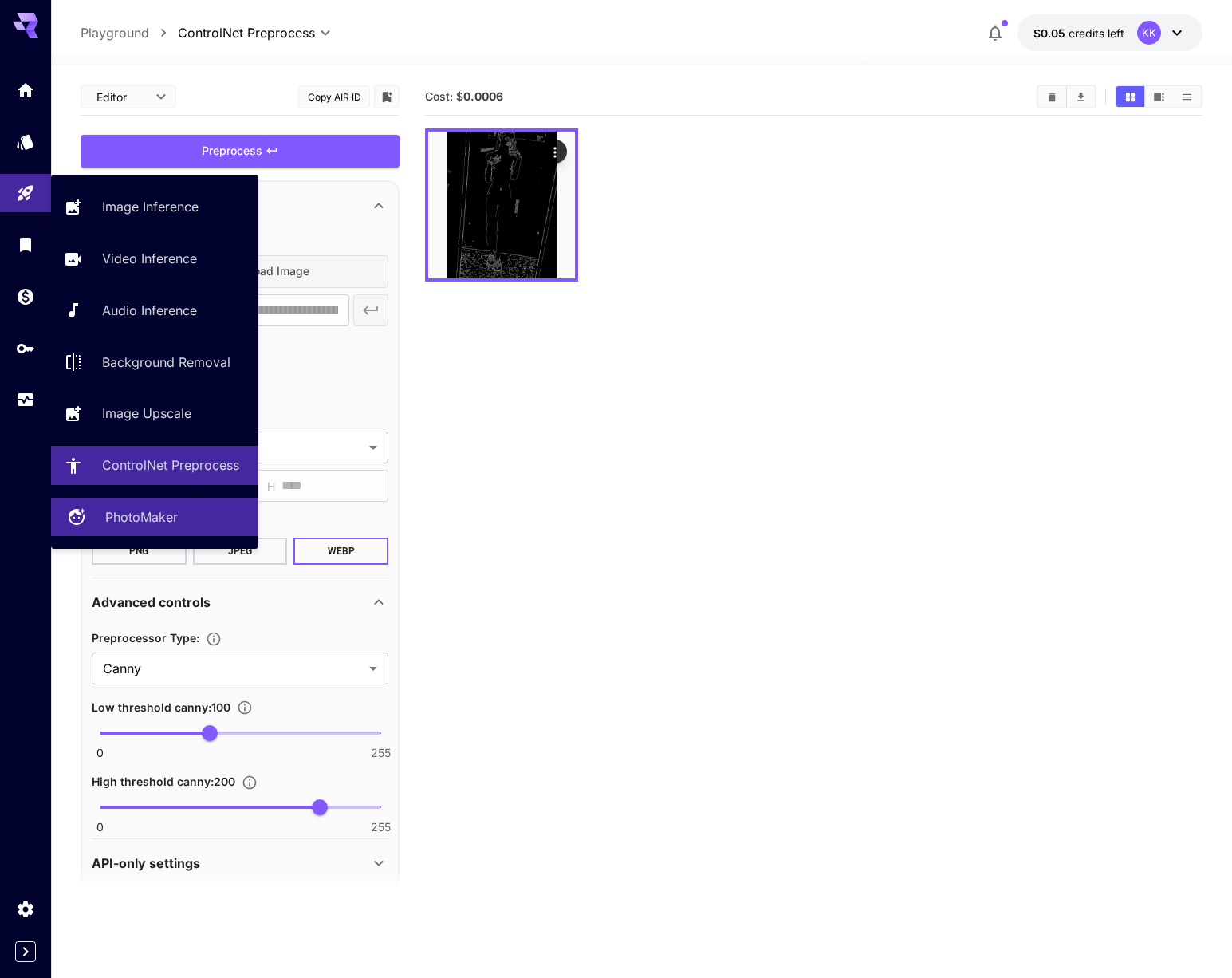
click at [144, 527] on p "PhotoMaker" at bounding box center [141, 517] width 73 height 19
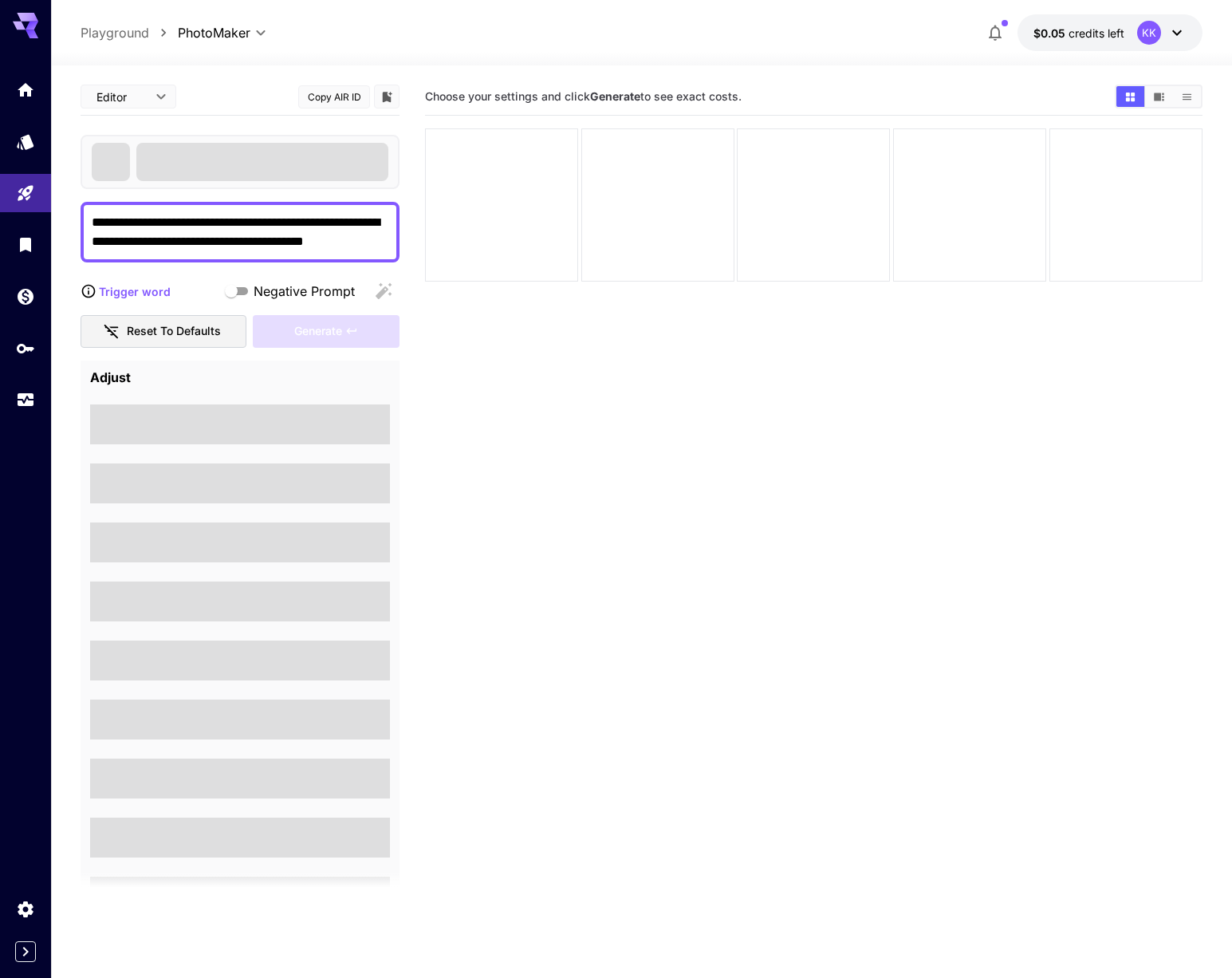
click at [183, 325] on button "Reset to defaults" at bounding box center [163, 331] width 165 height 33
click at [182, 325] on button "Reset to defaults" at bounding box center [163, 331] width 165 height 33
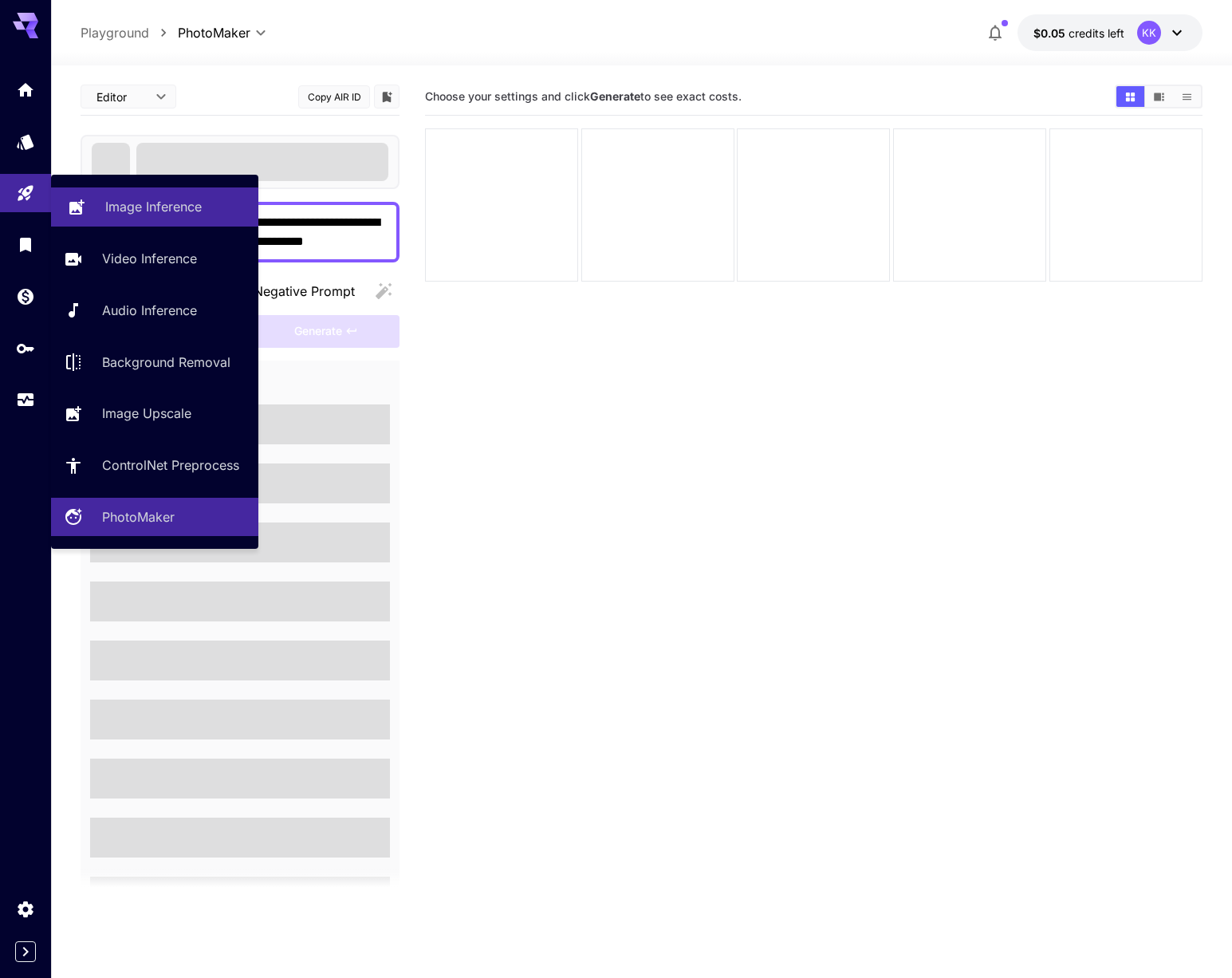
click at [127, 201] on p "Image Inference" at bounding box center [153, 206] width 96 height 19
type input "**********"
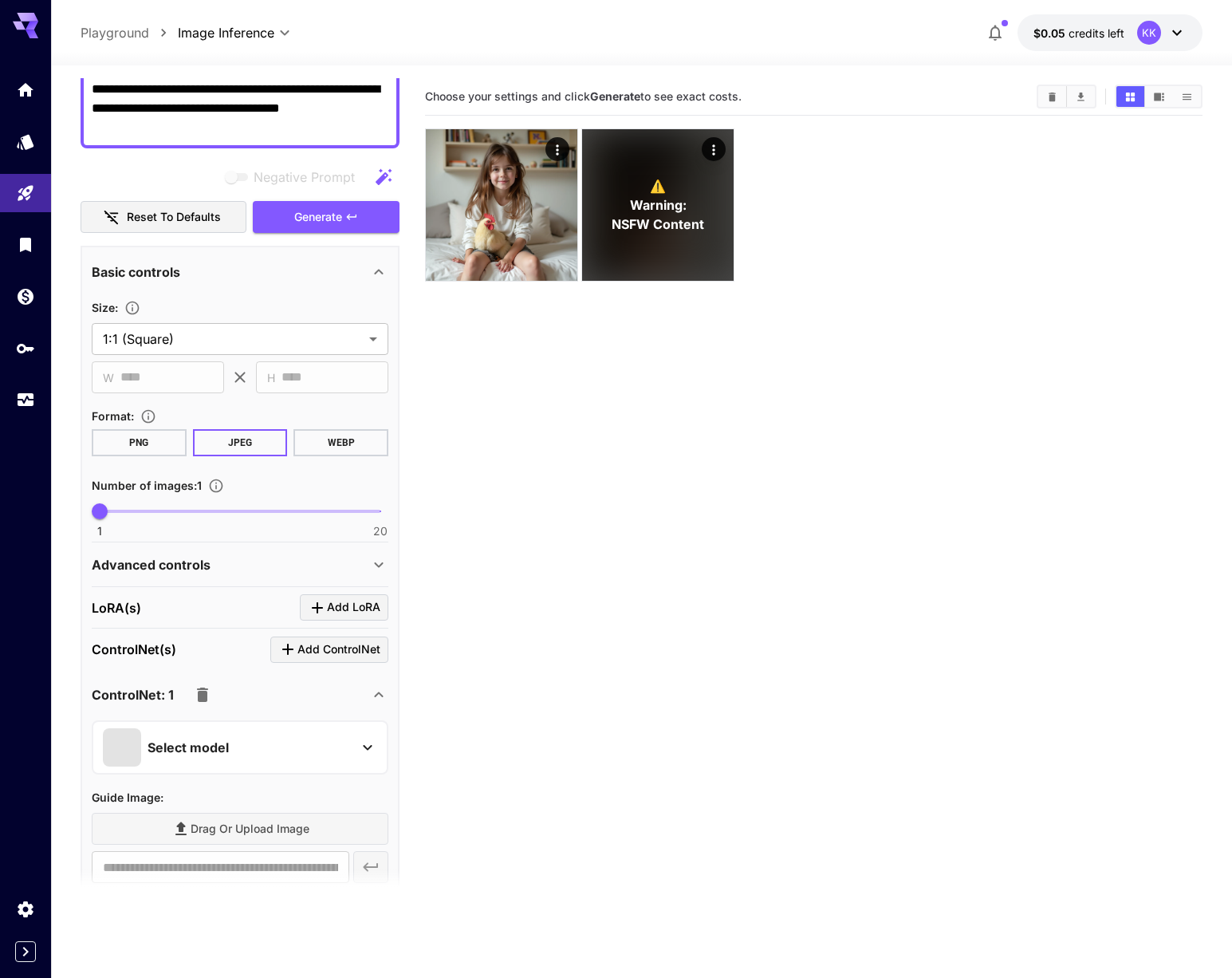
scroll to position [309, 0]
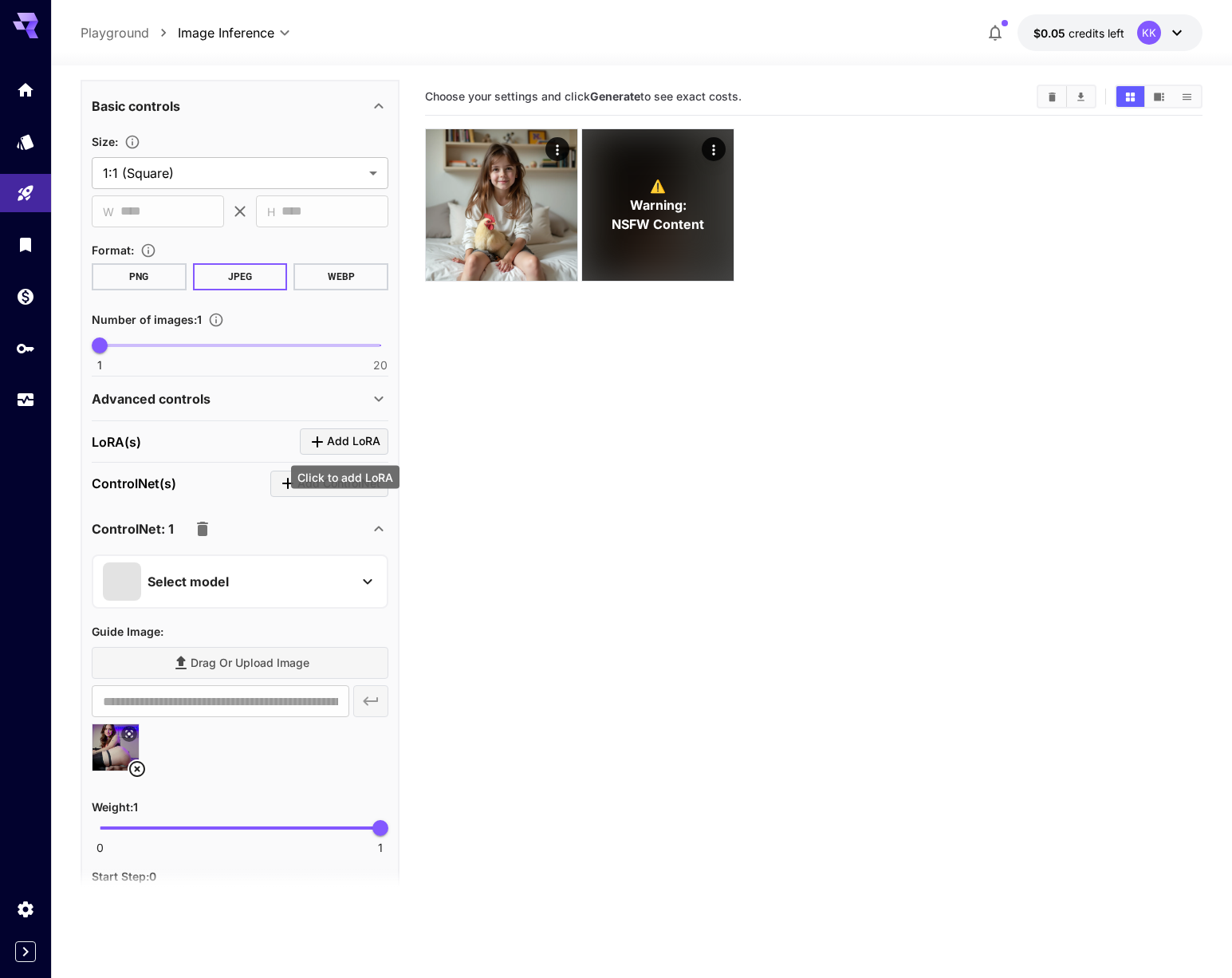
click at [314, 435] on icon "Click to add LoRA" at bounding box center [317, 441] width 19 height 19
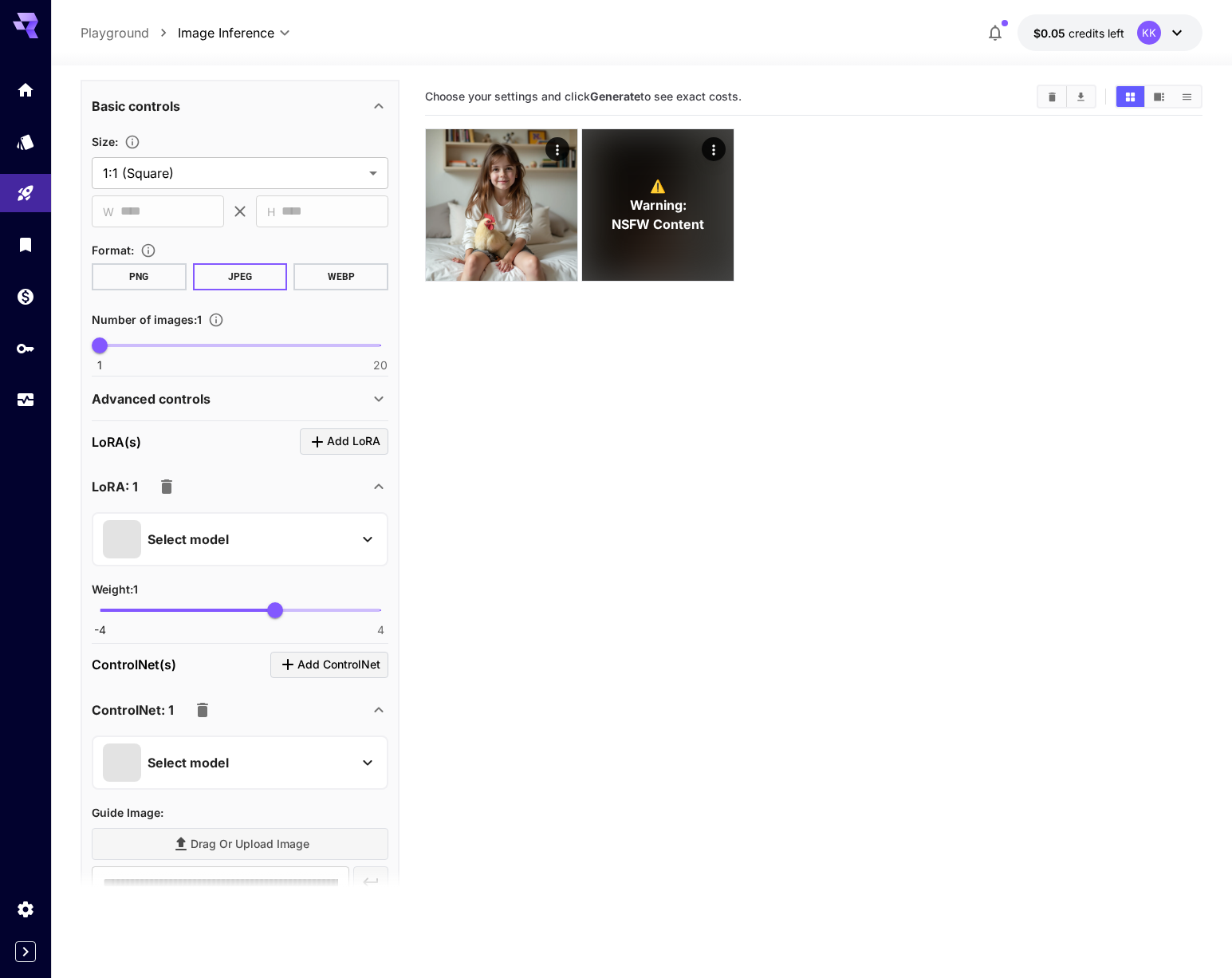
click at [364, 540] on icon at bounding box center [367, 539] width 19 height 19
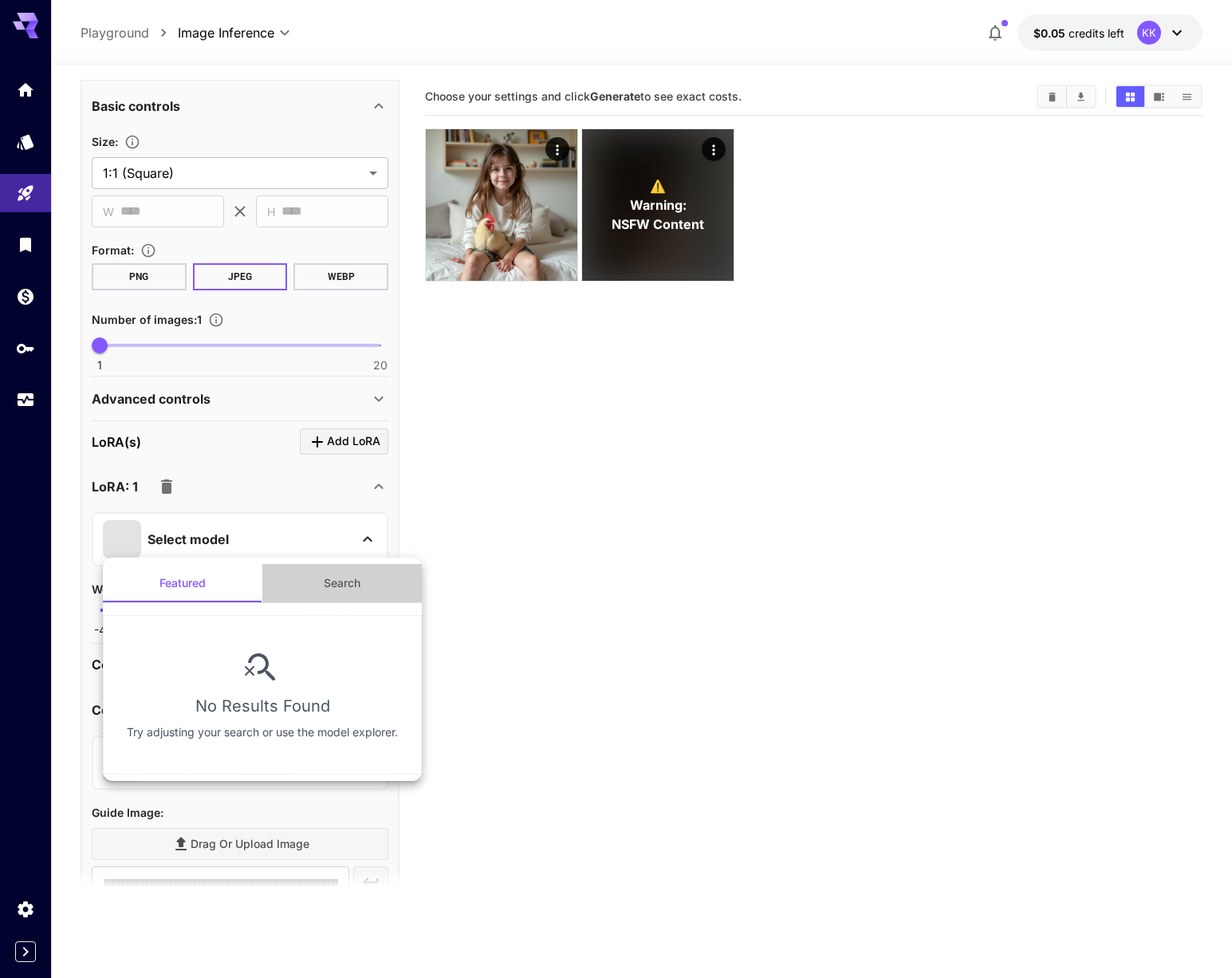
click at [328, 580] on button "Search" at bounding box center [342, 583] width 160 height 38
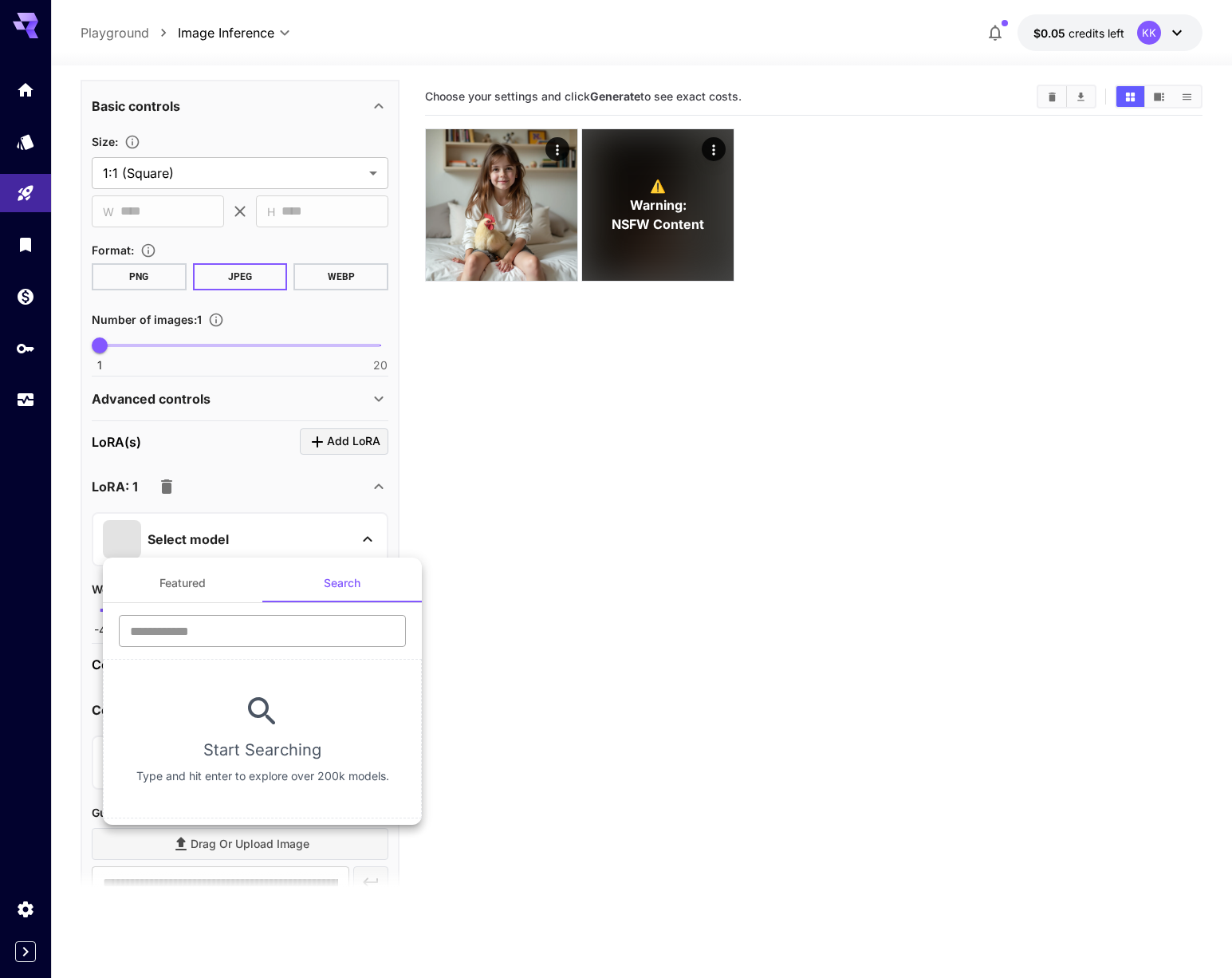
click at [313, 633] on input "text" at bounding box center [262, 631] width 288 height 32
type input "*"
click at [300, 497] on div at bounding box center [616, 489] width 1232 height 978
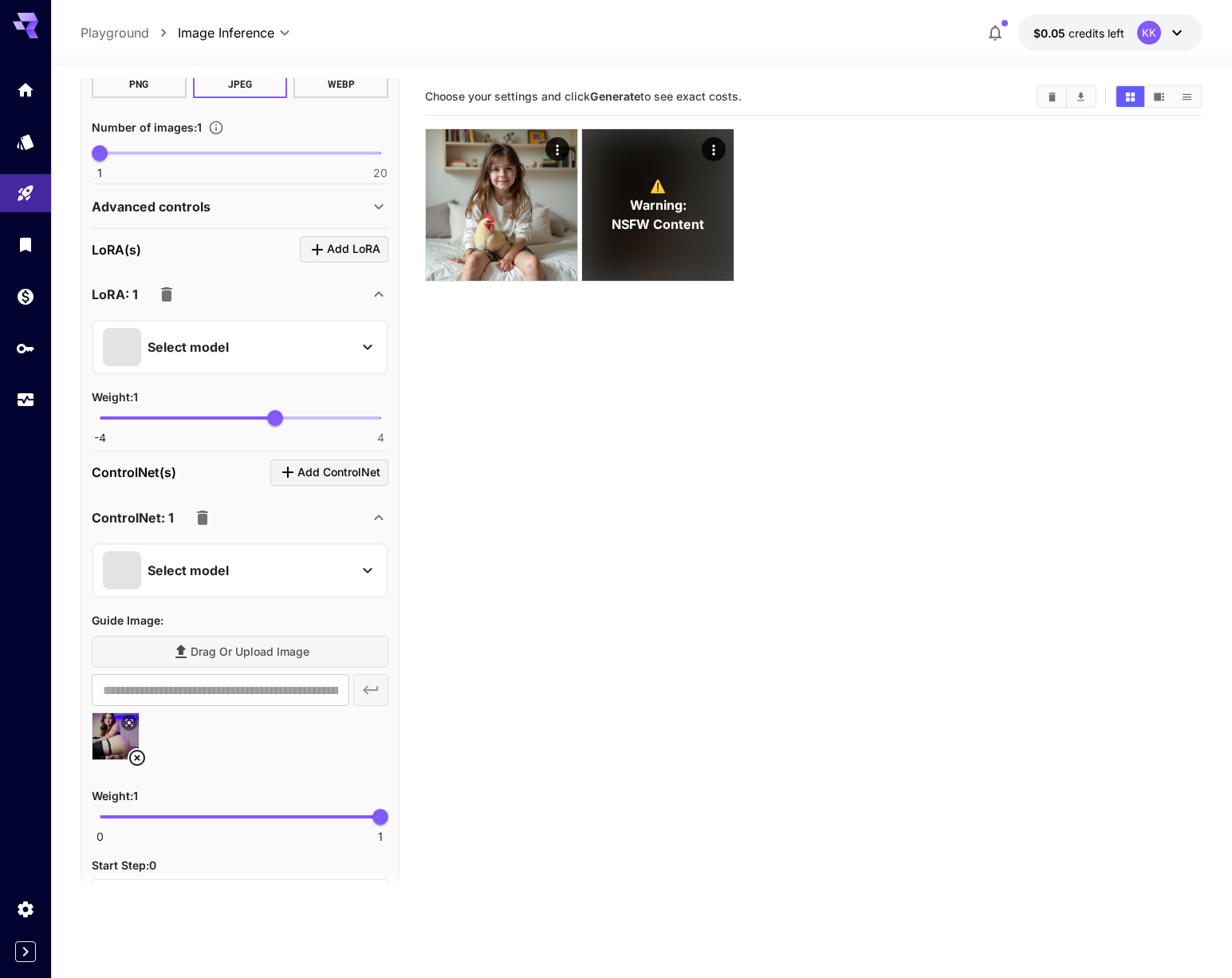
scroll to position [528, 0]
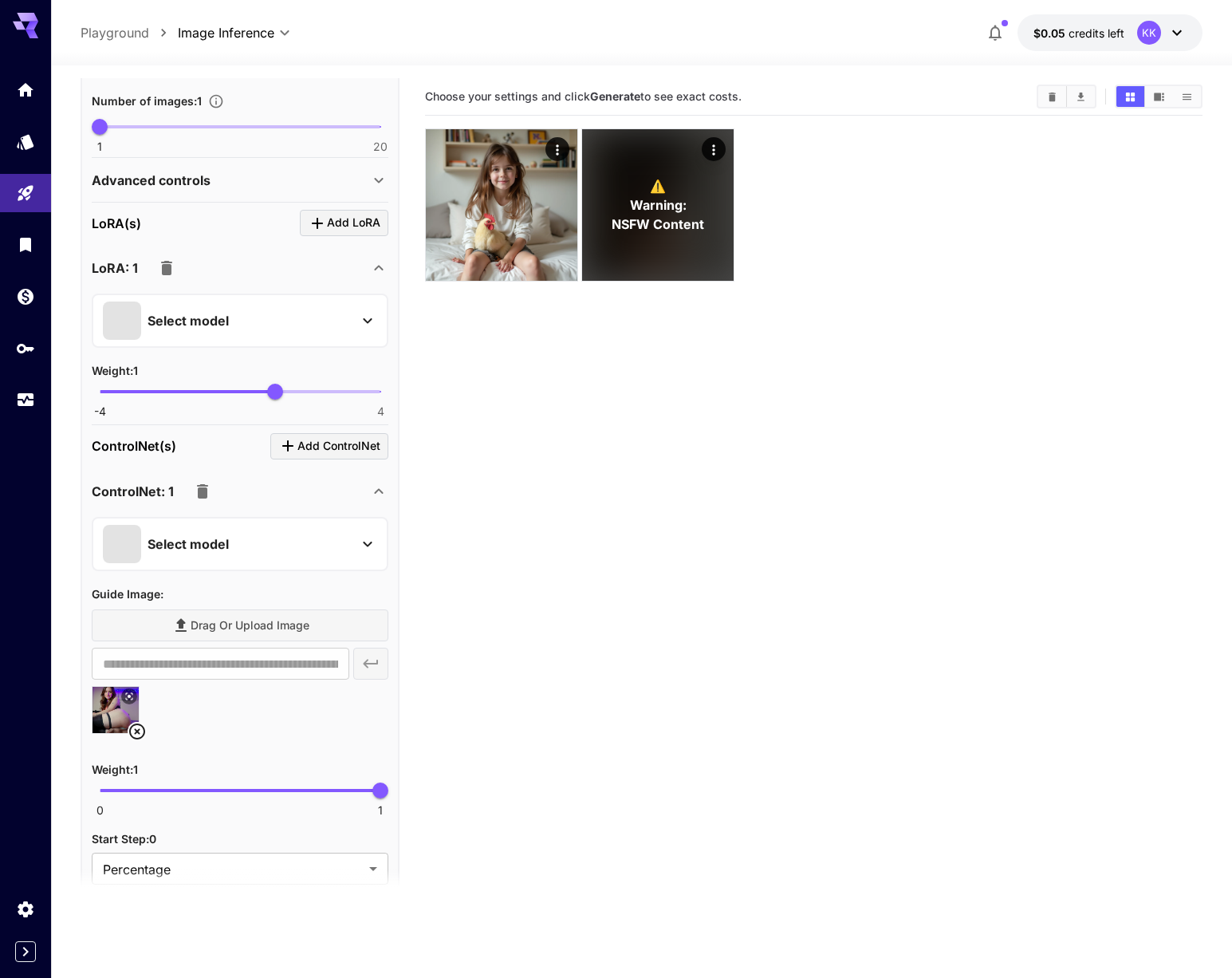
click at [357, 537] on button "Select model" at bounding box center [240, 544] width 274 height 38
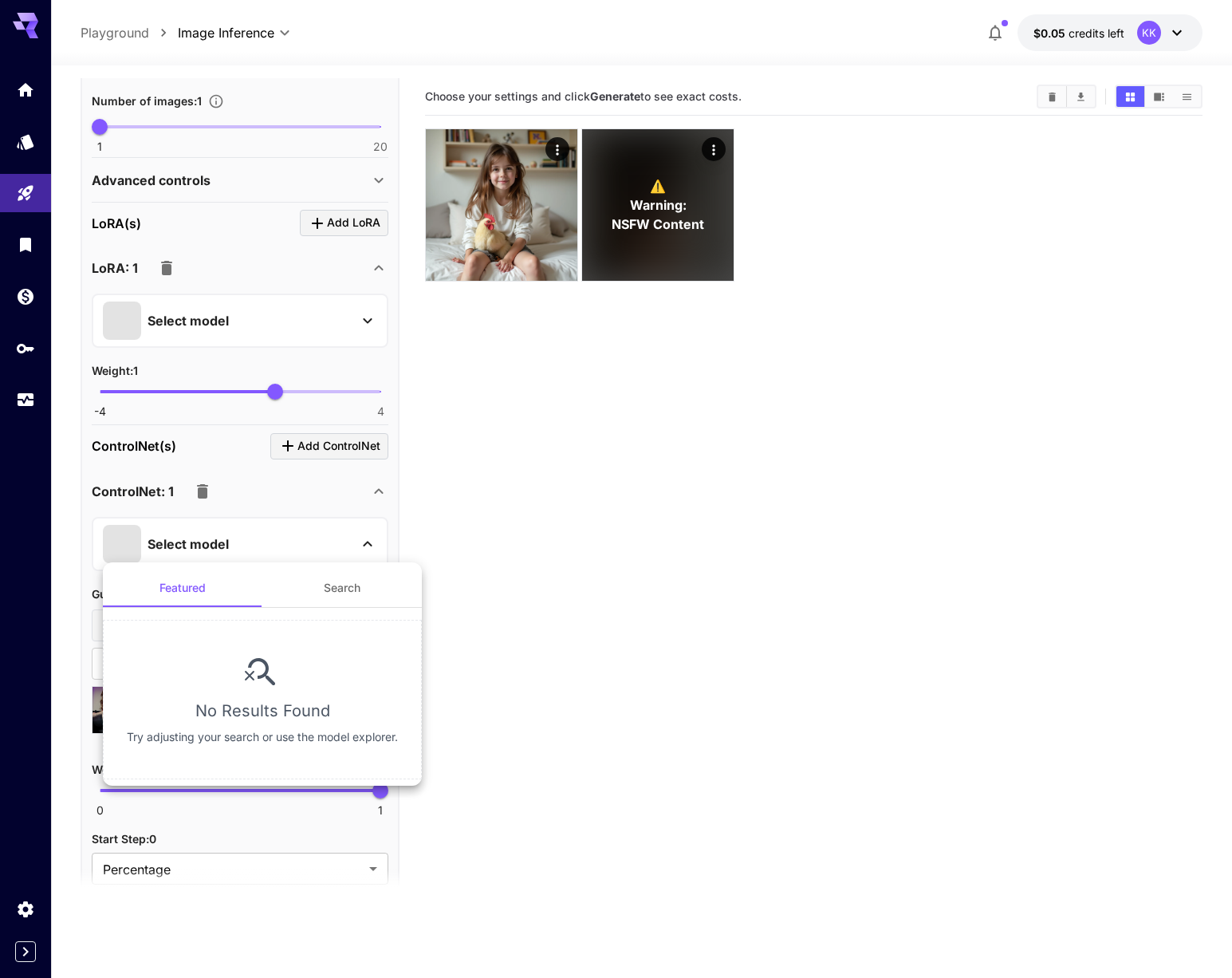
click at [357, 537] on div at bounding box center [616, 489] width 1232 height 978
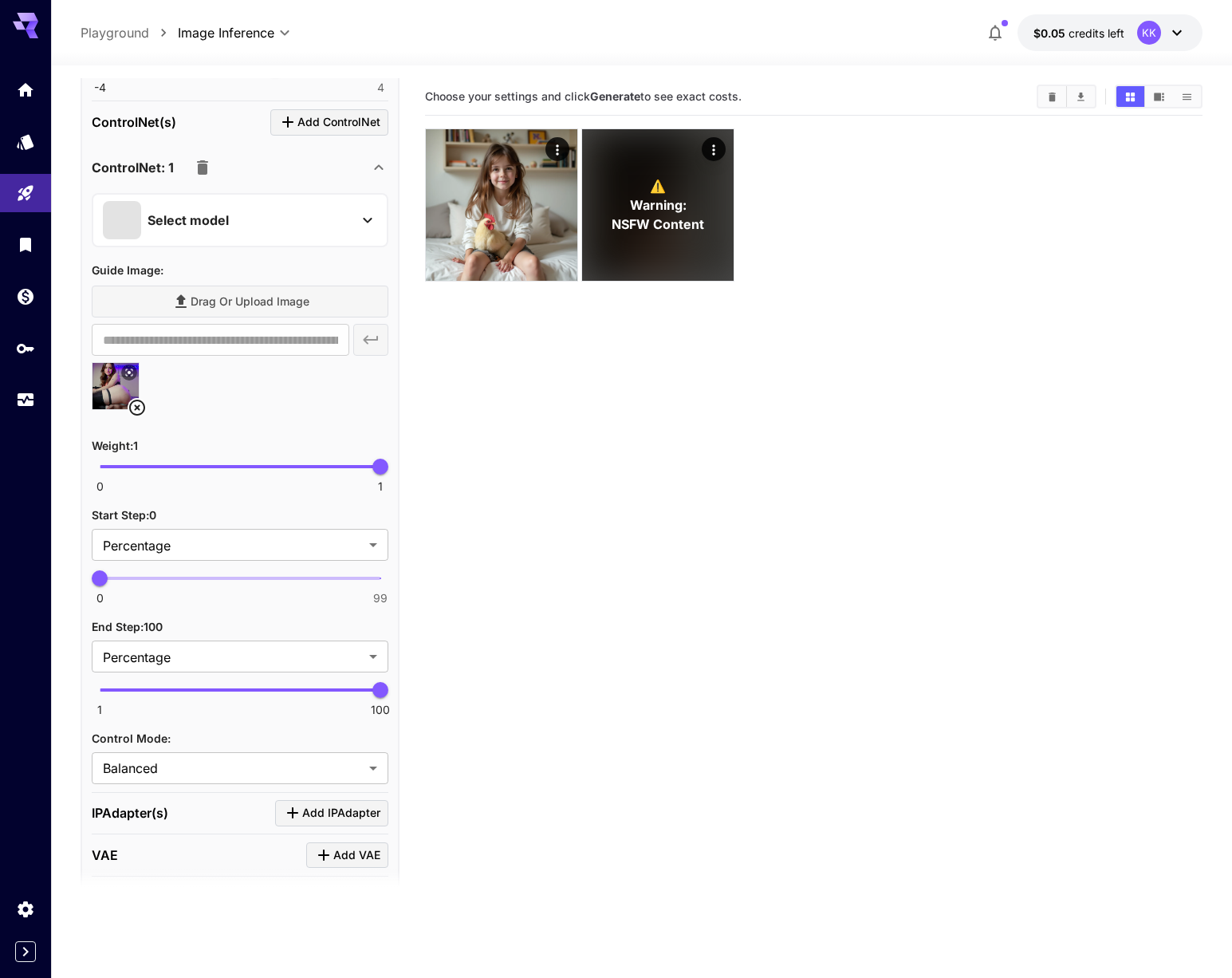
scroll to position [990, 0]
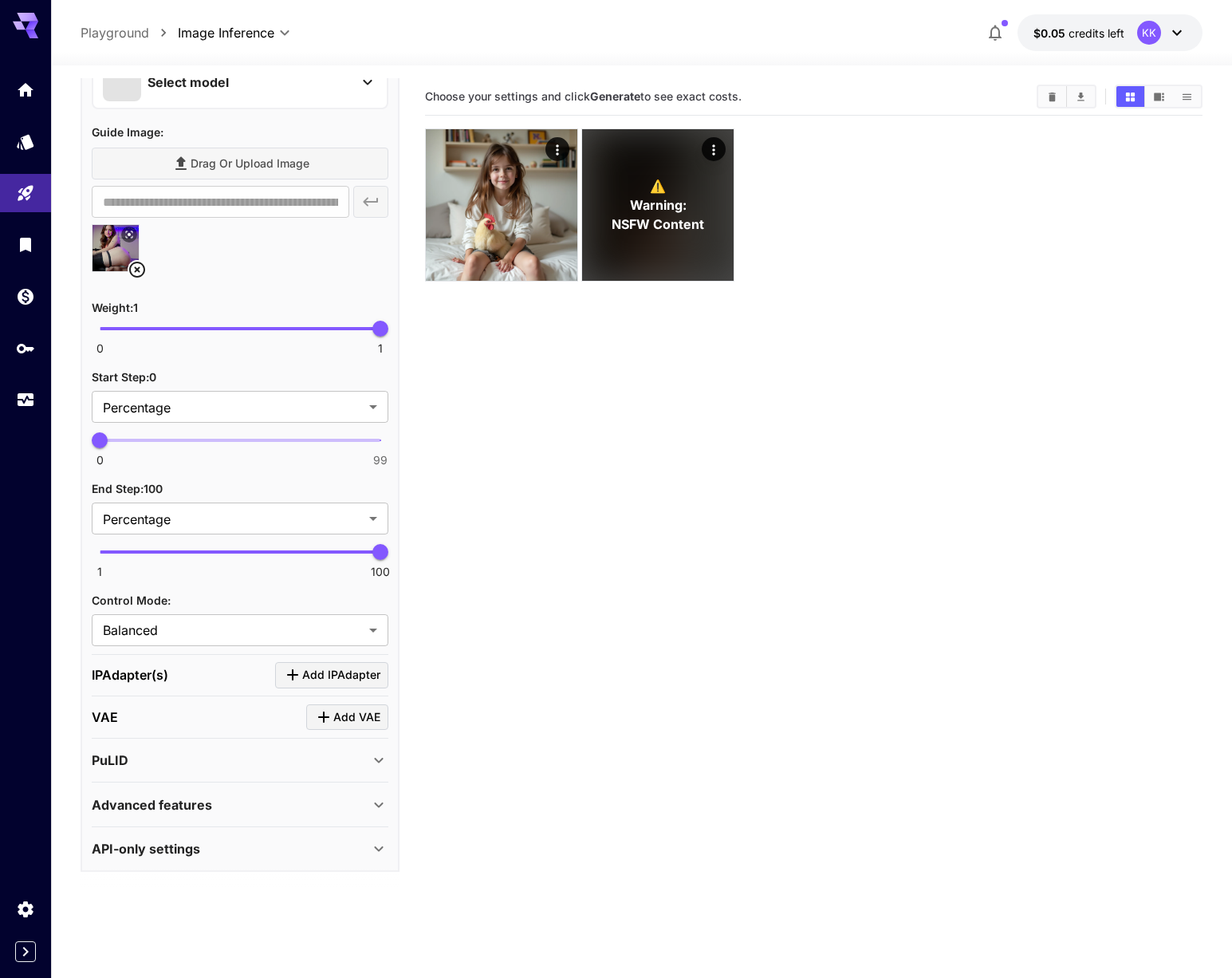
click at [298, 795] on div "Advanced features" at bounding box center [231, 804] width 277 height 19
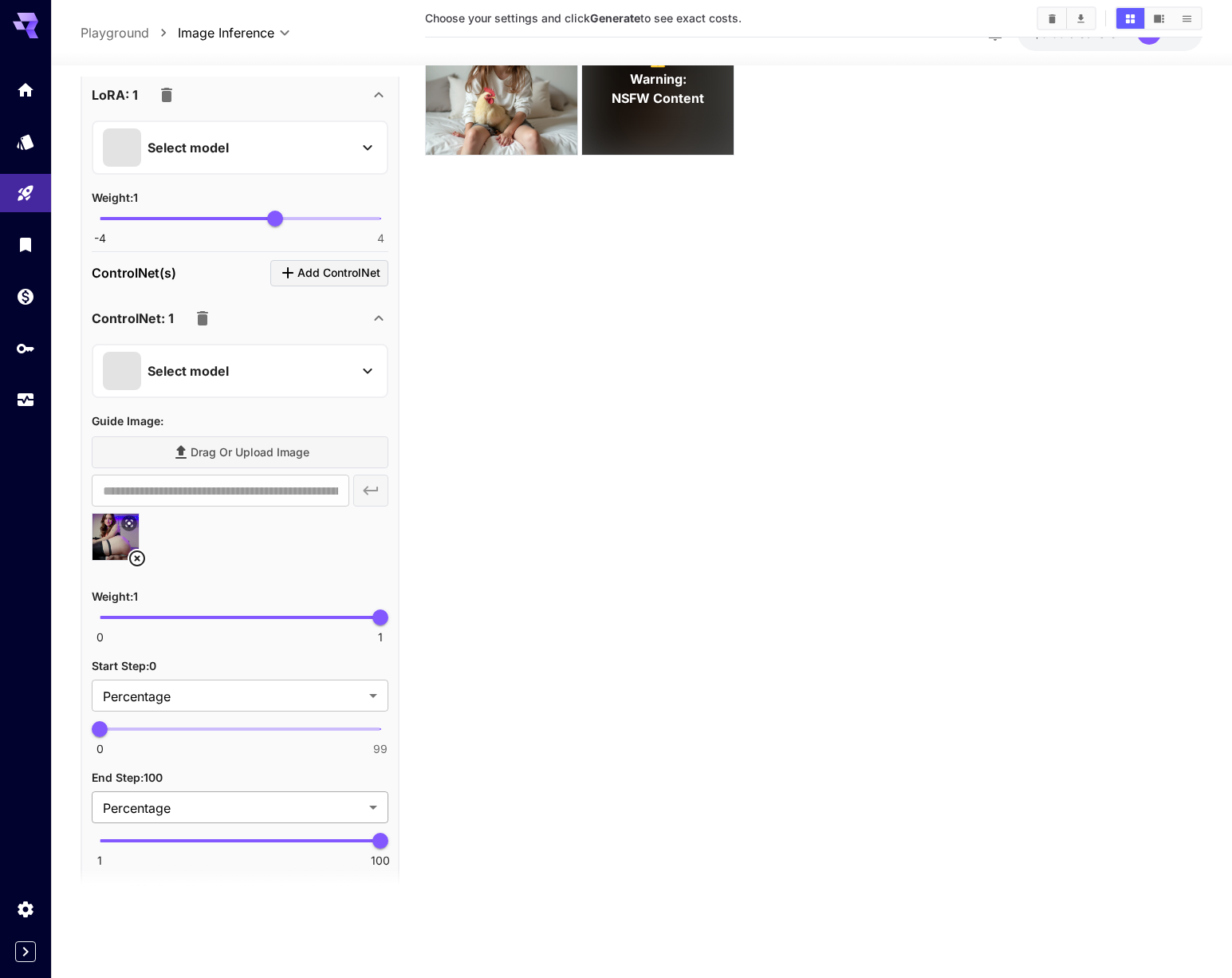
scroll to position [560, 0]
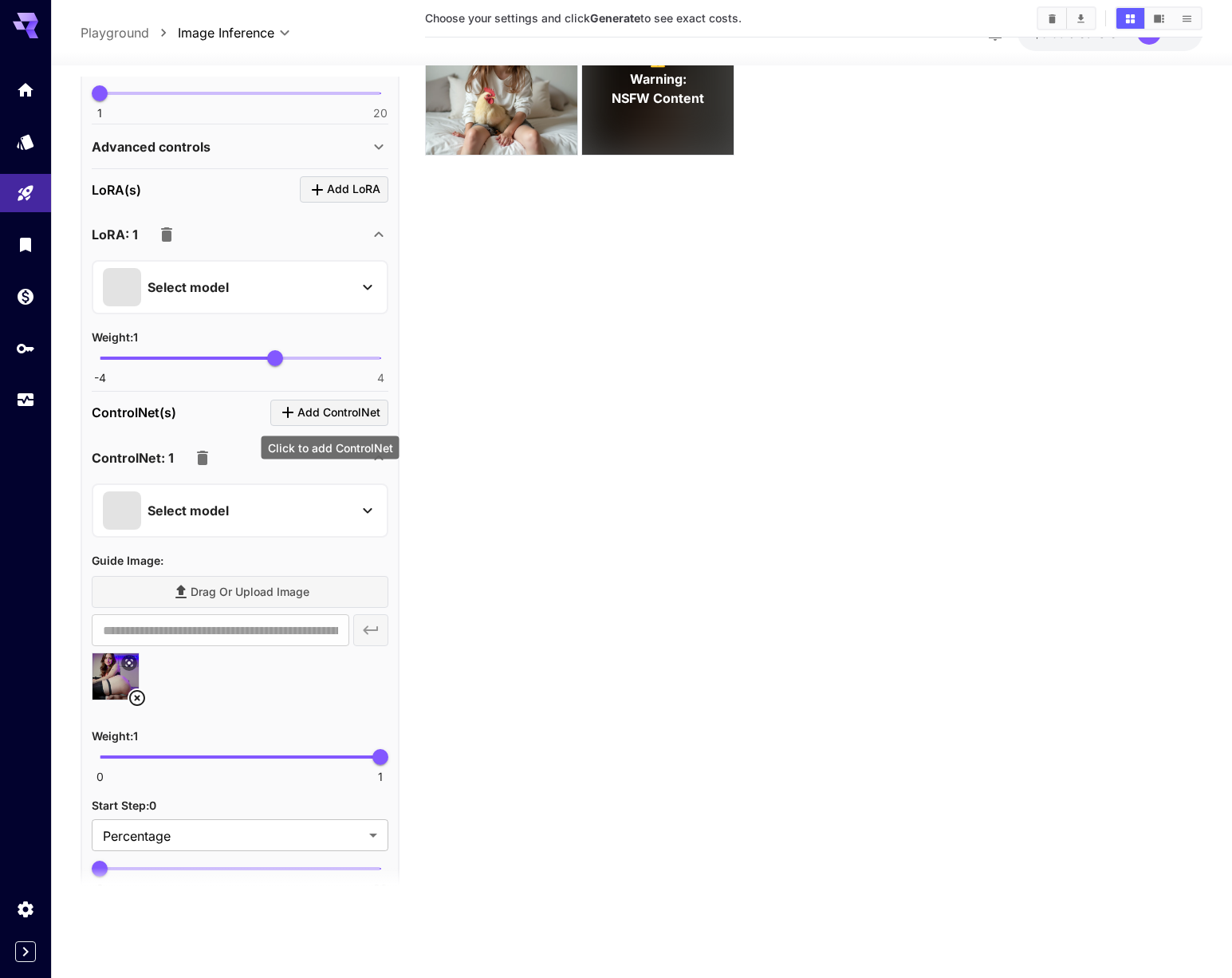
click at [296, 406] on icon "Click to add ControlNet" at bounding box center [288, 412] width 19 height 19
click at [339, 507] on div "Select model" at bounding box center [227, 511] width 249 height 38
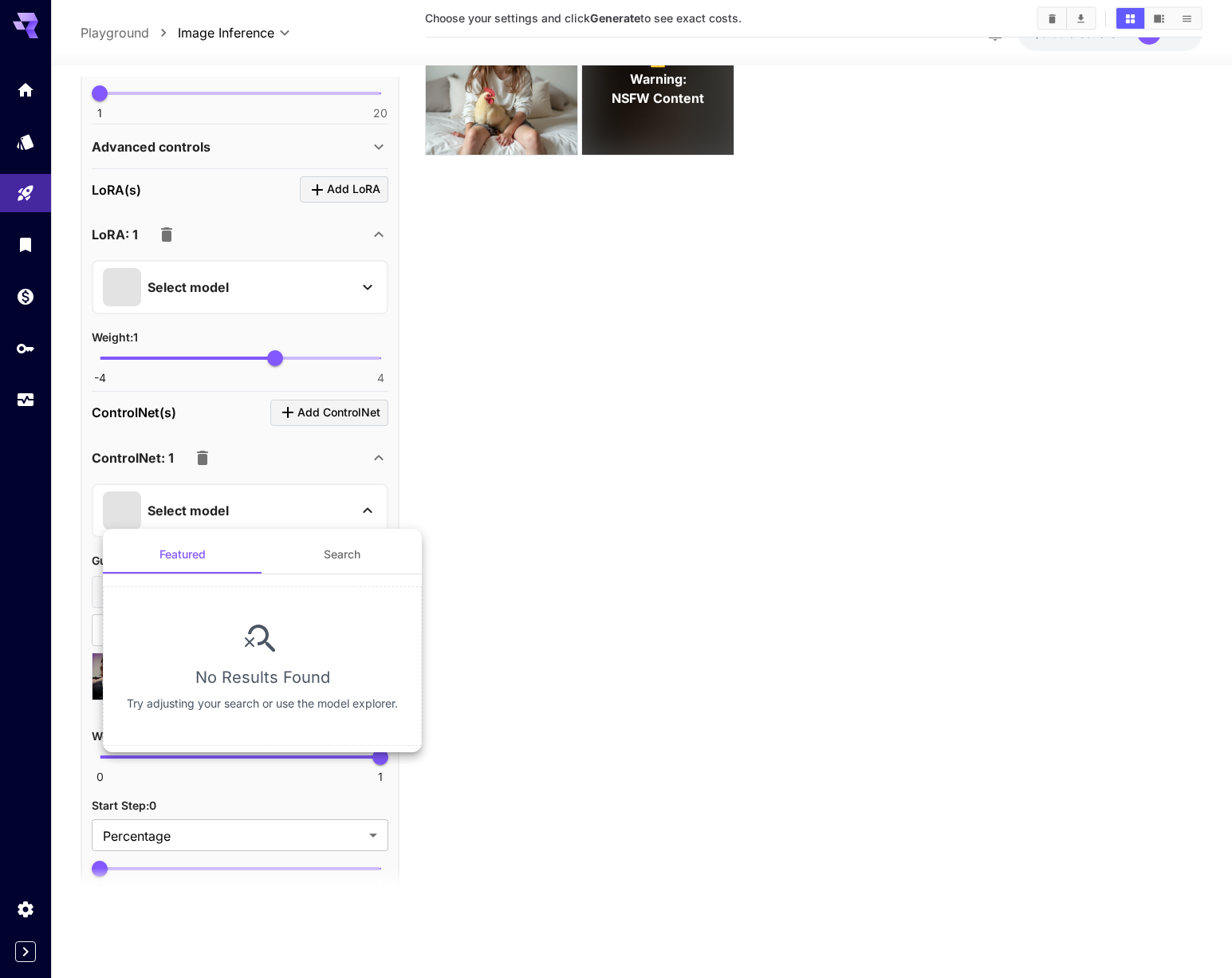
drag, startPoint x: 276, startPoint y: 457, endPoint x: 235, endPoint y: 458, distance: 41.0
click at [276, 457] on div at bounding box center [616, 489] width 1232 height 978
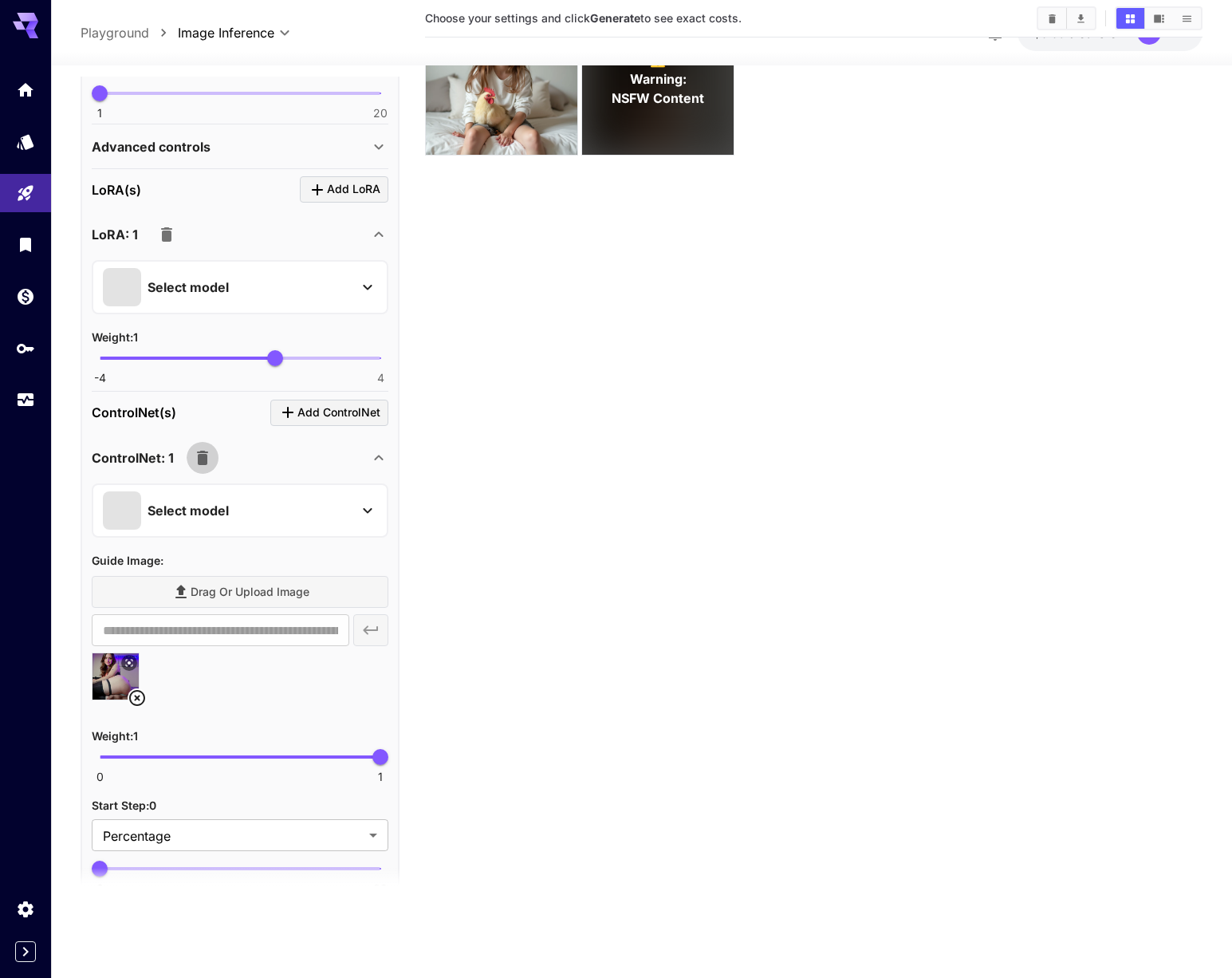
click at [197, 454] on icon "button" at bounding box center [202, 457] width 11 height 14
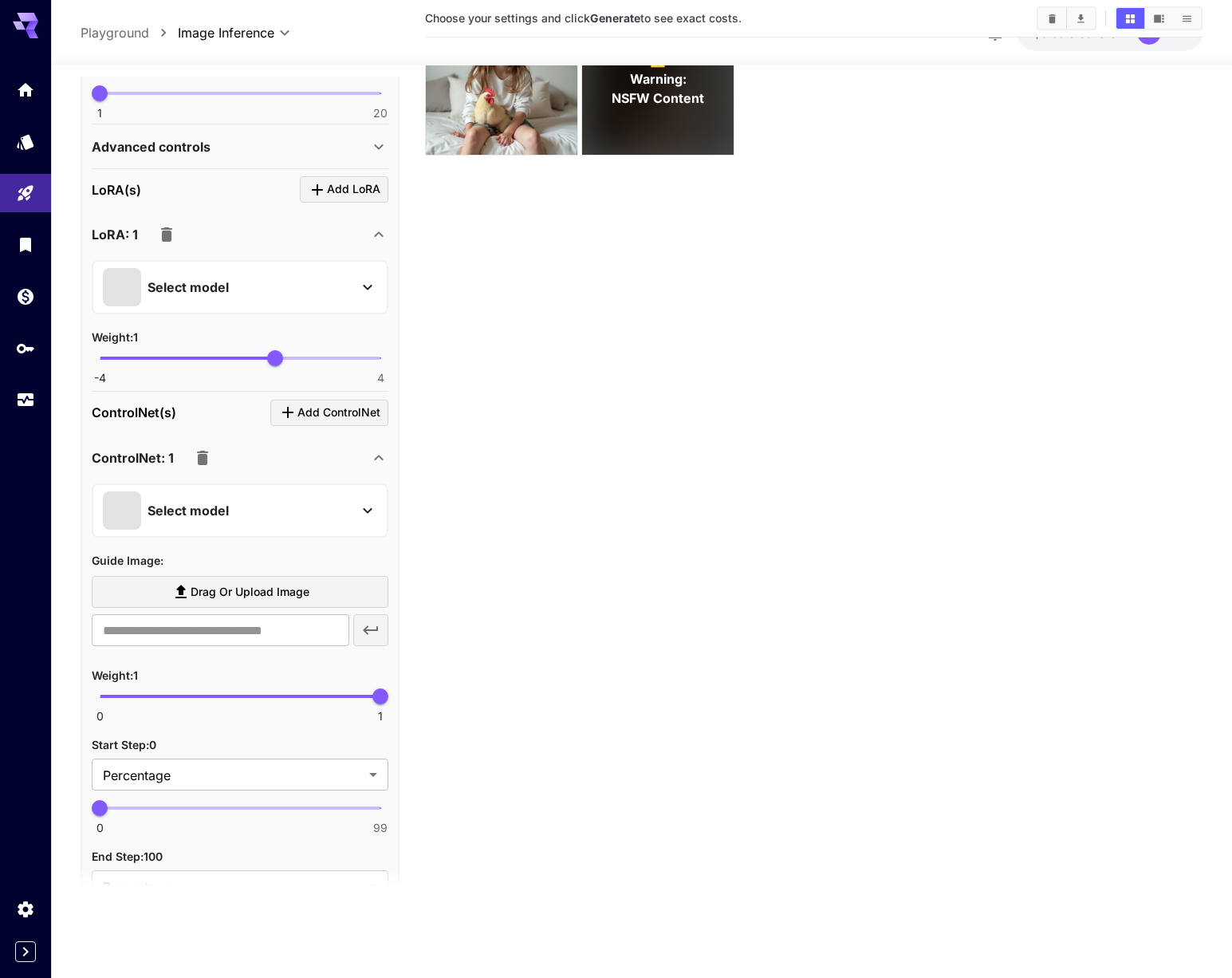
click at [281, 513] on div "Select model" at bounding box center [227, 511] width 249 height 38
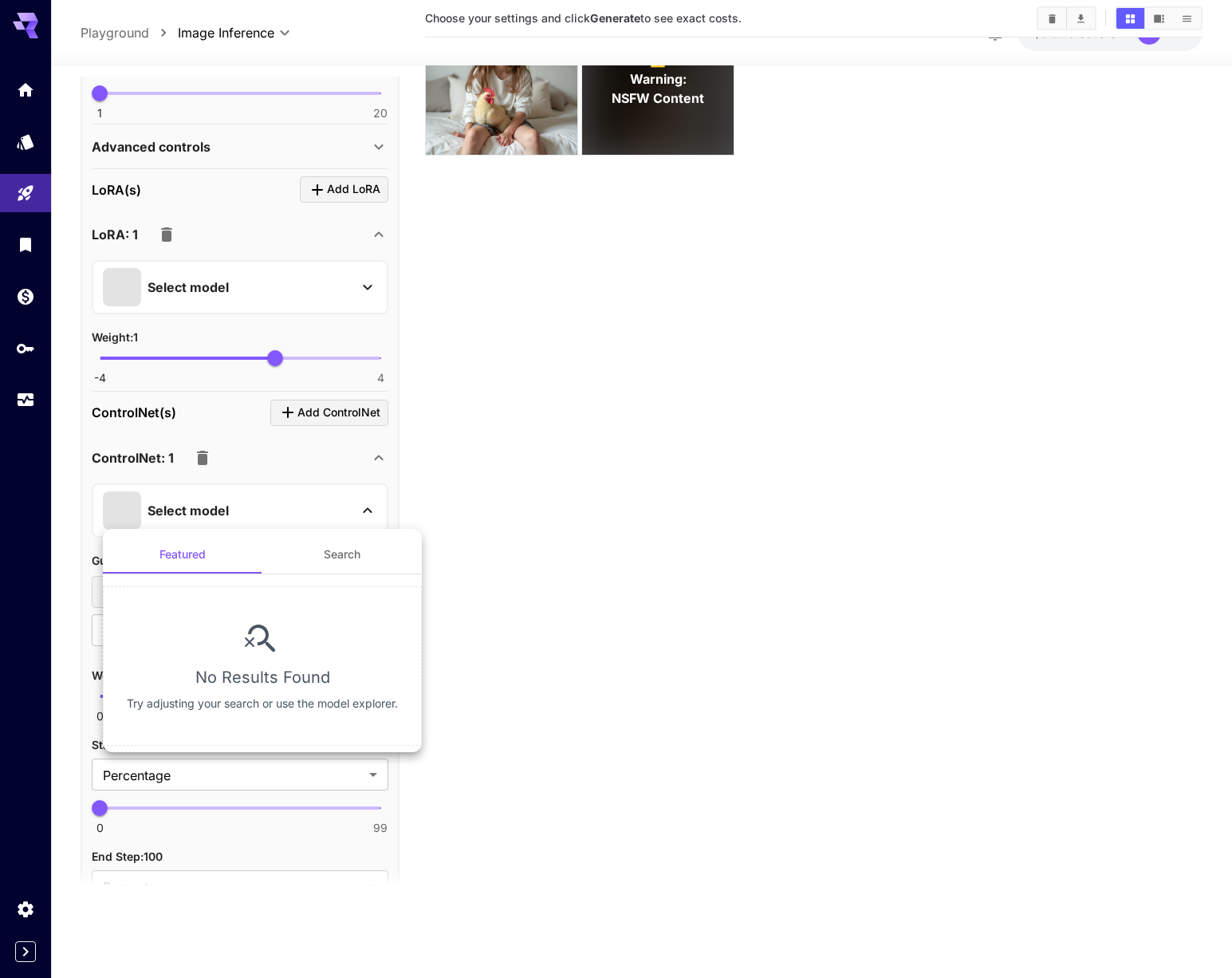
click at [196, 460] on div at bounding box center [616, 489] width 1232 height 978
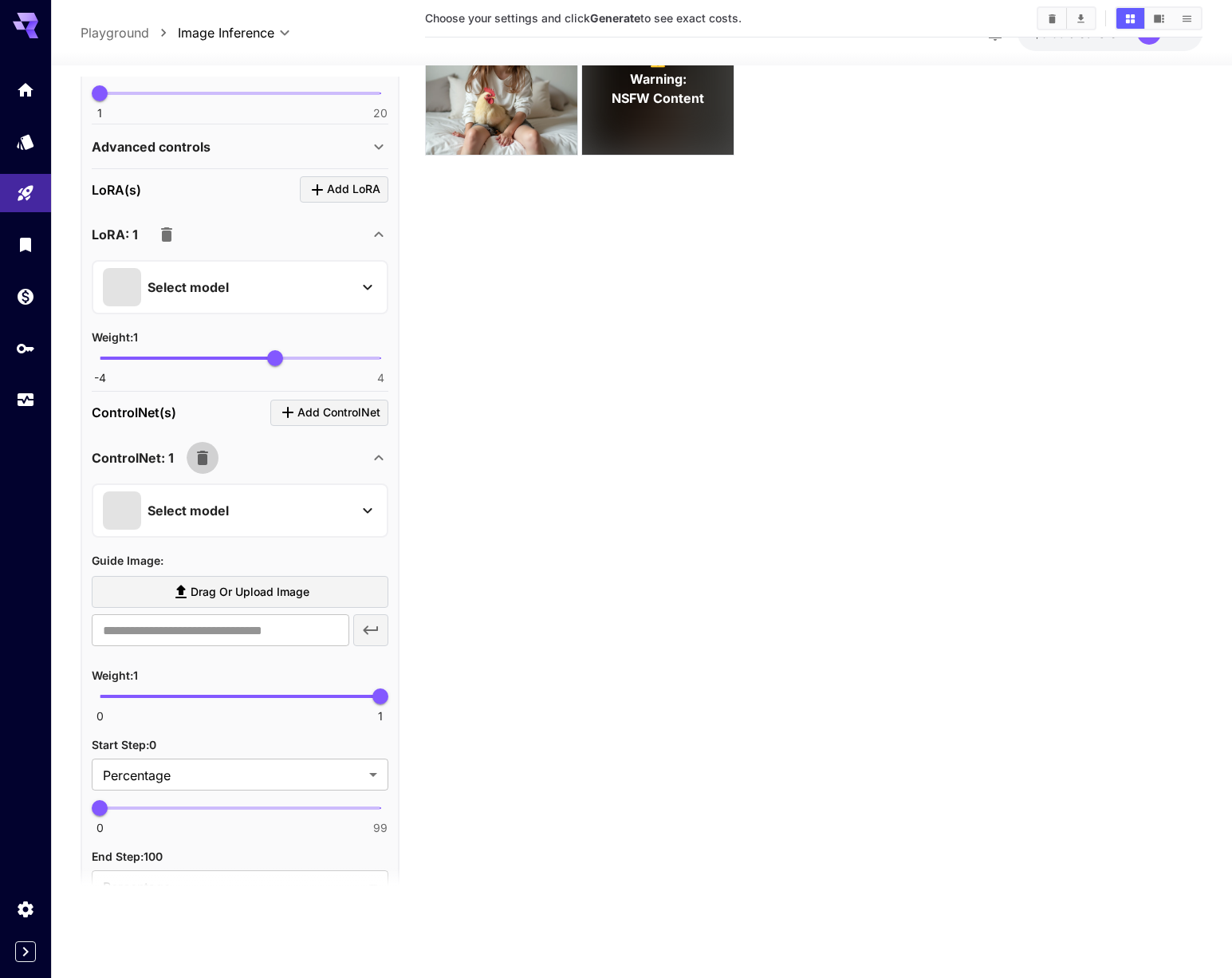
click at [202, 455] on icon "button" at bounding box center [202, 457] width 11 height 14
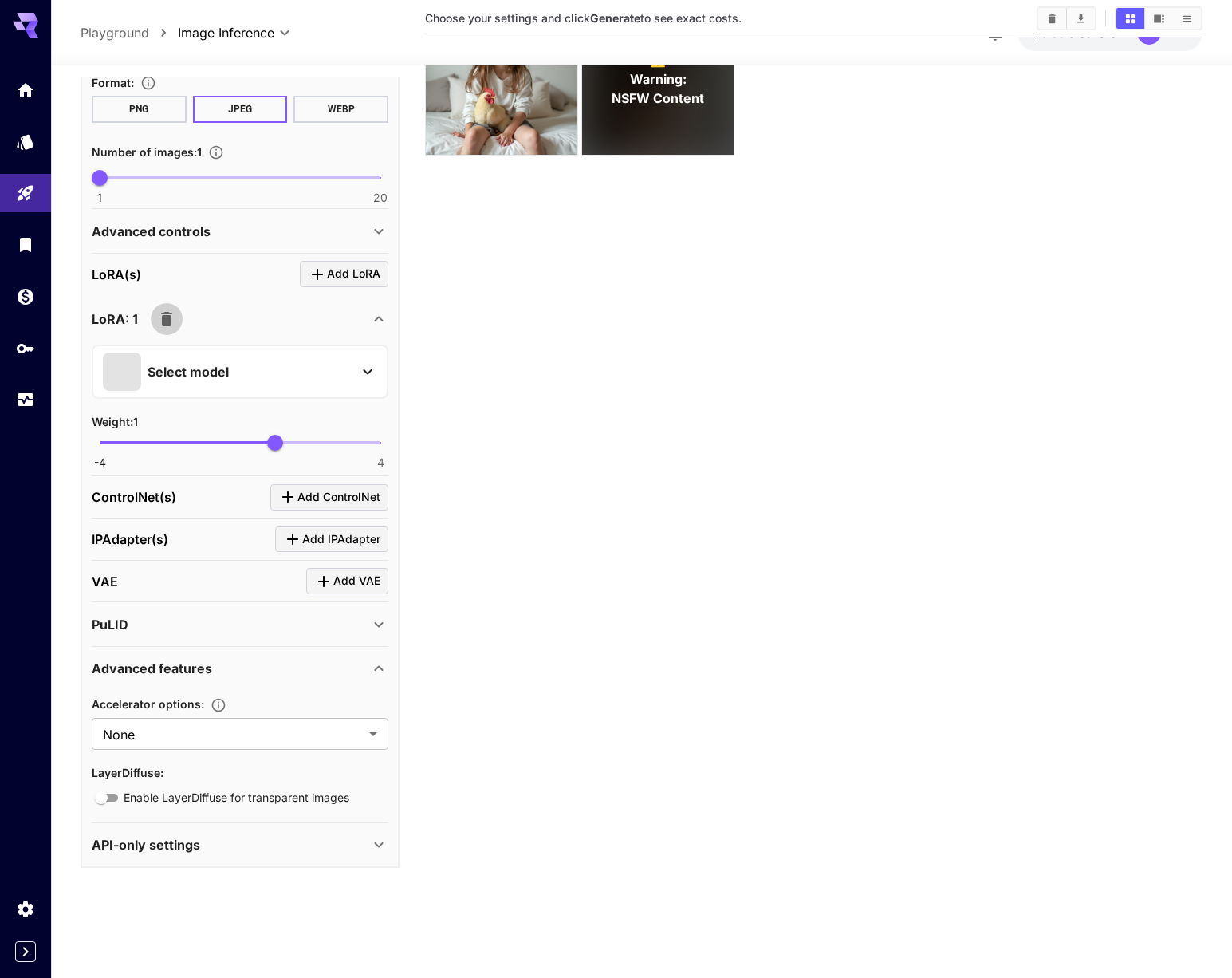
click at [165, 318] on icon "button" at bounding box center [166, 318] width 11 height 14
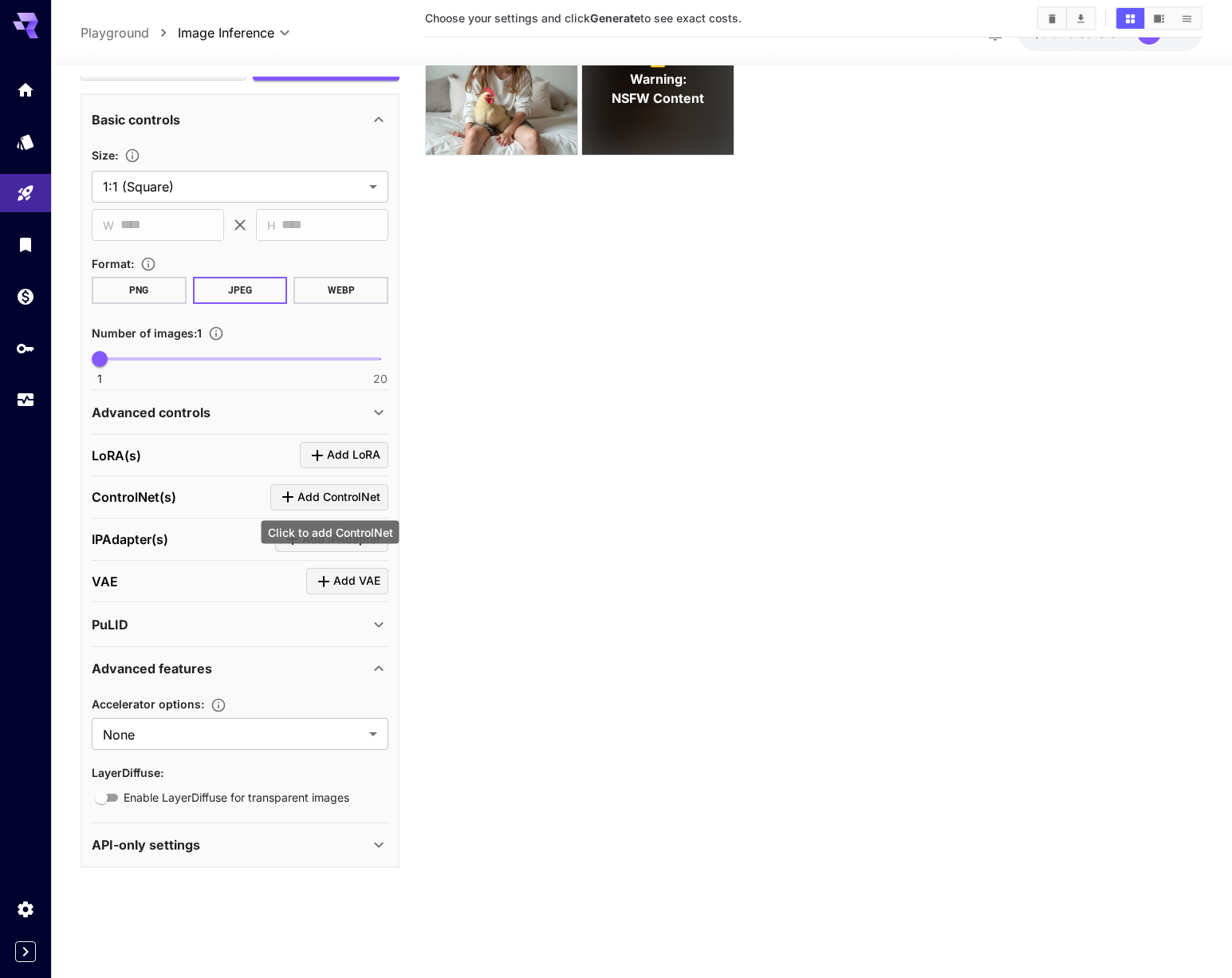
click at [310, 496] on span "Add ControlNet" at bounding box center [339, 497] width 83 height 20
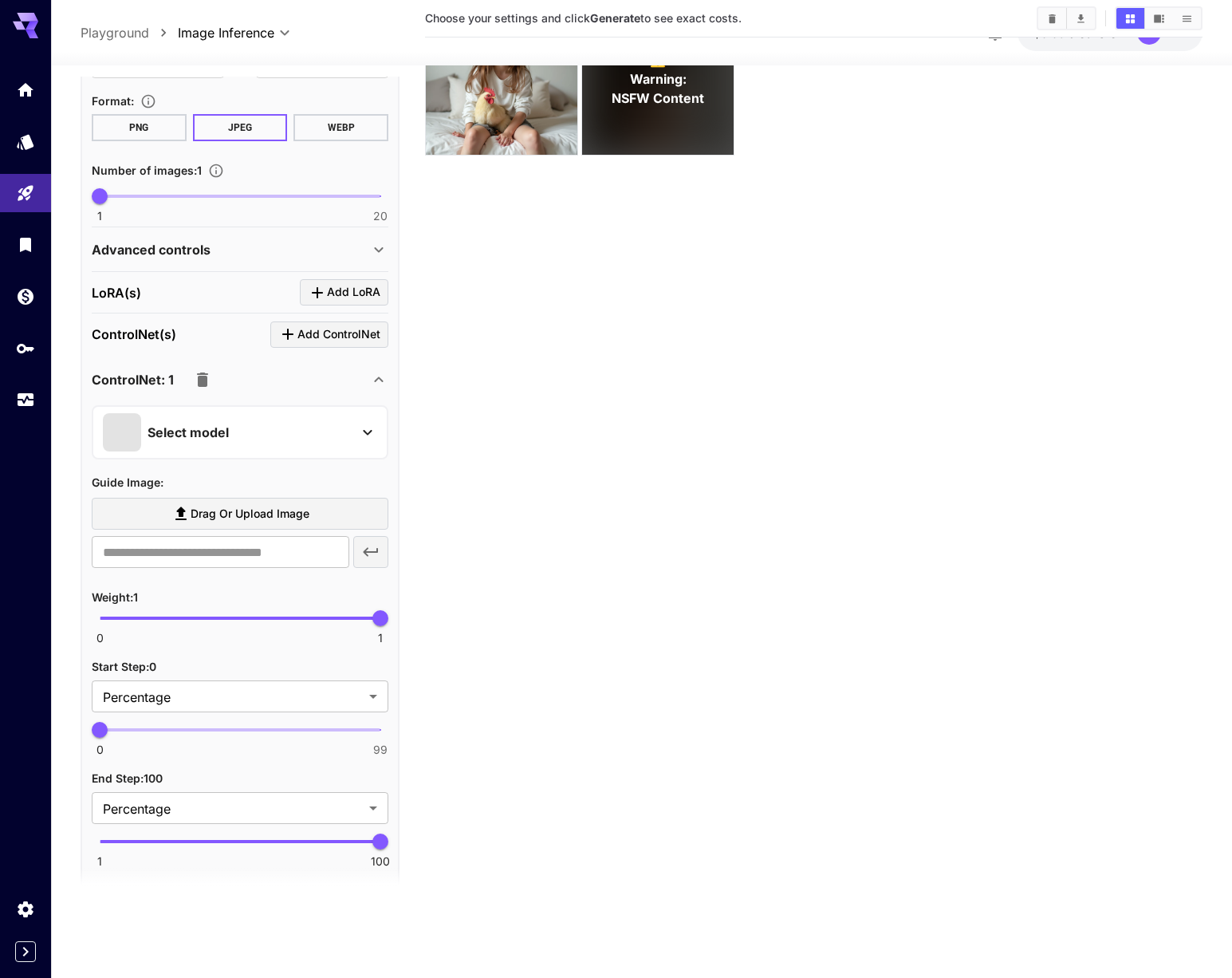
scroll to position [325, 0]
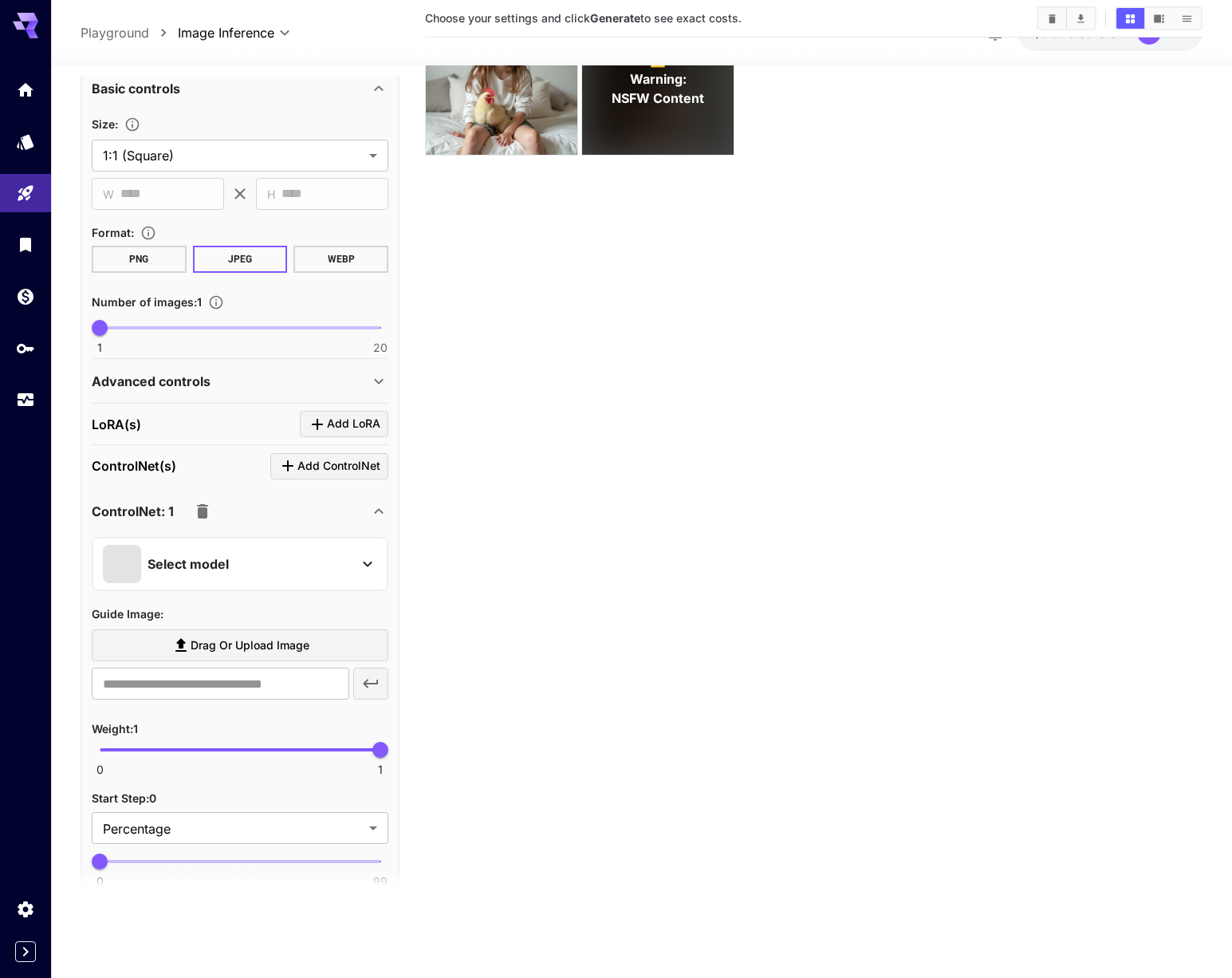
click at [336, 553] on div "Select model" at bounding box center [227, 564] width 249 height 38
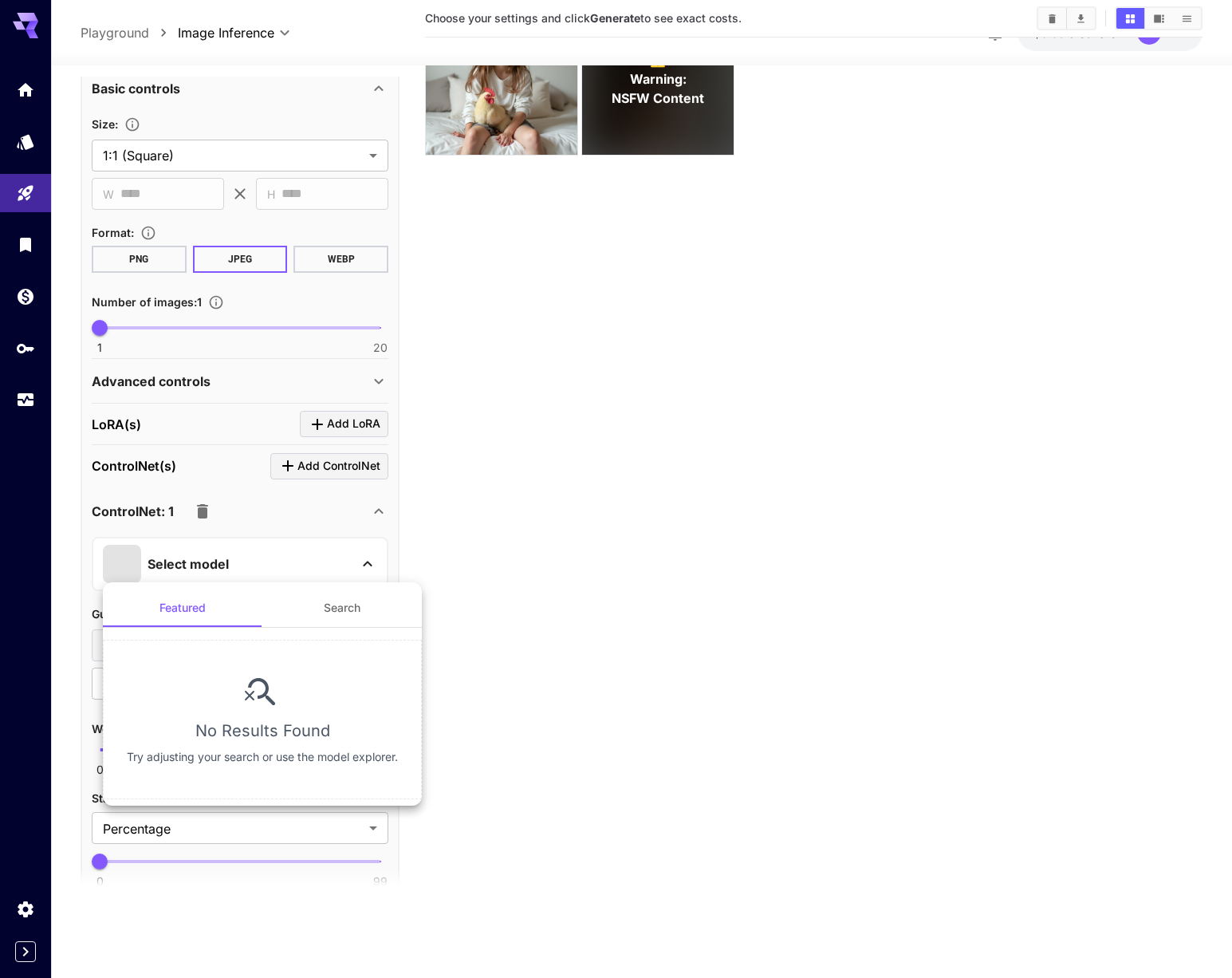
click at [307, 525] on div at bounding box center [616, 489] width 1232 height 978
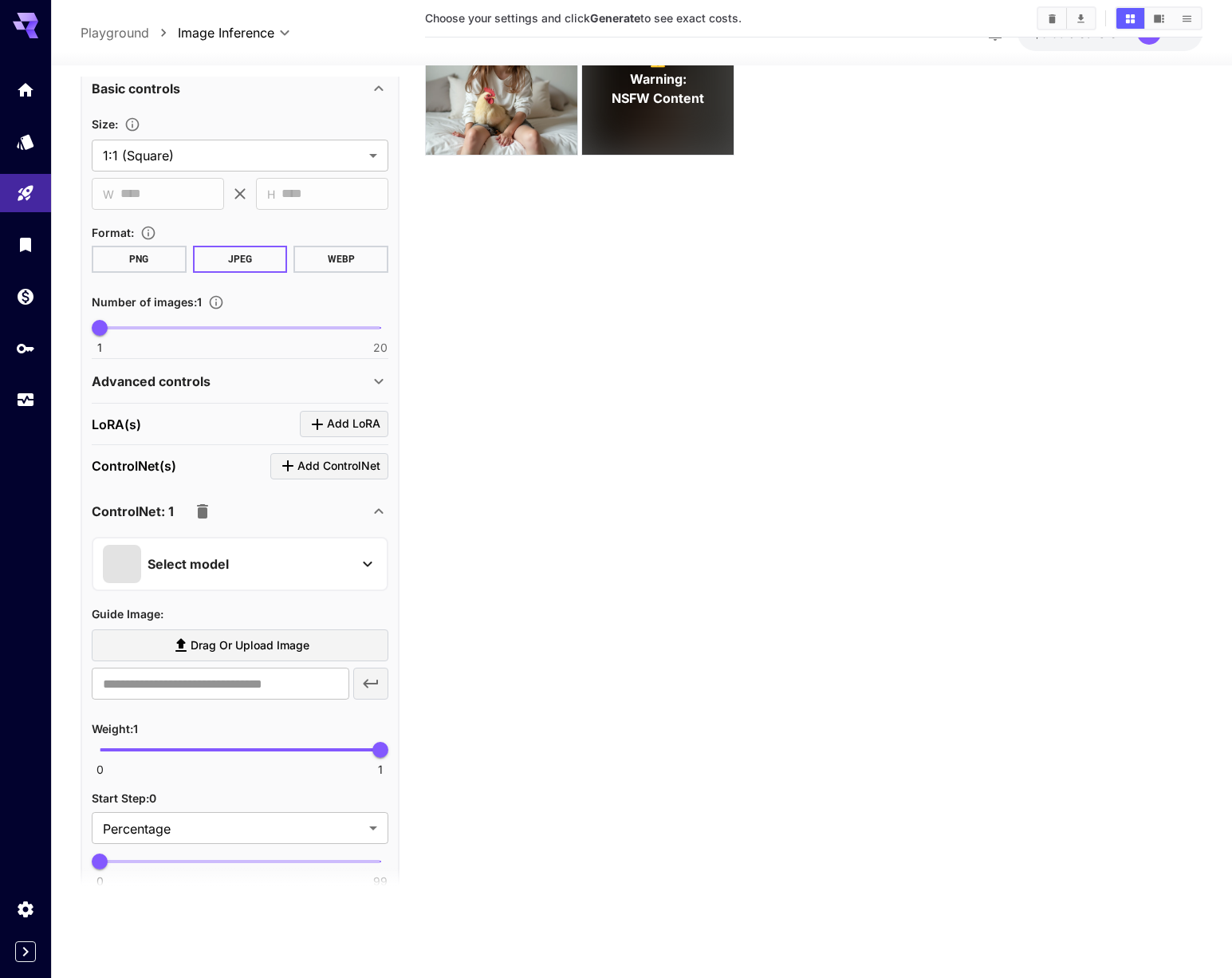
click at [202, 511] on icon "button" at bounding box center [202, 511] width 11 height 14
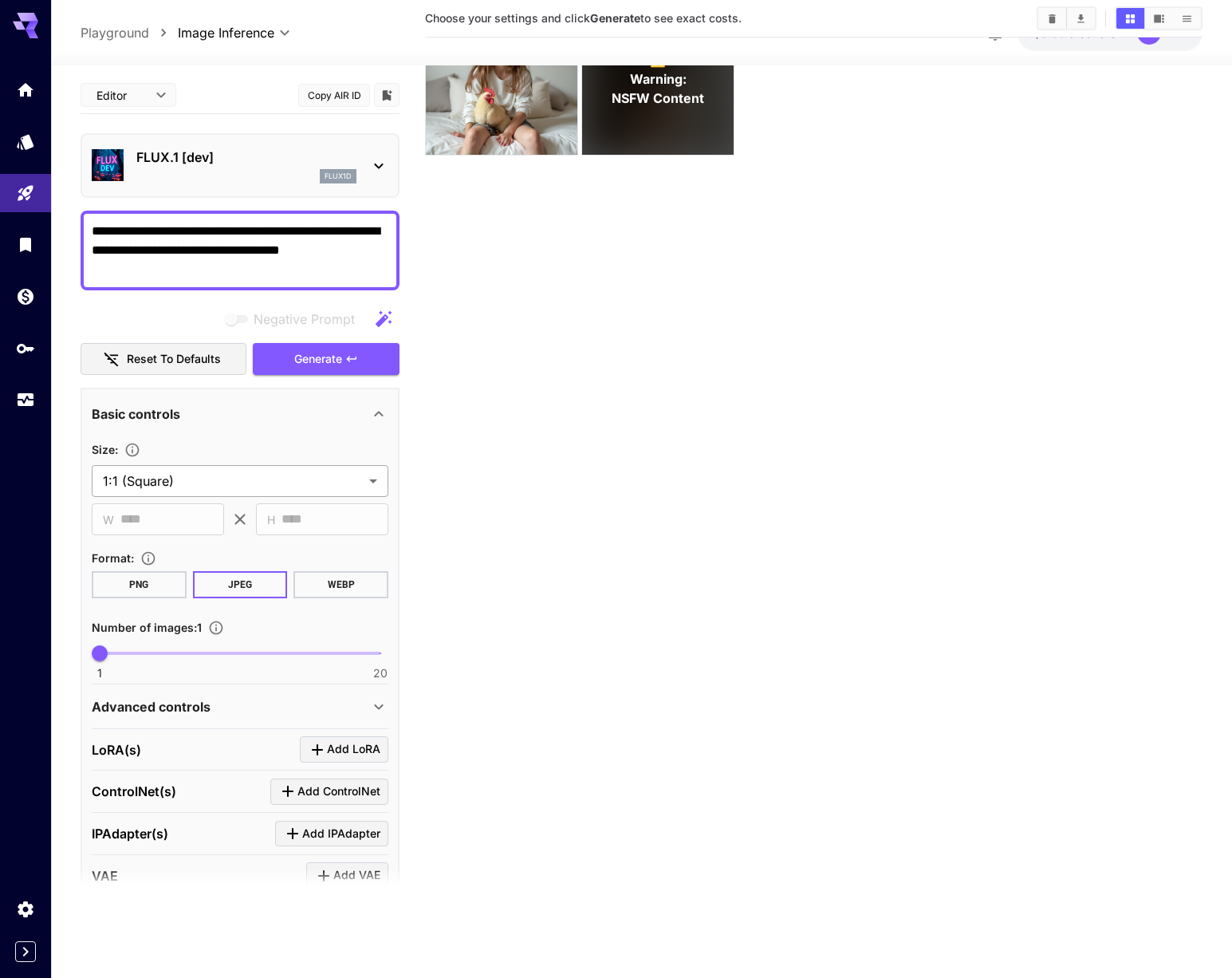
scroll to position [0, 0]
